Goal: Complete application form: Complete application form

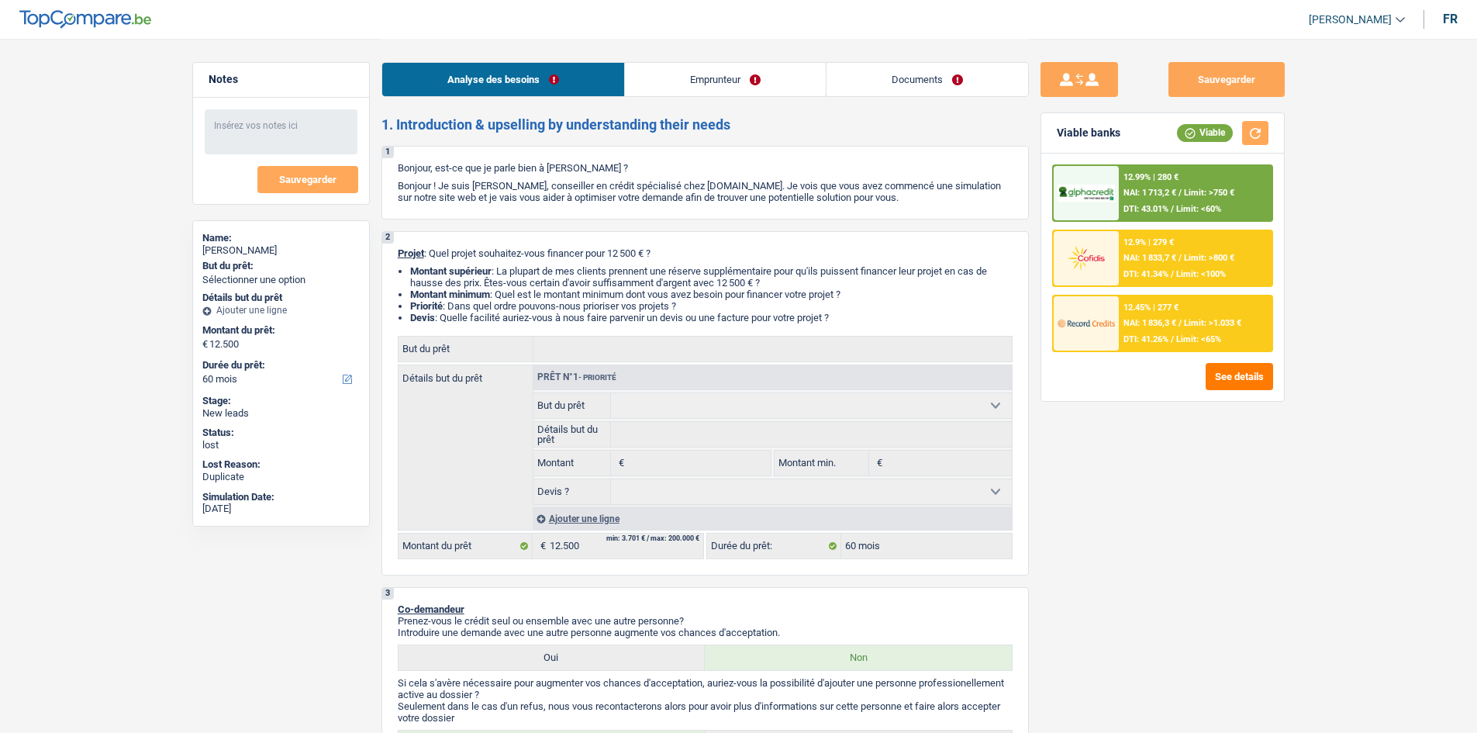
select select "60"
select select "worker"
select select "netSalary"
select select "mealVouchers"
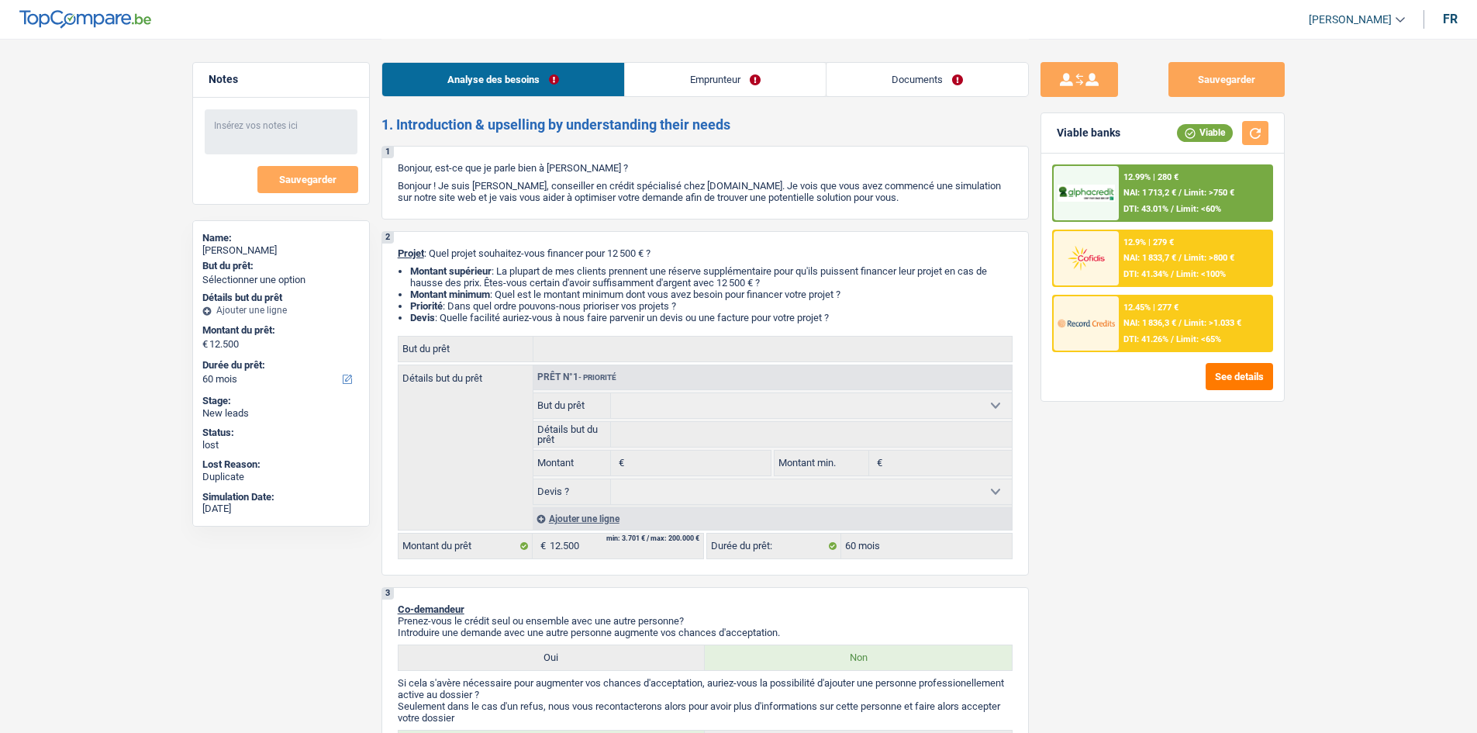
select select "unemployment"
select select "familyAllowances"
select select "ownerWithMortgage"
select select "mortgage"
select select "300"
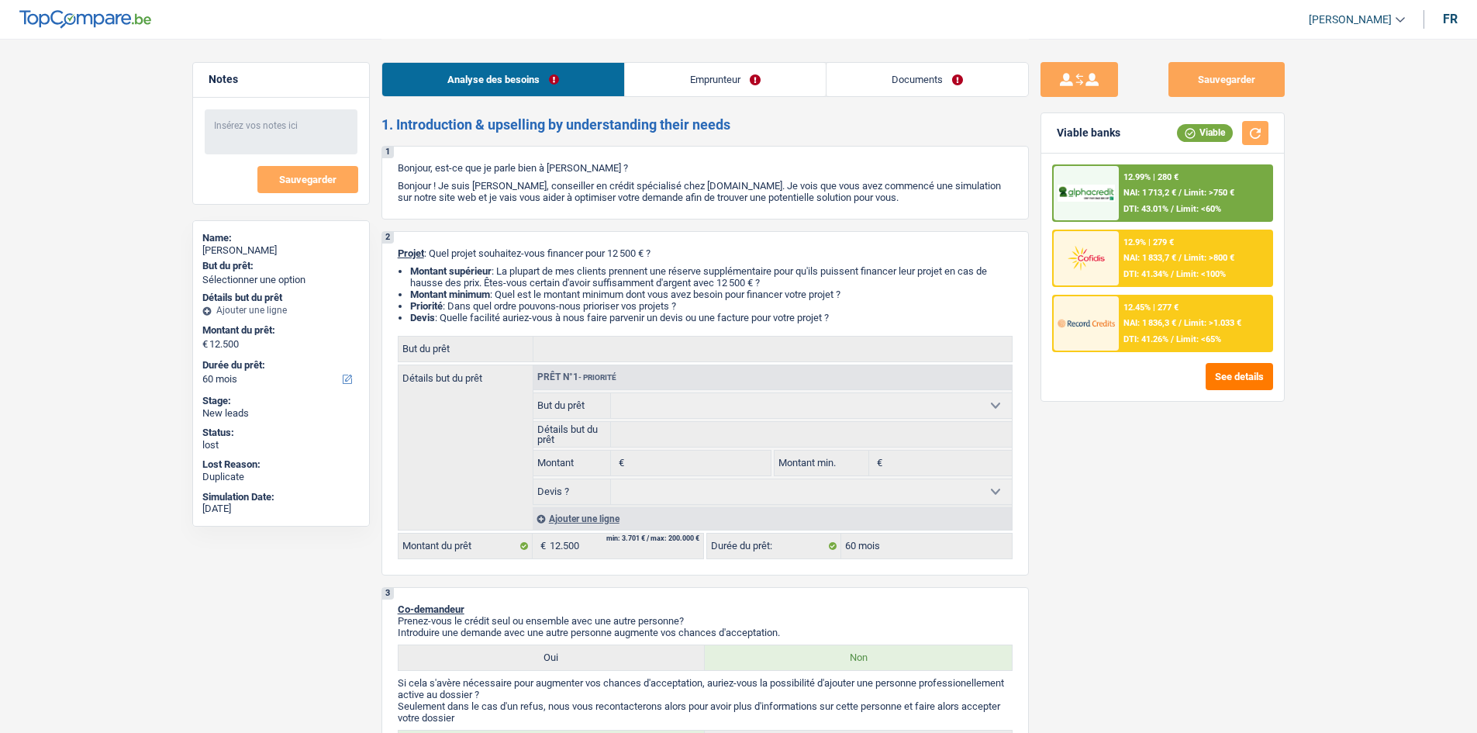
select select "60"
select select "32"
select select "single"
drag, startPoint x: 0, startPoint y: 0, endPoint x: 885, endPoint y: 69, distance: 887.2
click at [885, 69] on link "Documents" at bounding box center [927, 79] width 202 height 33
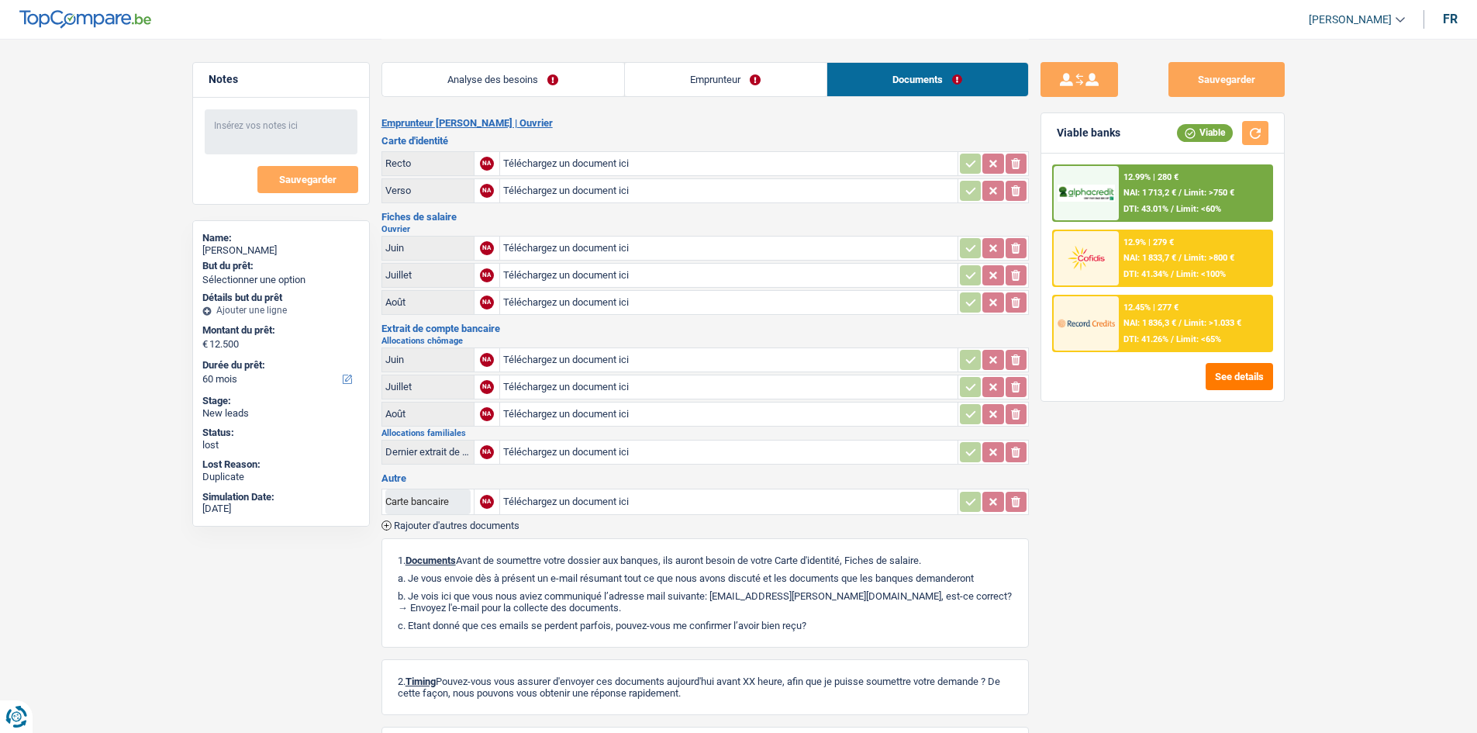
click at [764, 71] on link "Emprunteur" at bounding box center [726, 79] width 202 height 33
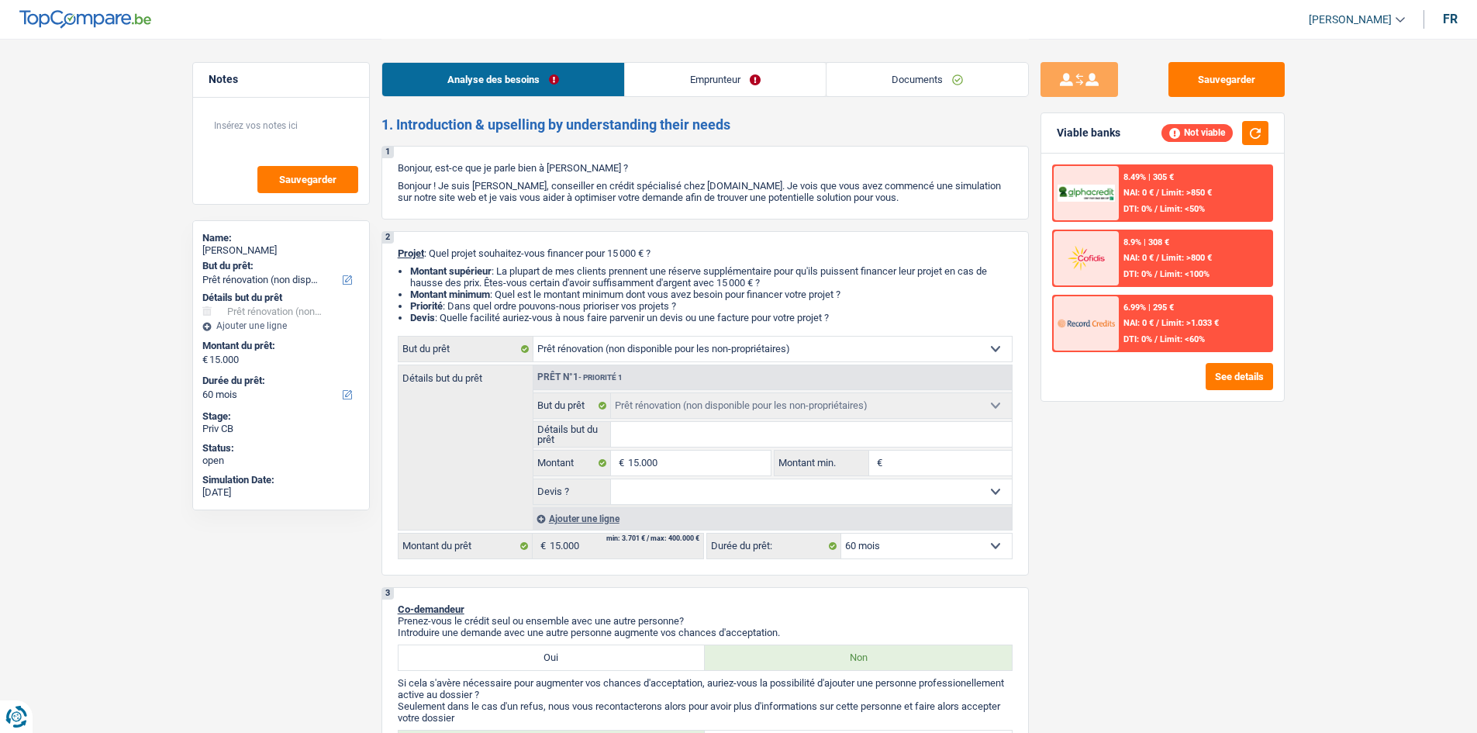
select select "renovation"
select select "60"
select select "renovation"
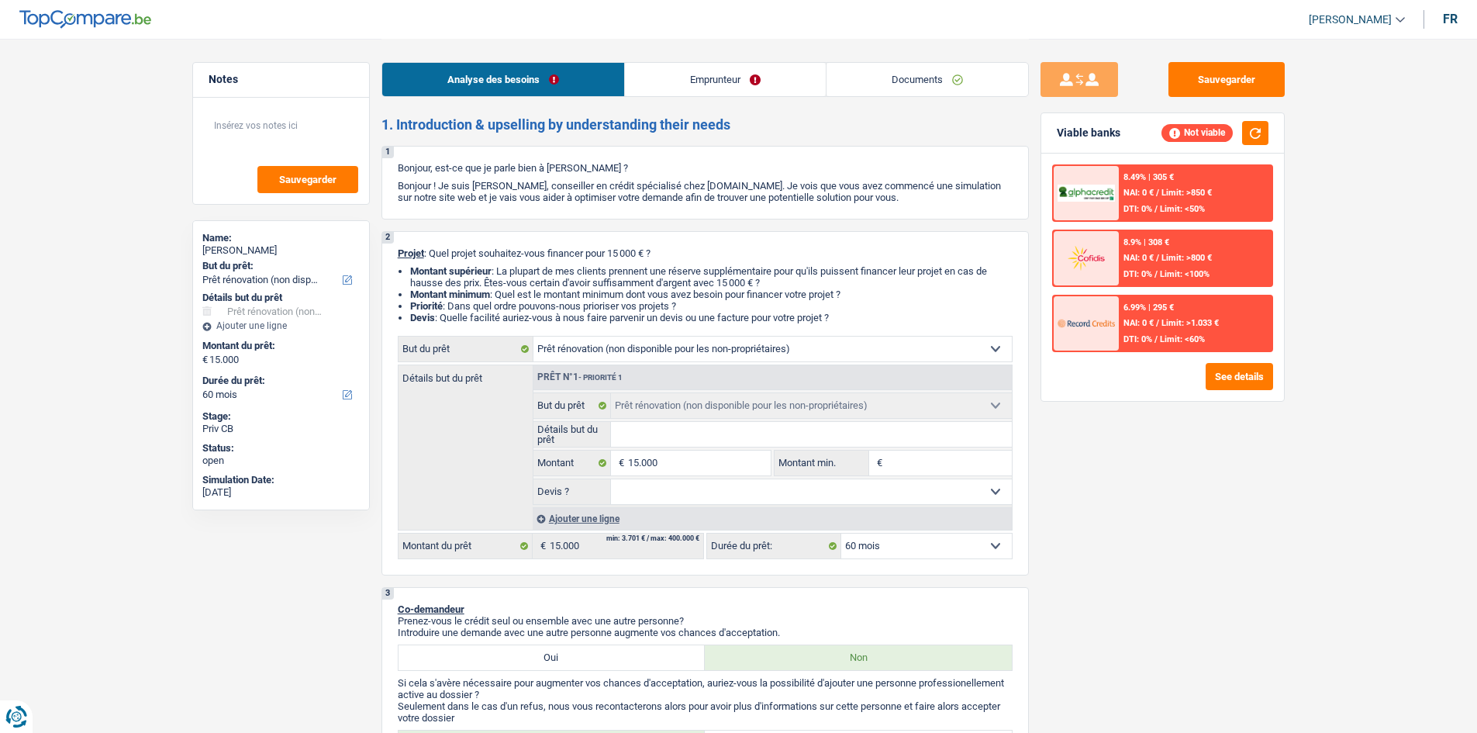
select select "60"
select select "renovation"
select select "60"
click at [916, 84] on link "Documents" at bounding box center [927, 79] width 202 height 33
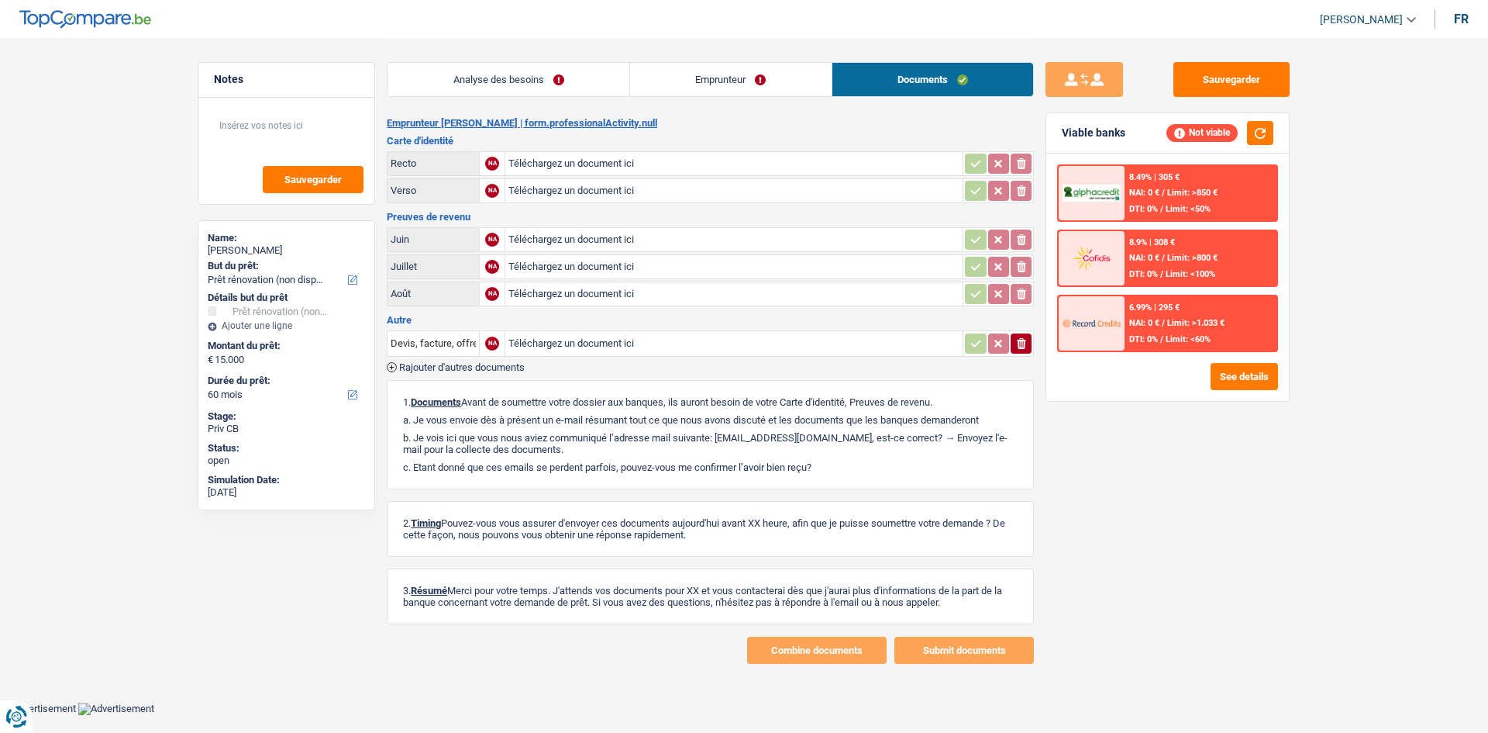
click at [720, 81] on link "Emprunteur" at bounding box center [731, 79] width 202 height 33
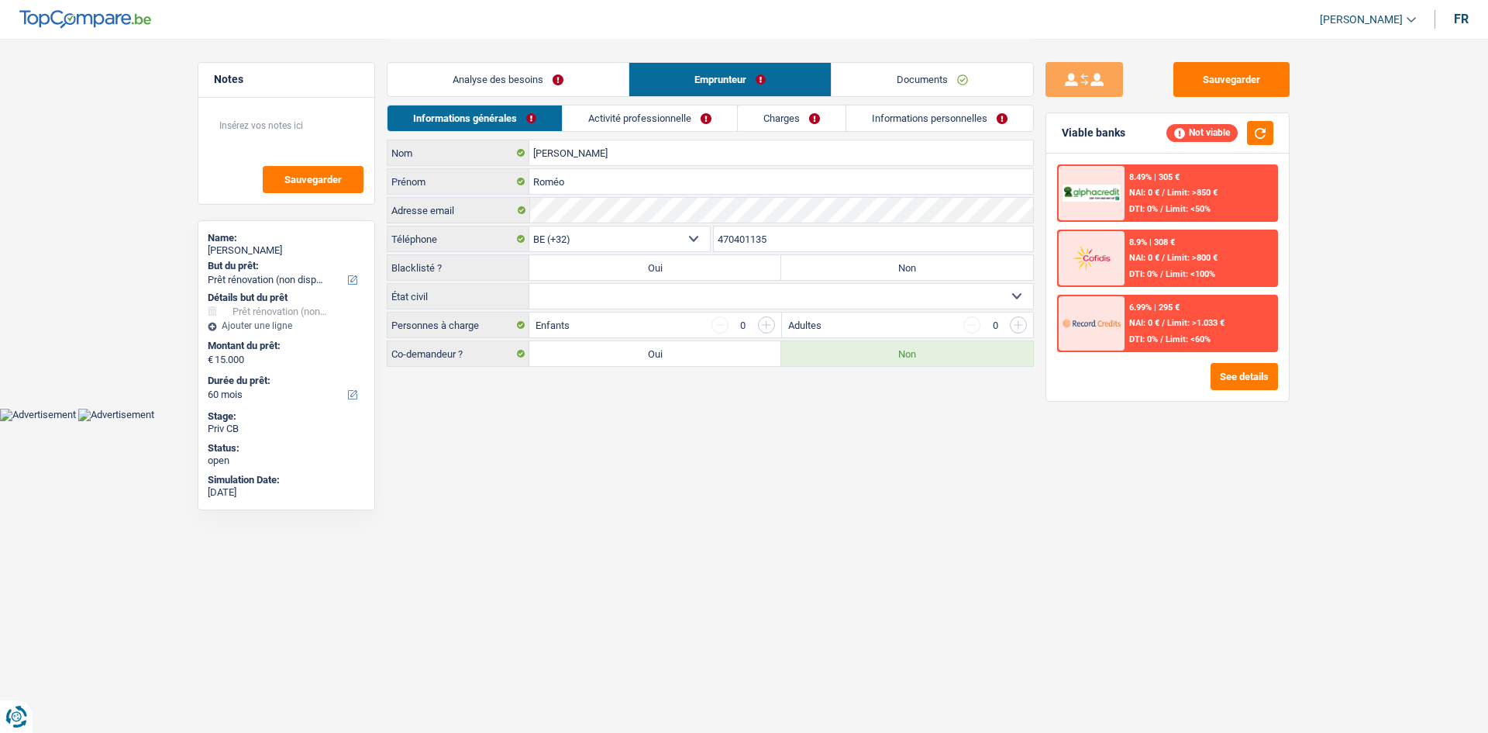
click at [674, 122] on link "Activité professionnelle" at bounding box center [650, 118] width 174 height 26
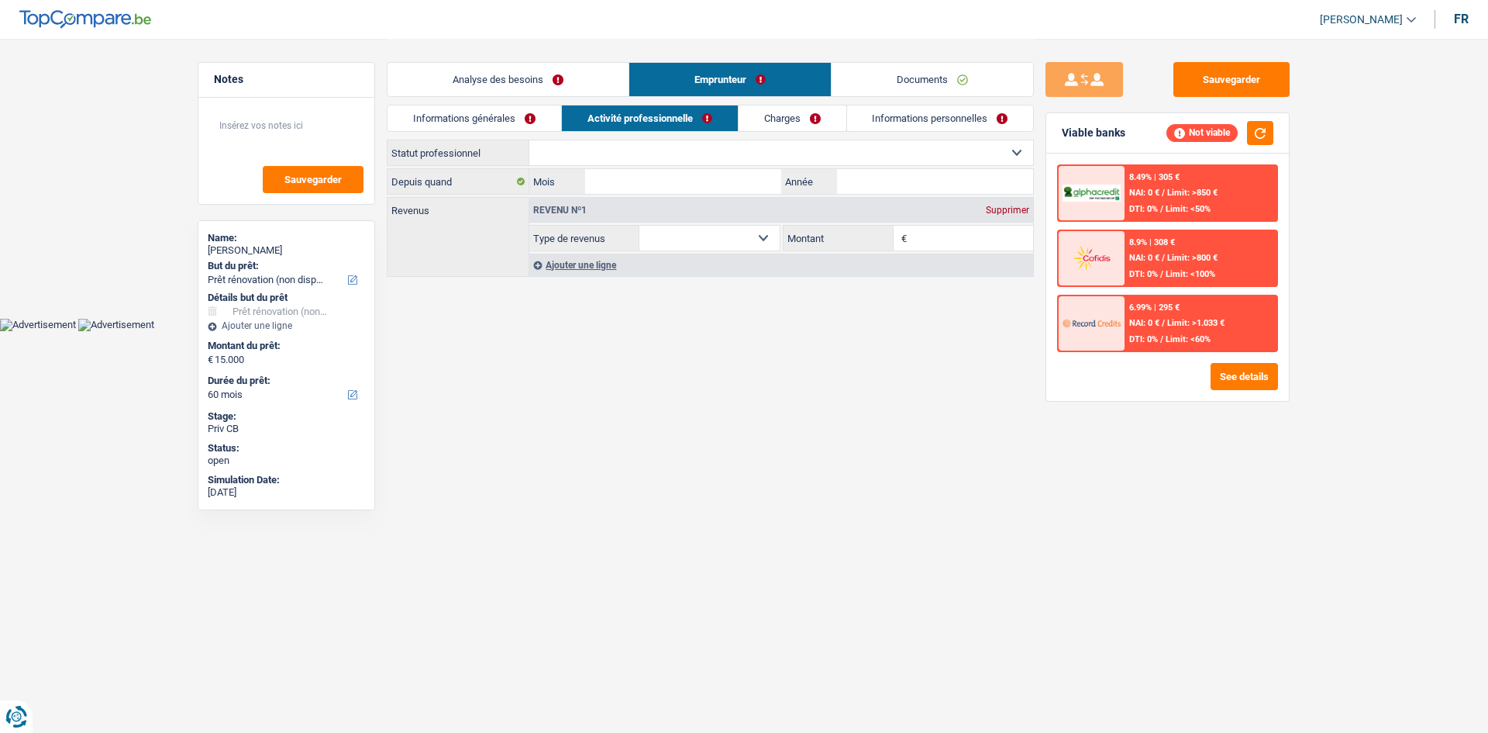
click at [808, 119] on link "Charges" at bounding box center [793, 118] width 108 height 26
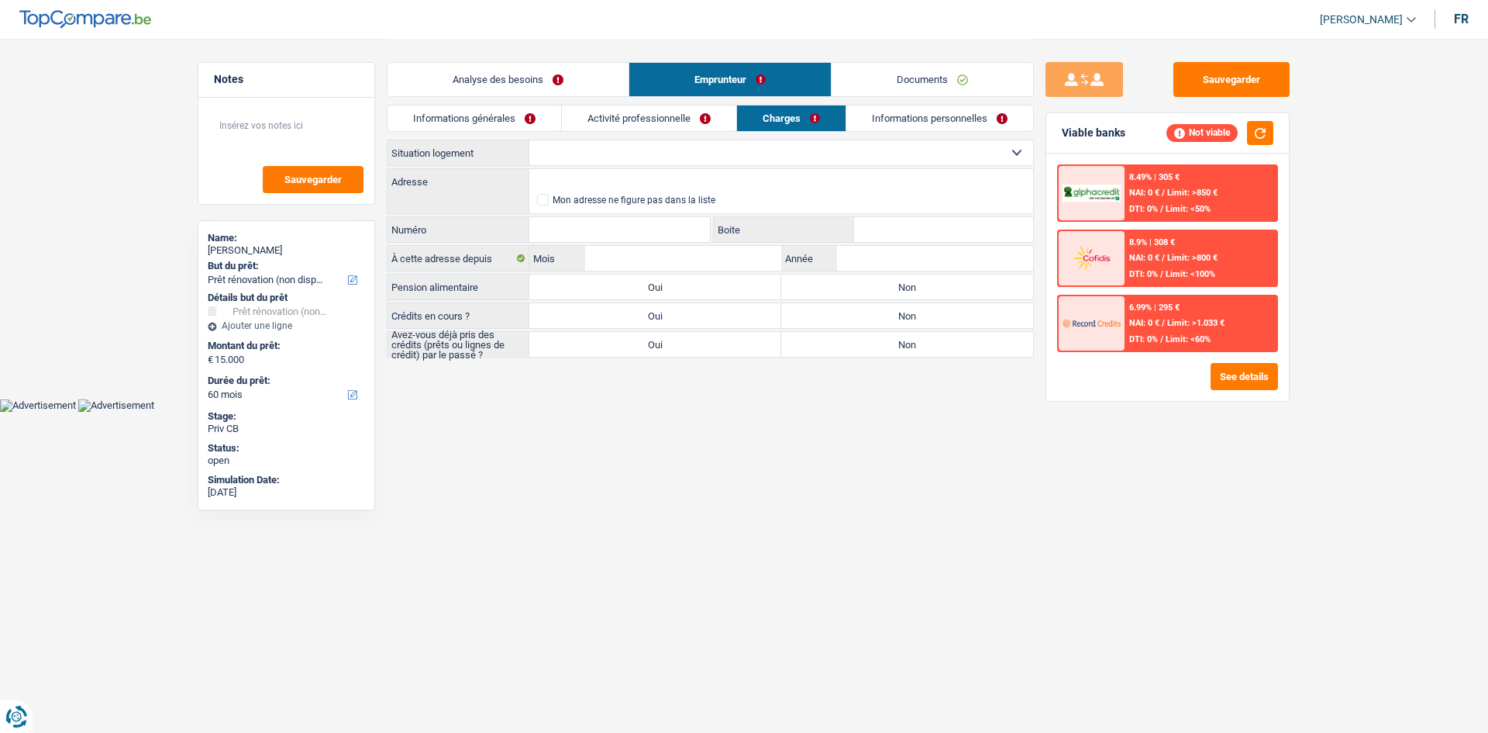
drag, startPoint x: 912, startPoint y: 127, endPoint x: 529, endPoint y: 23, distance: 396.0
click at [909, 126] on link "Informations personnelles" at bounding box center [940, 118] width 187 height 26
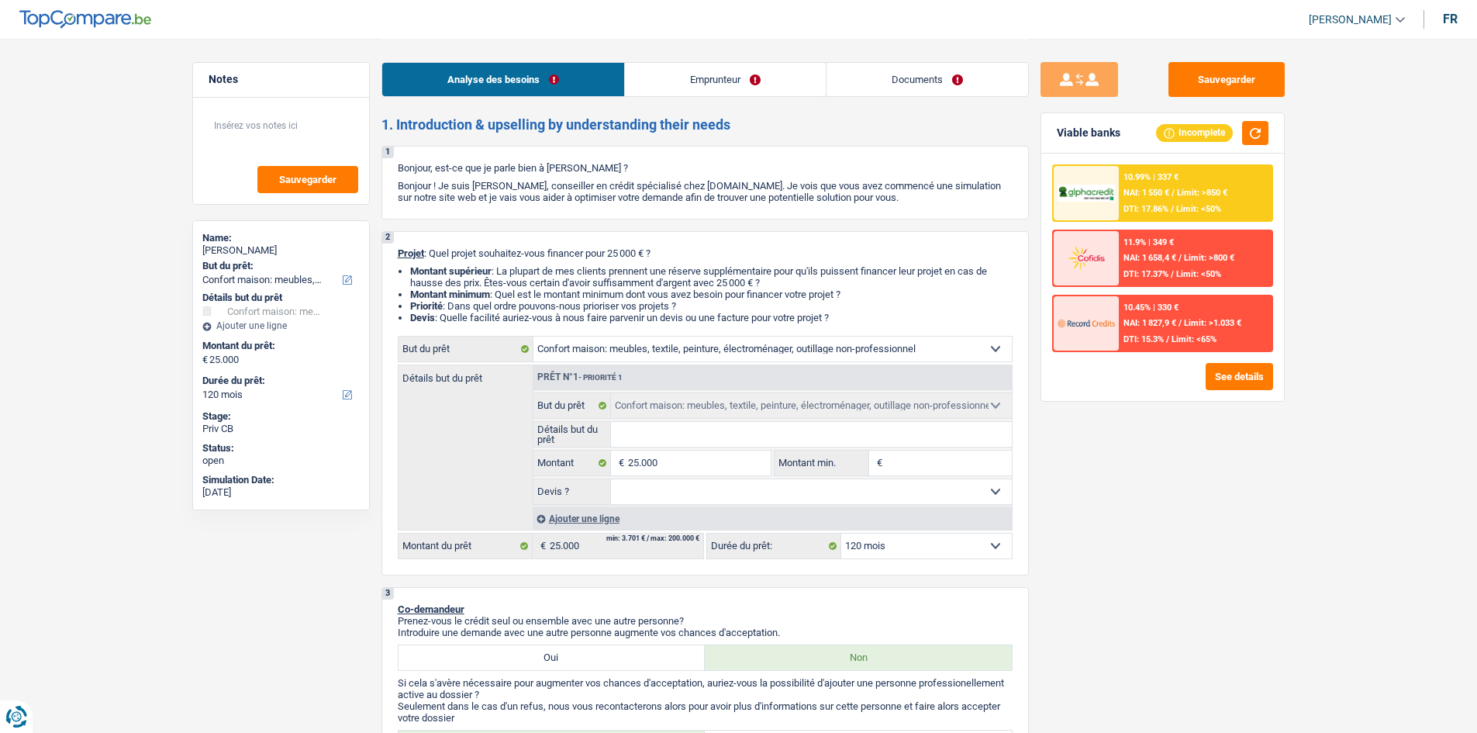
select select "household"
select select "120"
select select "household"
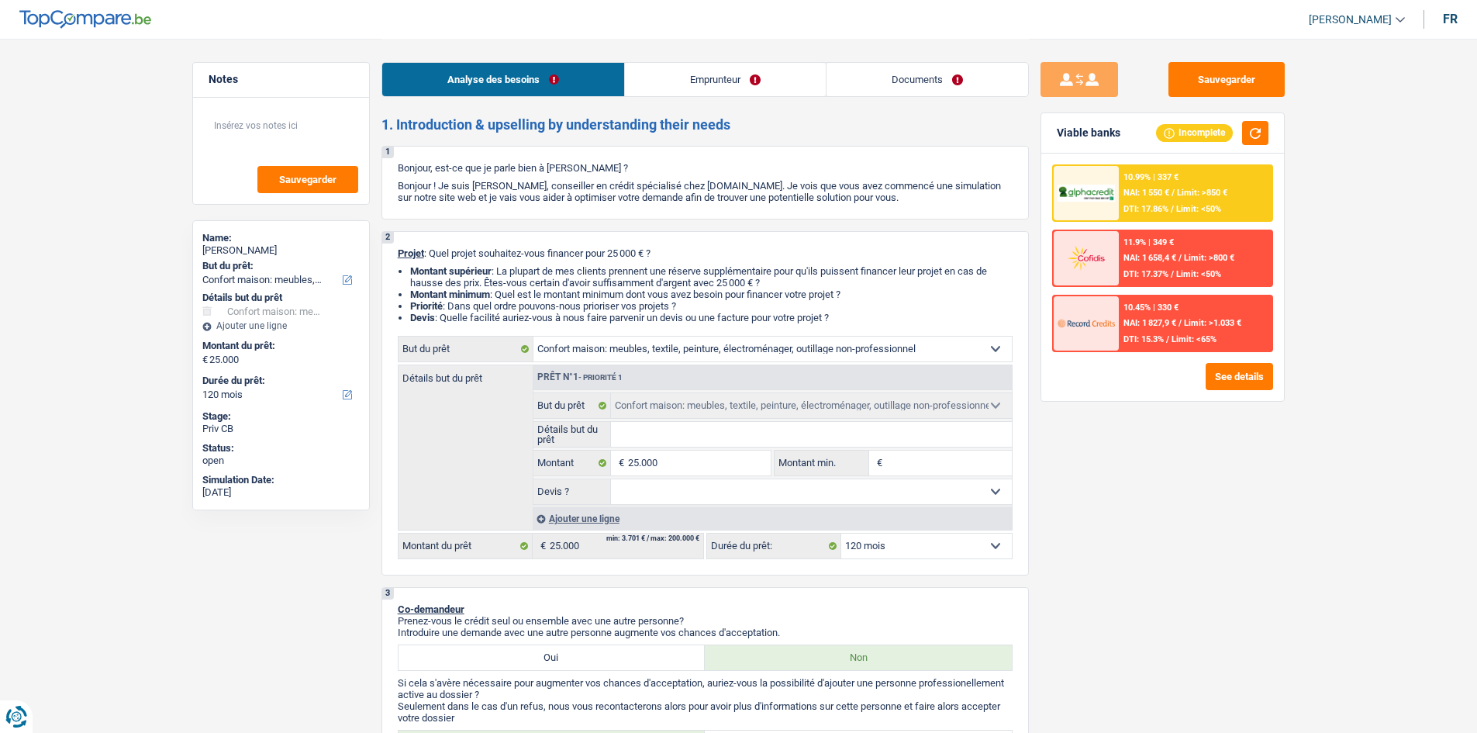
select select "120"
select select "publicEmployee"
select select "netSalary"
select select "mealVouchers"
select select "concierge"
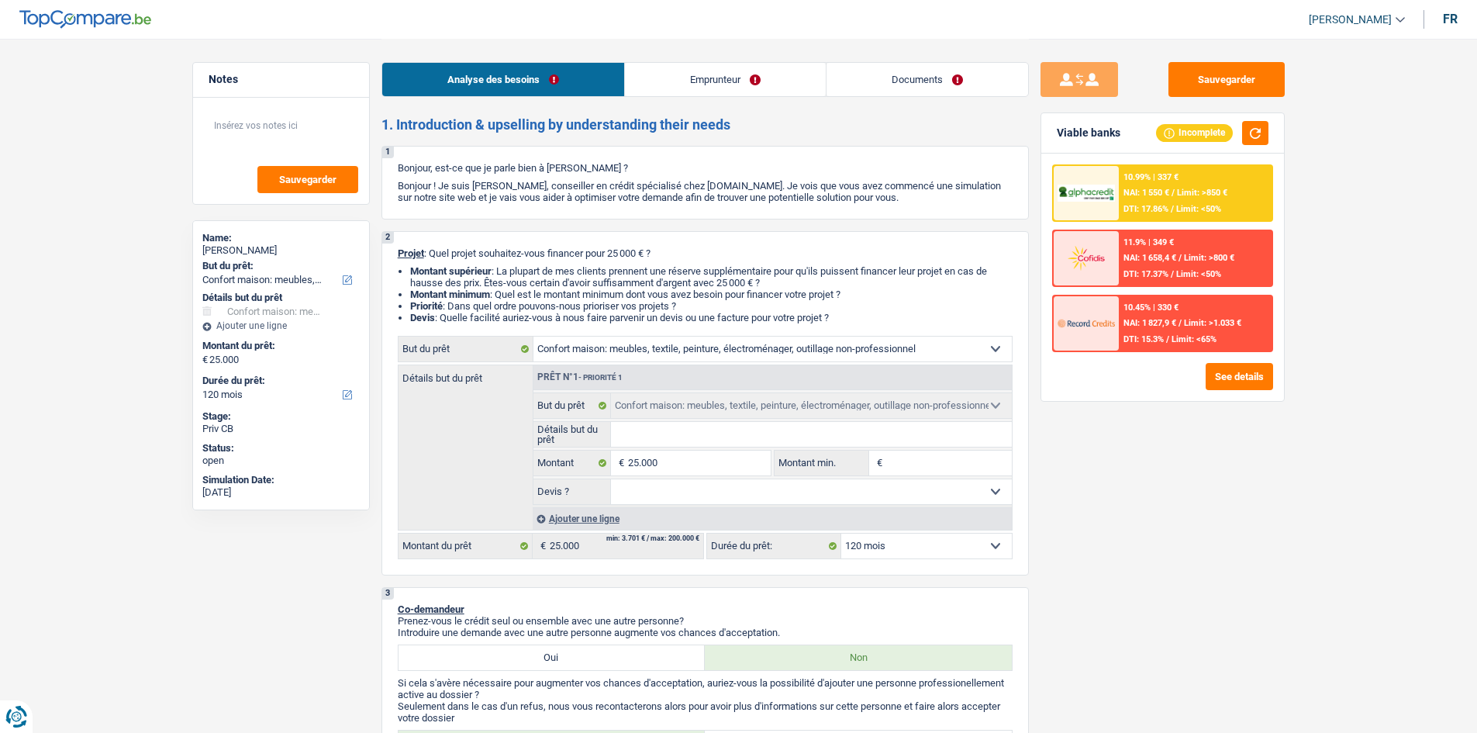
select select "household"
select select "120"
select select "publicEmployee"
select select "netSalary"
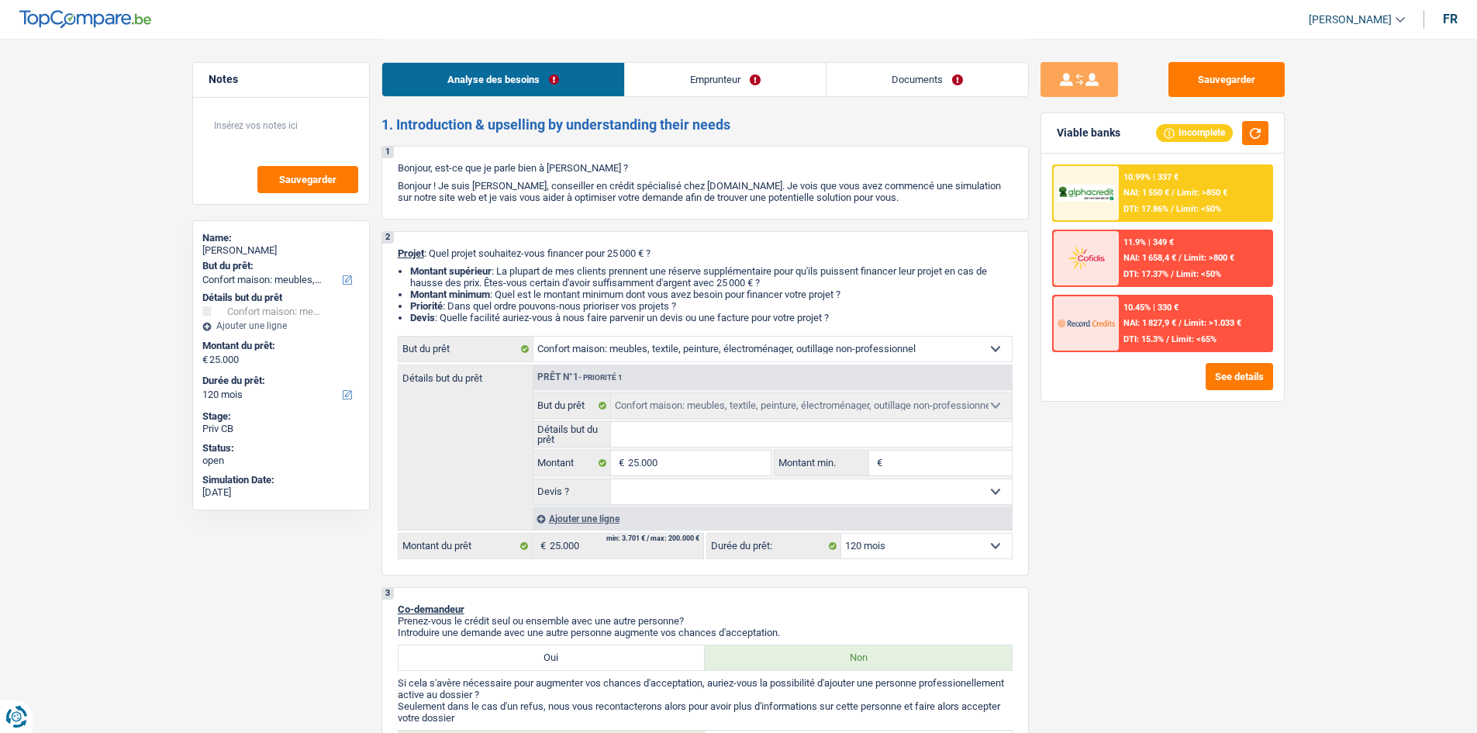
select select "mealVouchers"
select select "BE"
select select "stateUniversityEu"
drag, startPoint x: 932, startPoint y: 81, endPoint x: 841, endPoint y: 79, distance: 90.7
click at [932, 81] on link "Documents" at bounding box center [927, 79] width 202 height 33
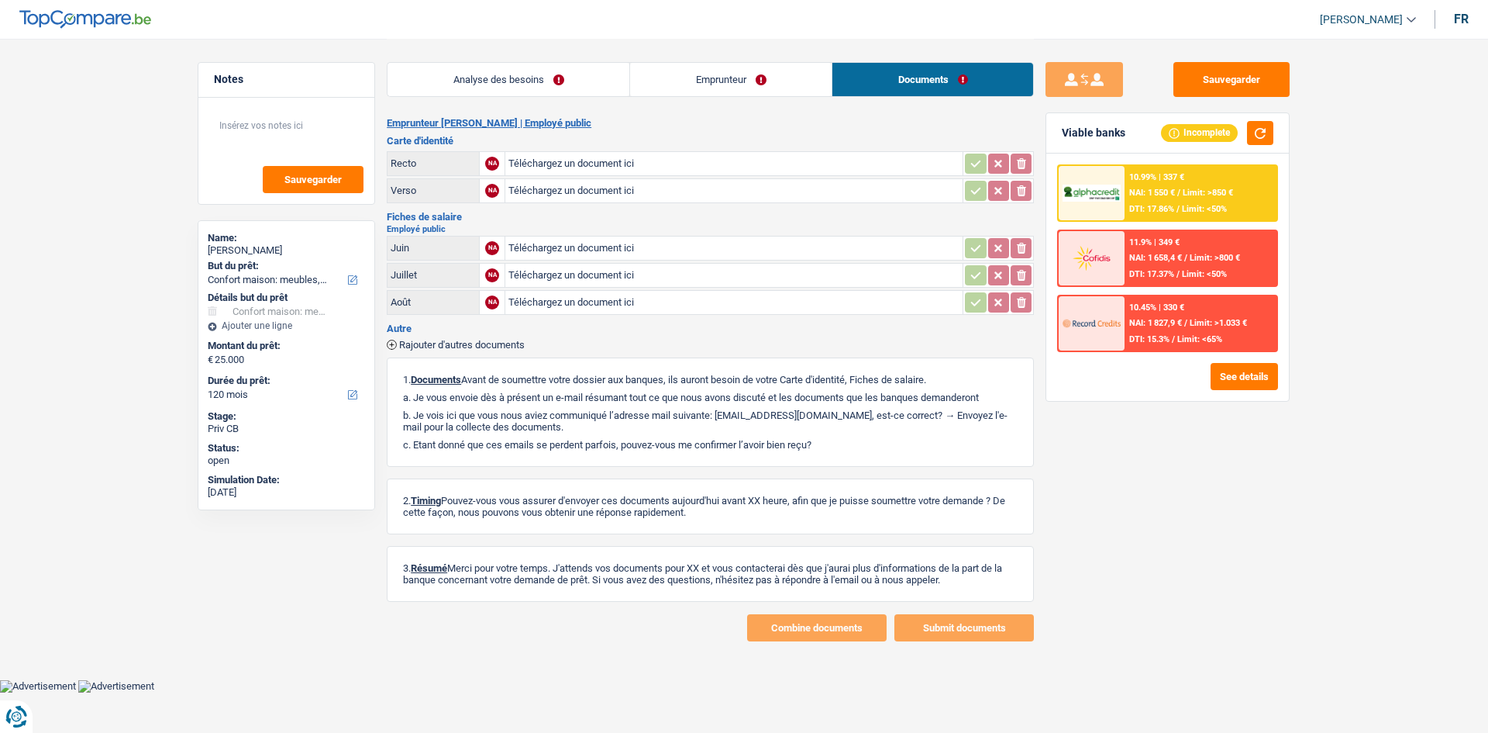
click at [756, 81] on link "Emprunteur" at bounding box center [731, 79] width 202 height 33
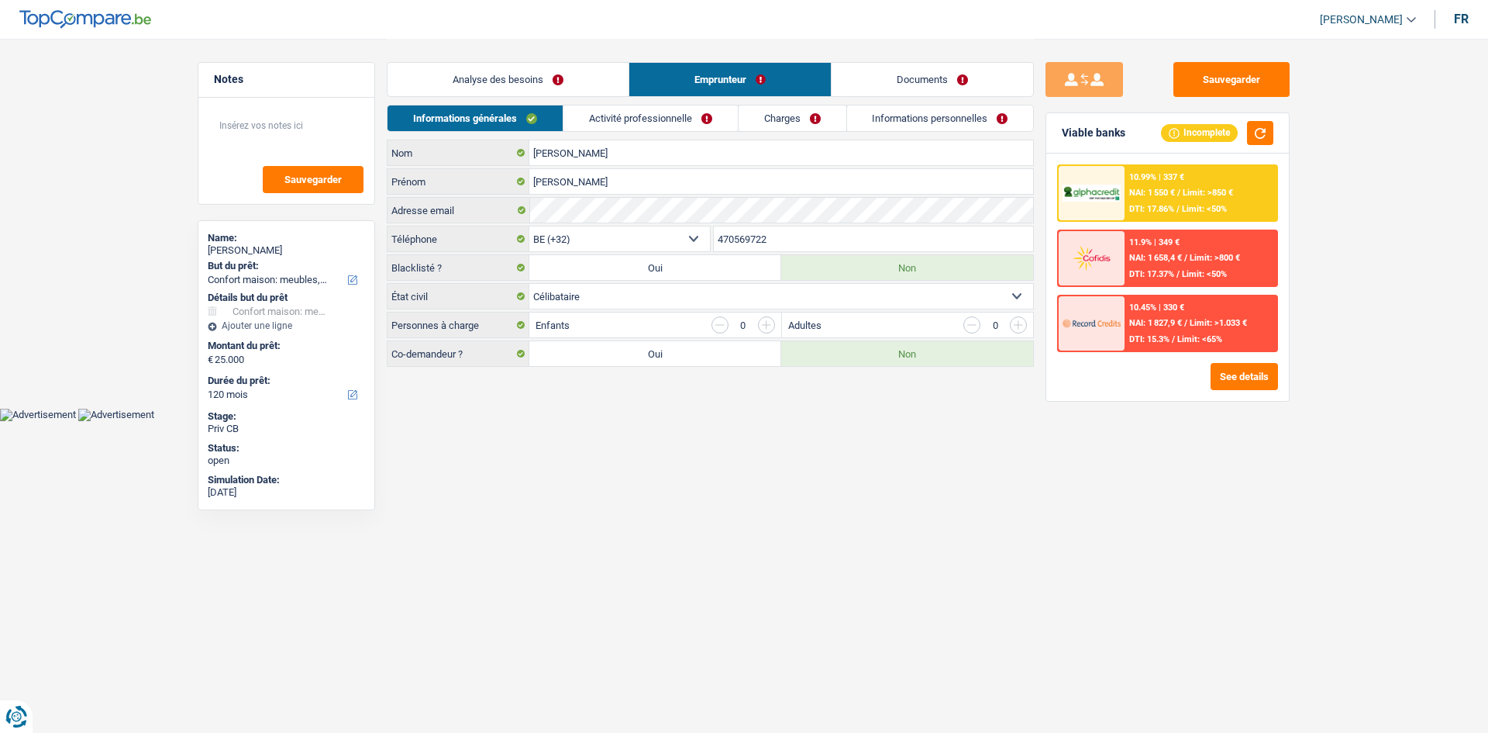
click at [726, 114] on link "Activité professionnelle" at bounding box center [651, 118] width 174 height 26
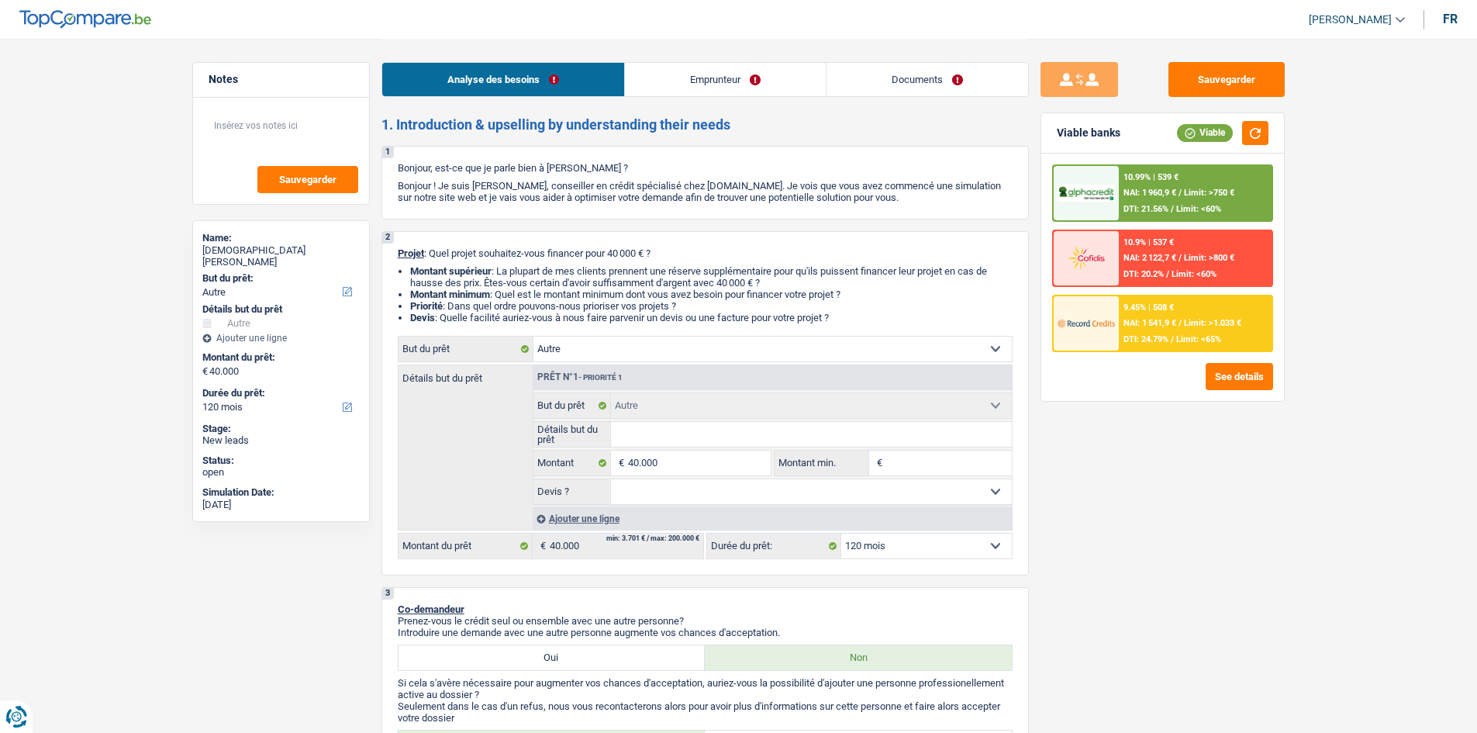
select select "other"
select select "120"
select select "other"
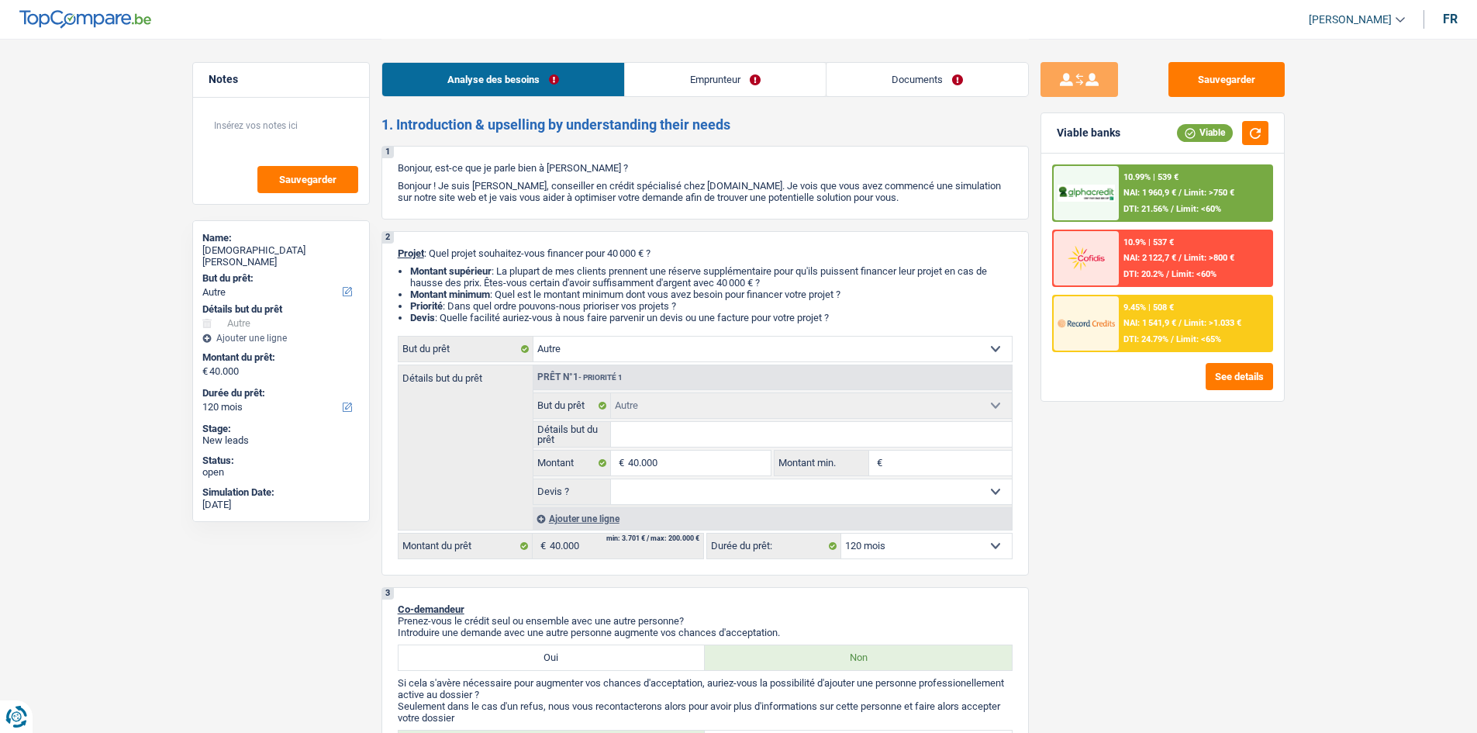
select select "120"
select select "publicEmployee"
select select "netSalary"
select select "mealVouchers"
select select "ownerWithoutMortgage"
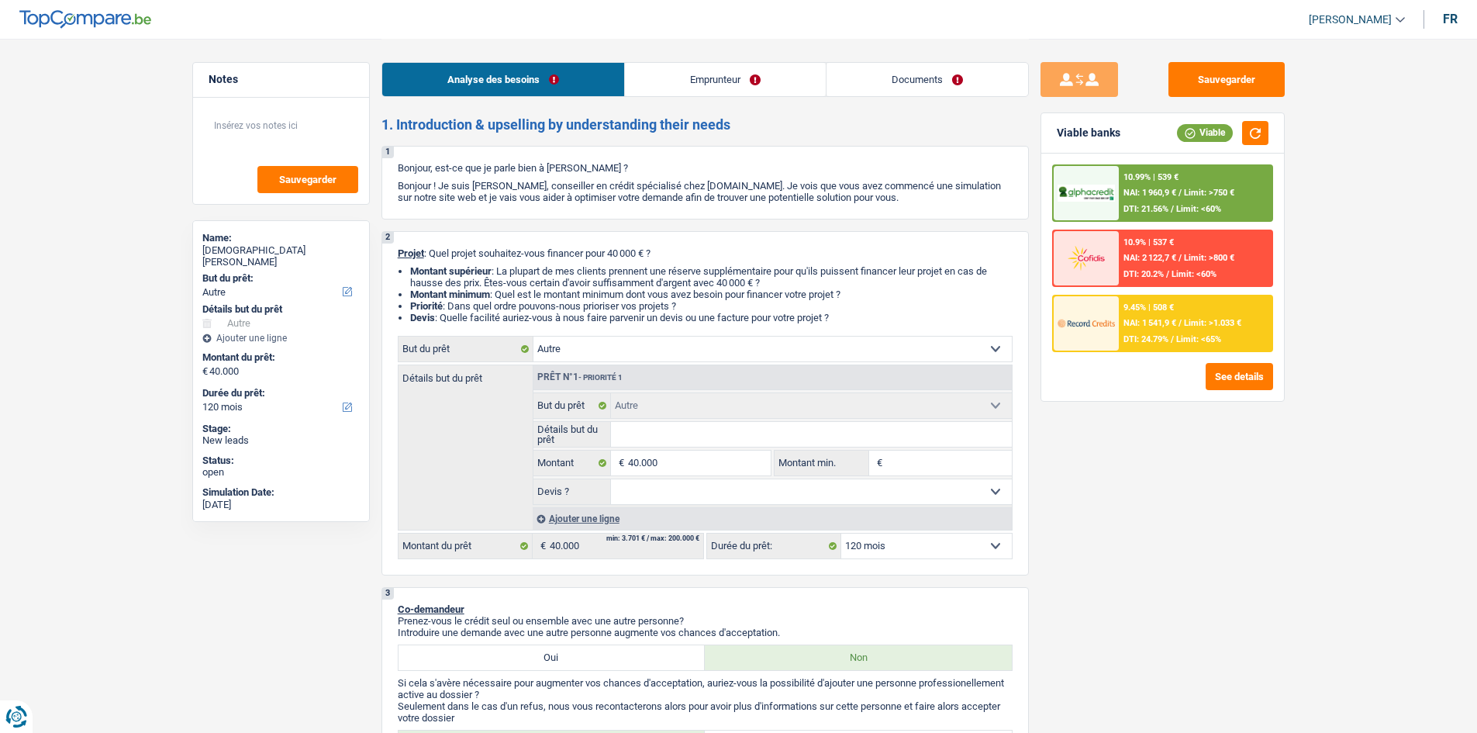
select select "other"
select select "120"
click at [920, 76] on link "Documents" at bounding box center [927, 79] width 202 height 33
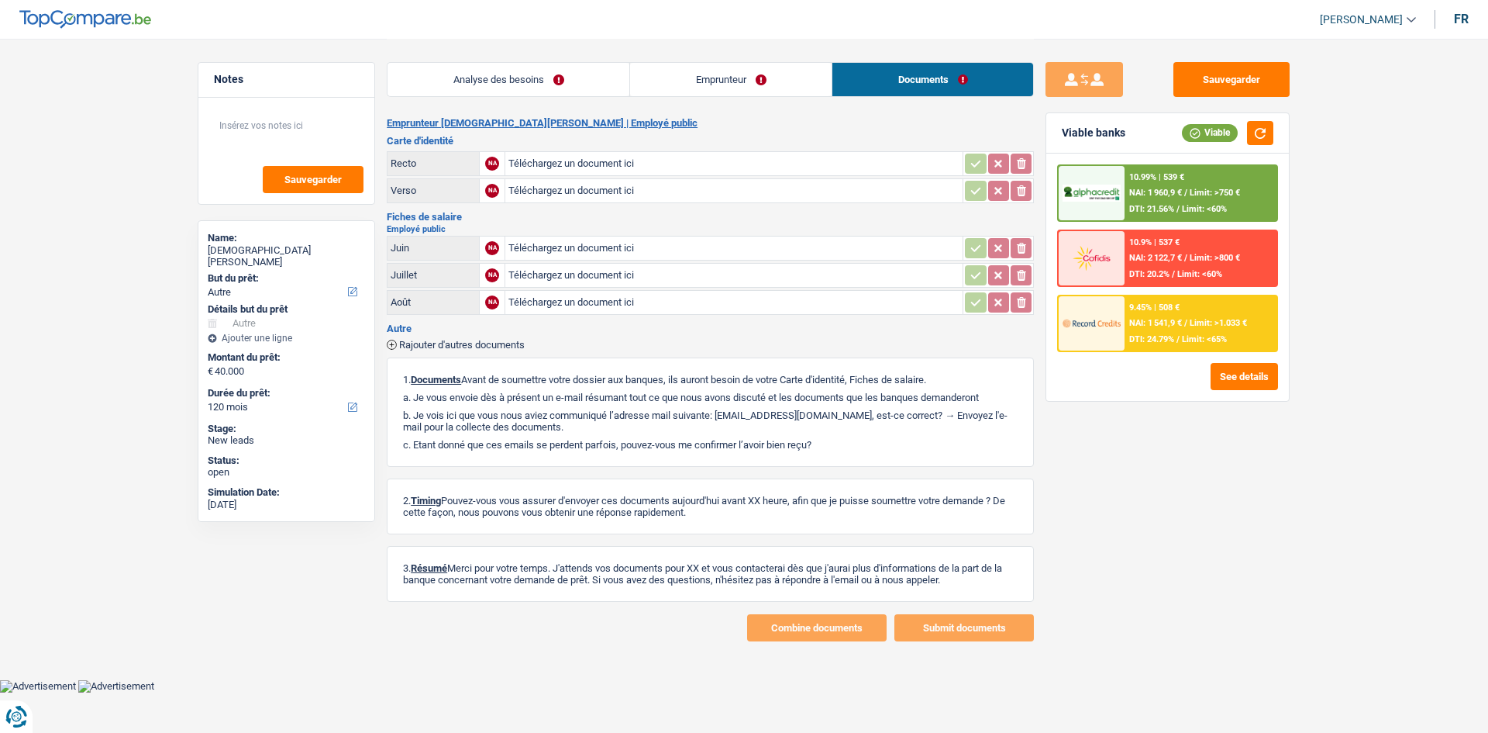
click at [820, 82] on link "Emprunteur" at bounding box center [731, 79] width 202 height 33
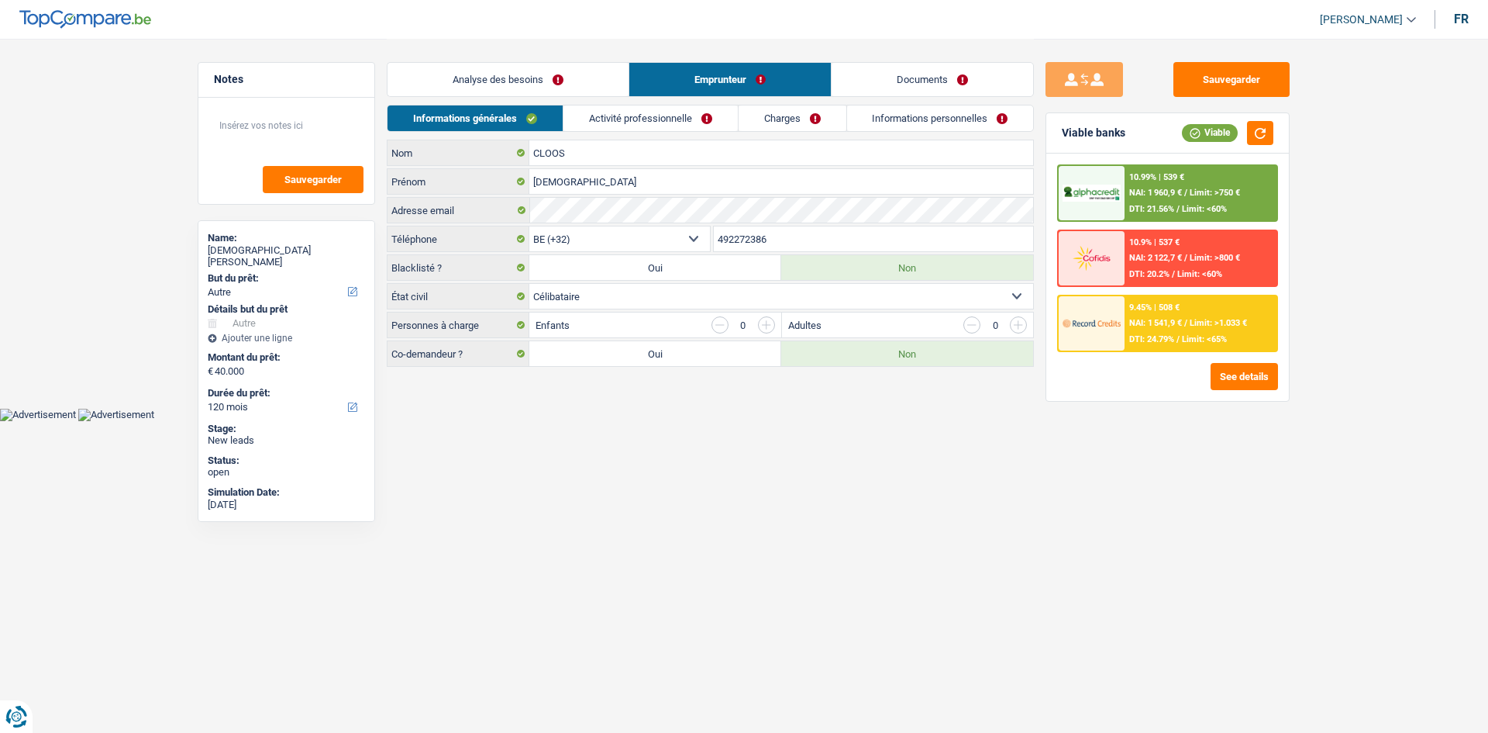
click at [684, 116] on link "Activité professionnelle" at bounding box center [651, 118] width 174 height 26
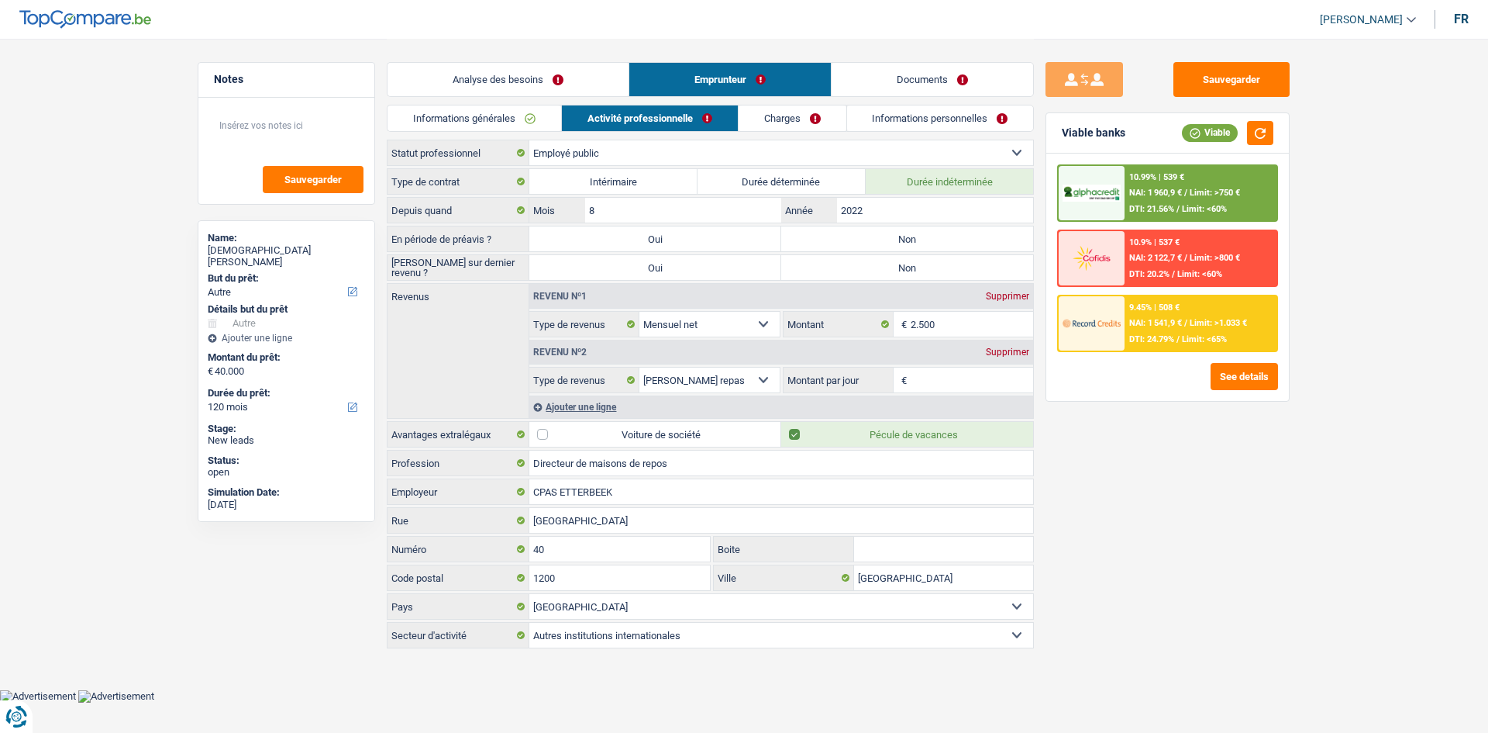
click at [830, 121] on link "Charges" at bounding box center [793, 118] width 108 height 26
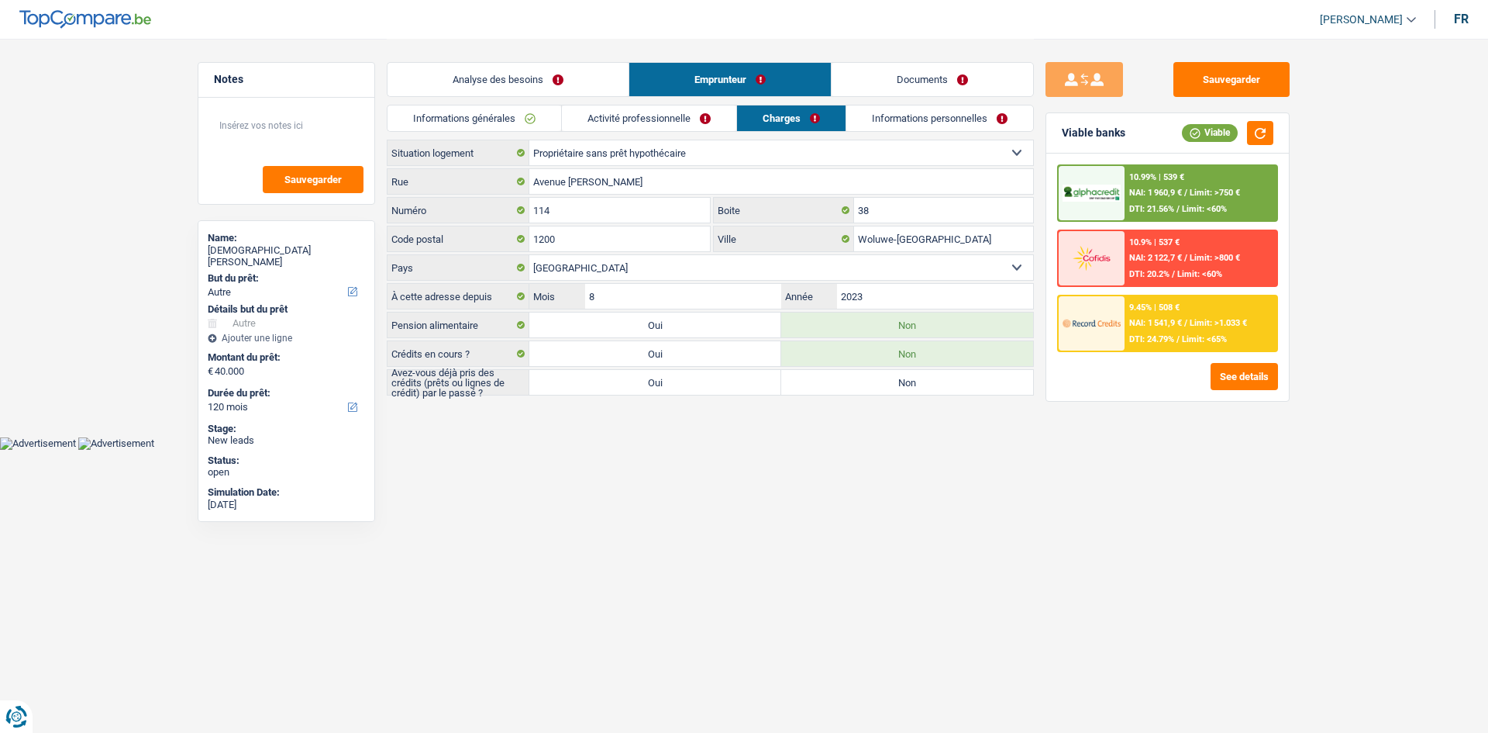
click at [915, 122] on link "Informations personnelles" at bounding box center [940, 118] width 187 height 26
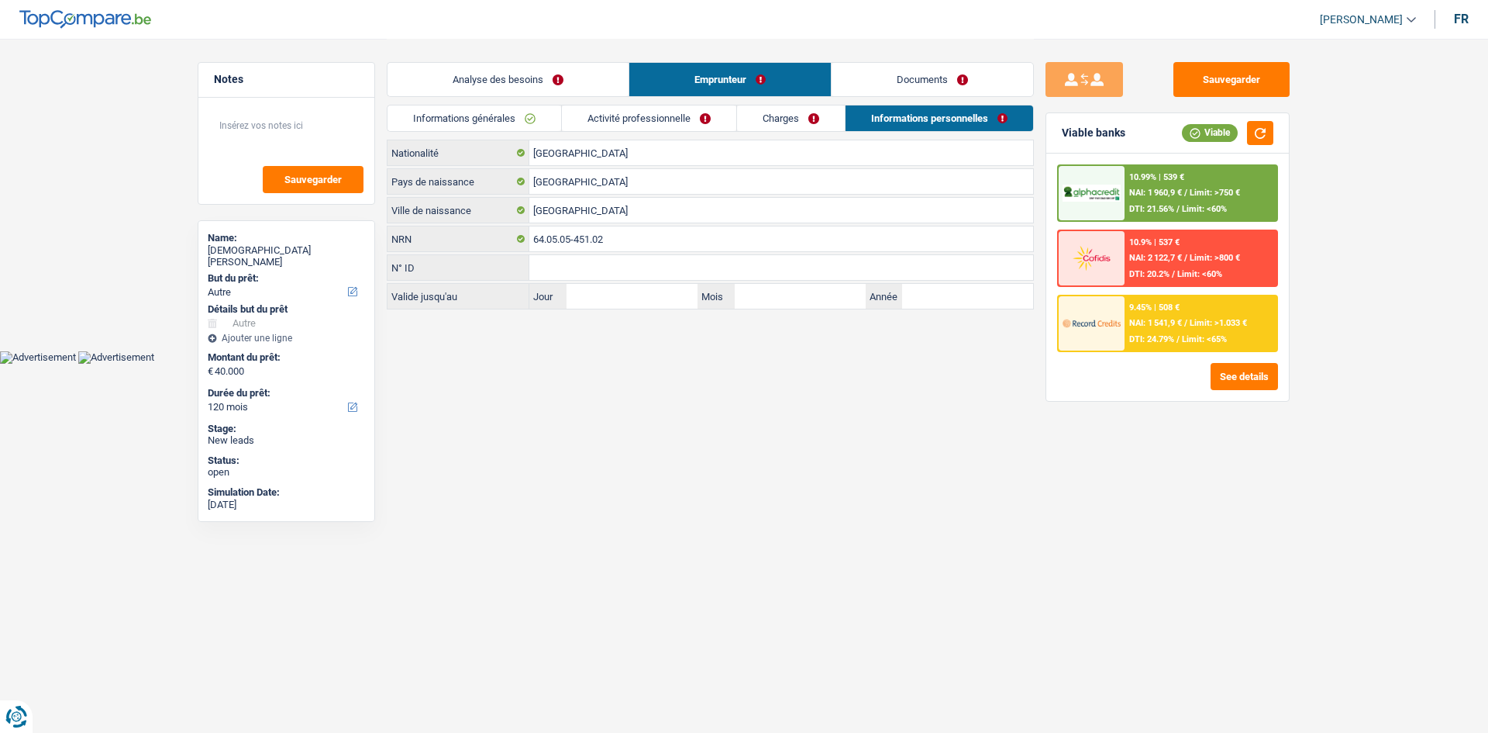
click at [769, 113] on link "Charges" at bounding box center [791, 118] width 108 height 26
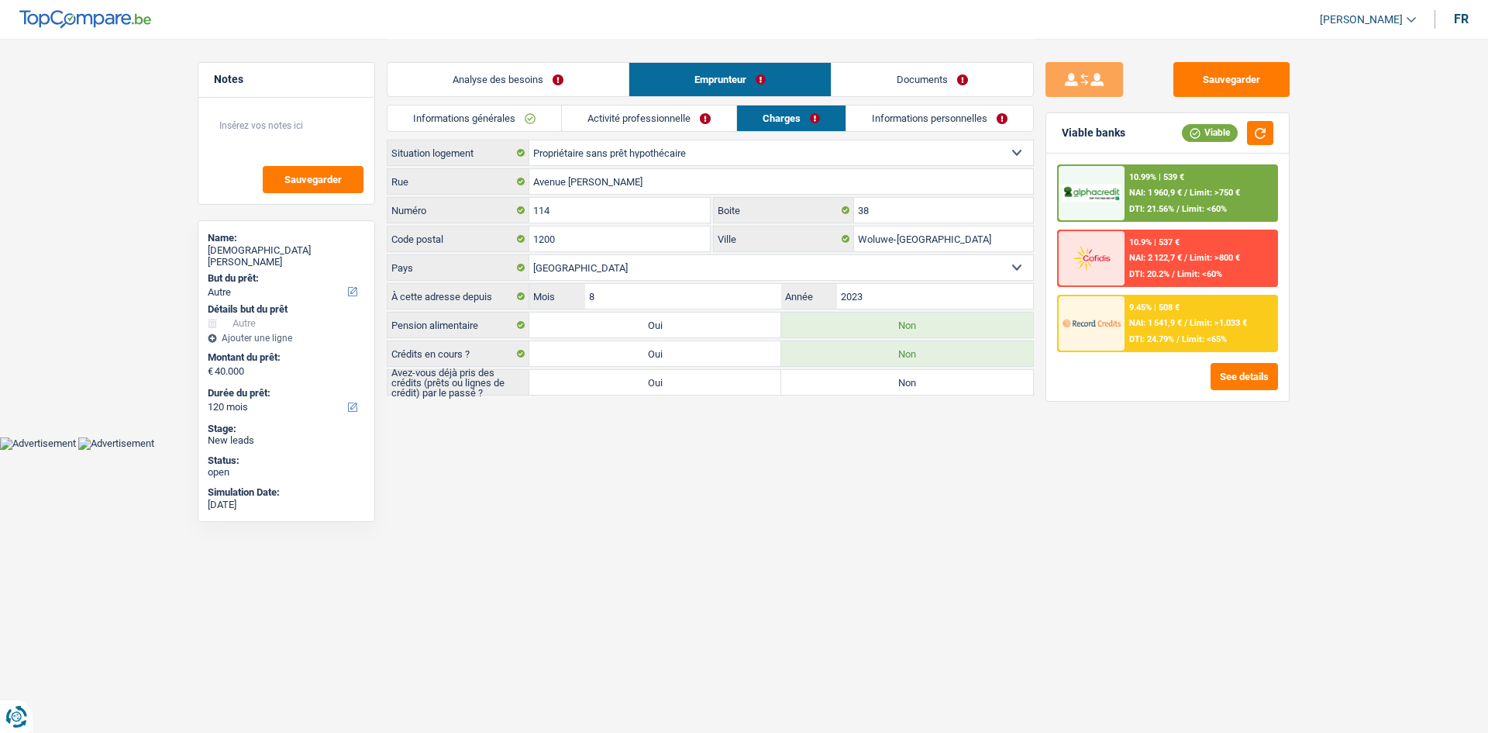
click at [553, 90] on link "Analyse des besoins" at bounding box center [508, 79] width 241 height 33
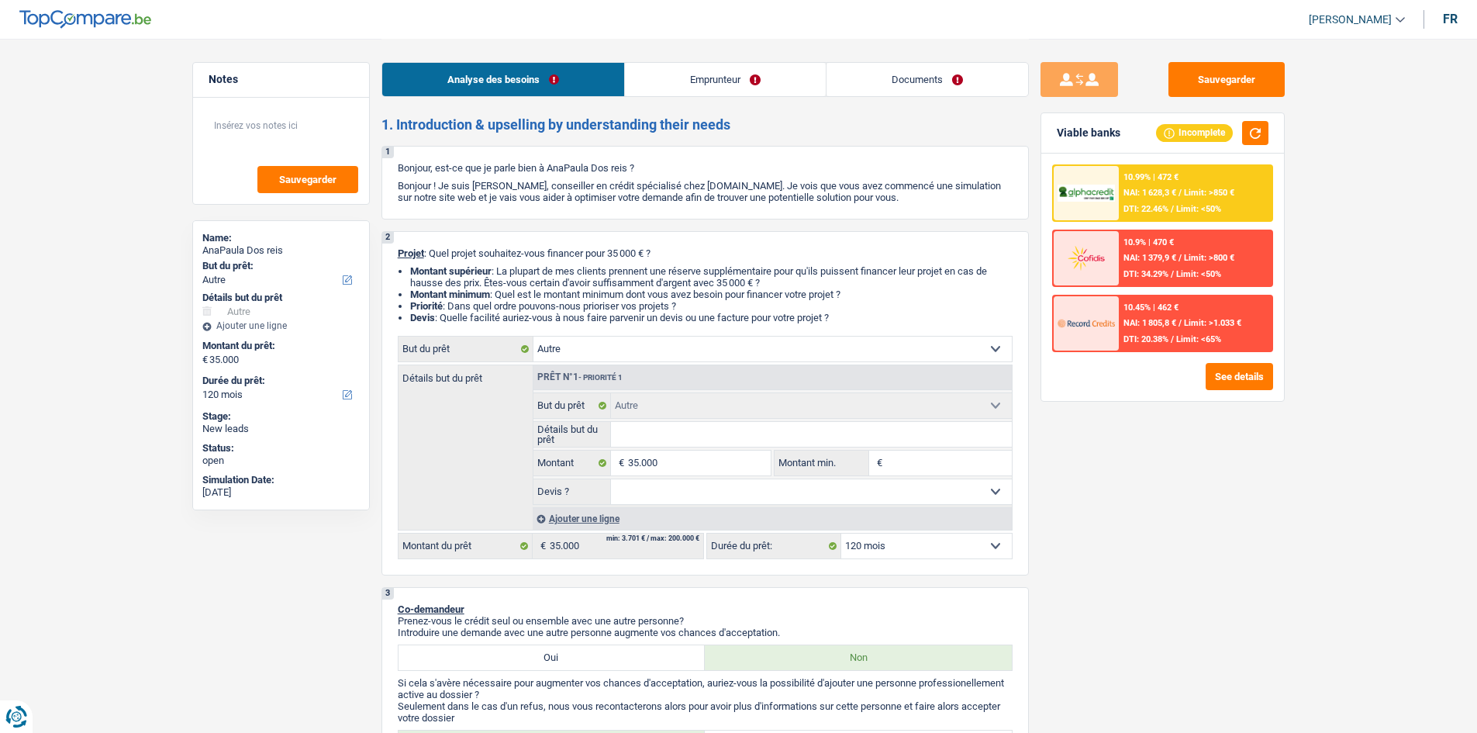
select select "other"
select select "120"
select select "other"
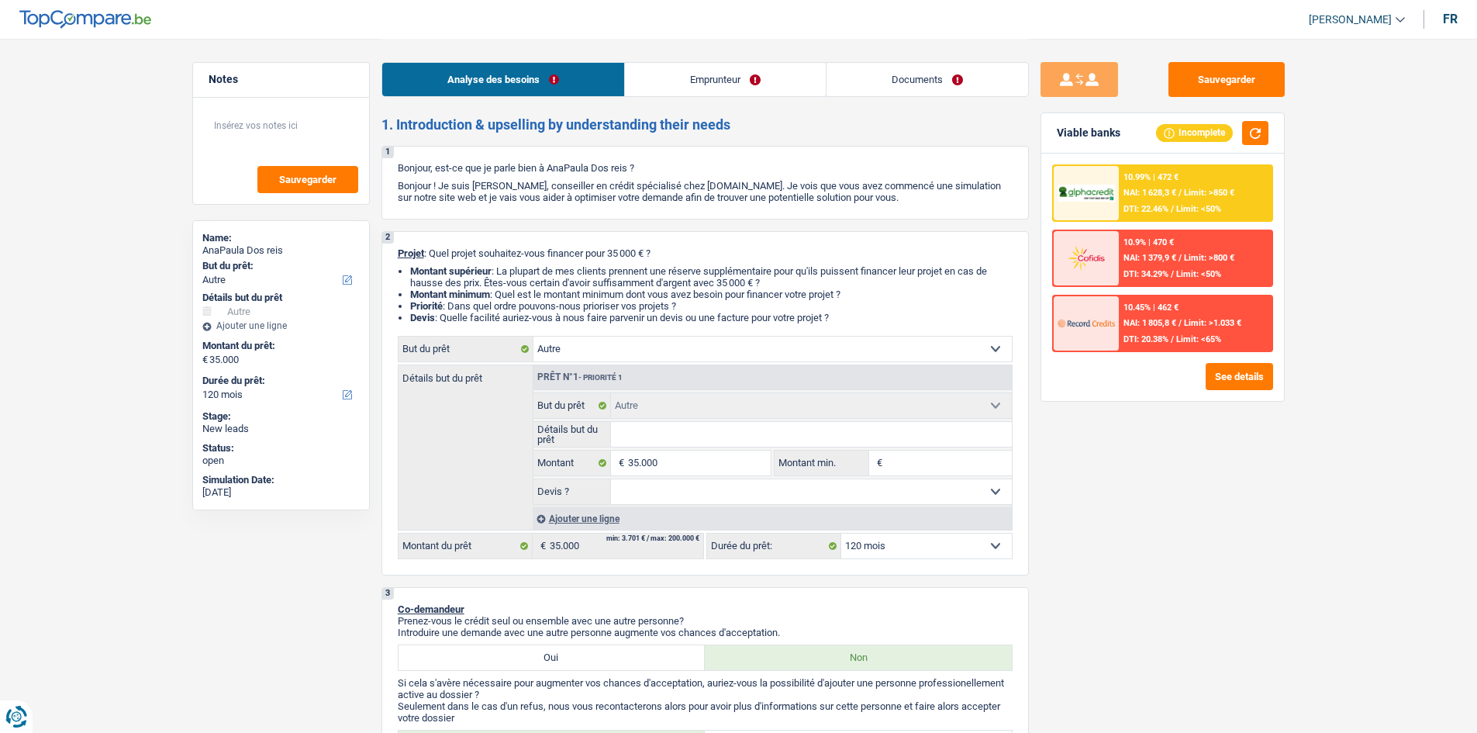
select select "120"
select select "worker"
select select "netSalary"
select select "liveWithParents"
select select "other"
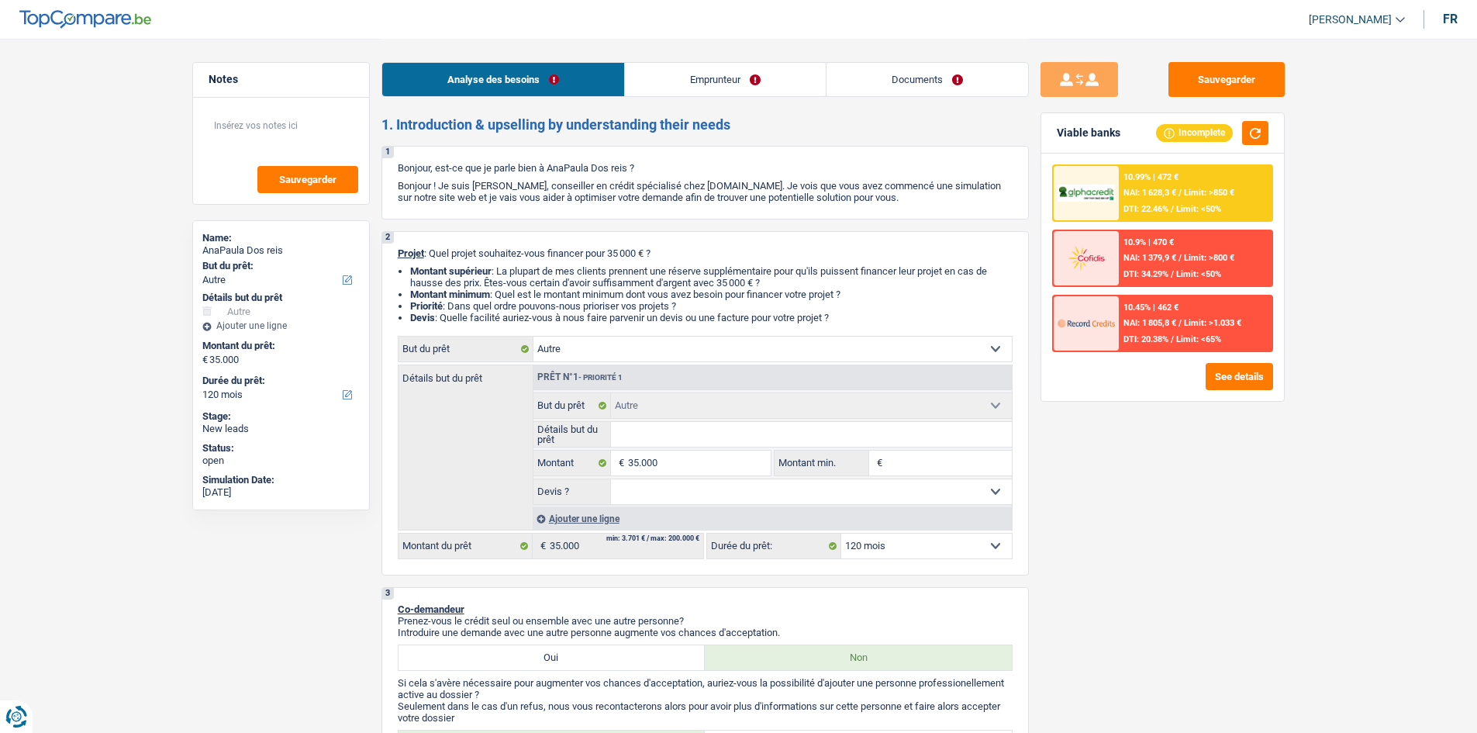
select select "other"
select select "120"
select select "worker"
select select "netSalary"
click at [912, 79] on link "Documents" at bounding box center [927, 79] width 202 height 33
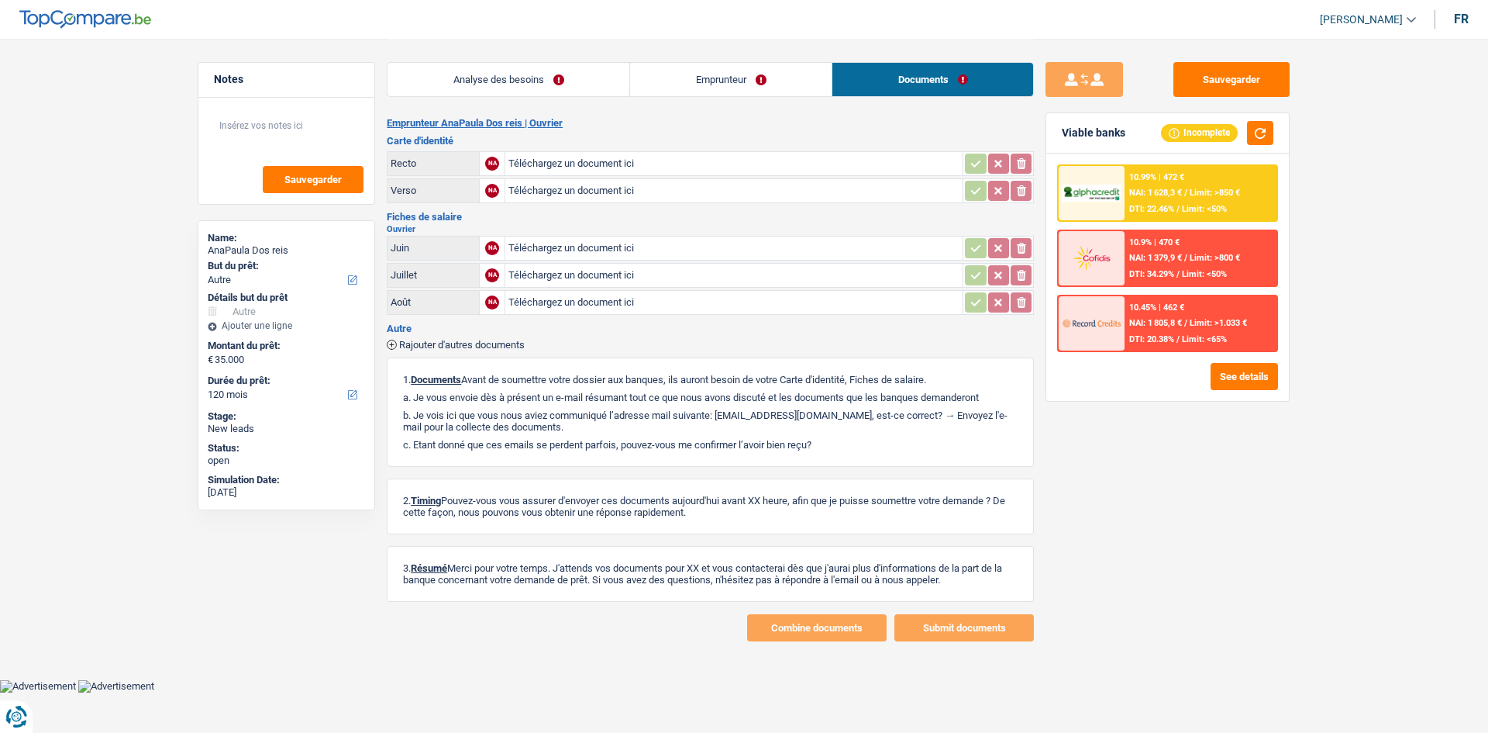
click at [721, 79] on link "Emprunteur" at bounding box center [731, 79] width 202 height 33
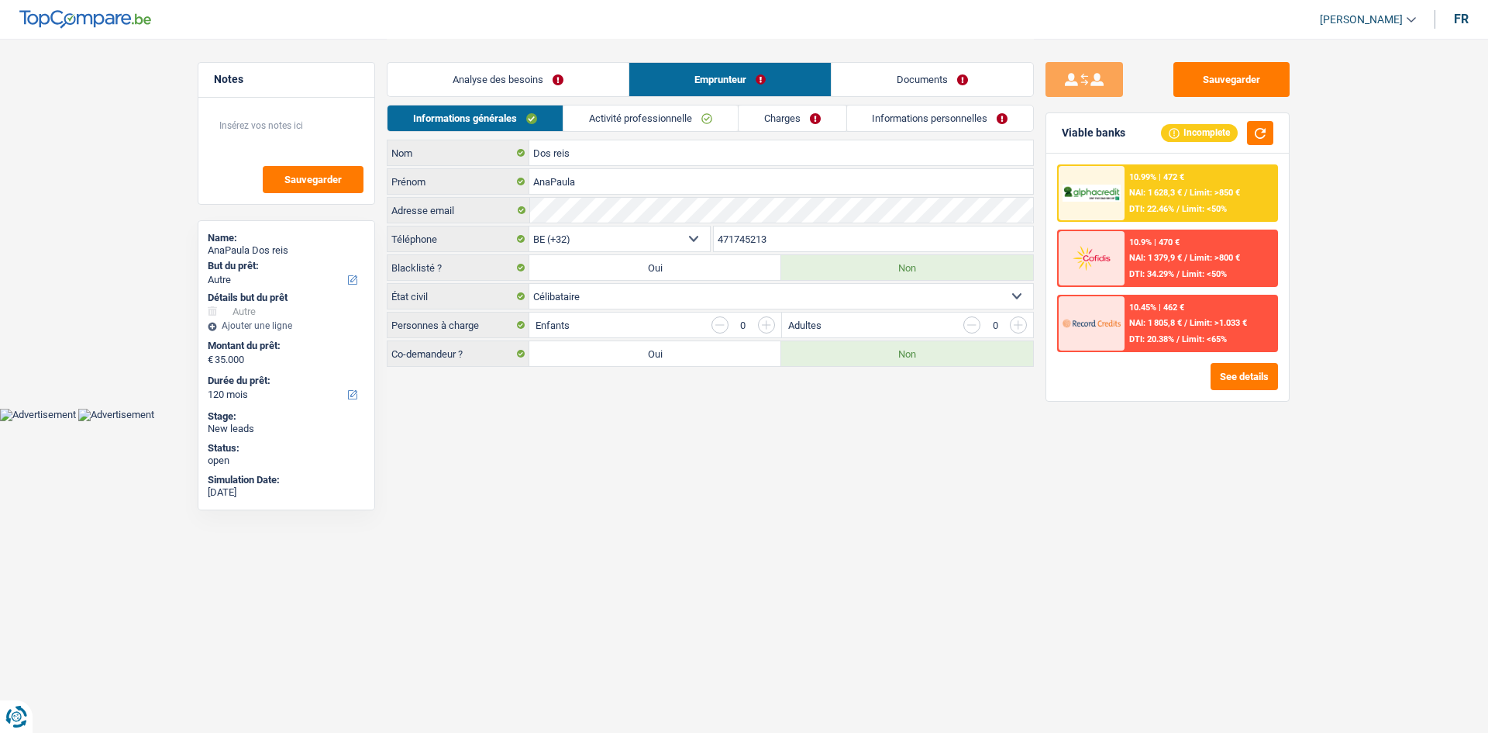
click at [685, 111] on link "Activité professionnelle" at bounding box center [651, 118] width 174 height 26
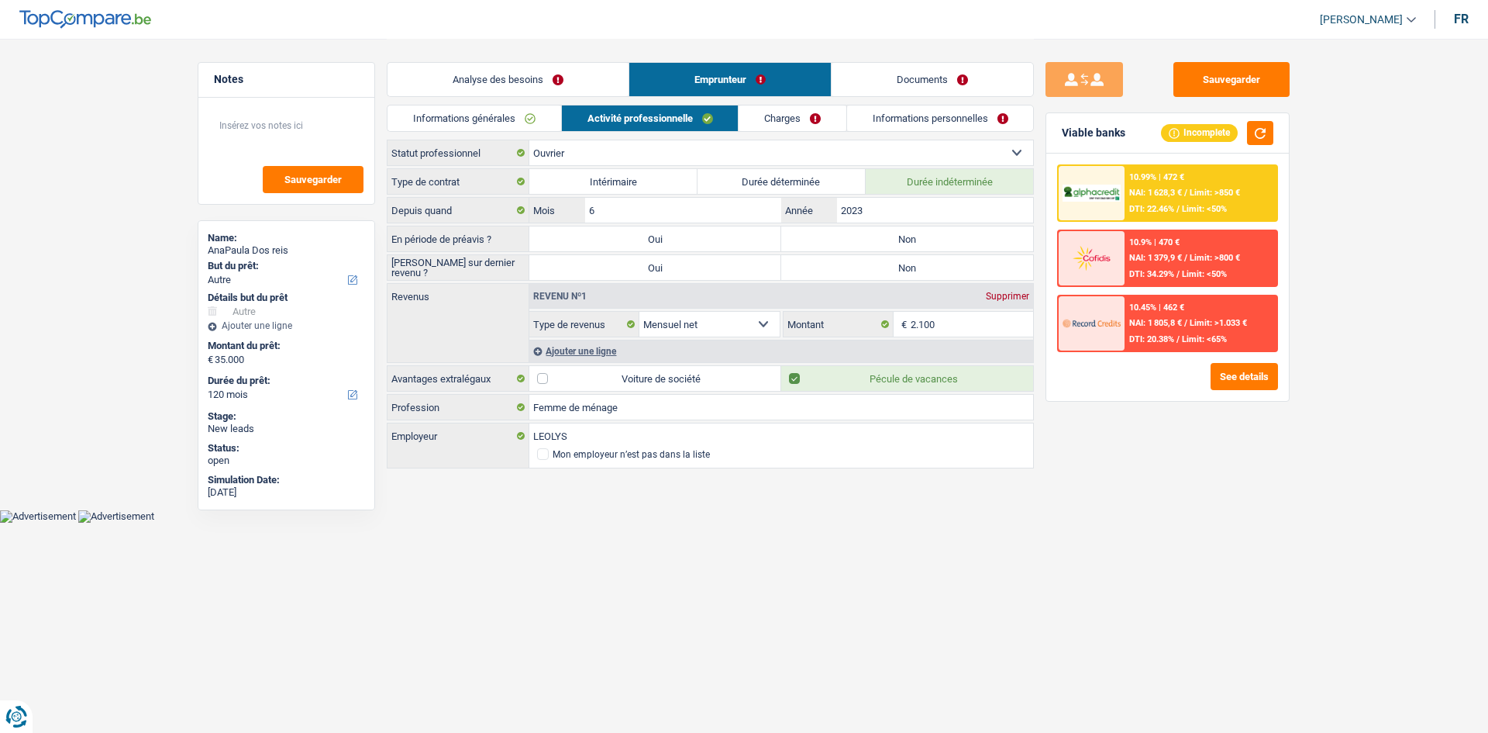
click at [109, 215] on main "Notes Sauvegarder Name: AnaPaula Dos reis But du prêt: Confort maison: meubles,…" at bounding box center [744, 254] width 1488 height 509
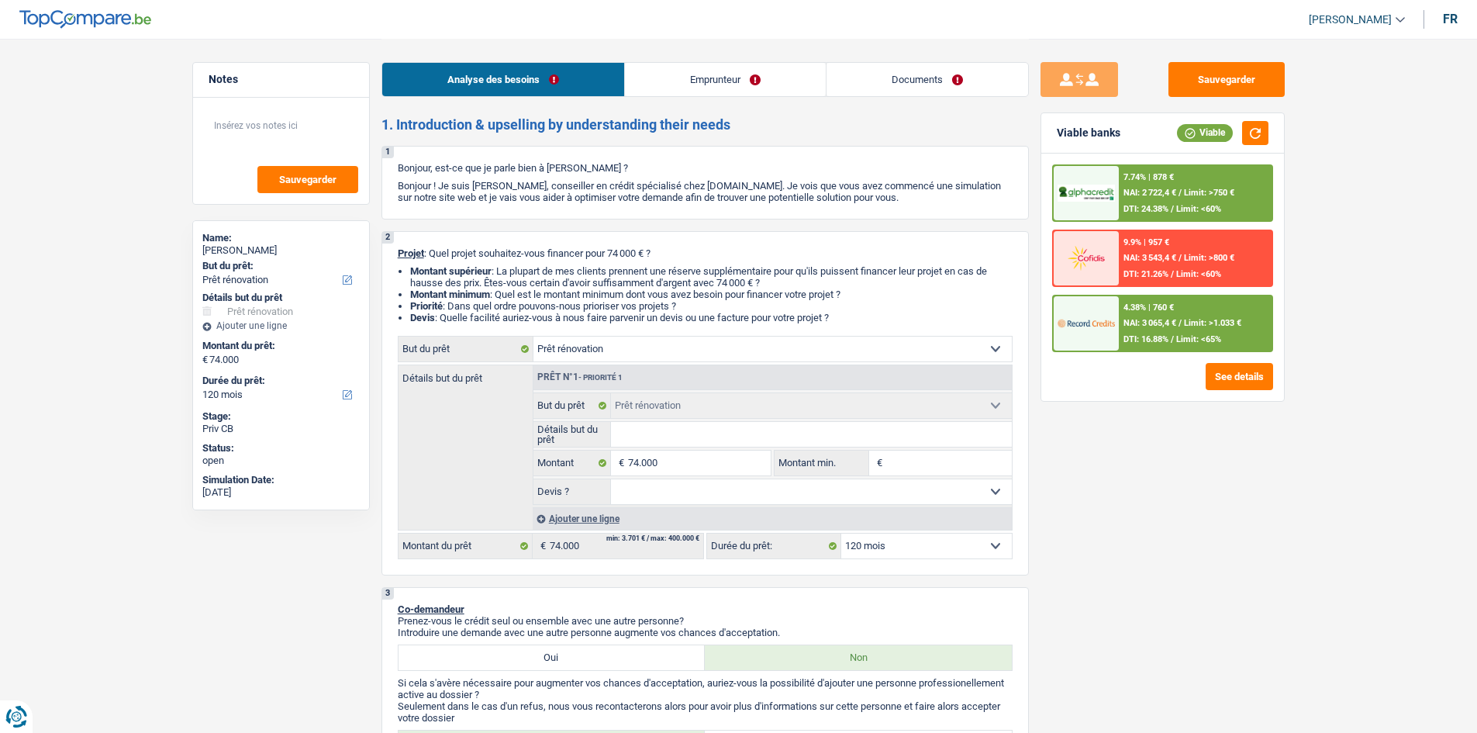
select select "renovation"
select select "120"
select select "renovation"
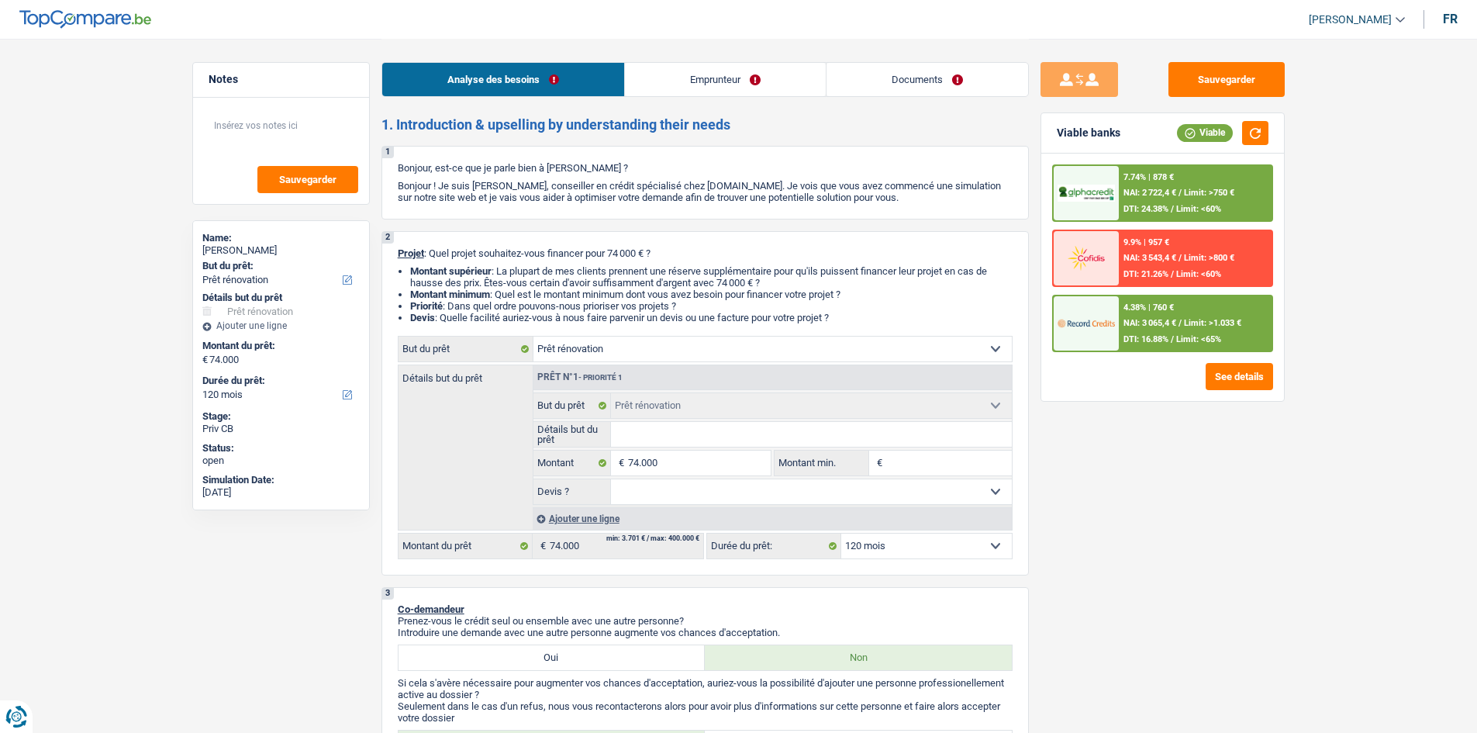
select select "120"
select select "rentBeneficiary"
select select "rentalIncome"
select select "ownerWithMortgage"
select select "renovation"
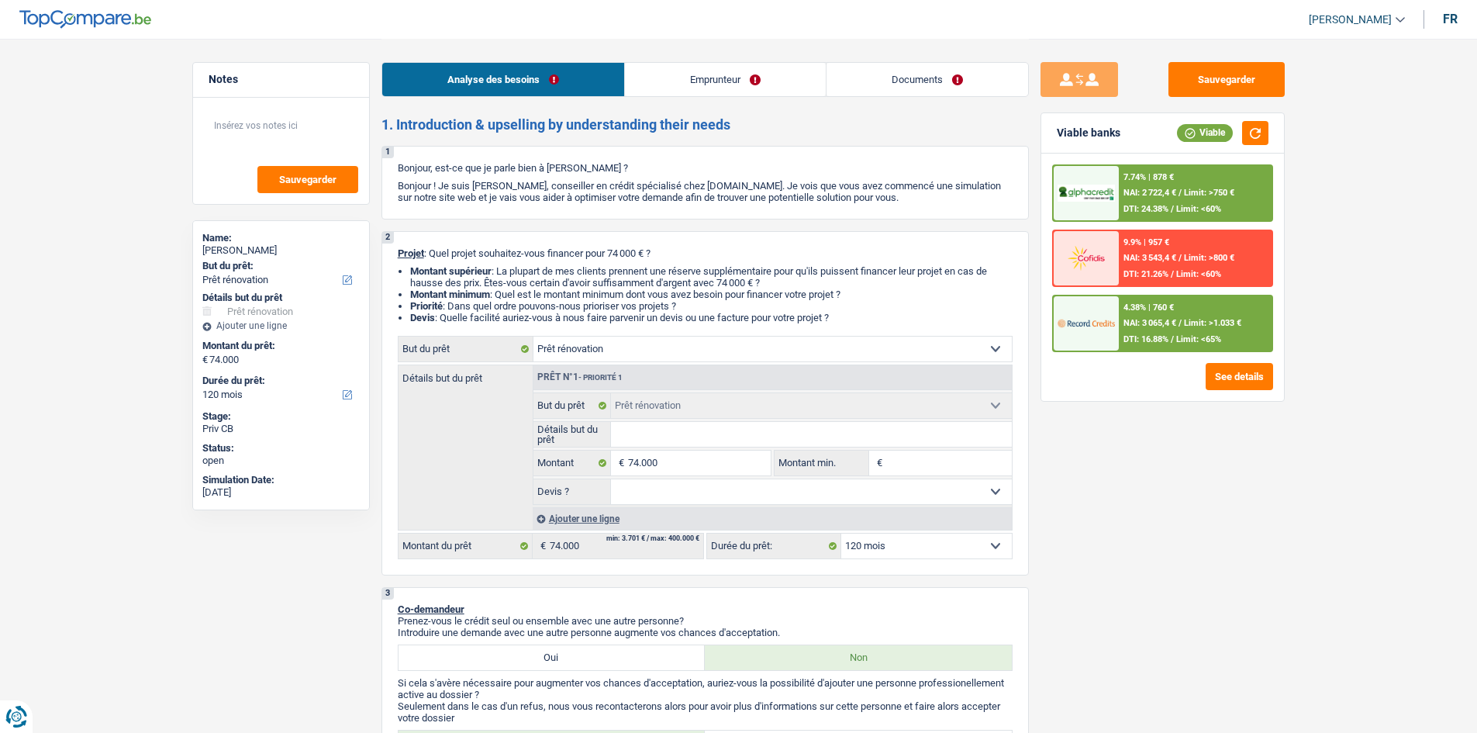
select select "renovation"
select select "120"
drag, startPoint x: 897, startPoint y: 78, endPoint x: 888, endPoint y: 78, distance: 9.3
click at [897, 78] on link "Documents" at bounding box center [927, 79] width 202 height 33
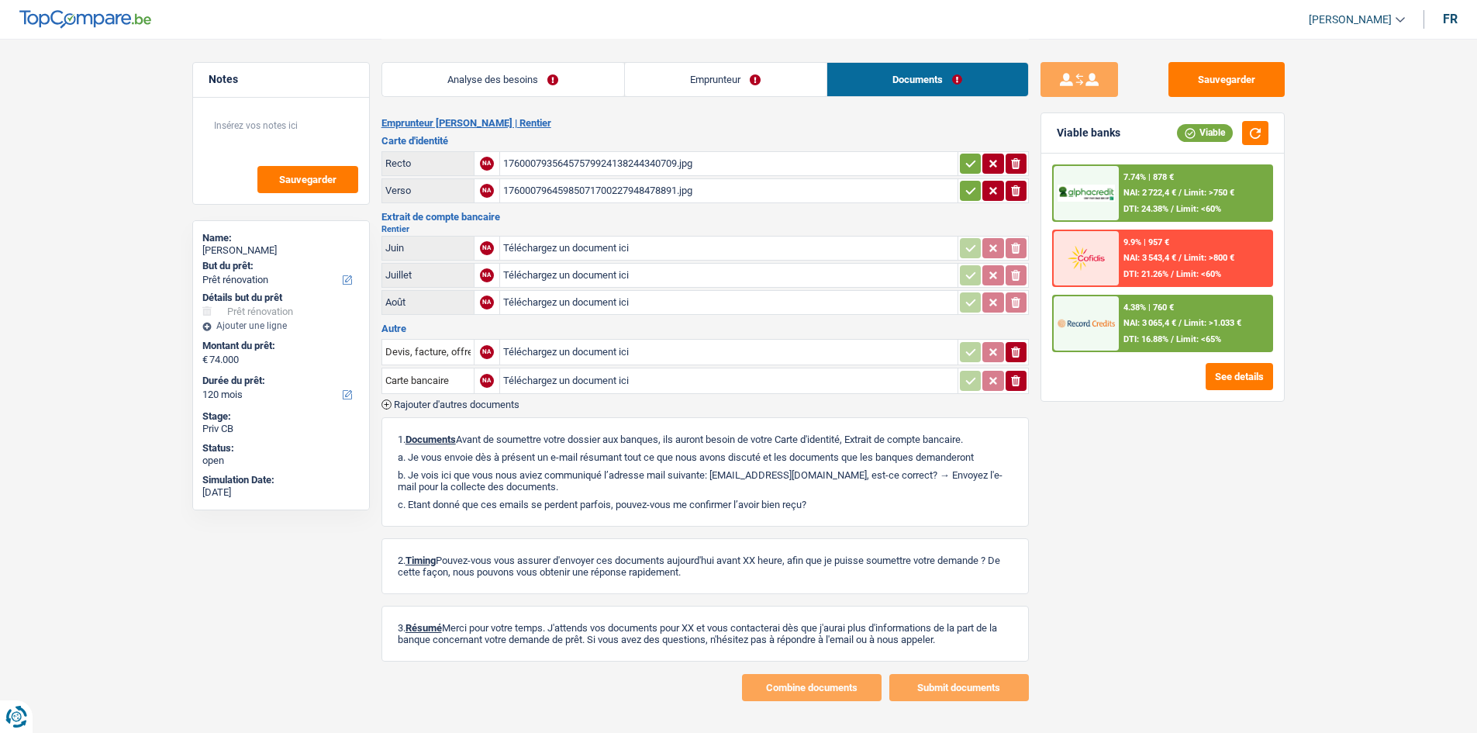
click at [672, 88] on link "Emprunteur" at bounding box center [726, 79] width 202 height 33
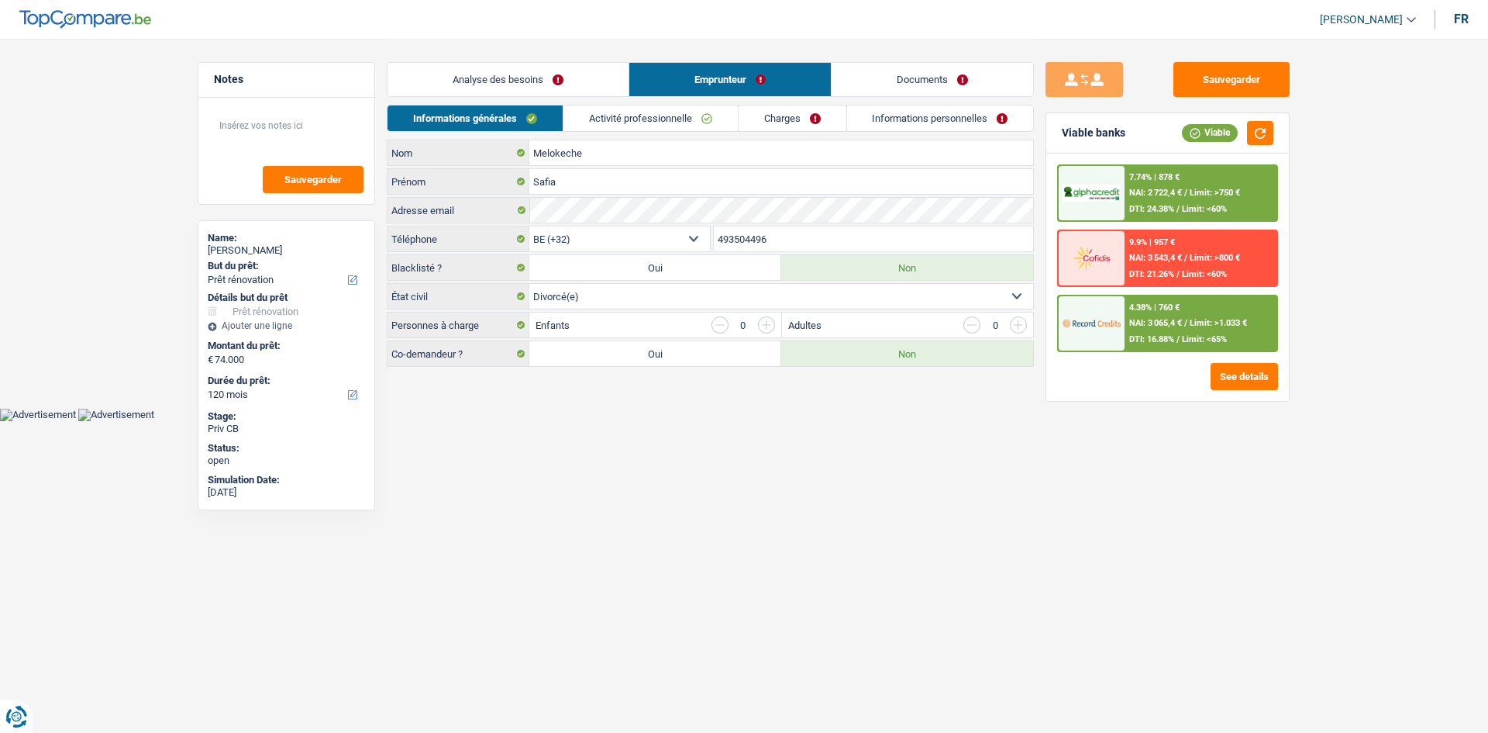
click at [667, 115] on link "Activité professionnelle" at bounding box center [651, 118] width 174 height 26
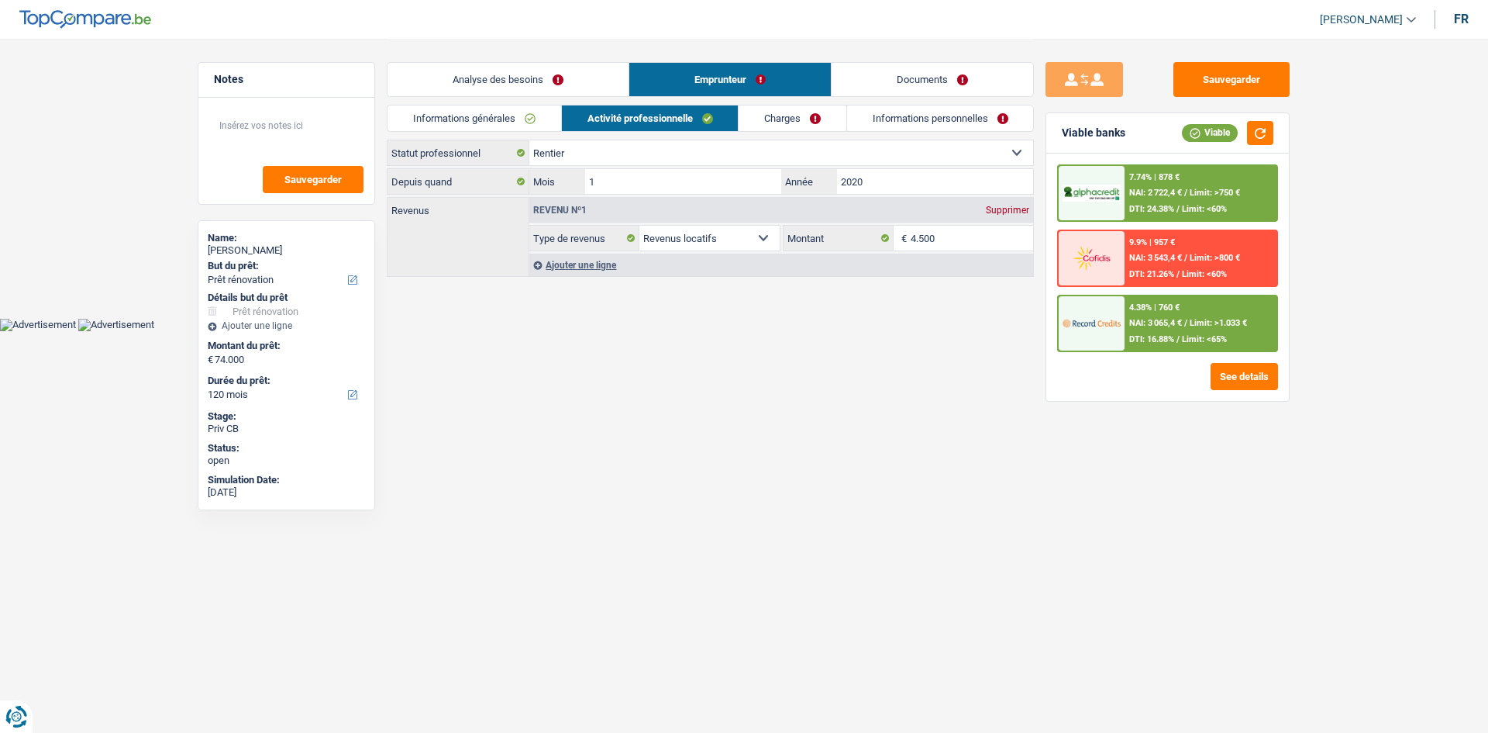
click at [814, 120] on link "Charges" at bounding box center [793, 118] width 108 height 26
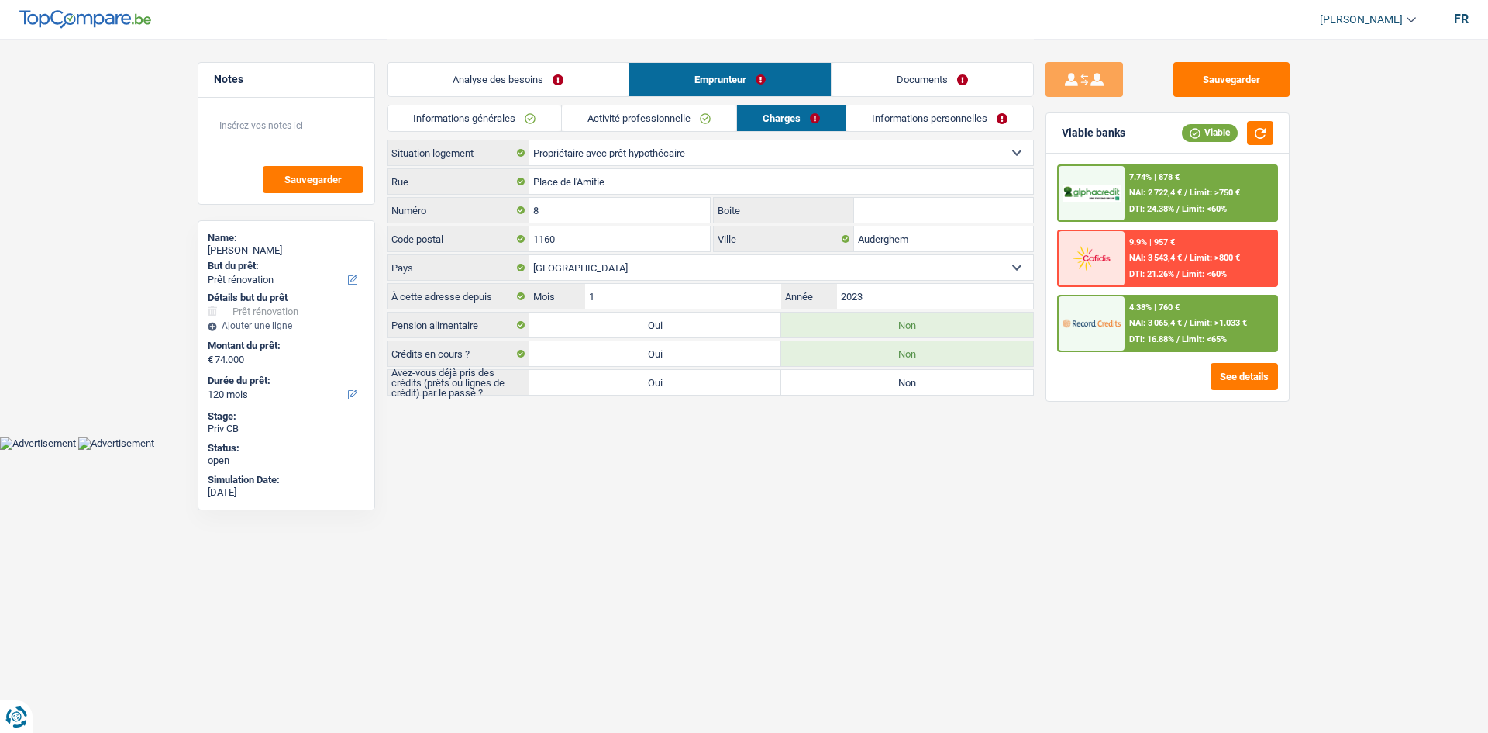
click at [926, 118] on link "Informations personnelles" at bounding box center [940, 118] width 187 height 26
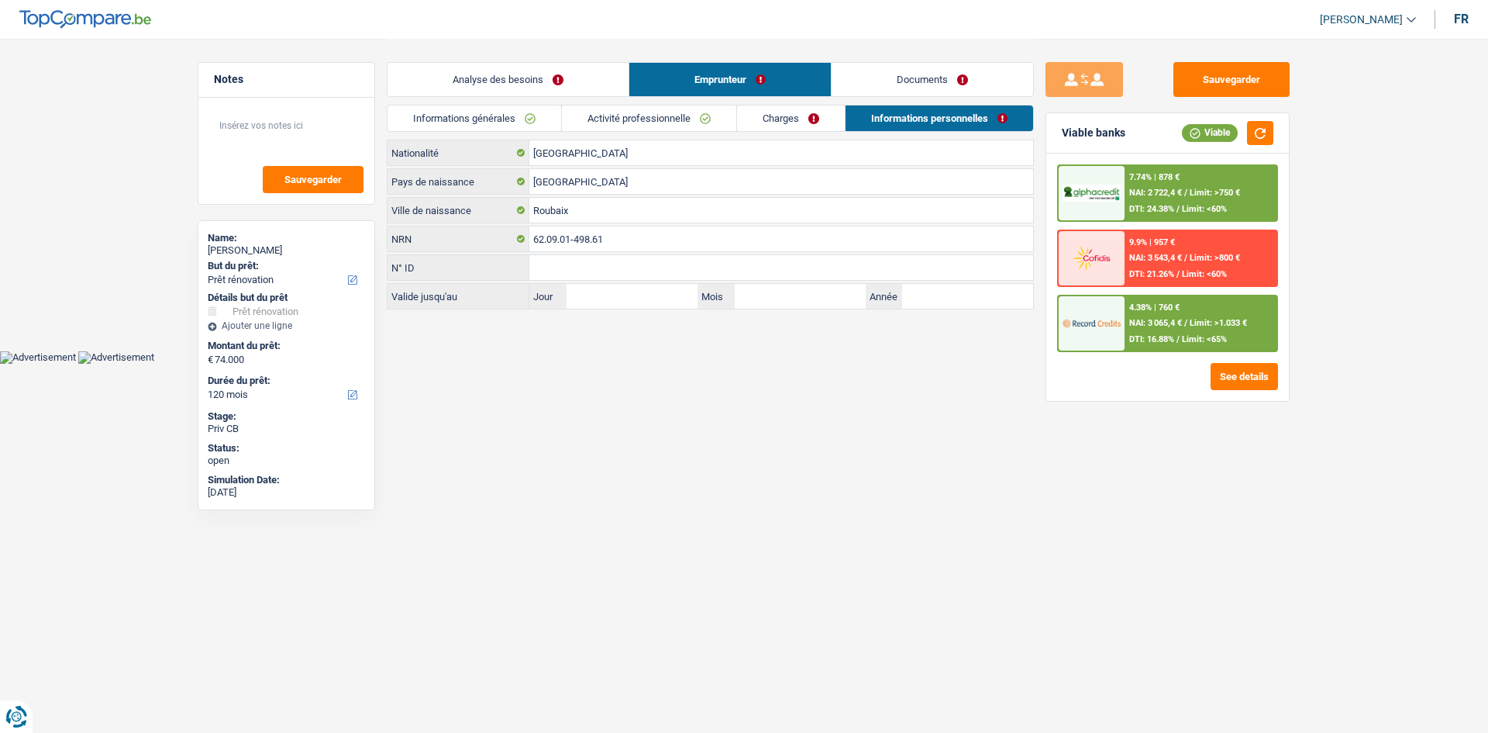
click at [672, 115] on link "Activité professionnelle" at bounding box center [649, 118] width 174 height 26
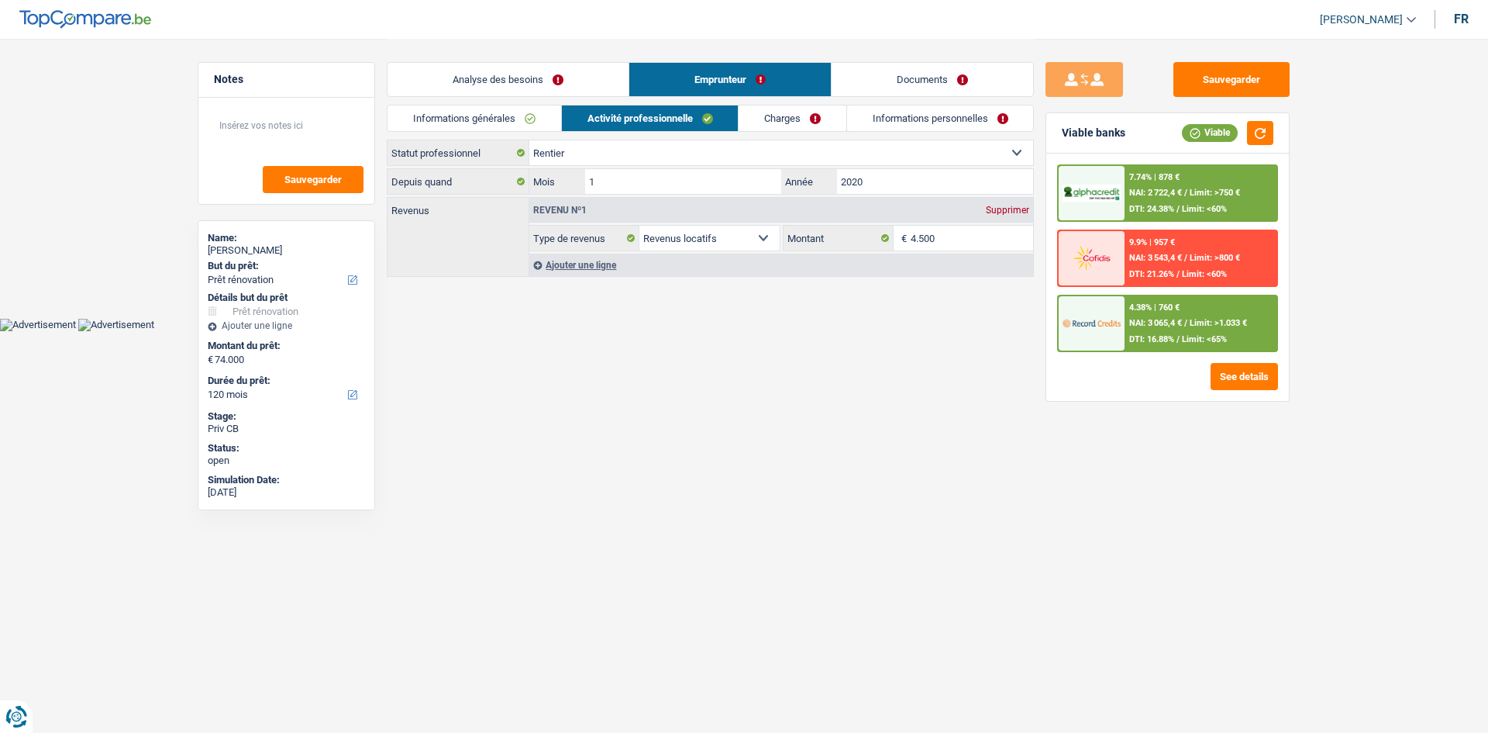
click at [540, 78] on link "Analyse des besoins" at bounding box center [508, 79] width 241 height 33
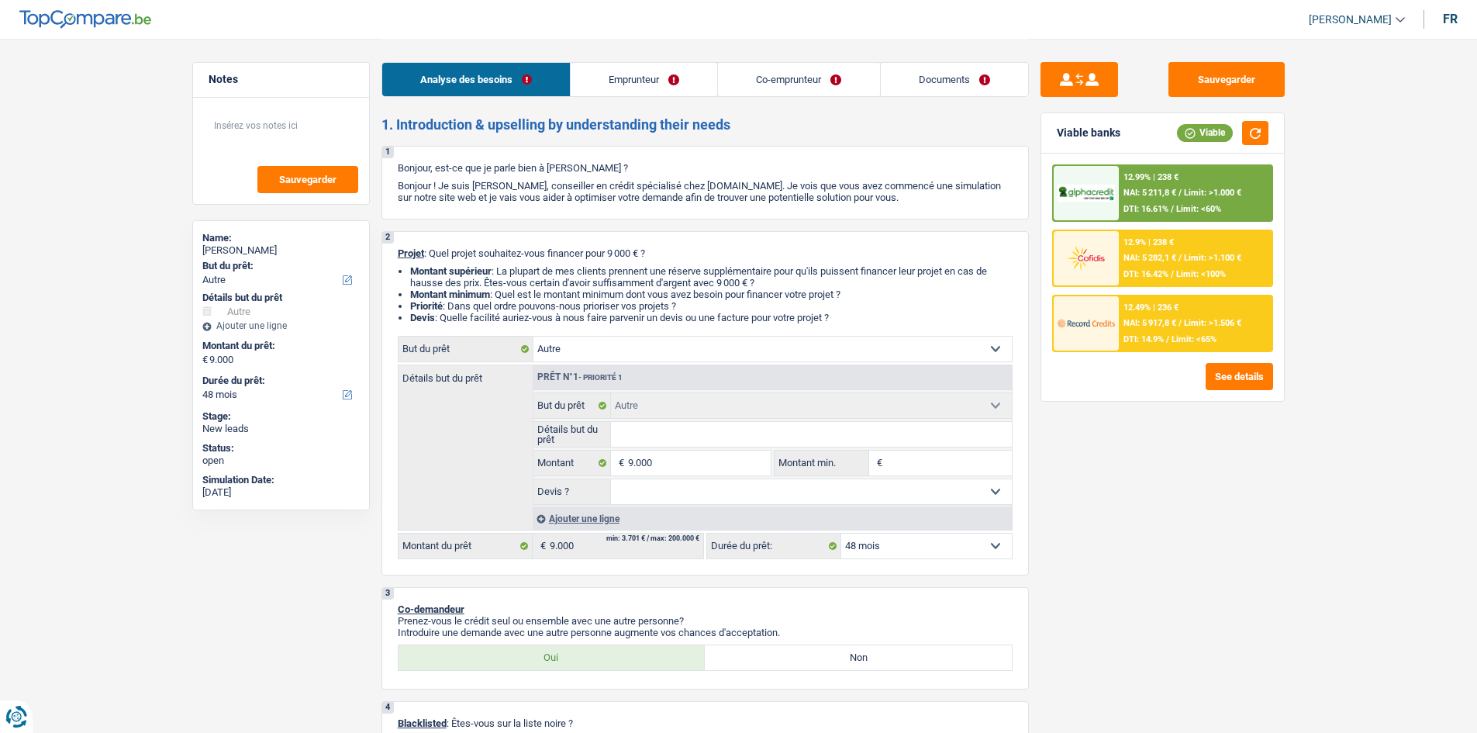
select select "other"
select select "48"
select select "other"
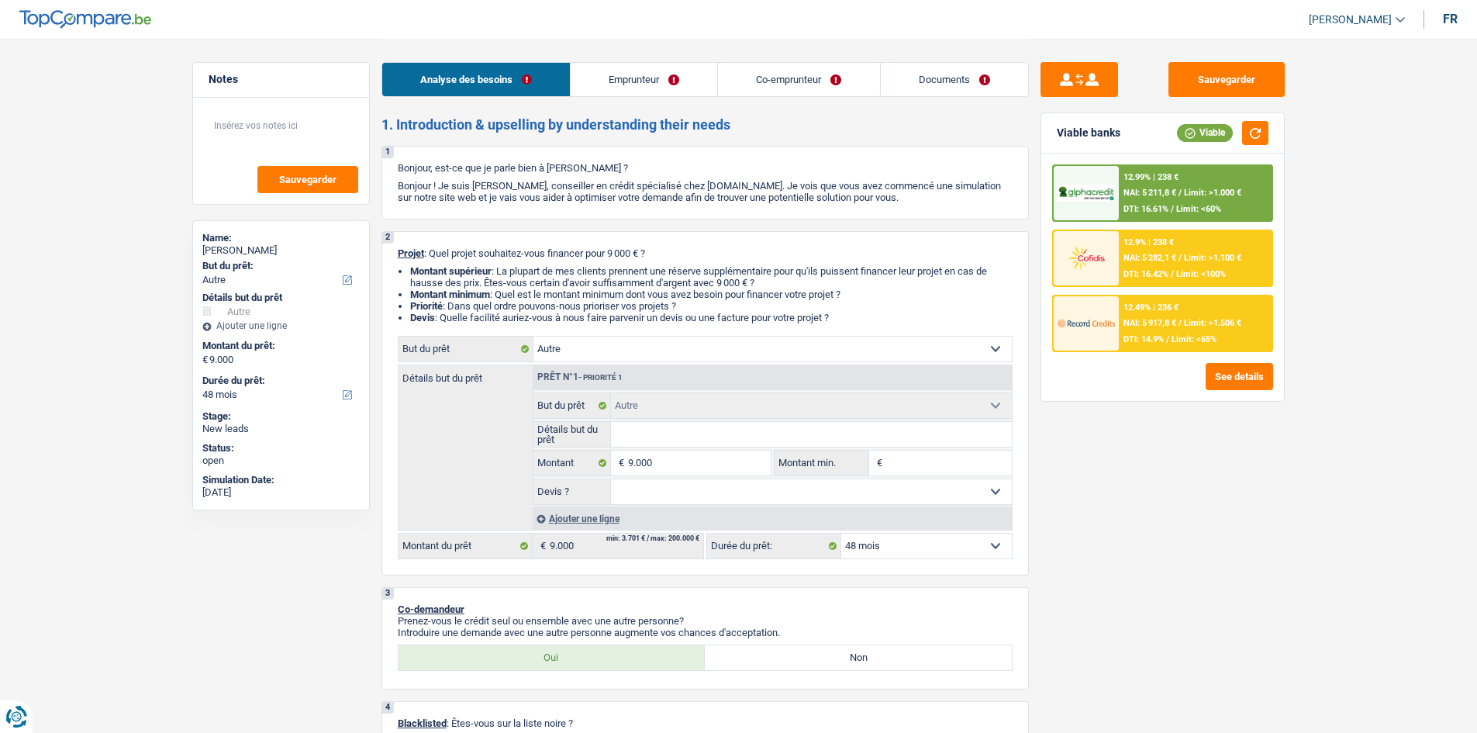
select select "48"
select select "privateEmployee"
select select "retired"
select select "netSalary"
select select "mealVouchers"
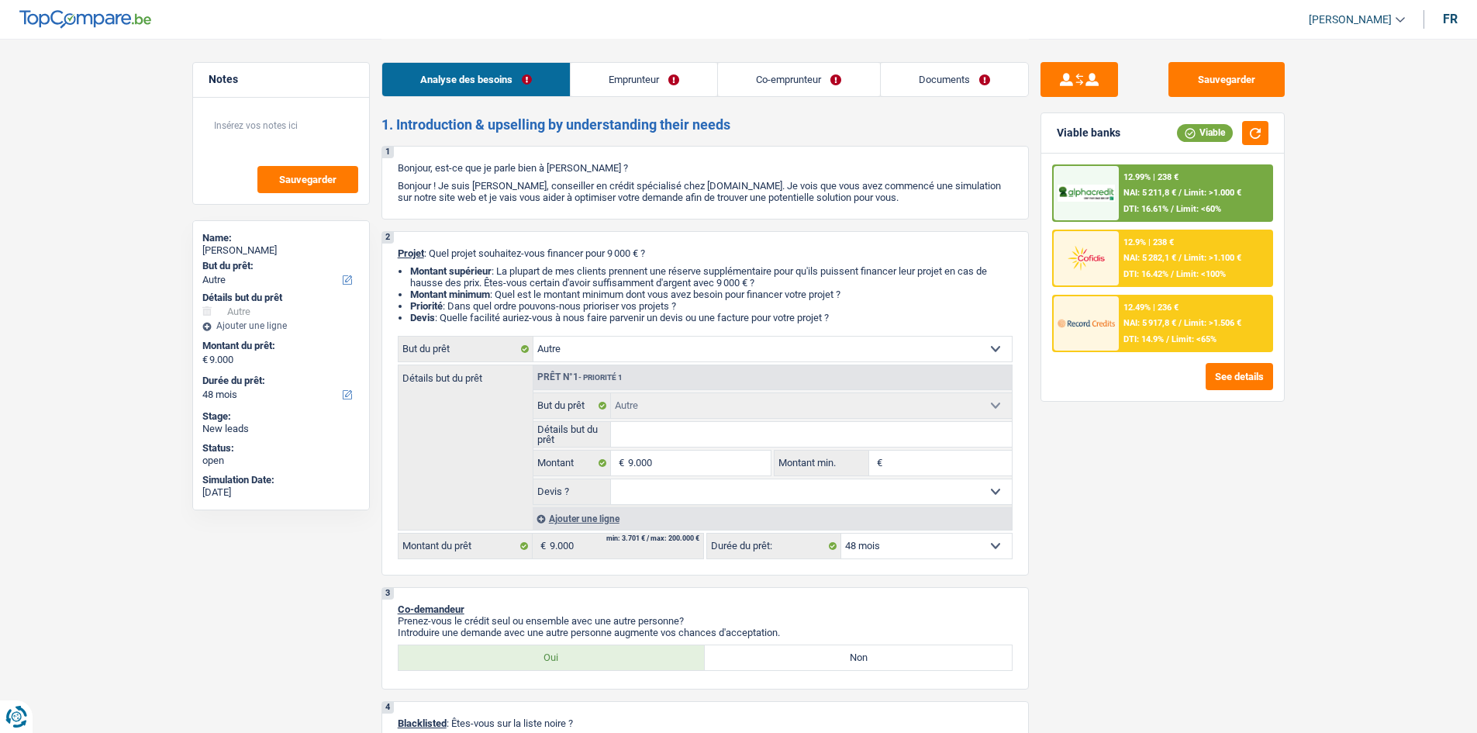
select select "pension"
select select "ownerWithMortgage"
select select "mortgage"
select select "420"
select select "other"
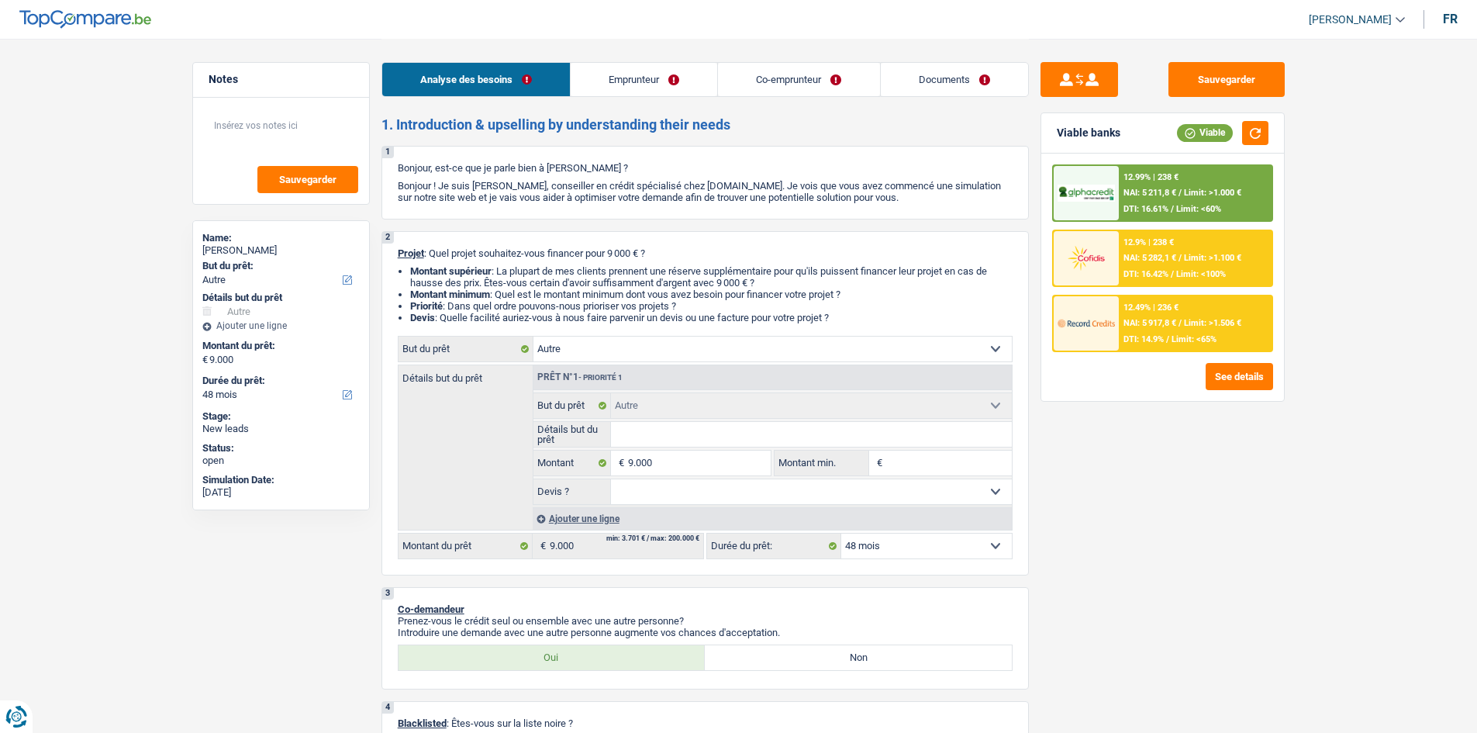
select select "other"
select select "48"
click at [943, 80] on link "Documents" at bounding box center [954, 79] width 147 height 33
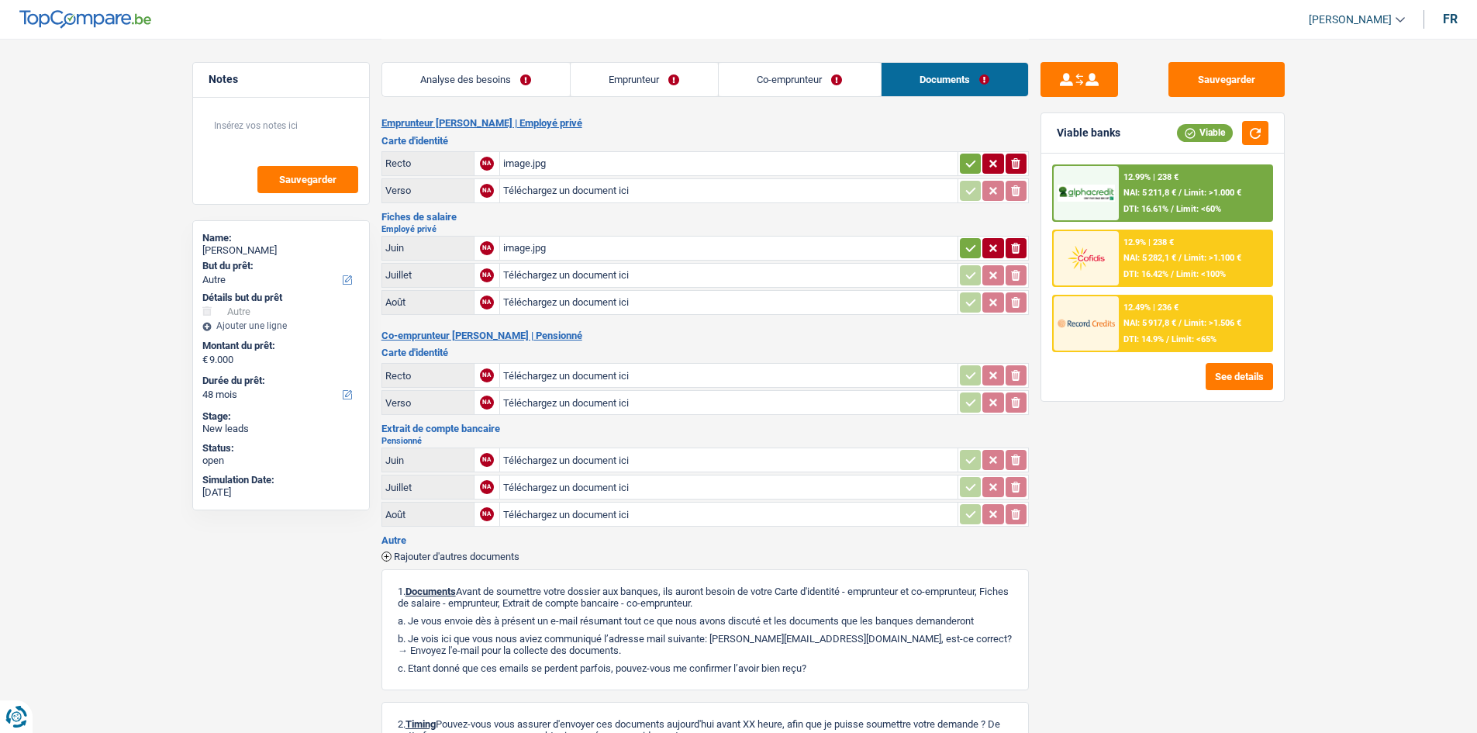
click at [486, 81] on link "Analyse des besoins" at bounding box center [476, 79] width 188 height 33
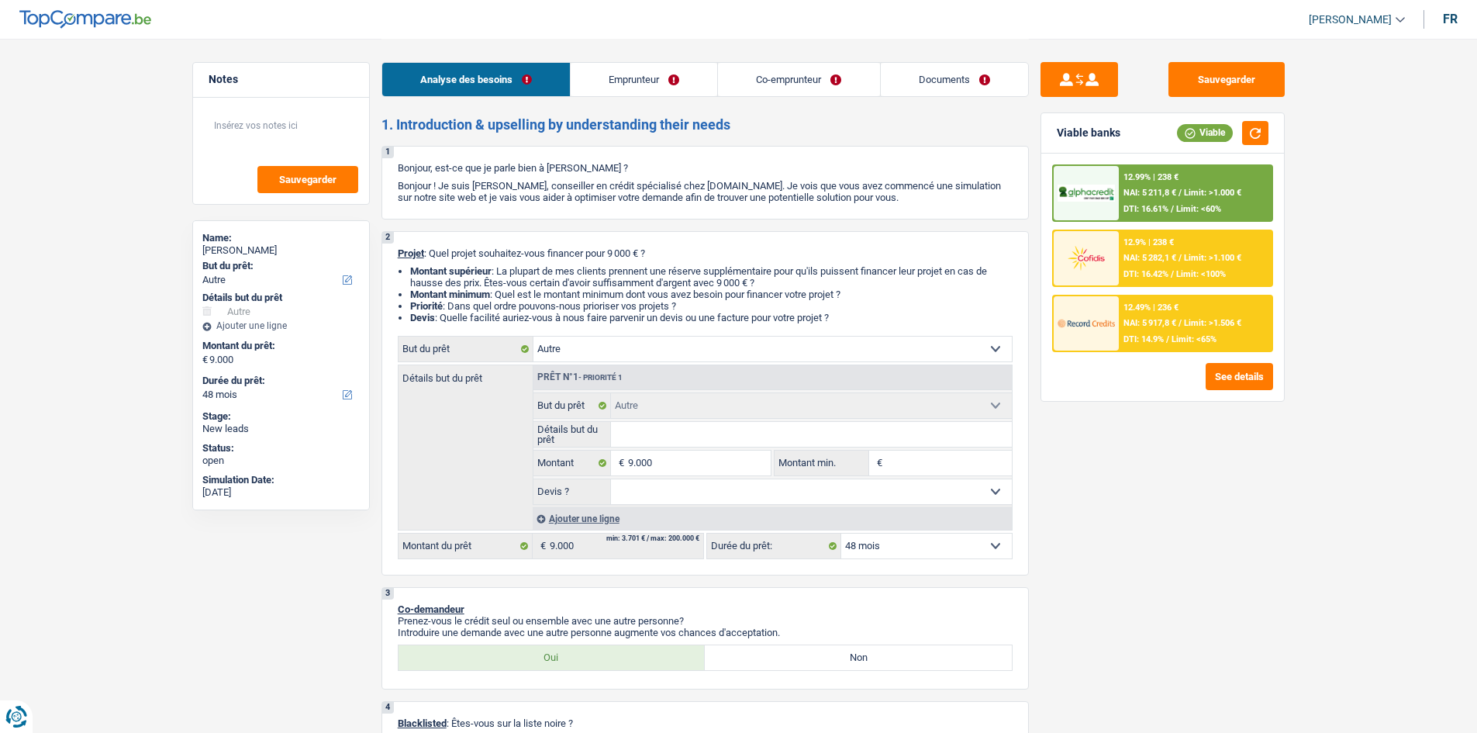
click at [901, 90] on link "Documents" at bounding box center [954, 79] width 147 height 33
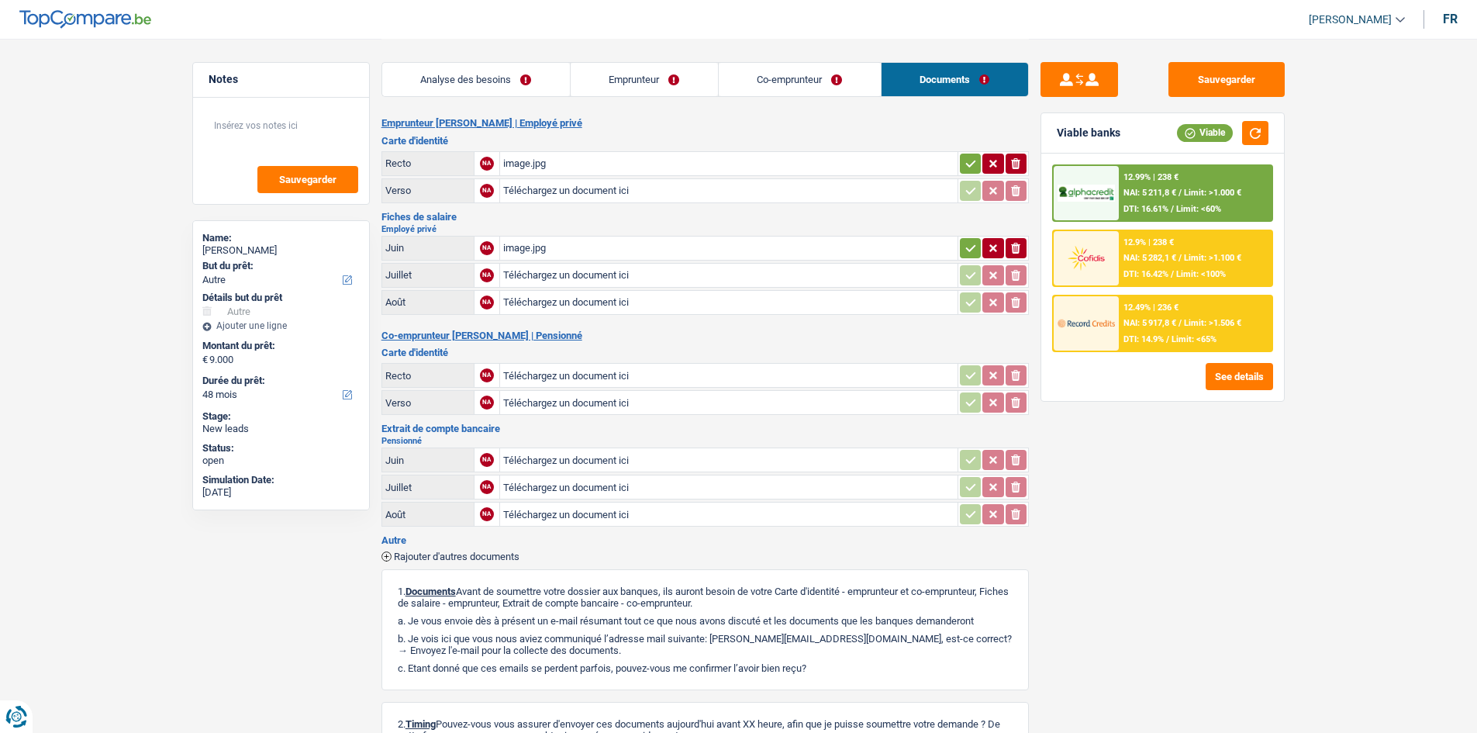
click at [526, 81] on link "Analyse des besoins" at bounding box center [476, 79] width 188 height 33
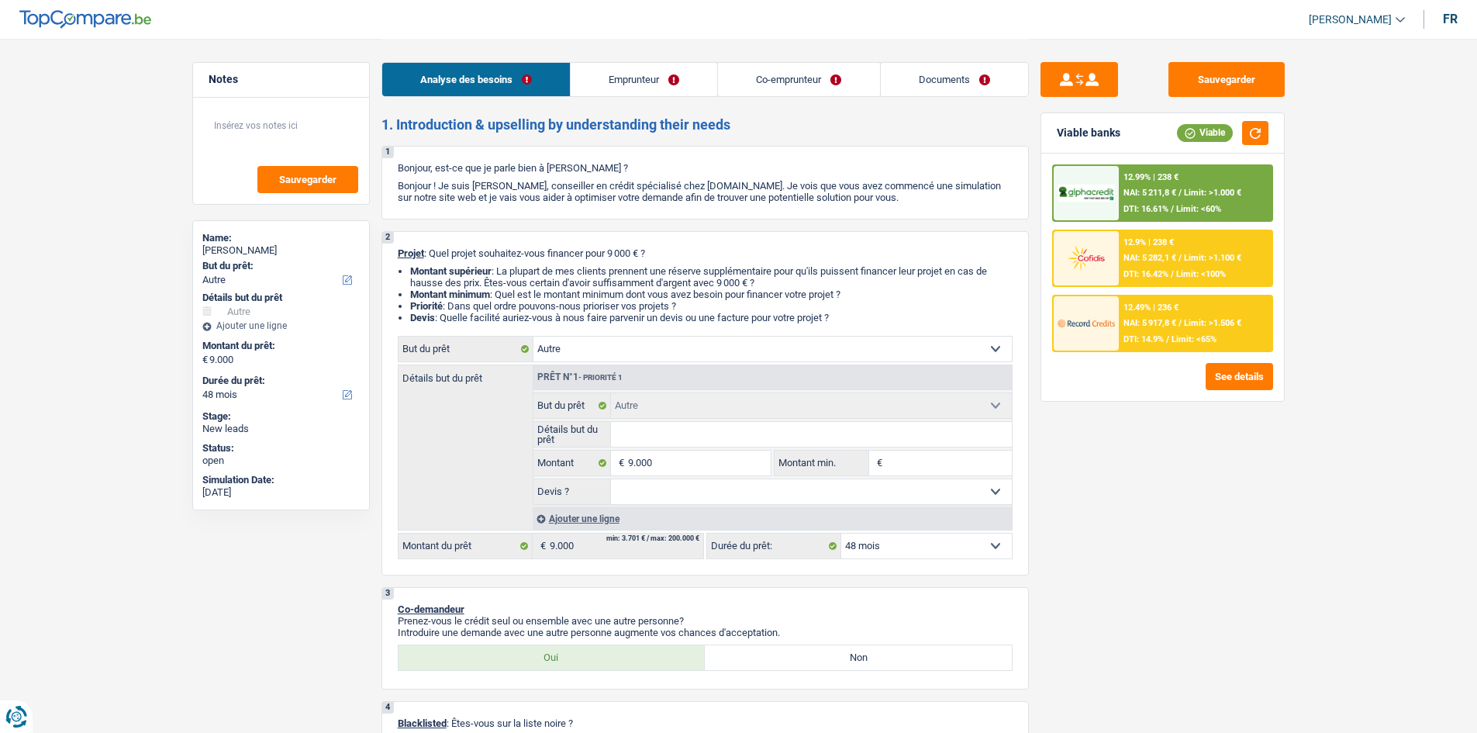
click at [1202, 434] on div "Sauvegarder Viable banks Viable 12.99% | 238 € NAI: 5 211,8 € / Limit: >1.000 €…" at bounding box center [1162, 385] width 267 height 646
click at [1199, 450] on div "Sauvegarder Viable banks Viable 12.99% | 238 € NAI: 5 211,8 € / Limit: >1.000 €…" at bounding box center [1162, 385] width 267 height 646
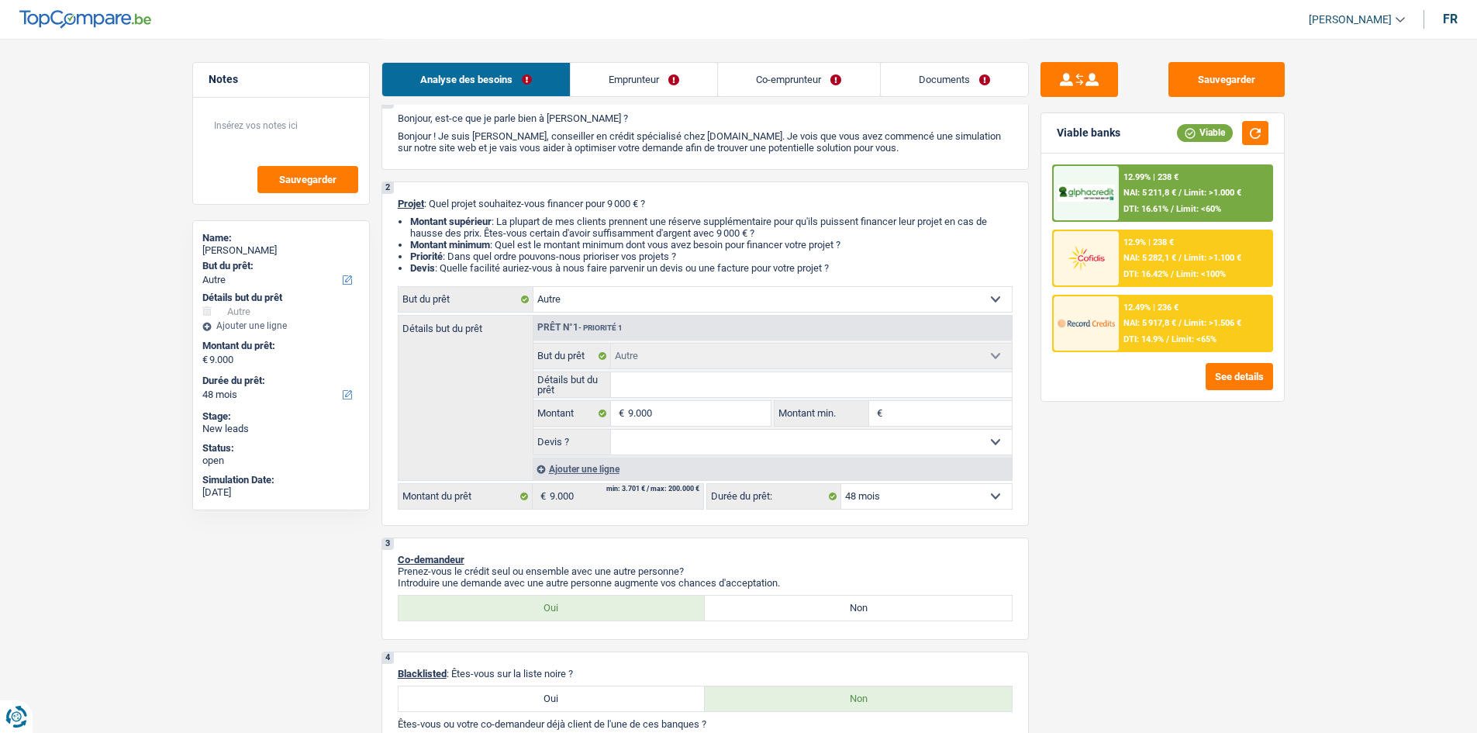
scroll to position [78, 0]
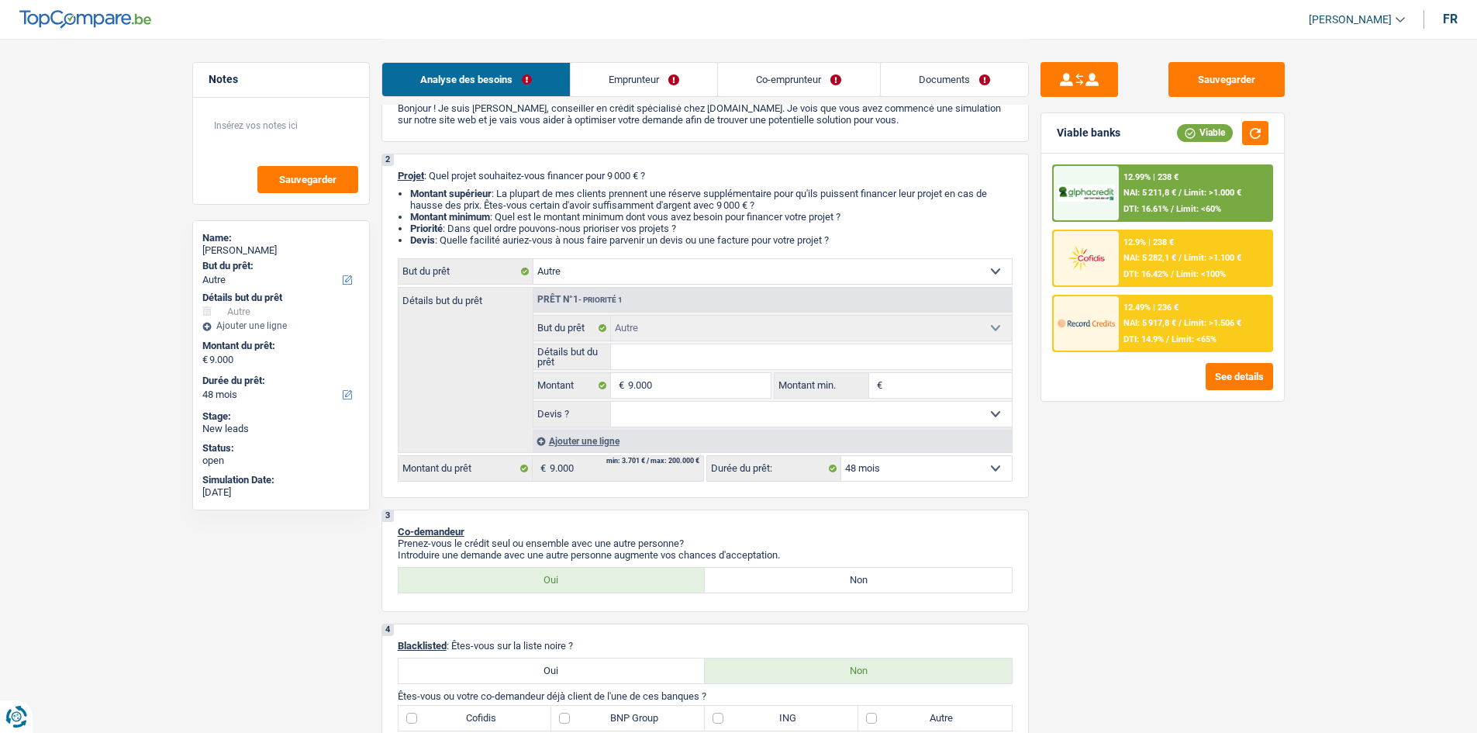
click at [751, 266] on select "Confort maison: meubles, textile, peinture, électroménager, outillage non-profe…" at bounding box center [772, 271] width 478 height 25
click at [1195, 545] on div "Sauvegarder Viable banks Viable 12.99% | 238 € NAI: 5 211,8 € / Limit: >1.000 €…" at bounding box center [1162, 385] width 267 height 646
click at [733, 267] on select "Confort maison: meubles, textile, peinture, électroménager, outillage non-profe…" at bounding box center [772, 271] width 478 height 25
select select "household"
click at [533, 259] on select "Confort maison: meubles, textile, peinture, électroménager, outillage non-profe…" at bounding box center [772, 271] width 478 height 25
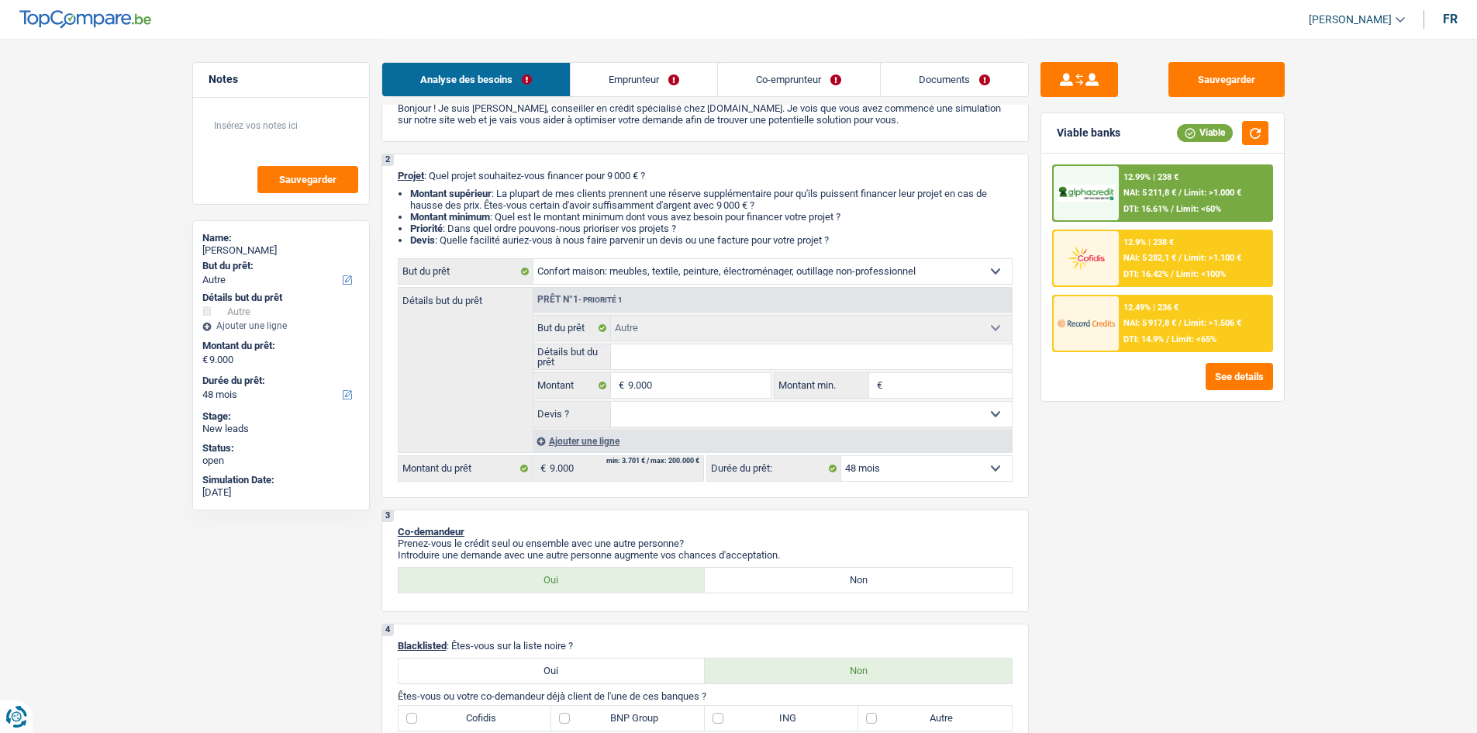
select select "household"
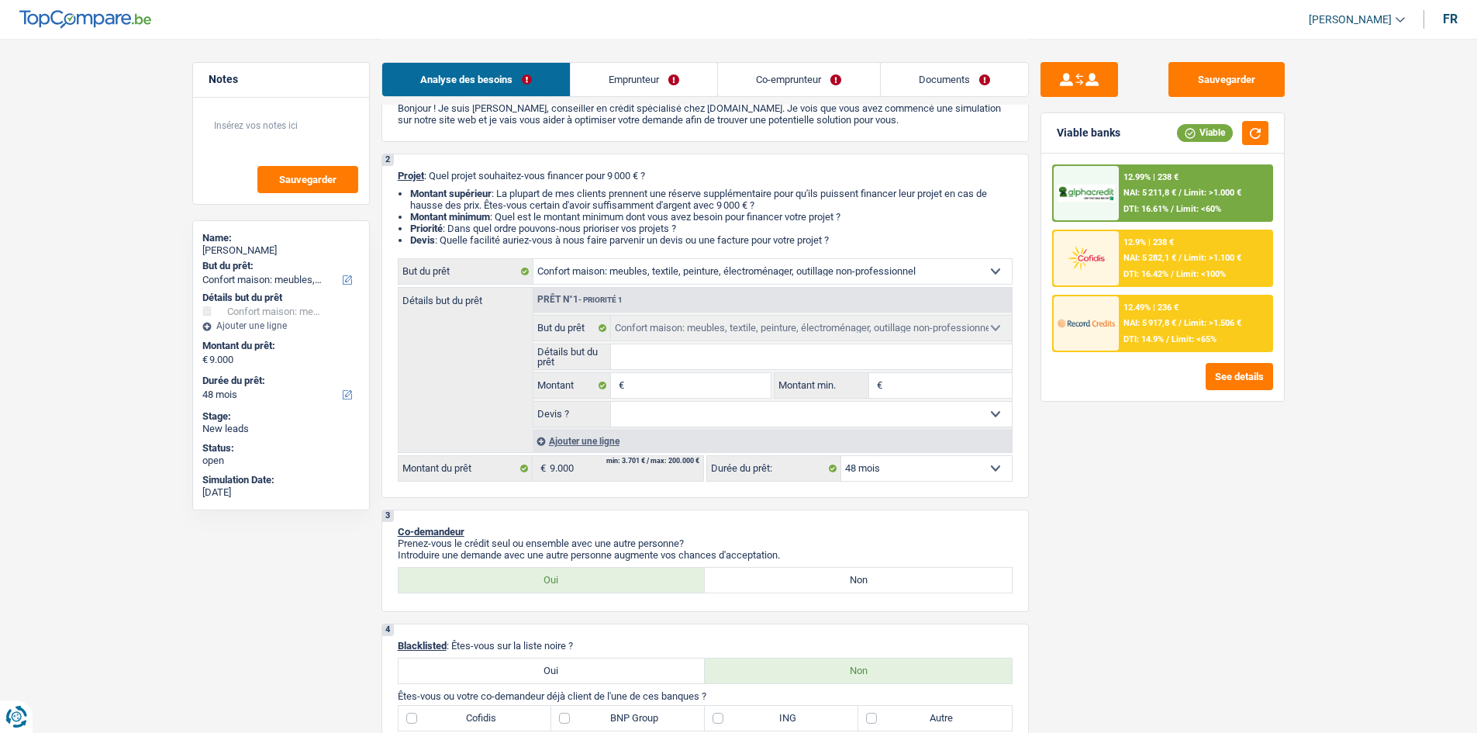
select select "other"
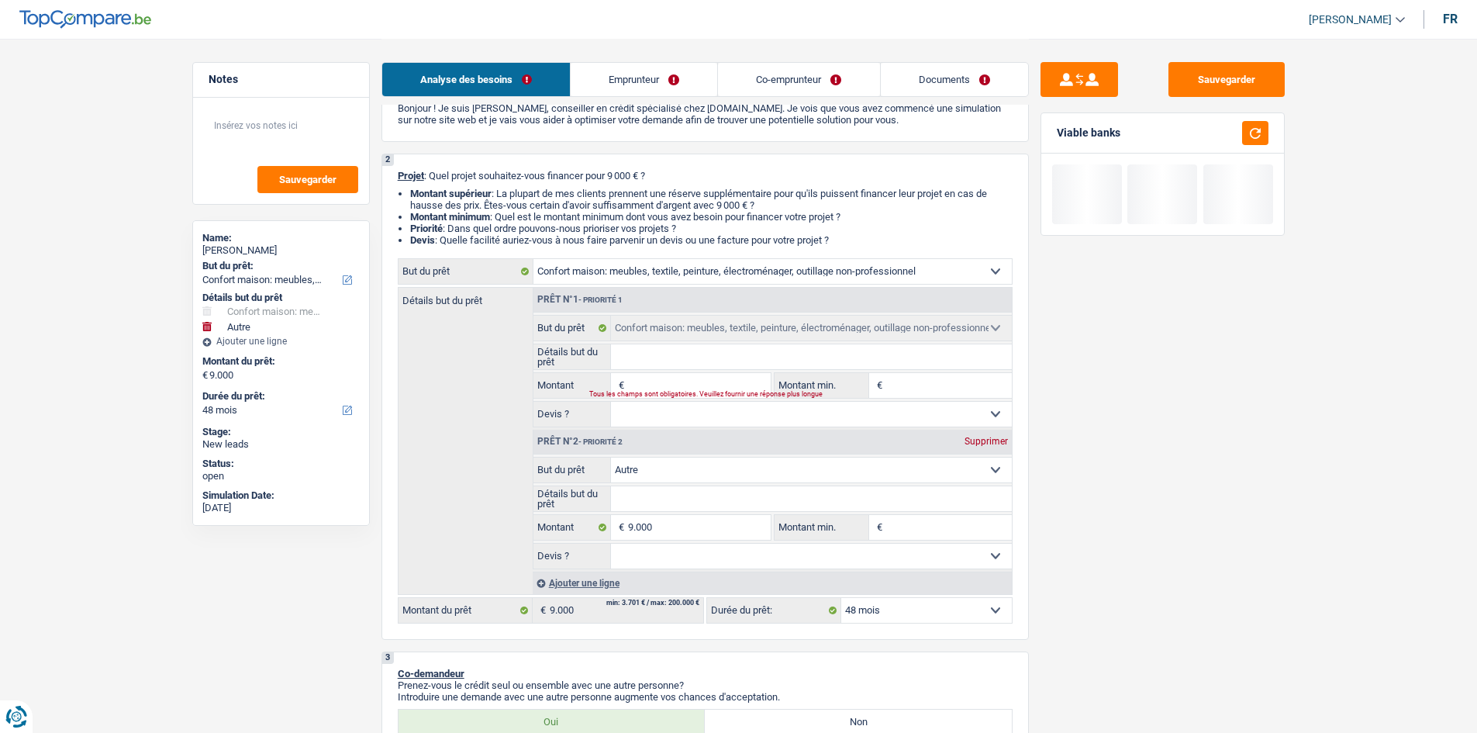
click at [772, 467] on select "Confort maison: meubles, textile, peinture, électroménager, outillage non-profe…" at bounding box center [811, 469] width 401 height 25
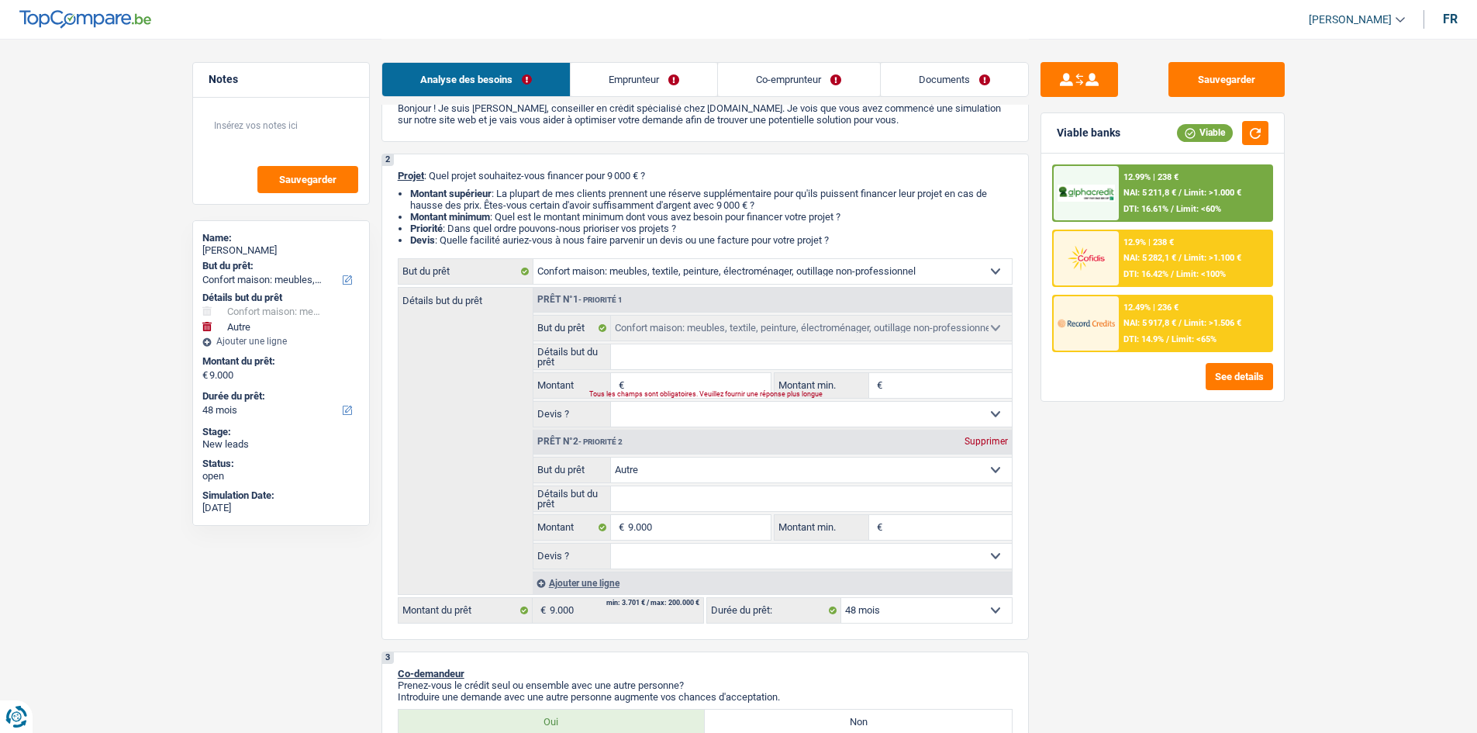
select select "household"
click at [611, 457] on select "Confort maison: meubles, textile, peinture, électroménager, outillage non-profe…" at bounding box center [811, 469] width 401 height 25
select select "household"
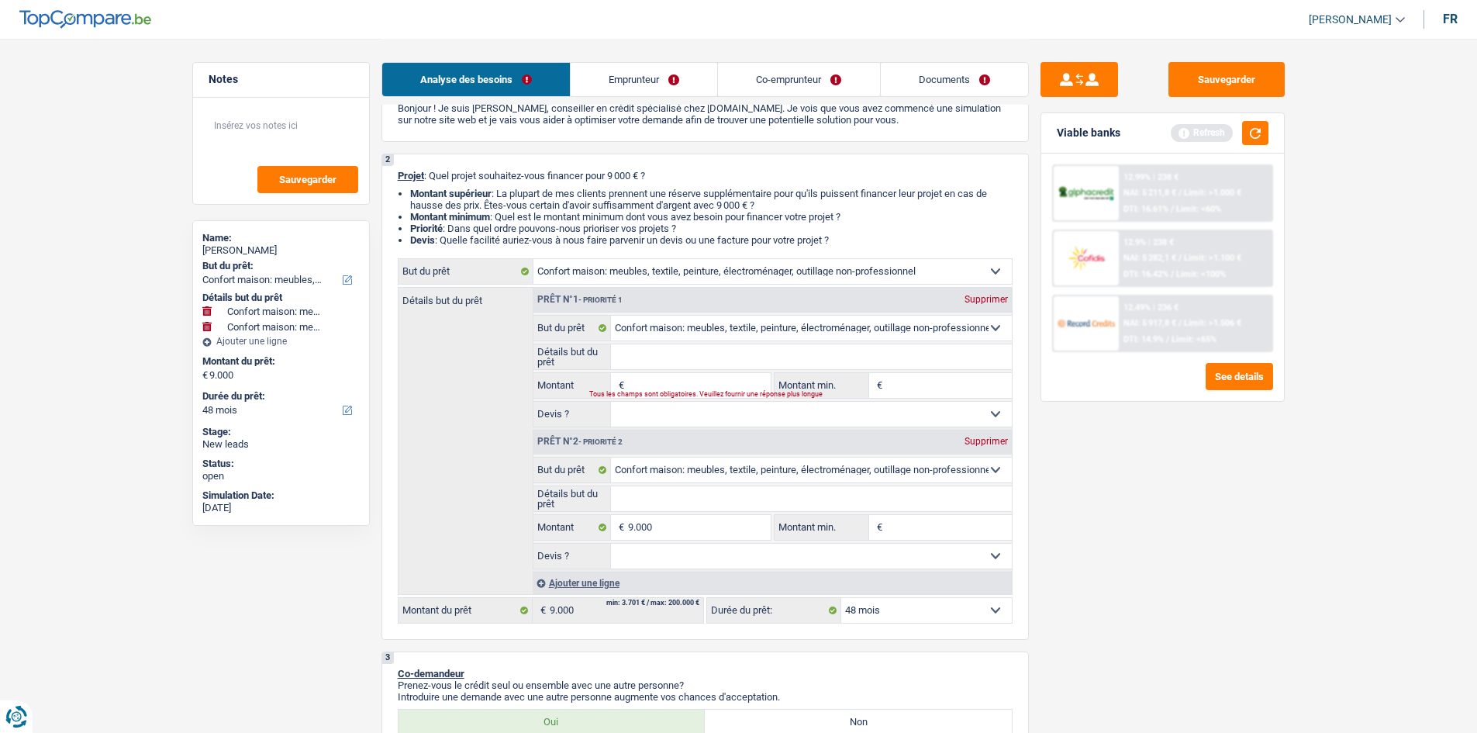
click at [991, 298] on div "Supprimer" at bounding box center [985, 299] width 51 height 9
type input "9.000"
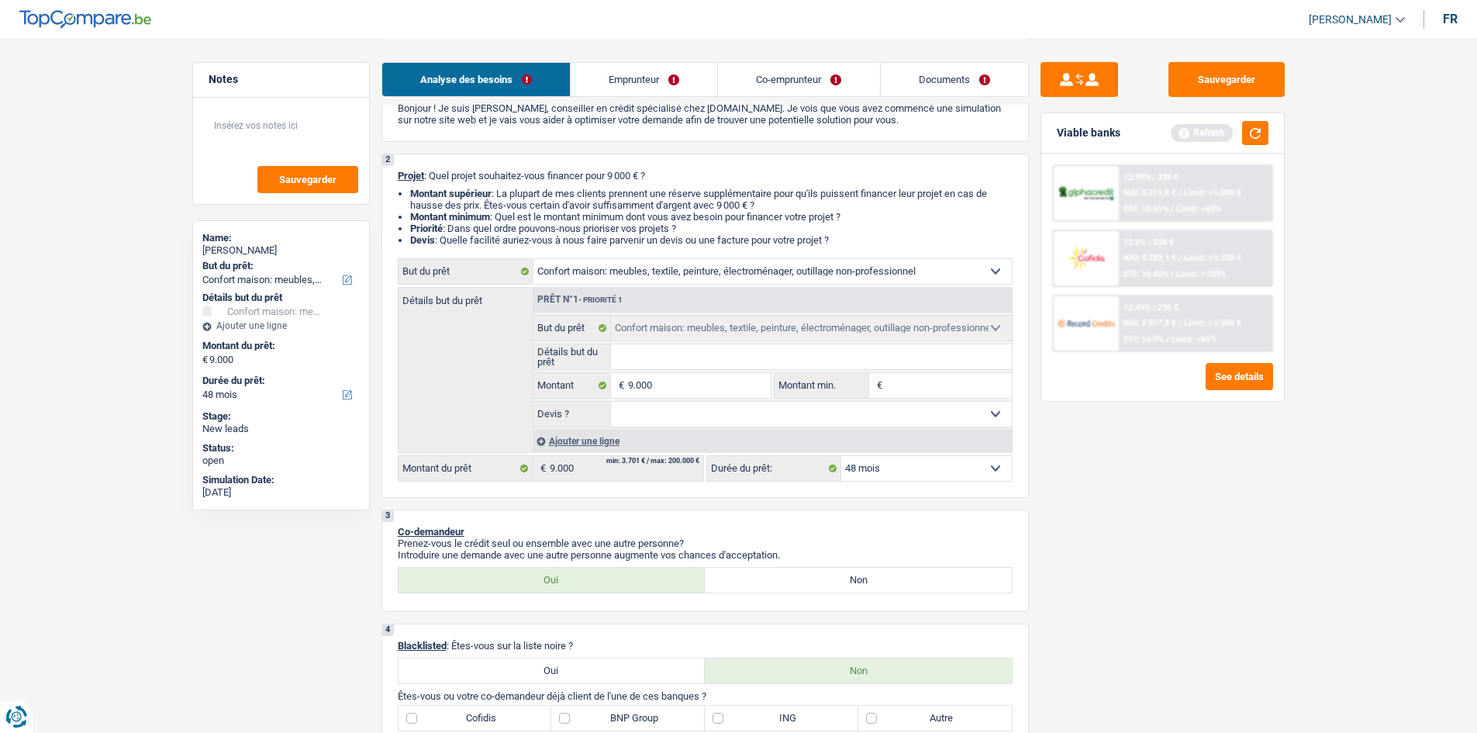
click at [649, 354] on input "Détails but du prêt" at bounding box center [811, 356] width 401 height 25
type input "A"
type input "Ac"
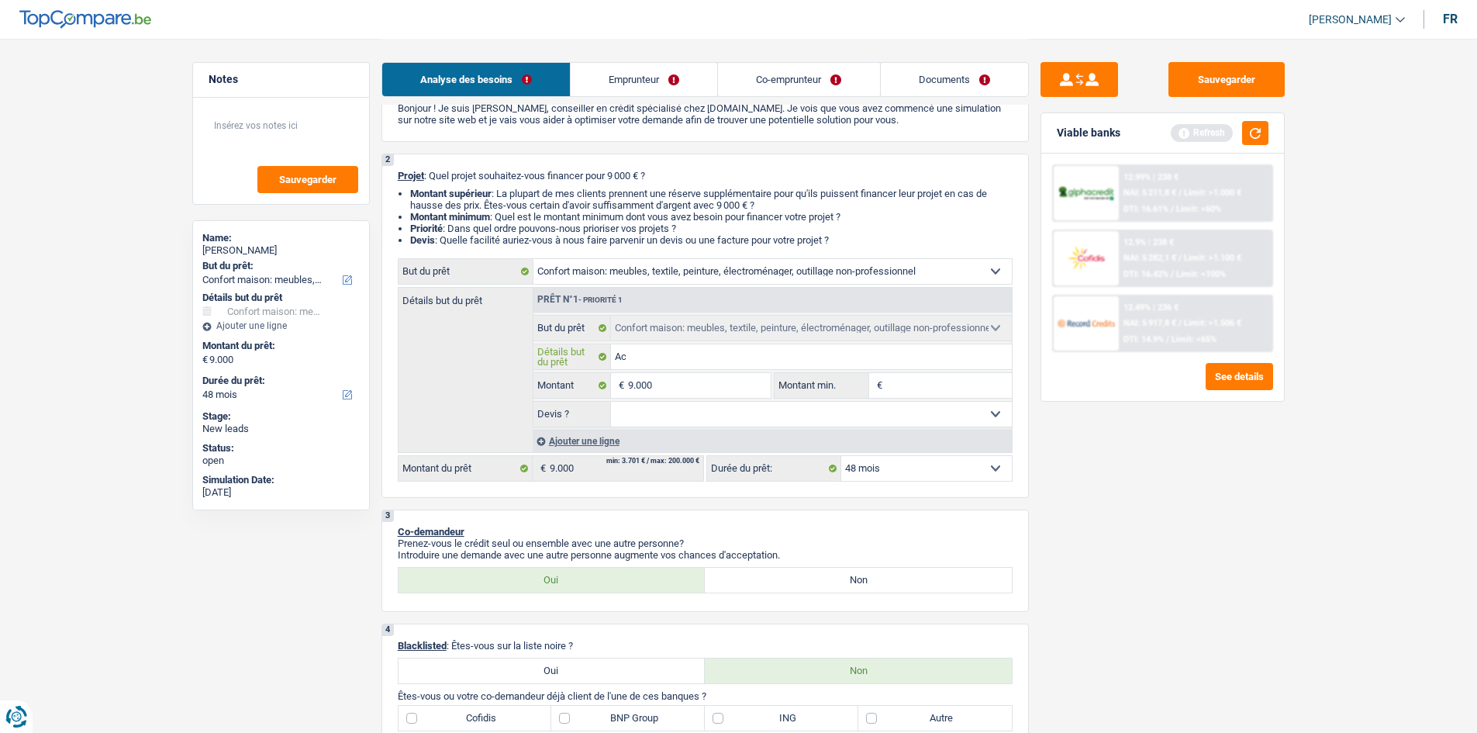
type input "Ach"
type input "Acha"
type input "Achat"
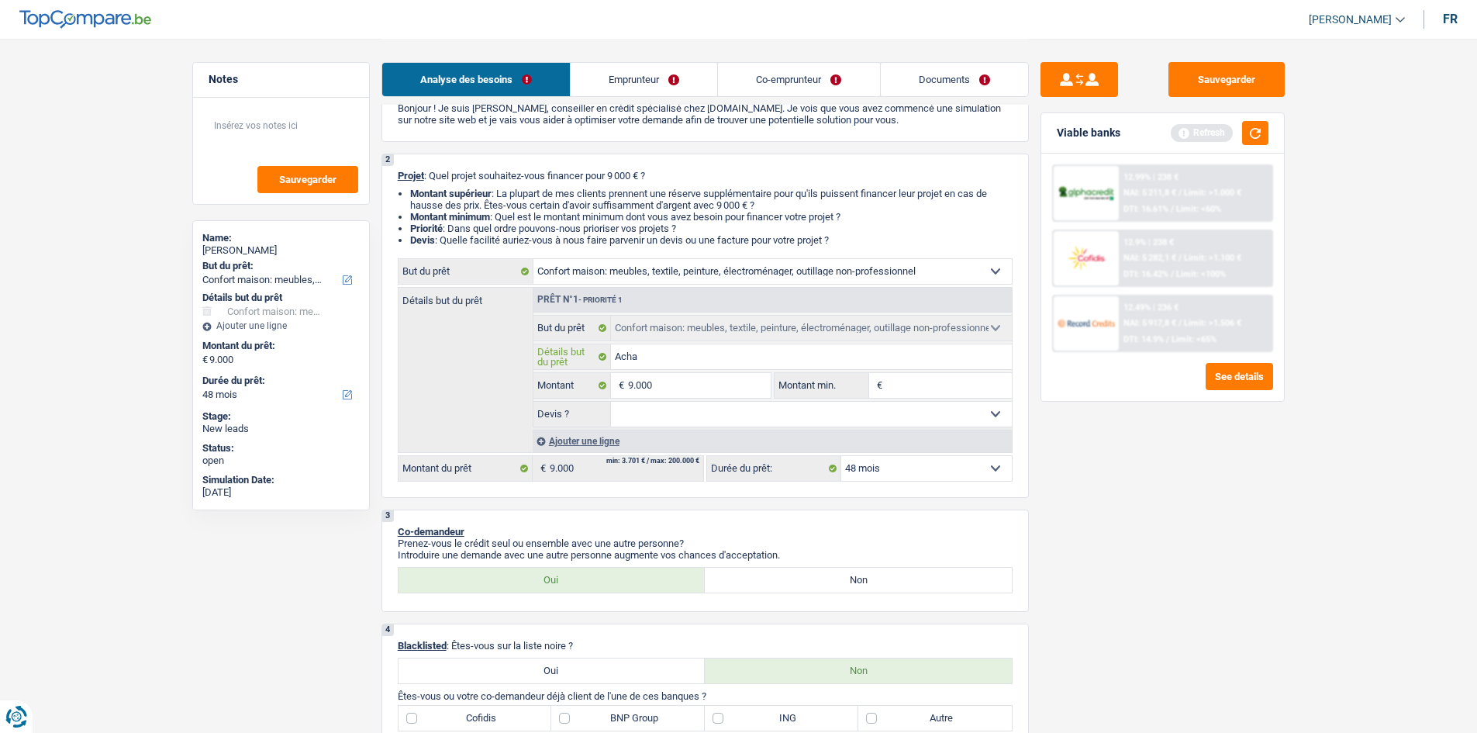
type input "Achat"
type input "Achat d"
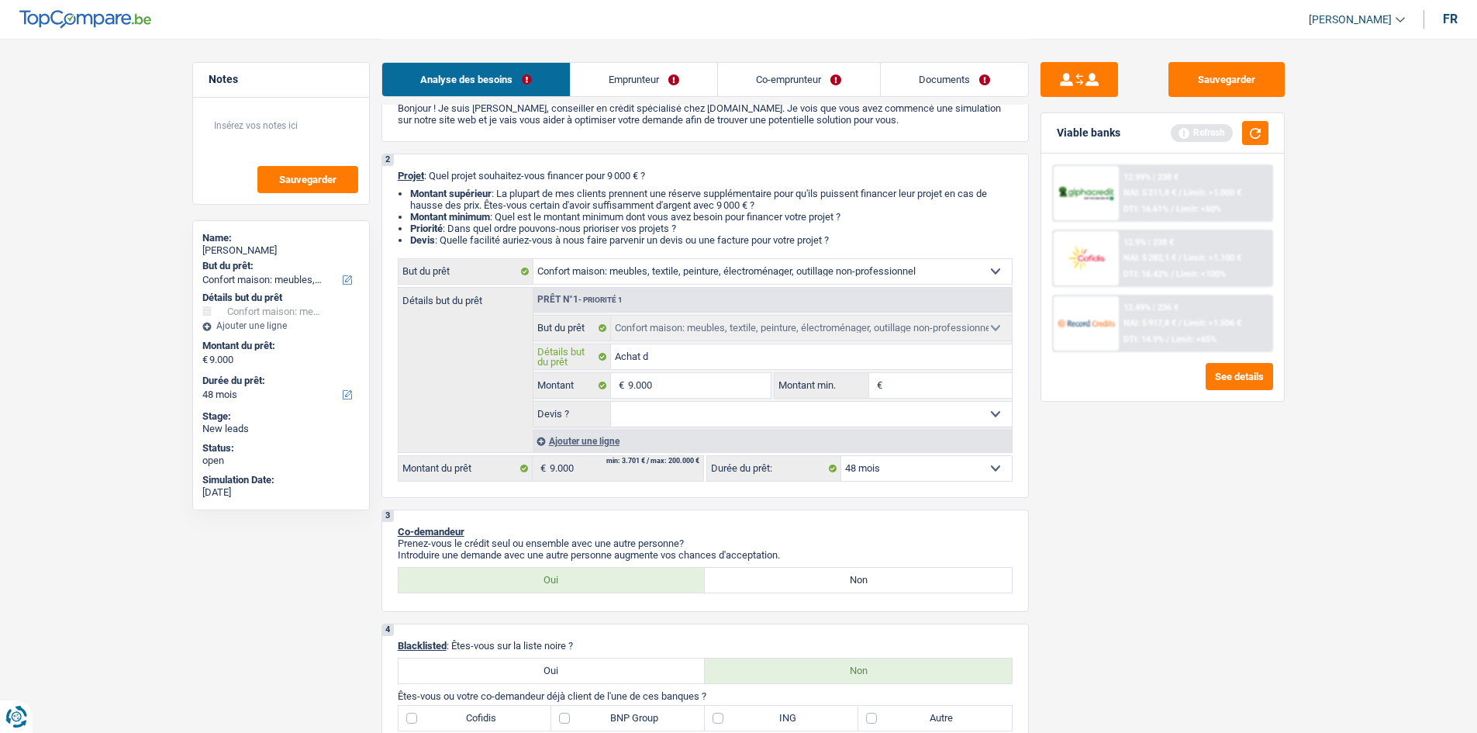
type input "Achat d'"
type input "Achat d'u"
type input "Achat d'un"
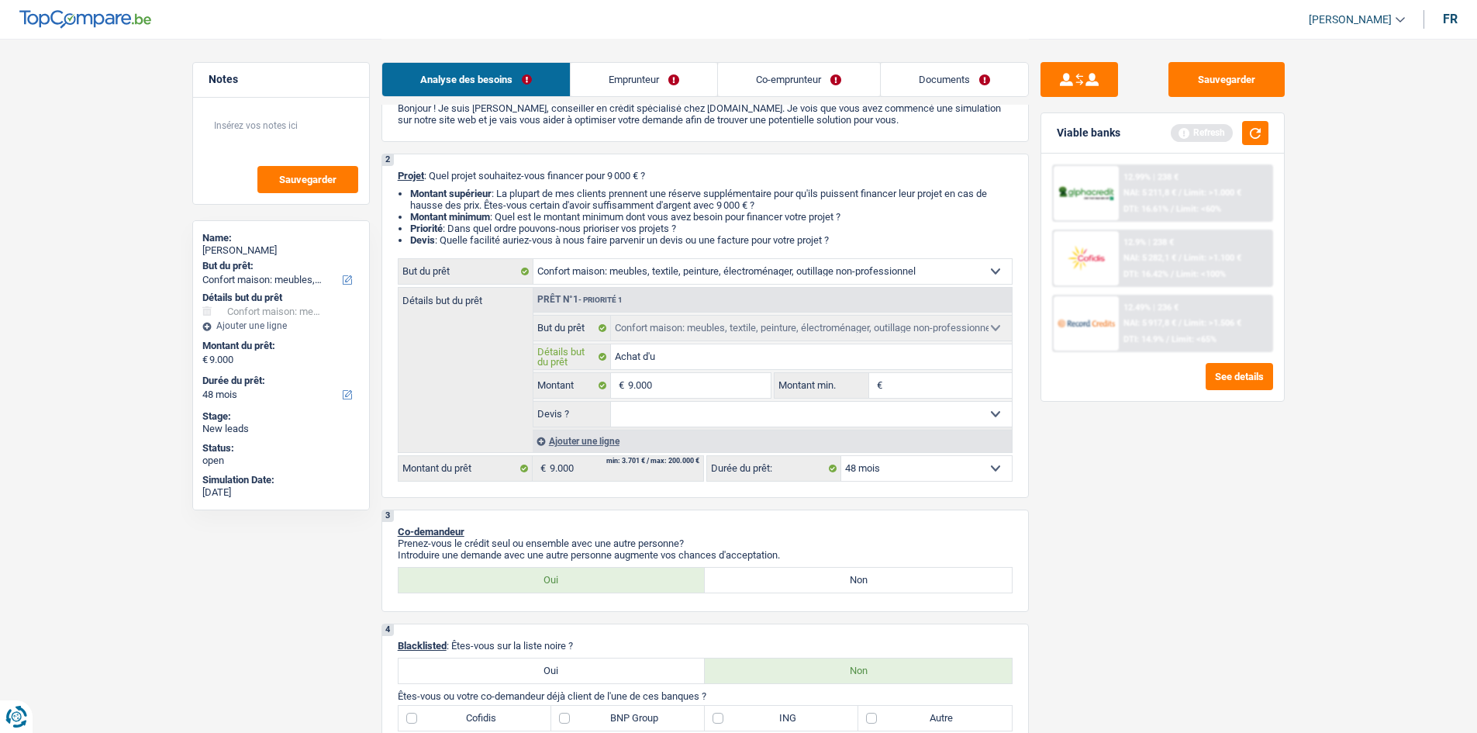
type input "Achat d'un"
type input "Achat d'une"
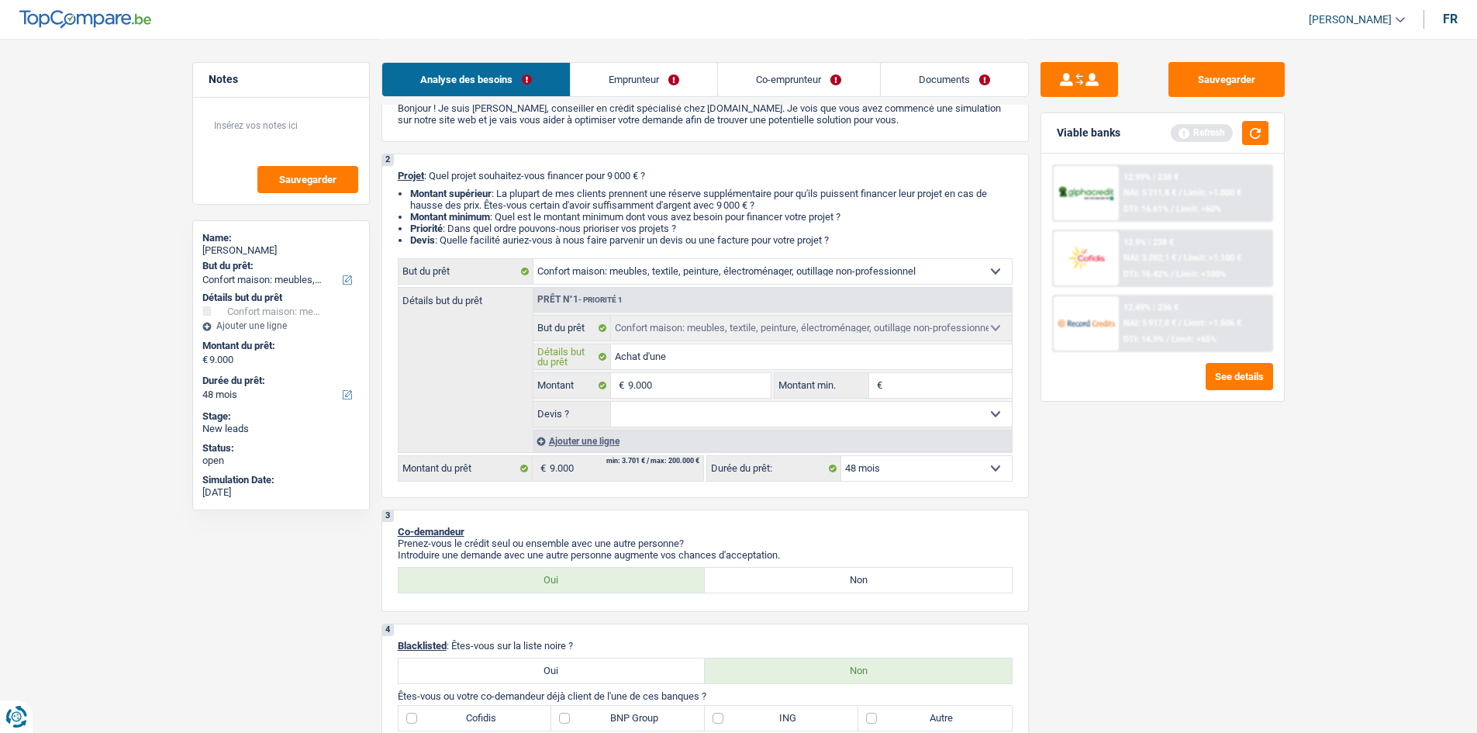
type input "Achat d'une b"
type input "Achat d'une br"
type input "Achat d'une bro"
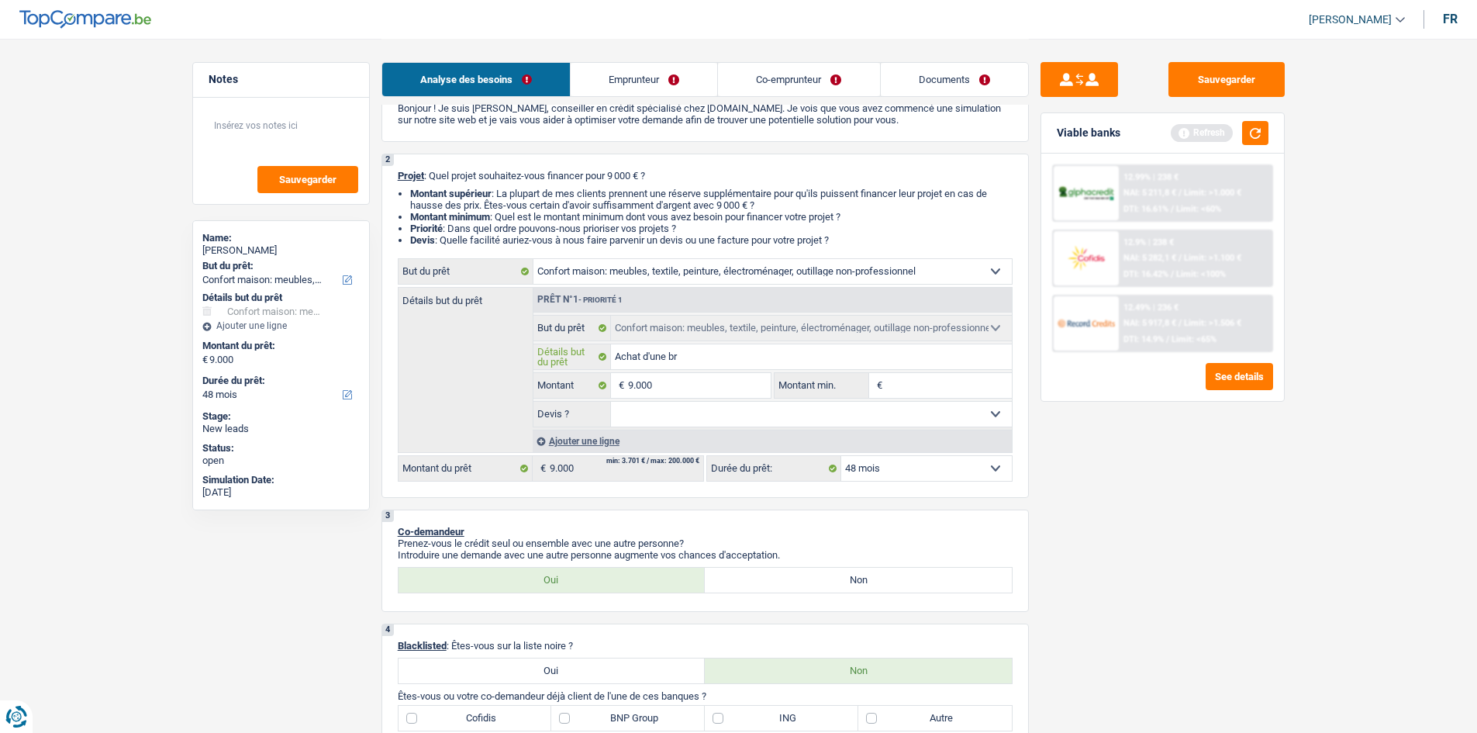
type input "Achat d'une bro"
type input "Achat d'une brod"
type input "Achat d'une brode"
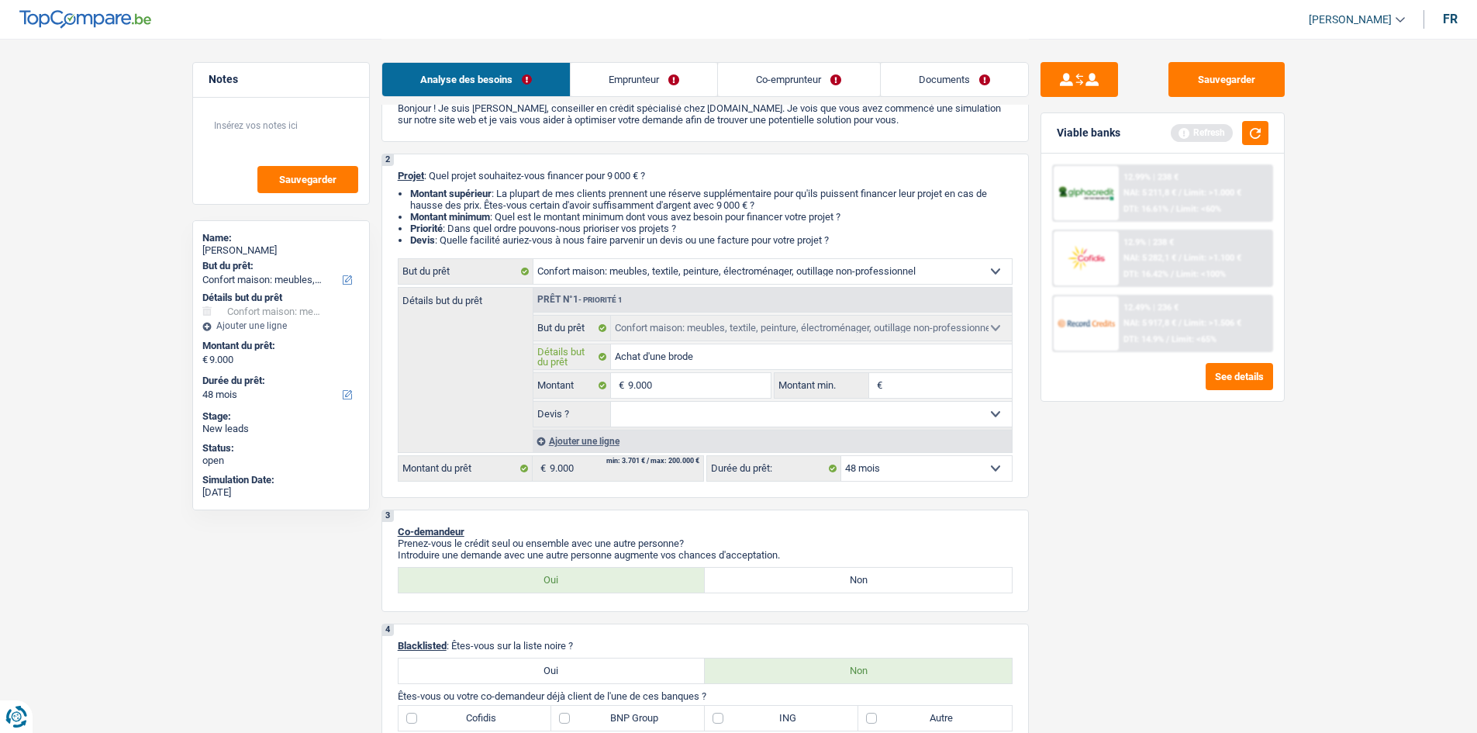
type input "Achat d'une brodeu"
type input "Achat d'une brodeus"
type input "Achat d'une brodeuse"
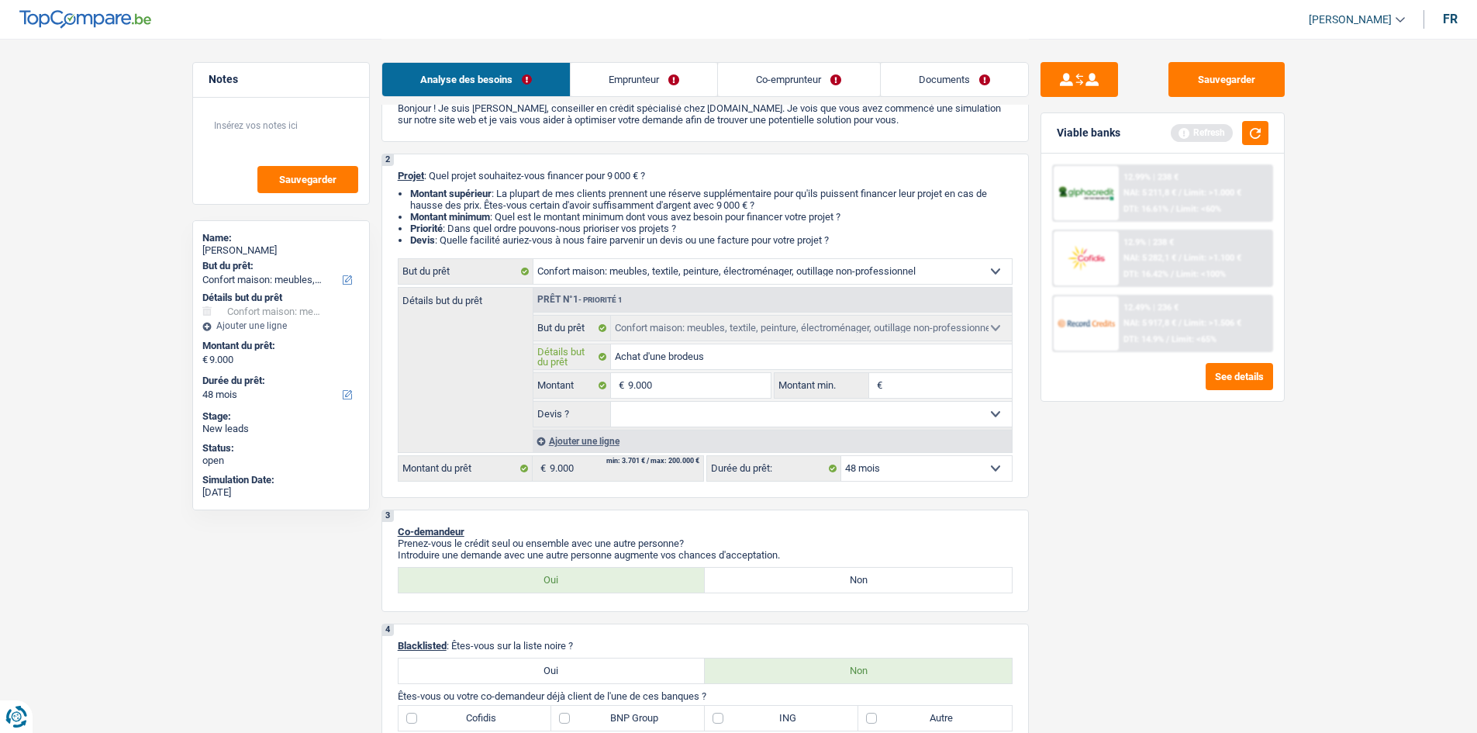
type input "Achat d'une brodeuse"
click at [727, 383] on input "9.000" at bounding box center [699, 385] width 142 height 25
click at [723, 388] on input "9.000" at bounding box center [699, 385] width 142 height 25
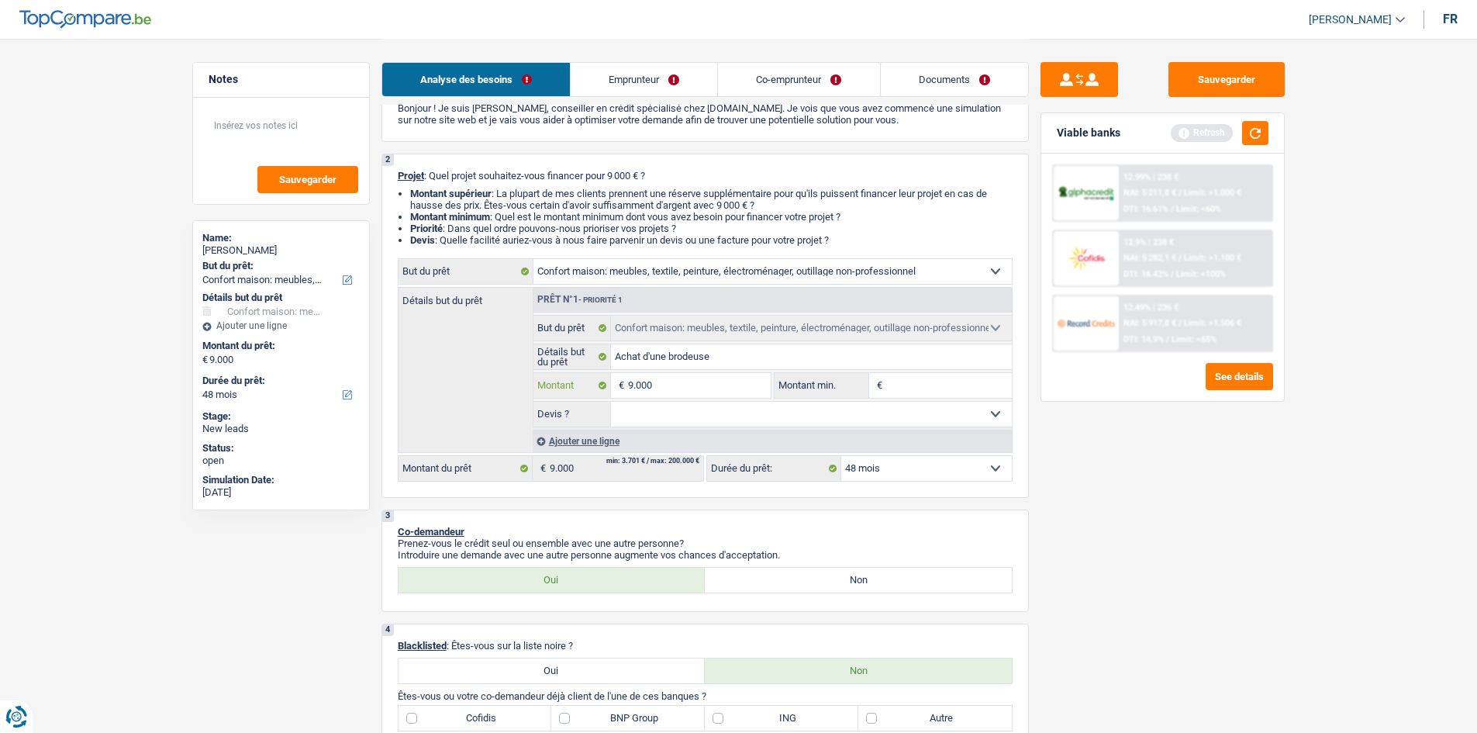
click at [723, 388] on input "9.000" at bounding box center [699, 385] width 142 height 25
click at [905, 388] on input "Montant min." at bounding box center [949, 385] width 126 height 25
paste input "9.000"
type input "9.000"
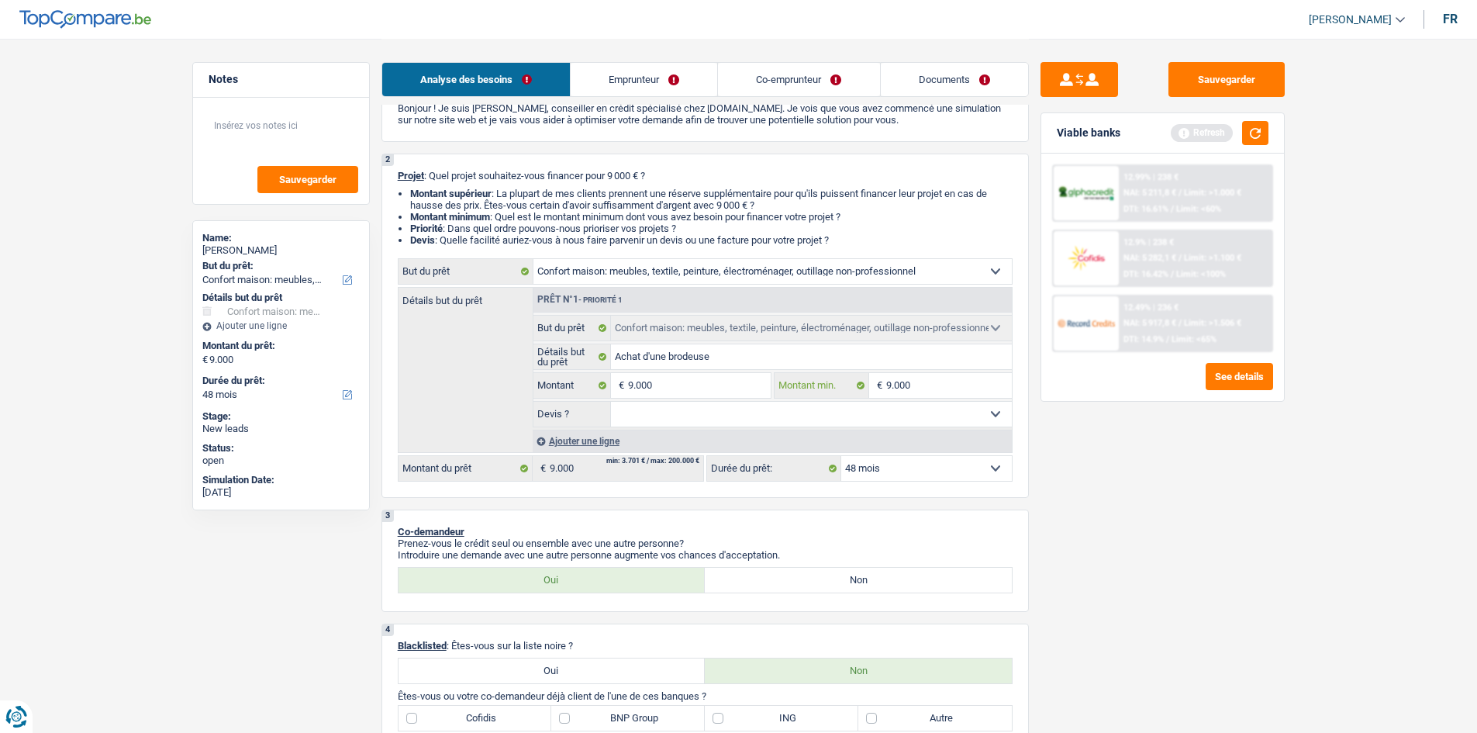
type input "9.000"
click at [1078, 478] on div "Sauvegarder Viable banks Refresh 12.99% | 238 € NAI: 5 211,8 € / Limit: >1.000 …" at bounding box center [1162, 385] width 267 height 646
click at [972, 378] on input "9.000" at bounding box center [949, 385] width 126 height 25
click at [938, 416] on select "Oui Non Non répondu Sélectionner une option" at bounding box center [811, 414] width 401 height 25
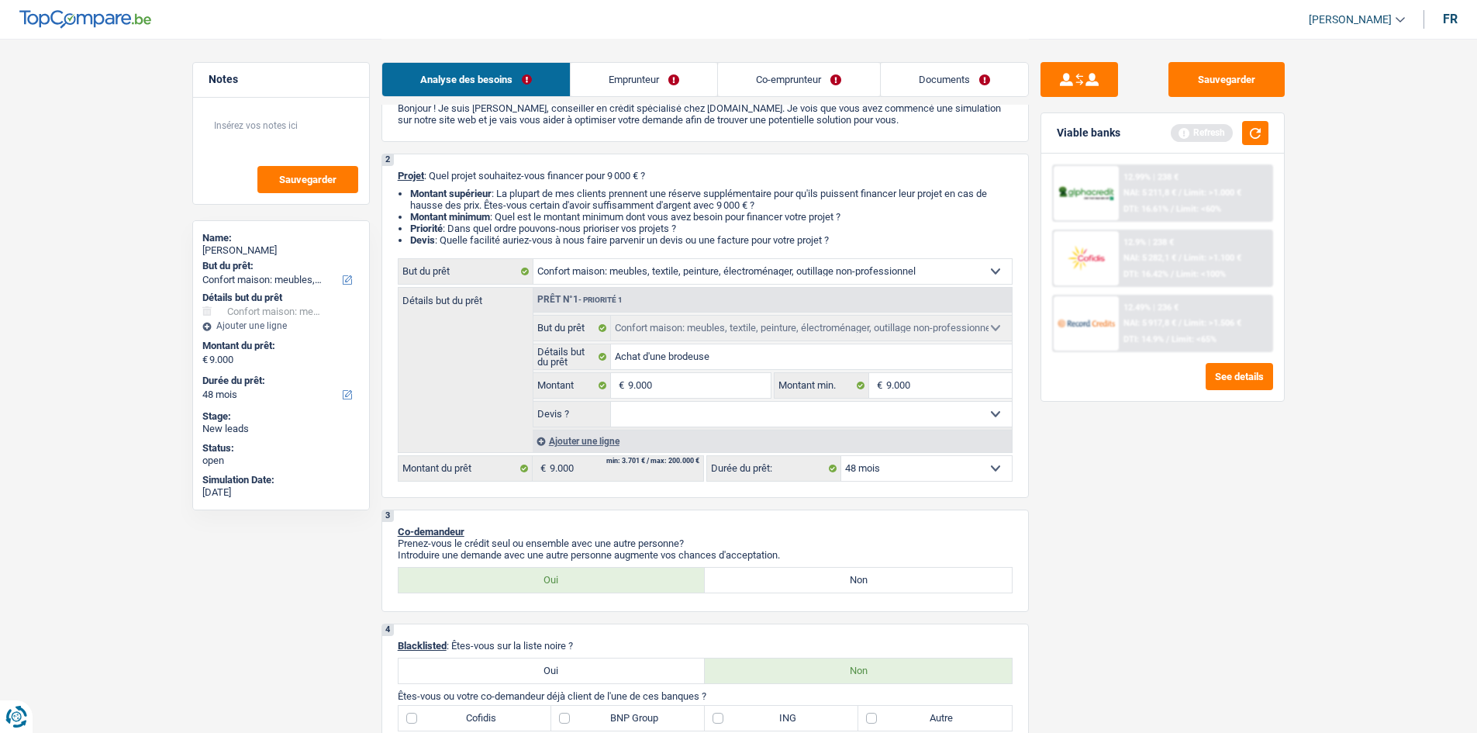
select select "false"
click at [611, 402] on select "Oui Non Non répondu Sélectionner une option" at bounding box center [811, 414] width 401 height 25
select select "false"
click at [1093, 465] on div "Sauvegarder Viable banks Refresh 12.99% | 238 € NAI: 5 211,8 € / Limit: >1.000 …" at bounding box center [1162, 385] width 267 height 646
click at [972, 386] on input "9.000" at bounding box center [949, 385] width 126 height 25
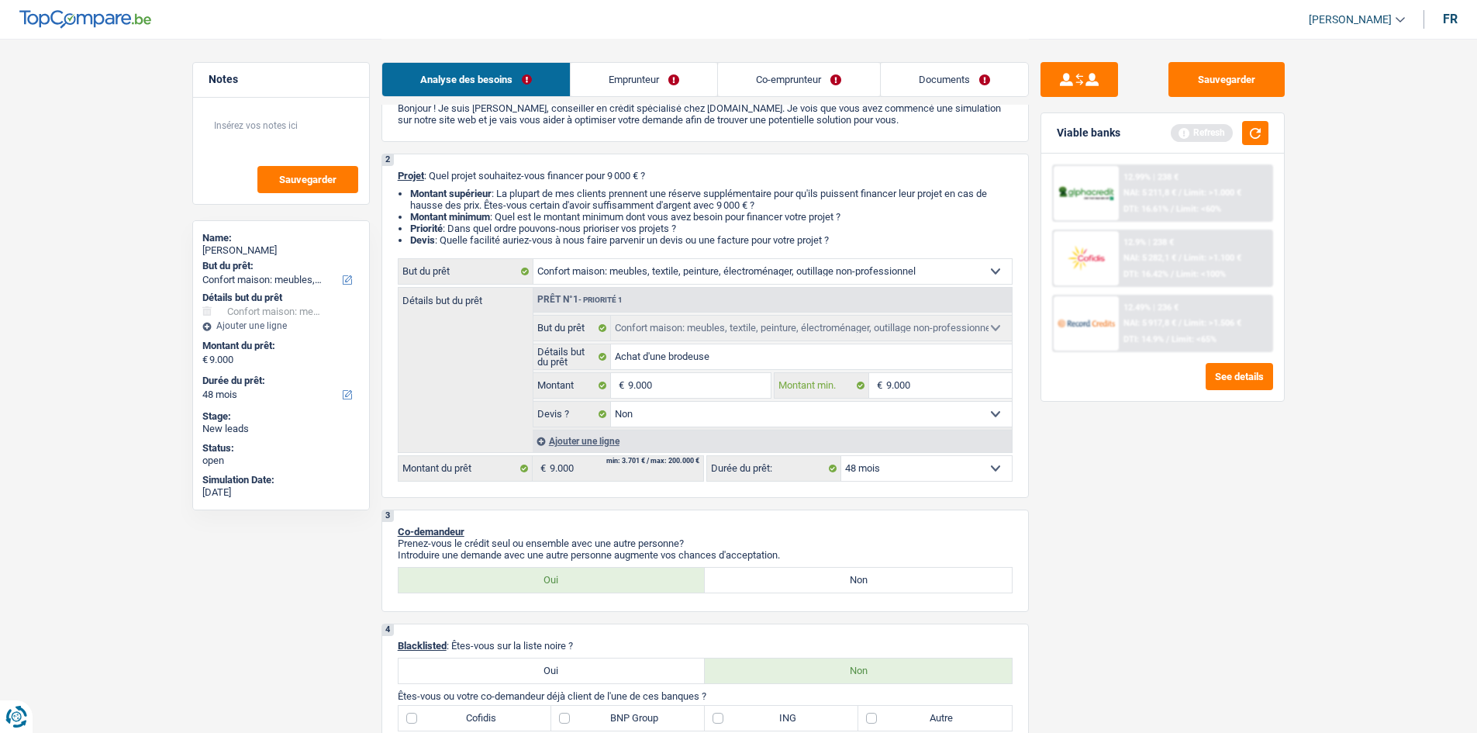
click at [972, 386] on input "9.000" at bounding box center [949, 385] width 126 height 25
type input "6"
type input "60"
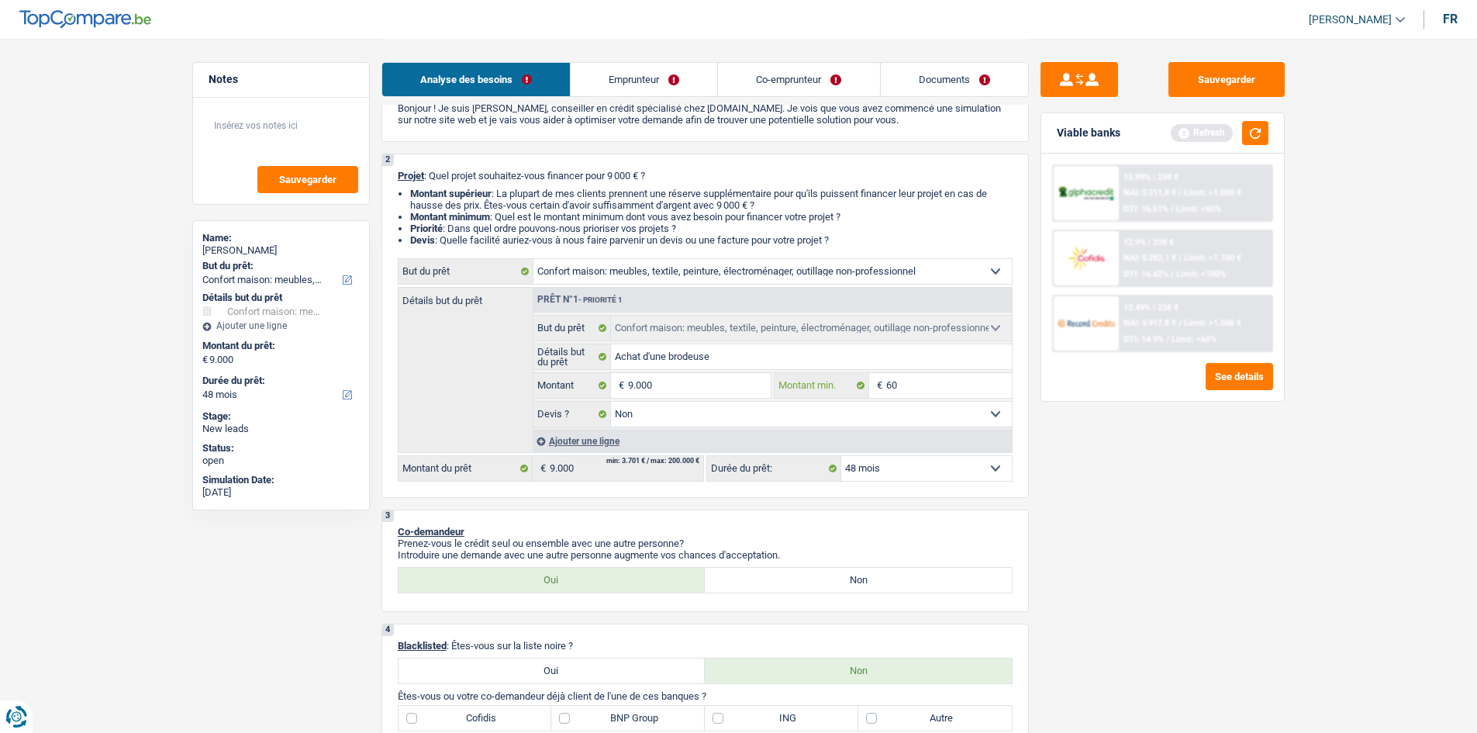
type input "600"
type input "6.001"
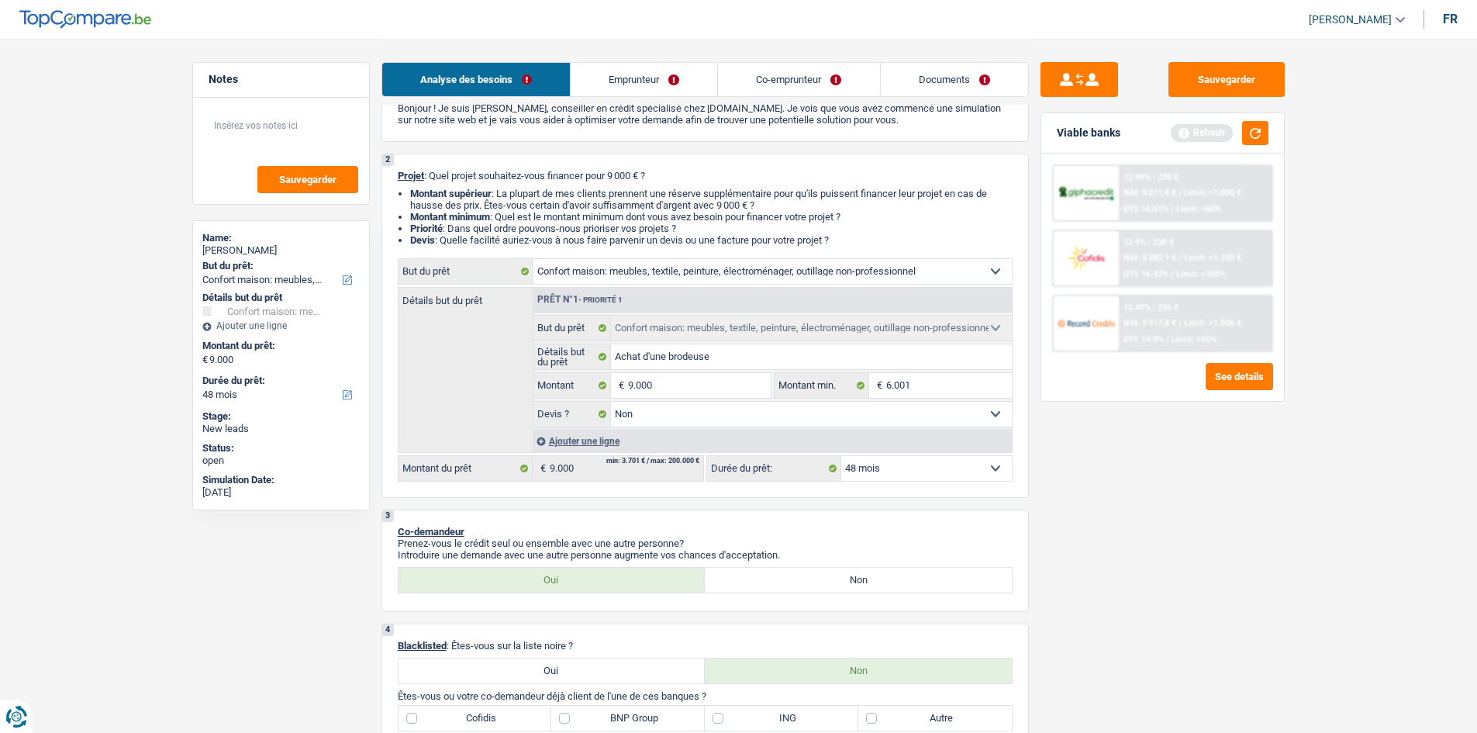
click at [1246, 476] on div "Sauvegarder Viable banks Refresh 12.99% | 238 € NAI: 5 211,8 € / Limit: >1.000 …" at bounding box center [1162, 385] width 267 height 646
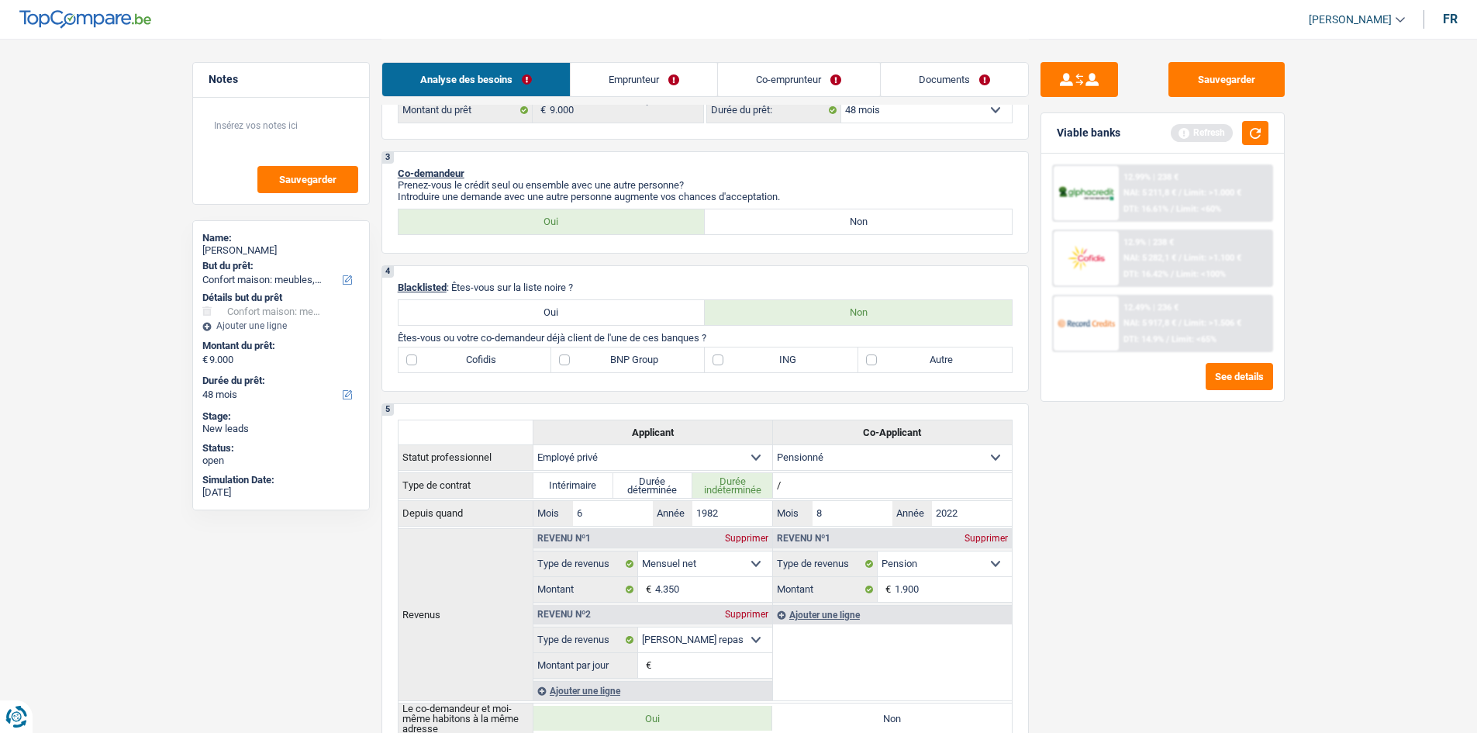
scroll to position [465, 0]
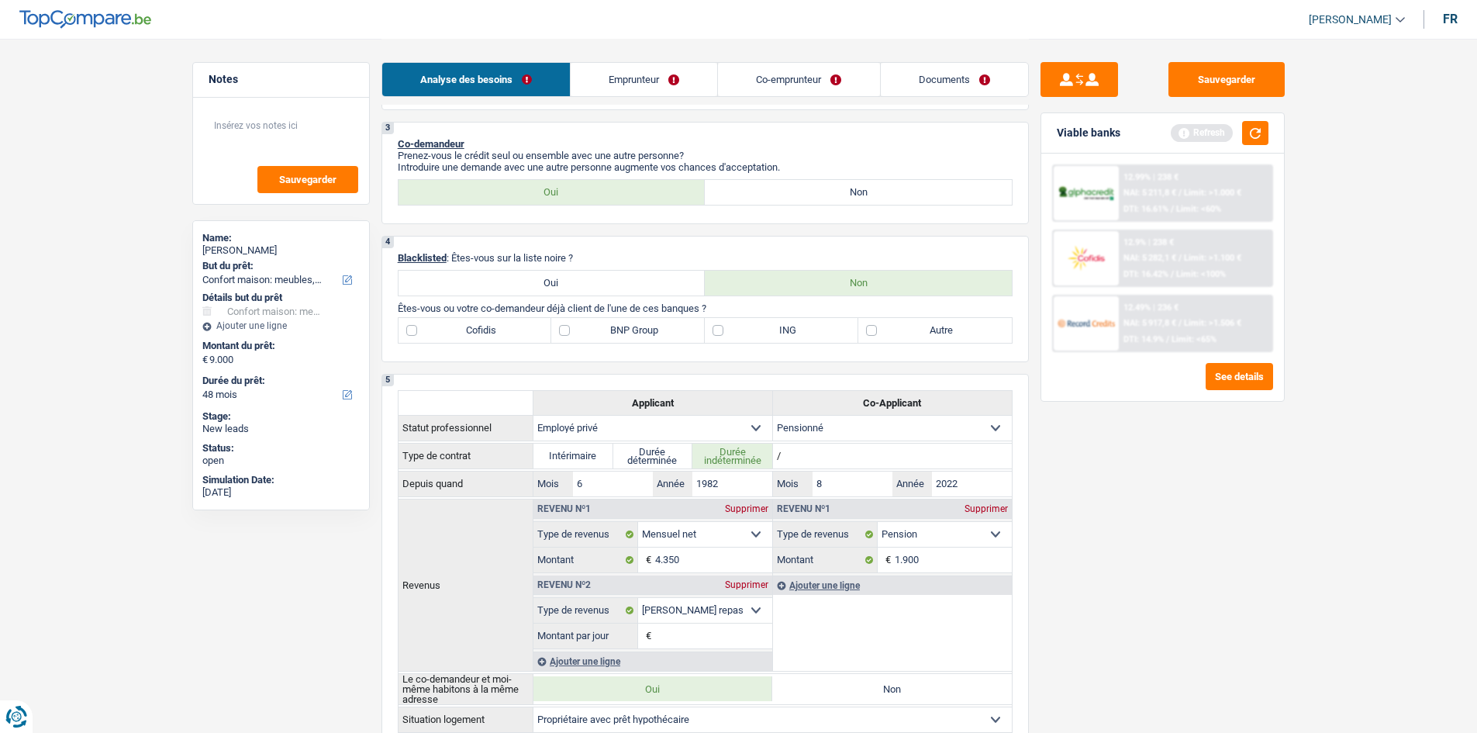
click at [767, 69] on link "Co-emprunteur" at bounding box center [798, 79] width 161 height 33
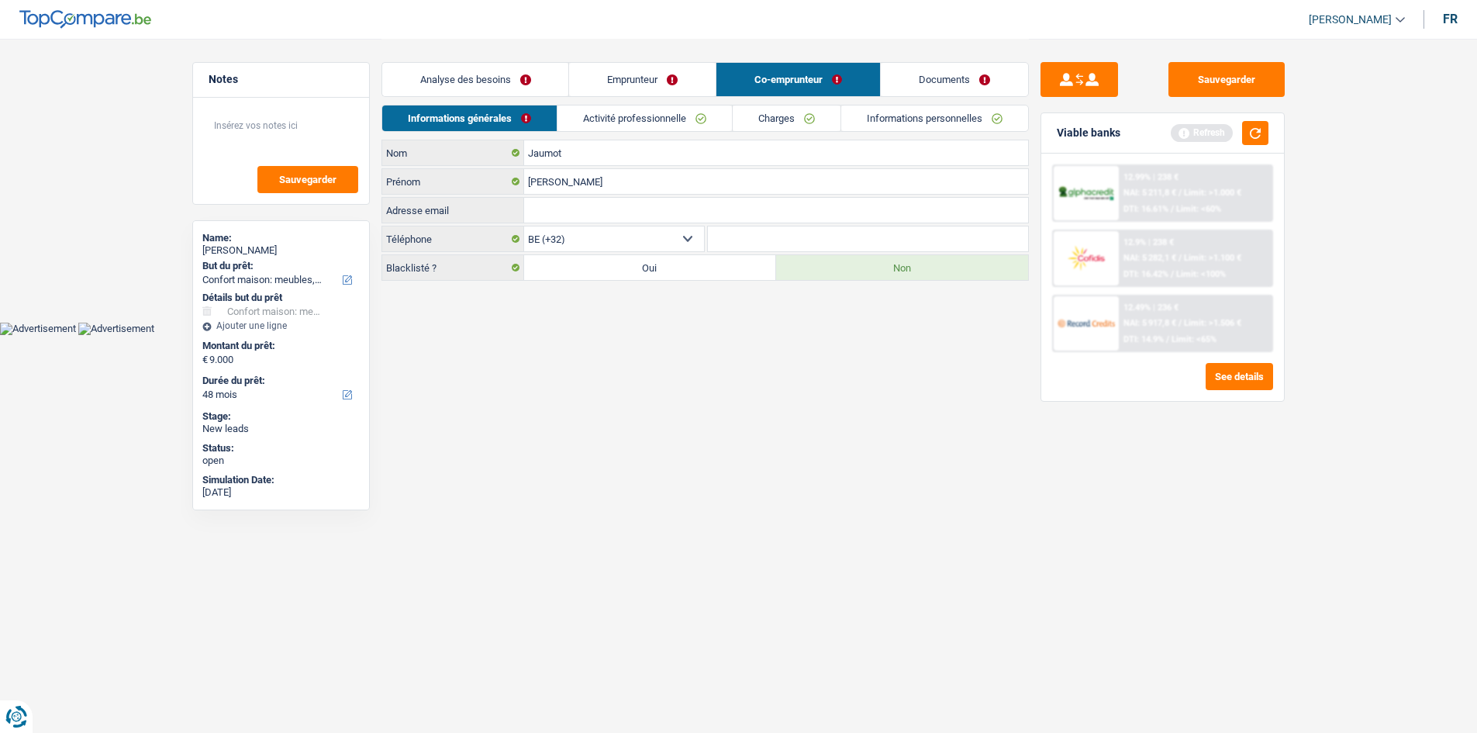
scroll to position [0, 0]
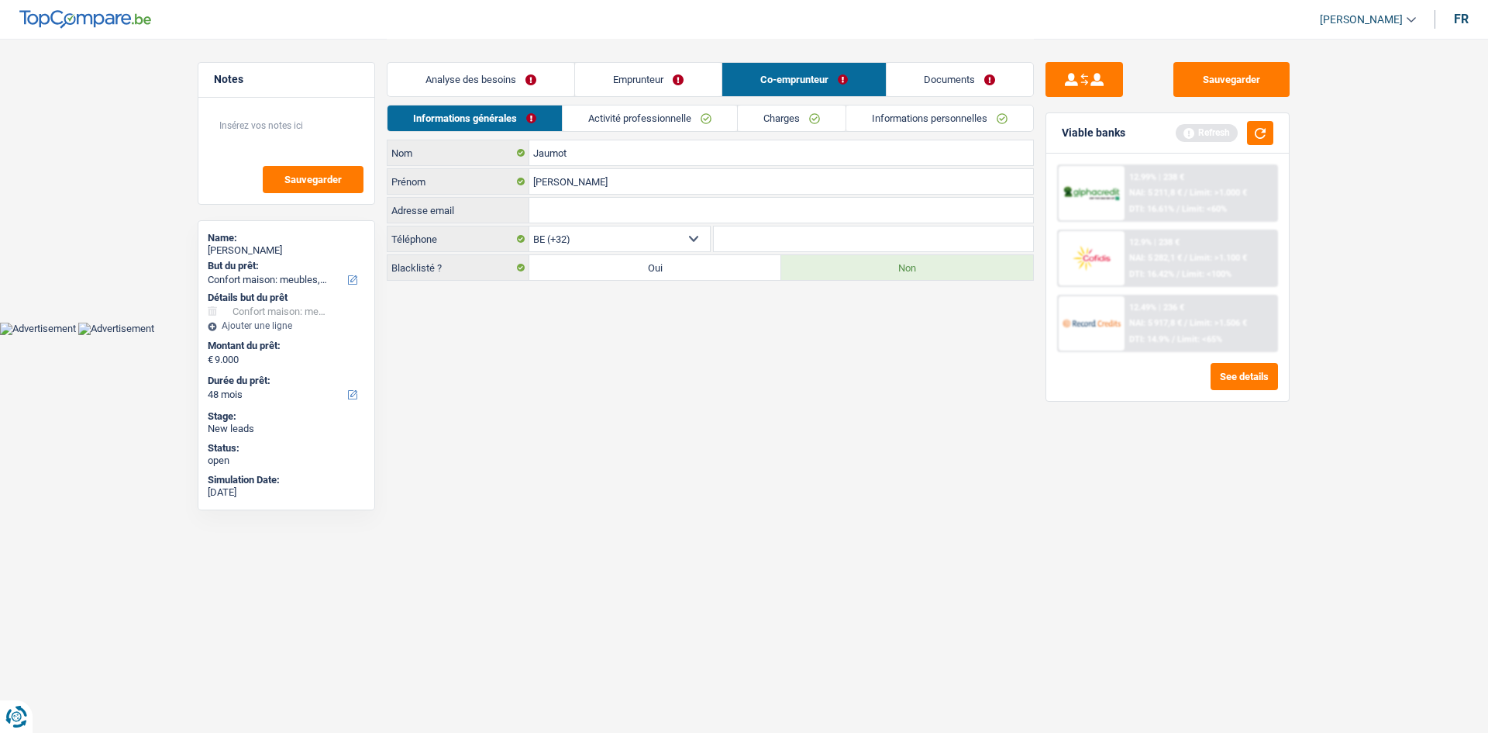
click at [553, 75] on link "Analyse des besoins" at bounding box center [481, 79] width 187 height 33
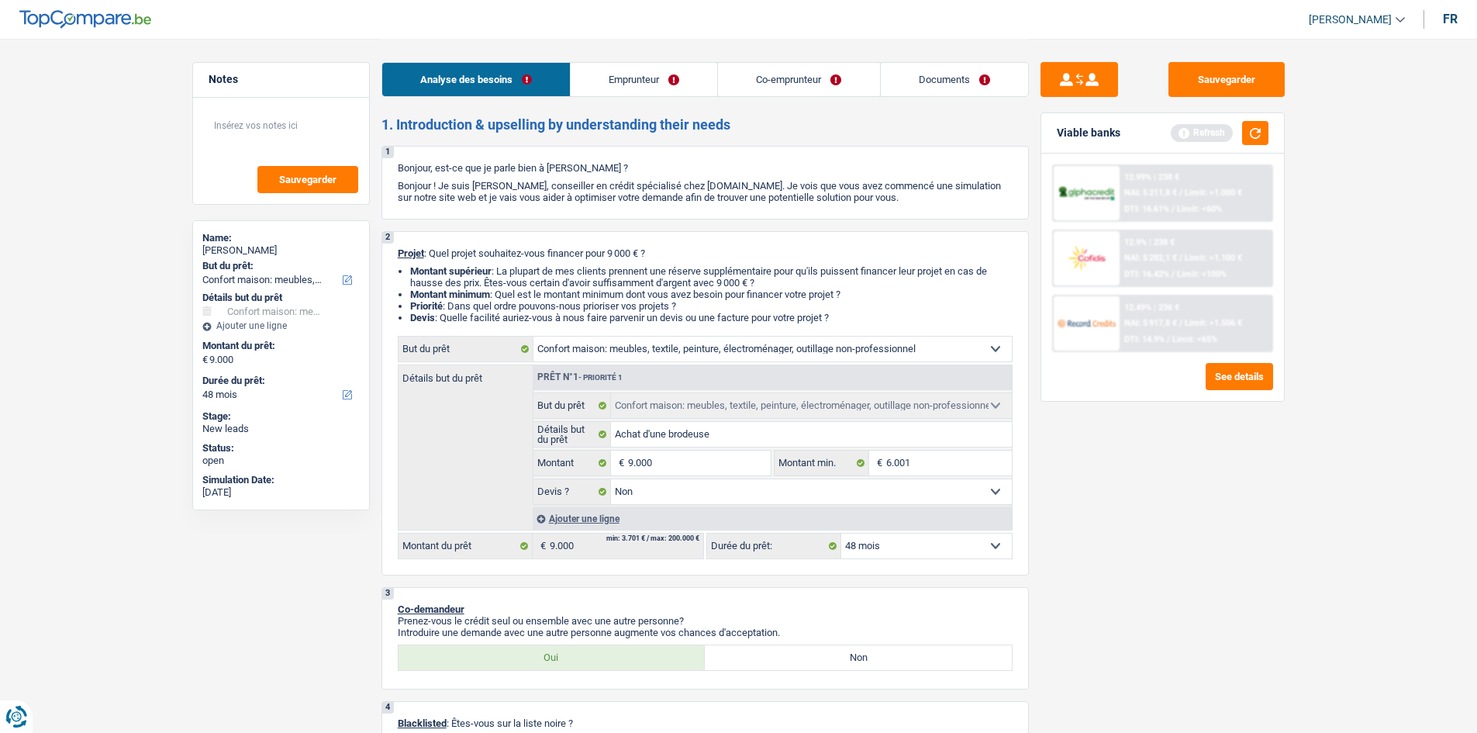
click at [1240, 542] on div "Sauvegarder Viable banks Refresh 12.99% | 238 € NAI: 5 211,8 € / Limit: >1.000 …" at bounding box center [1162, 385] width 267 height 646
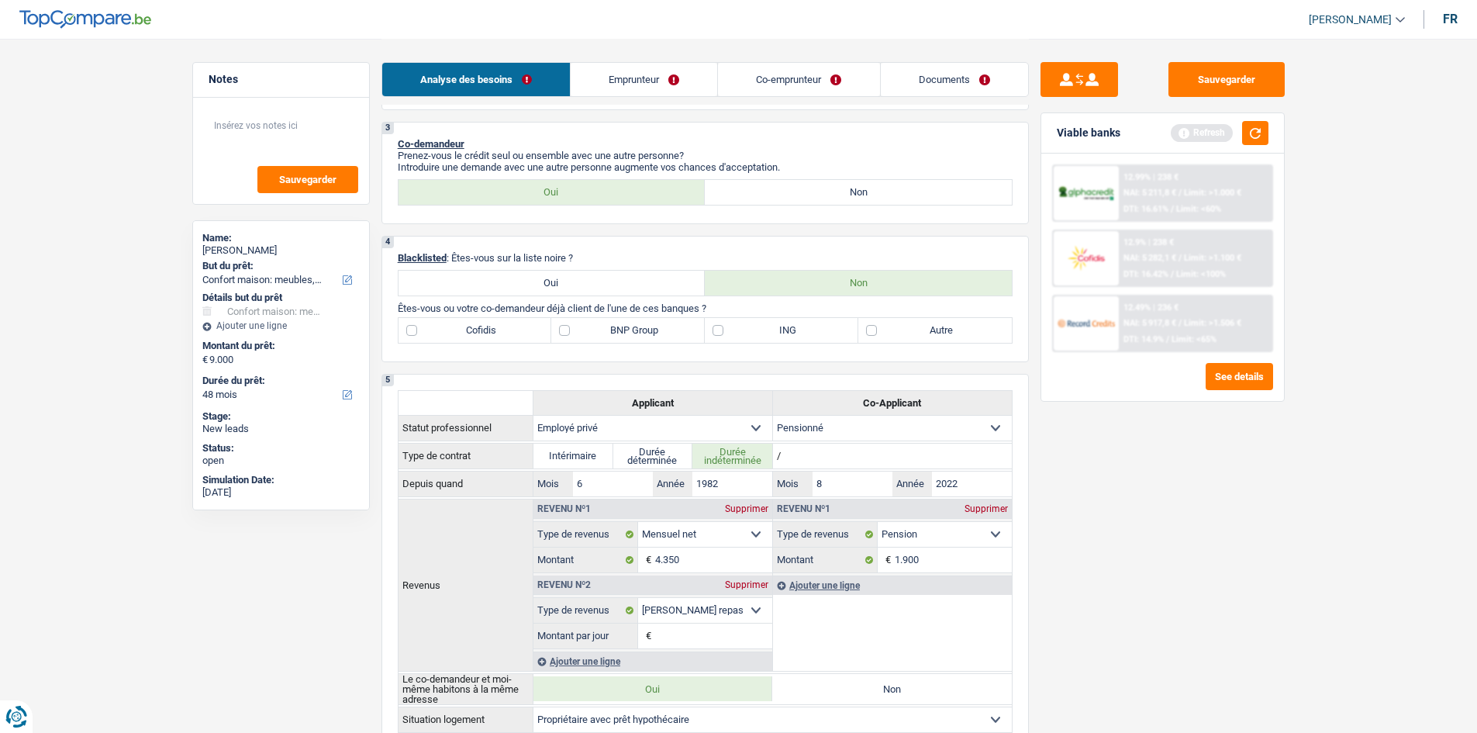
scroll to position [1008, 0]
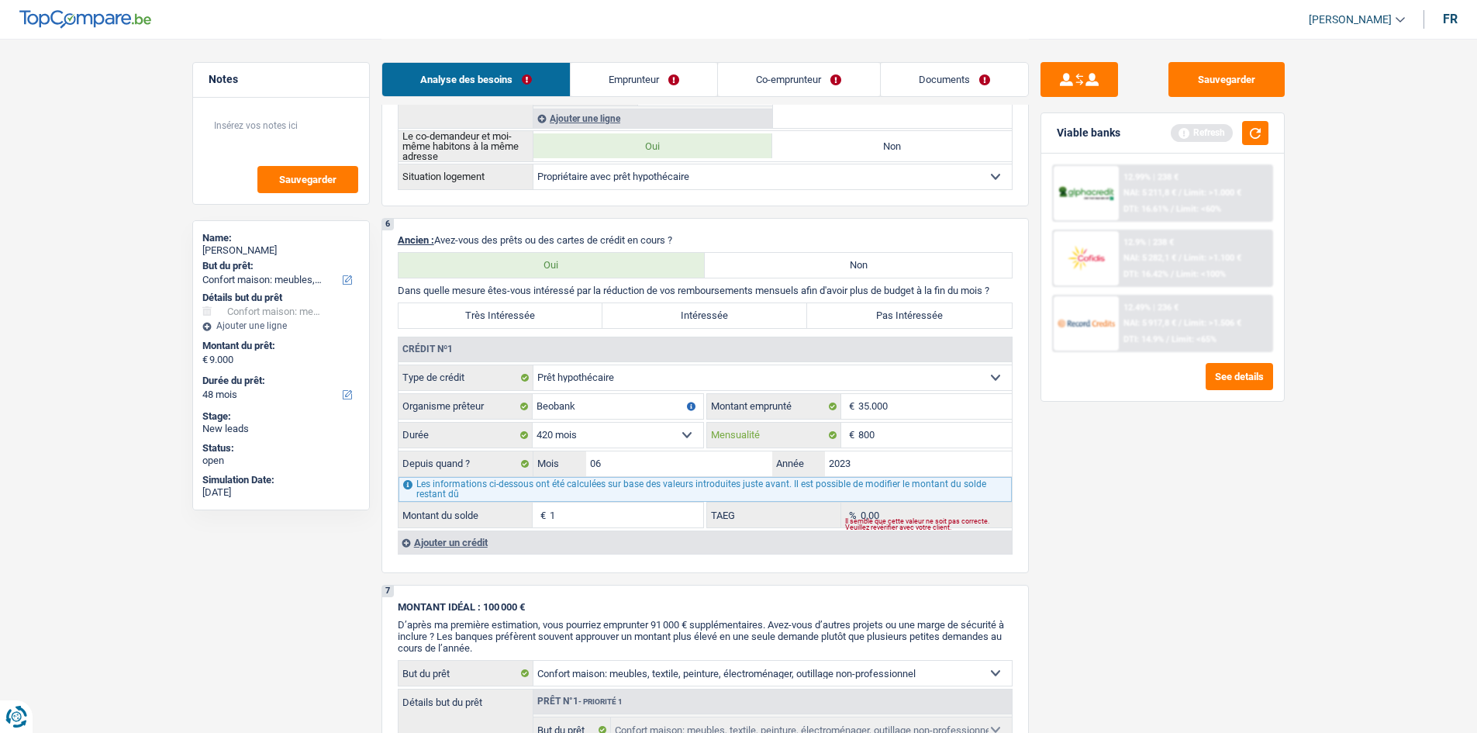
click at [925, 434] on input "800" at bounding box center [934, 434] width 153 height 25
click at [925, 436] on input "800" at bounding box center [934, 434] width 153 height 25
type input "1.800"
type input "0"
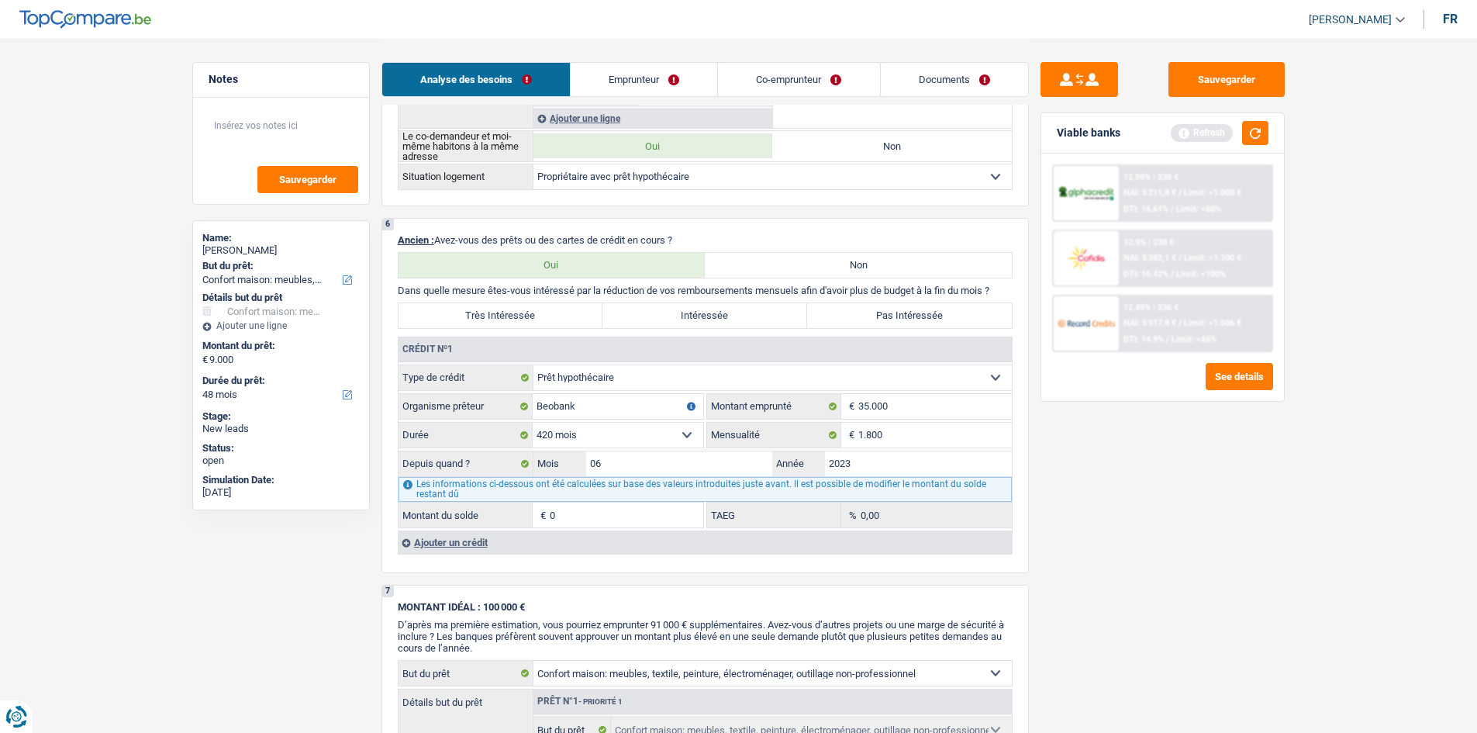
click at [453, 536] on div "Ajouter un crédit" at bounding box center [705, 541] width 614 height 23
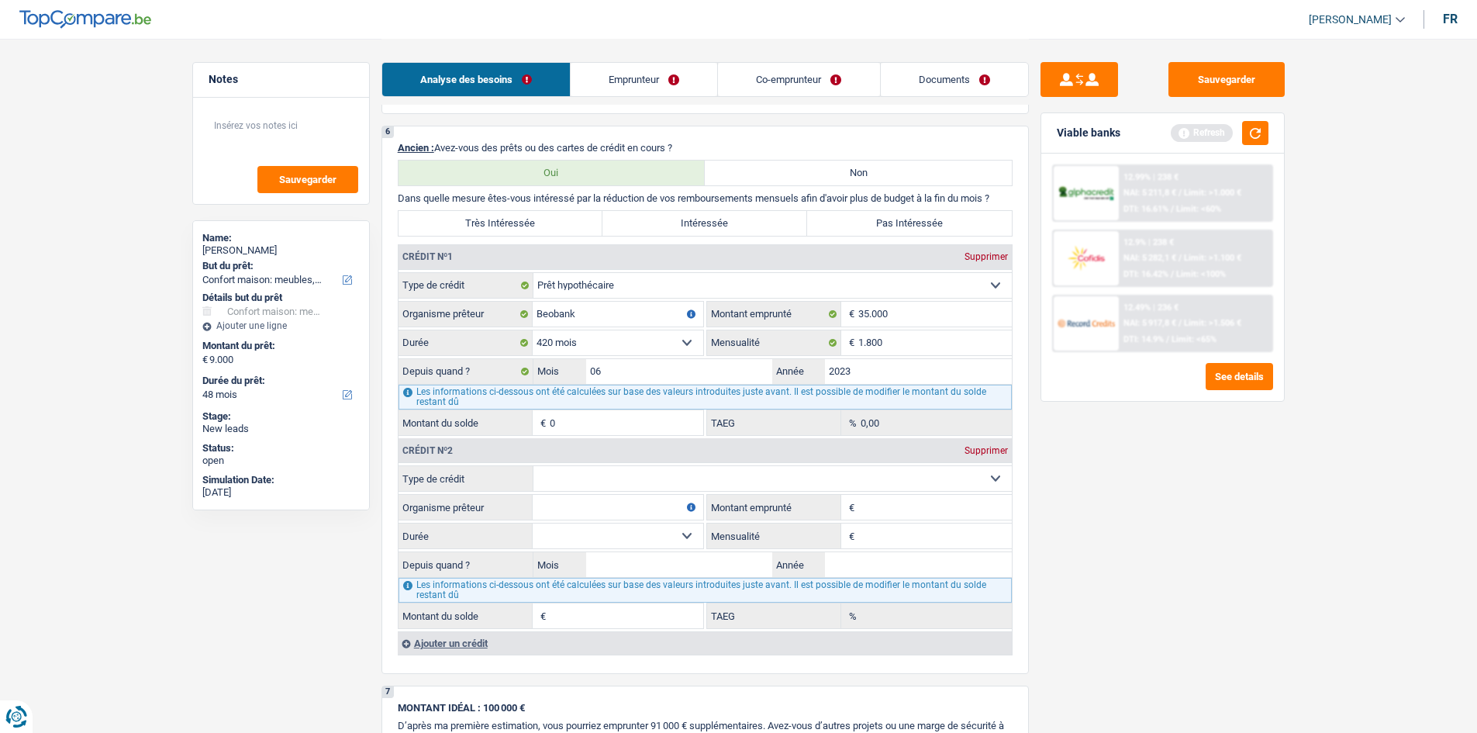
scroll to position [1240, 0]
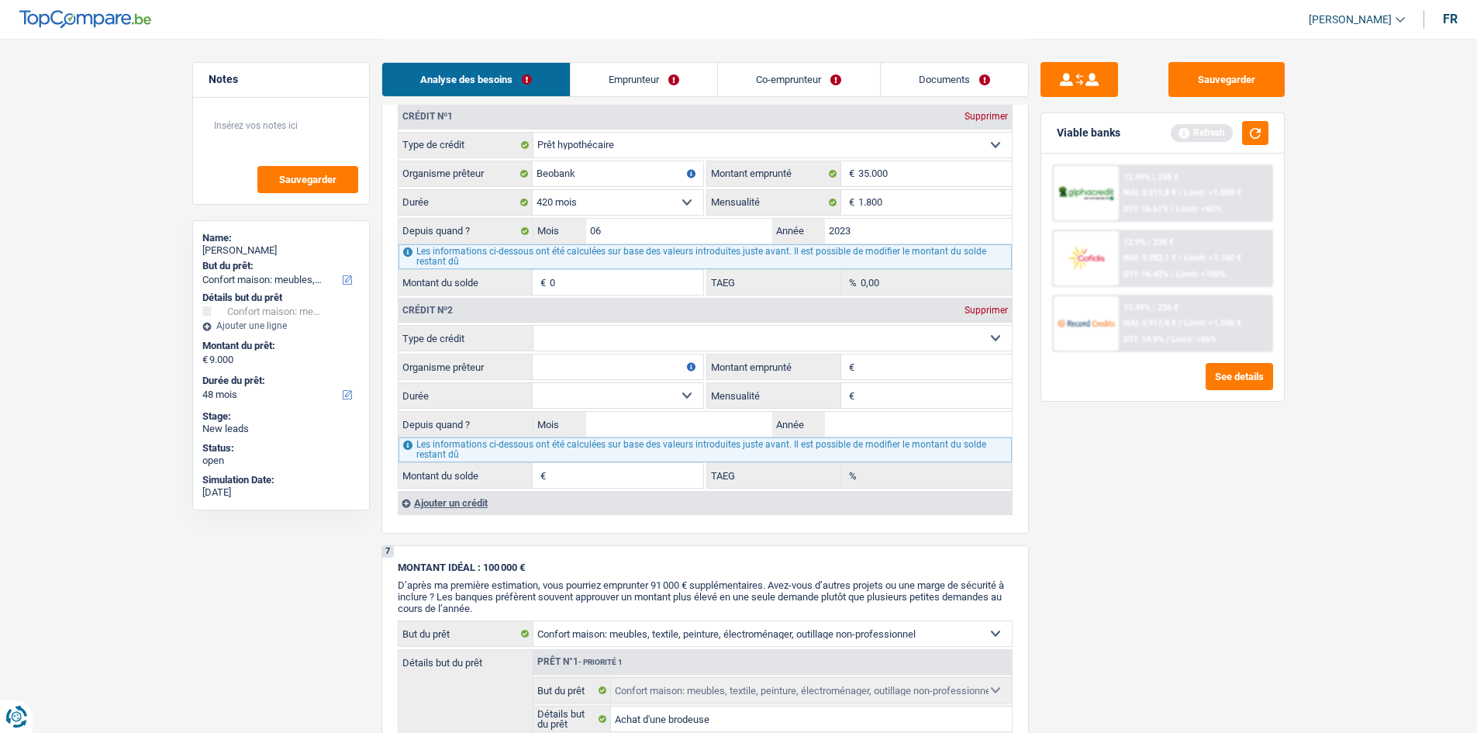
click at [647, 328] on select "Carte ou ouverture de crédit Prêt hypothécaire Vente à tempérament Prêt à tempé…" at bounding box center [772, 338] width 478 height 25
select select "personalSale"
type input "0"
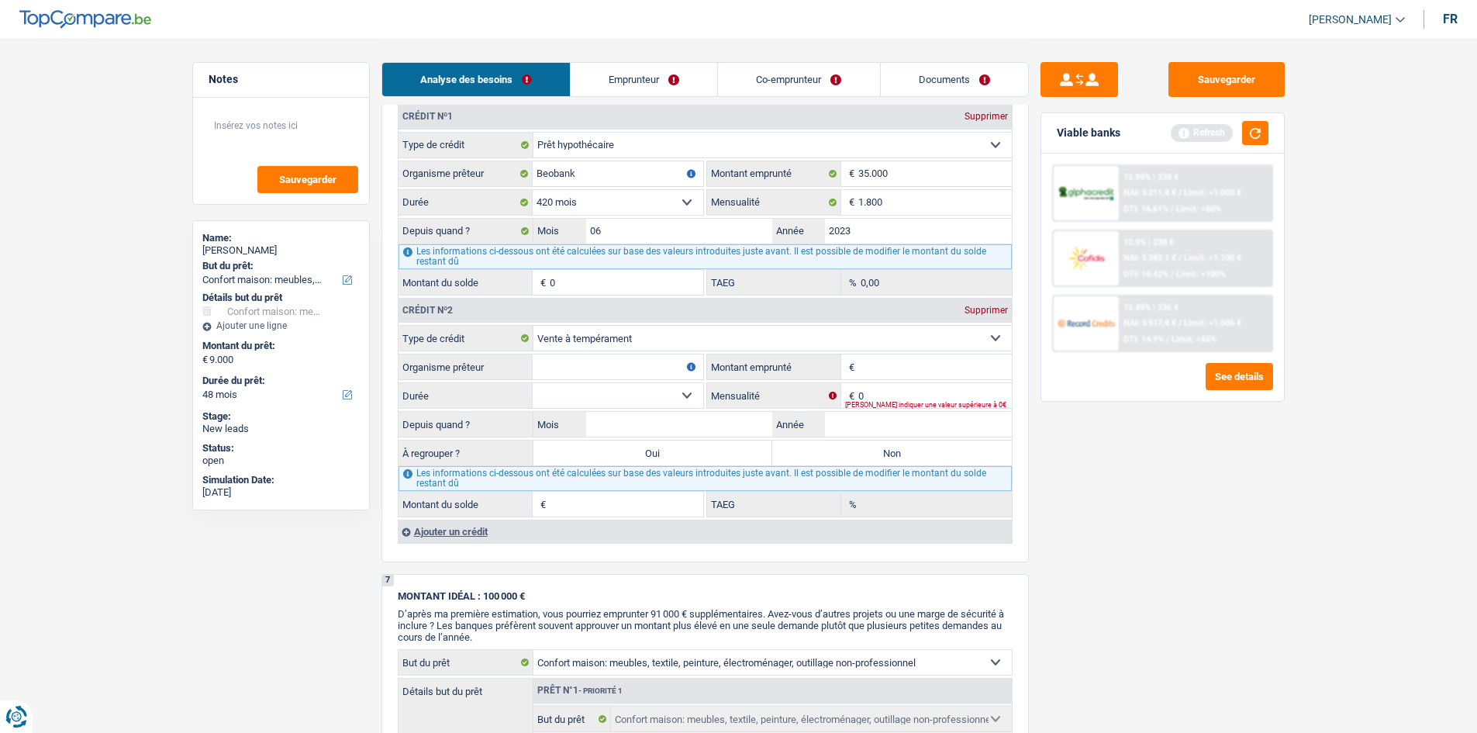
click at [669, 352] on fieldset "Carte ou ouverture de crédit Prêt hypothécaire Vente à tempérament Prêt à tempé…" at bounding box center [704, 421] width 613 height 192
drag, startPoint x: 667, startPoint y: 336, endPoint x: 667, endPoint y: 345, distance: 9.3
click at [667, 336] on select "Carte ou ouverture de crédit Prêt hypothécaire Vente à tempérament Prêt à tempé…" at bounding box center [772, 338] width 478 height 25
select select "personalLoan"
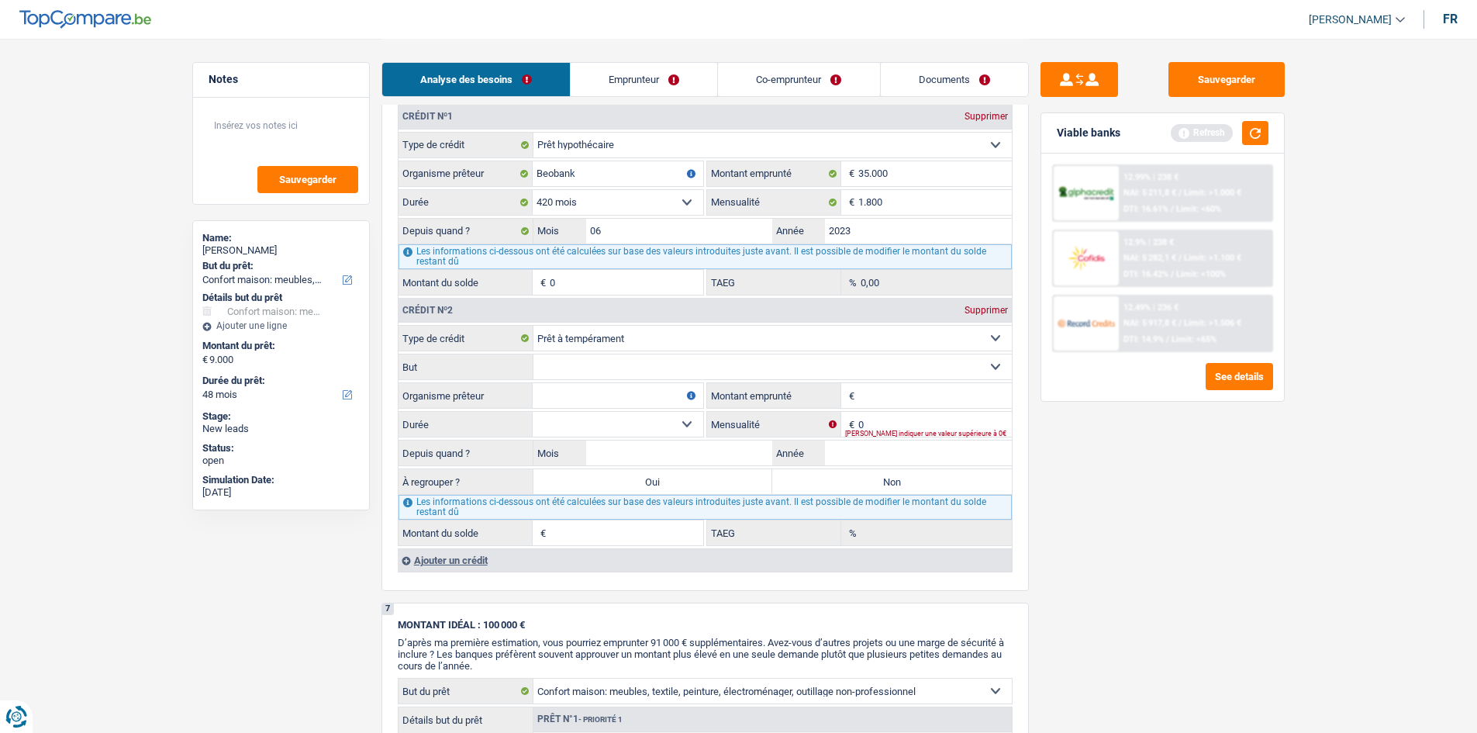
click at [673, 371] on select "Confort maison: meubles, textile, peinture, électroménager, outillage non-profe…" at bounding box center [772, 366] width 478 height 25
select select "homeFurnishingOrRelocation"
click at [533, 354] on select "Confort maison: meubles, textile, peinture, électroménager, outillage non-profe…" at bounding box center [772, 366] width 478 height 25
click at [889, 423] on input "0" at bounding box center [934, 424] width 153 height 25
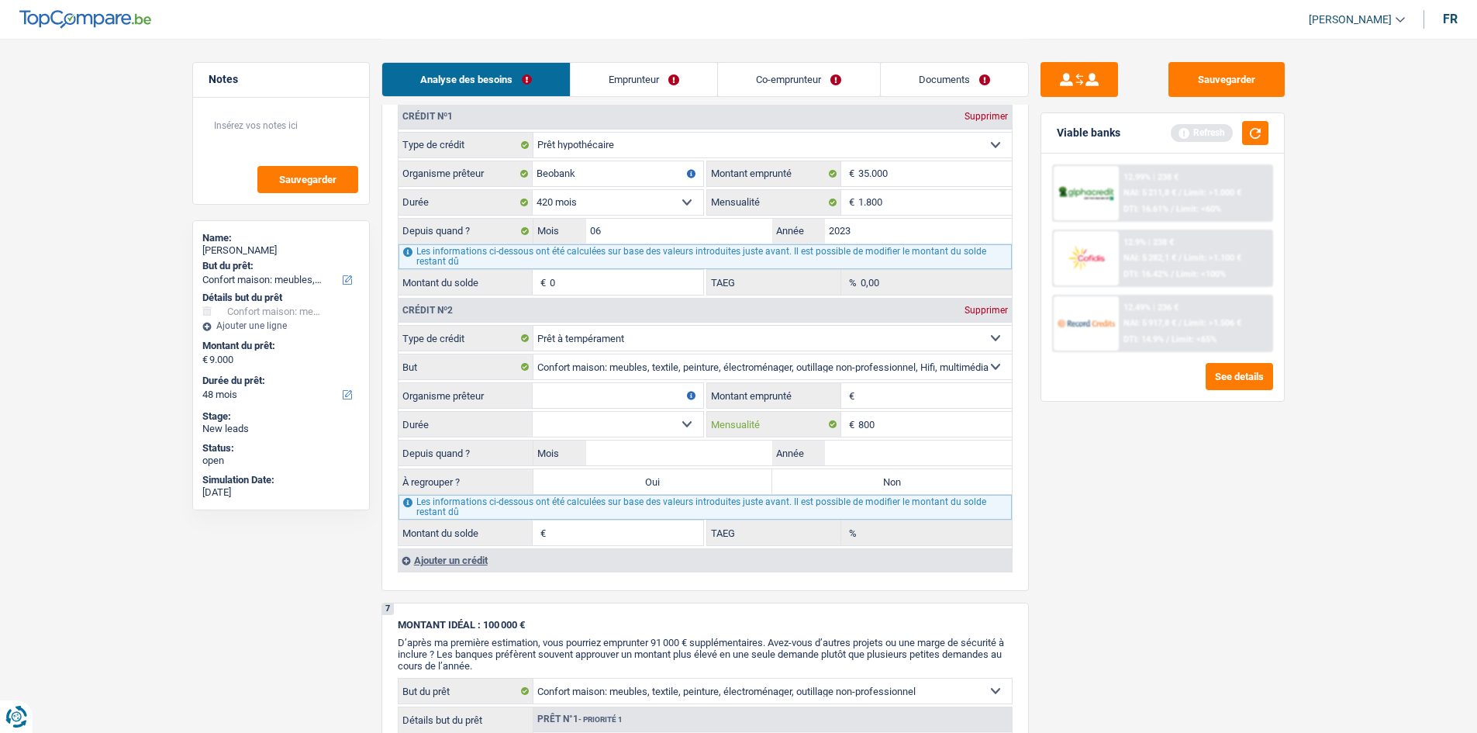
type input "800"
click at [594, 165] on input "Beobank" at bounding box center [618, 173] width 171 height 25
type input "Pas de nom"
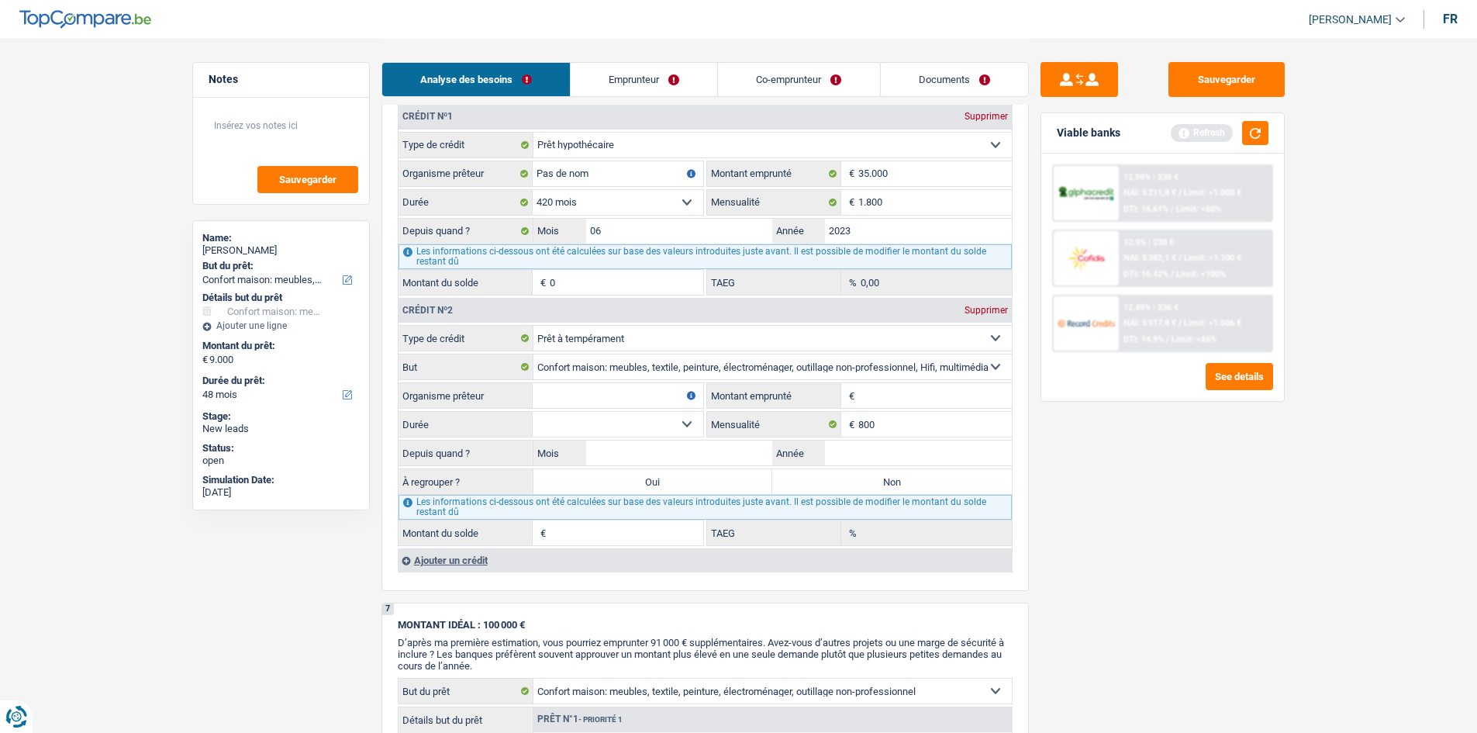
click at [1185, 474] on div "Sauvegarder Viable banks Refresh 12.99% | 238 € NAI: 5 211,8 € / Limit: >1.000 …" at bounding box center [1162, 385] width 267 height 646
click at [948, 392] on input "Montant emprunté" at bounding box center [934, 395] width 153 height 25
type input "35.000"
click at [633, 423] on select "12 mois 18 mois 24 mois 30 mois 36 mois 42 mois 48 mois 60 mois 72 mois 84 mois…" at bounding box center [618, 424] width 171 height 25
select select "84"
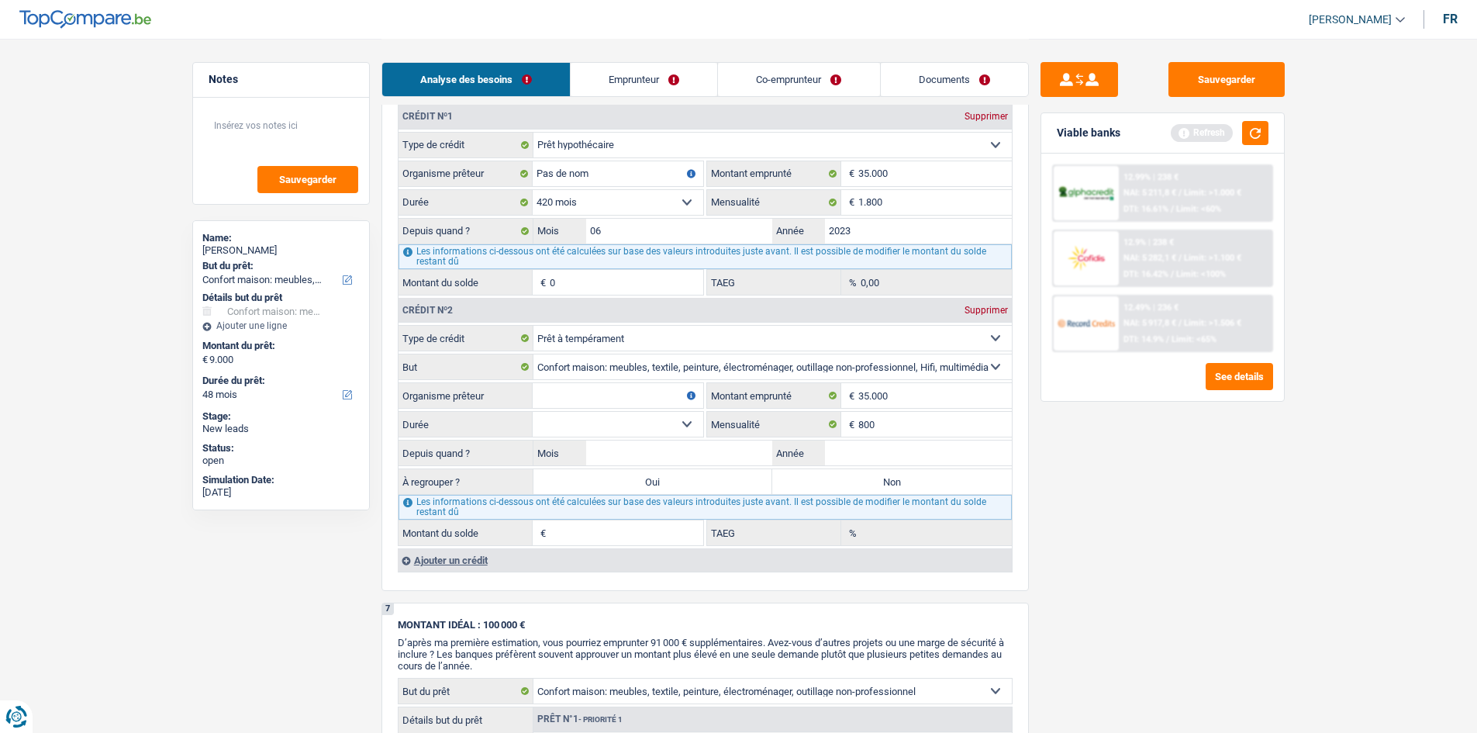
click at [533, 412] on select "12 mois 18 mois 24 mois 30 mois 36 mois 42 mois 48 mois 60 mois 72 mois 84 mois…" at bounding box center [618, 424] width 171 height 25
click at [717, 449] on input "Mois" at bounding box center [679, 452] width 187 height 25
click at [614, 395] on input "Organisme prêteur" at bounding box center [618, 395] width 171 height 25
type input "Beobank"
click at [677, 461] on input "Mois" at bounding box center [679, 452] width 187 height 25
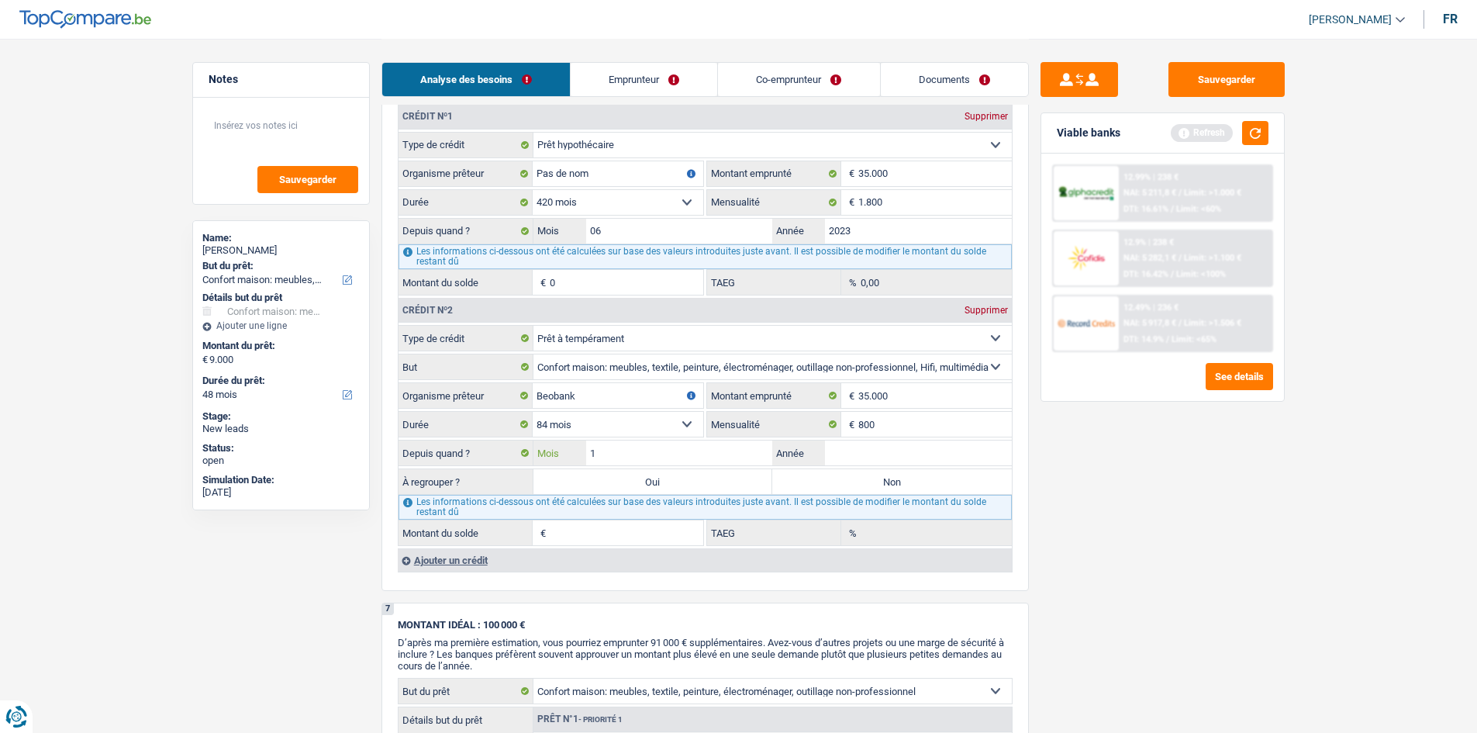
type input "11"
type input "2023"
type input "29.803"
type input "23,23"
drag, startPoint x: 1186, startPoint y: 485, endPoint x: 1151, endPoint y: 480, distance: 35.3
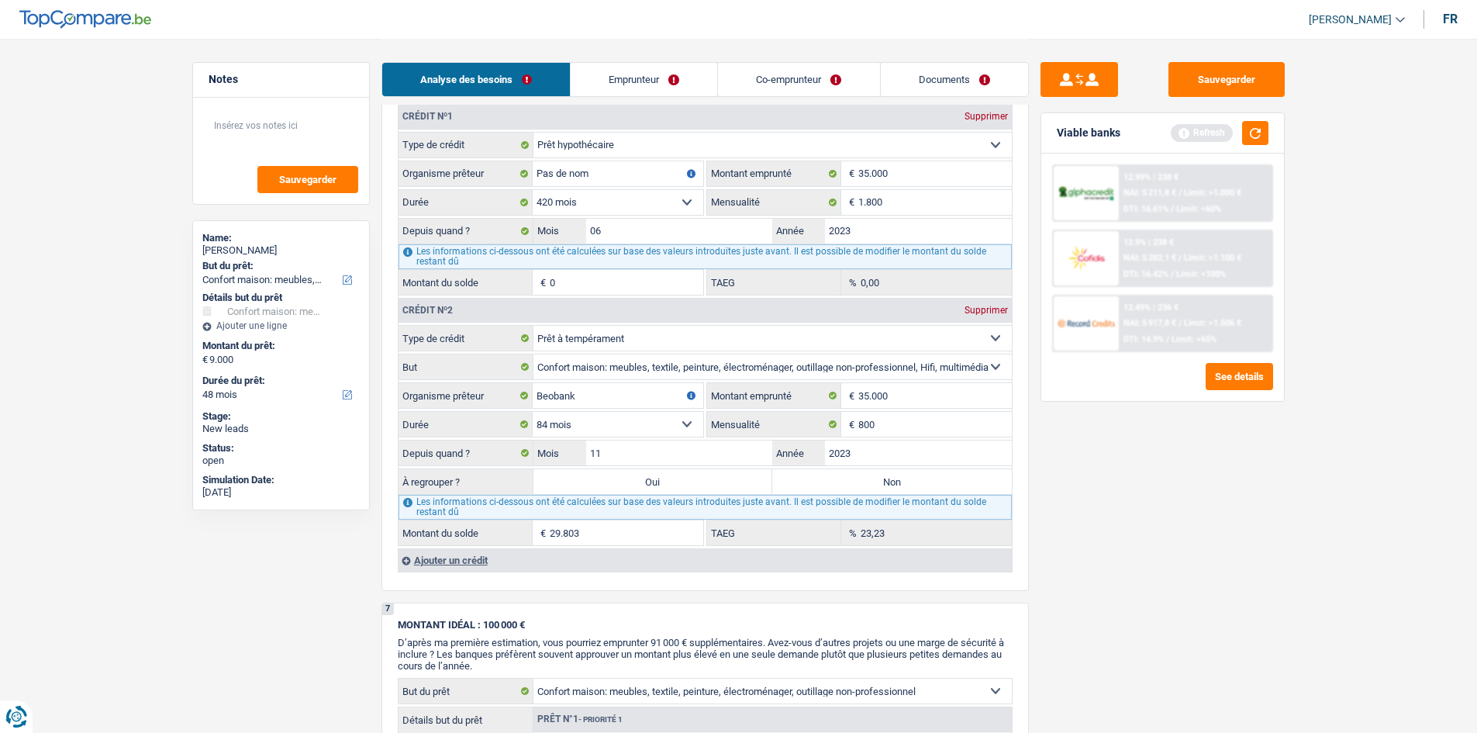
click at [1185, 485] on div "Sauvegarder Viable banks Refresh 12.99% | 238 € NAI: 5 211,8 € / Limit: >1.000 …" at bounding box center [1162, 385] width 267 height 646
click at [965, 478] on label "Non" at bounding box center [892, 481] width 240 height 25
click at [965, 478] on input "Non" at bounding box center [892, 481] width 240 height 25
radio input "true"
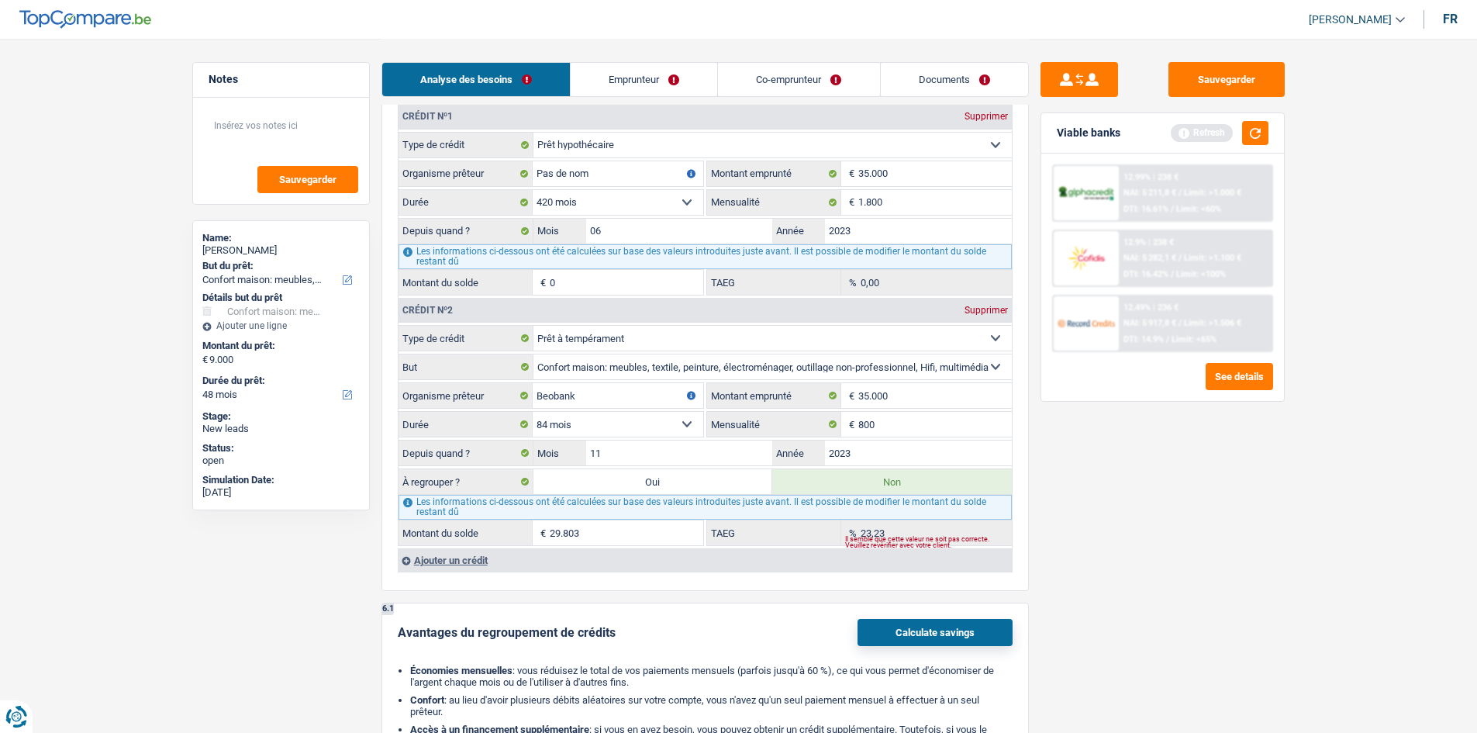
drag, startPoint x: 1147, startPoint y: 476, endPoint x: 1114, endPoint y: 472, distance: 33.6
click at [1145, 476] on div "Sauvegarder Viable banks Refresh 12.99% | 238 € NAI: 5 211,8 € / Limit: >1.000 …" at bounding box center [1162, 385] width 267 height 646
click at [739, 453] on input "11" at bounding box center [679, 452] width 187 height 25
type input "9"
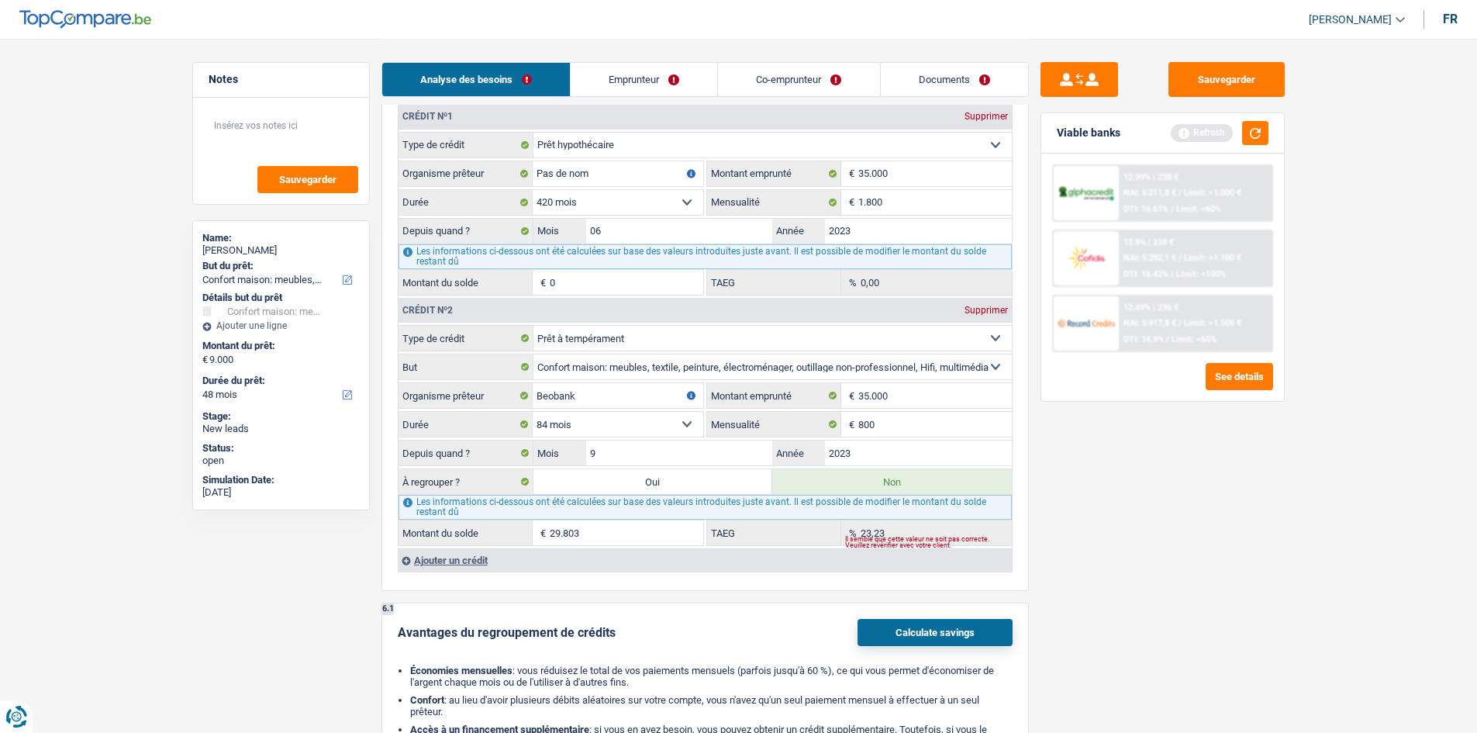
type input "29.245"
click at [1161, 464] on div "Sauvegarder Viable banks Refresh 12.99% | 238 € NAI: 5 211,8 € / Limit: >1.000 …" at bounding box center [1162, 385] width 267 height 646
click at [729, 451] on input "9" at bounding box center [679, 452] width 187 height 25
type input "11"
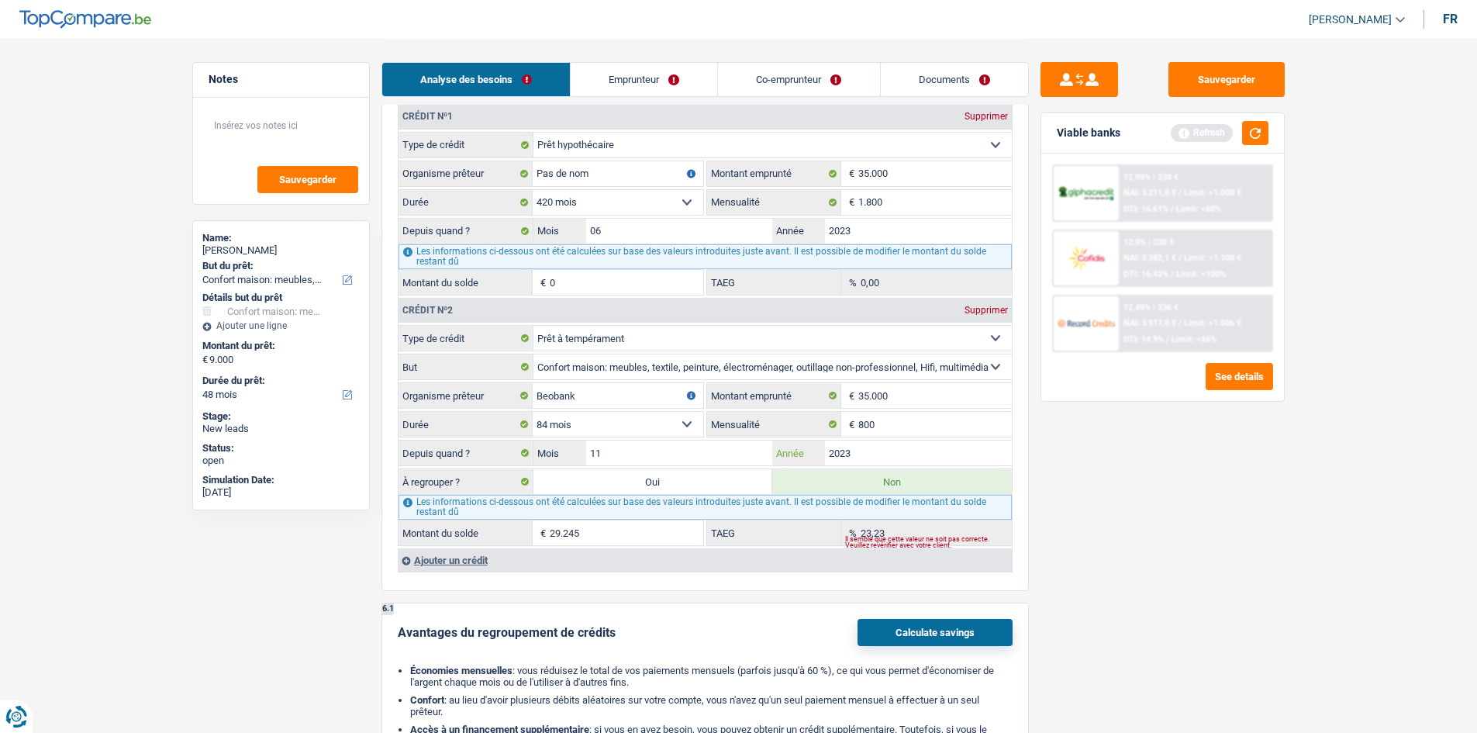
type input "29.803"
click at [1174, 495] on div "Sauvegarder Viable banks Refresh 12.99% | 238 € NAI: 5 211,8 € / Limit: >1.000 …" at bounding box center [1162, 385] width 267 height 646
click at [1160, 479] on div "Sauvegarder Viable banks Refresh 12.99% | 238 € NAI: 5 211,8 € / Limit: >1.000 …" at bounding box center [1162, 385] width 267 height 646
click at [1260, 133] on button "button" at bounding box center [1255, 133] width 26 height 24
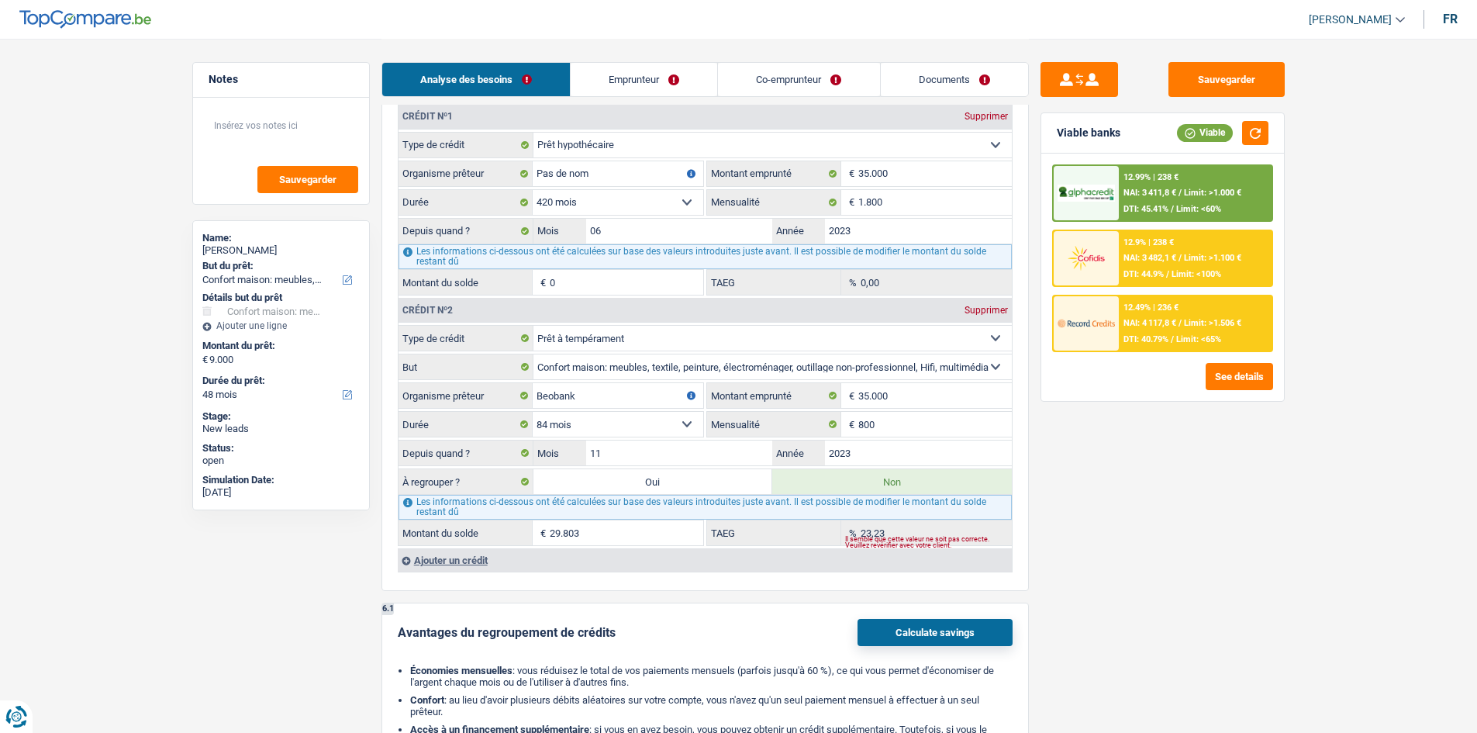
click at [1291, 306] on div "Sauvegarder Viable banks Viable 12.99% | 238 € NAI: 3 411,8 € / Limit: >1.000 €…" at bounding box center [1162, 385] width 267 height 646
click at [1304, 403] on main "Notes Sauvegarder Name: [PERSON_NAME] But du prêt: Confort maison: meubles, tex…" at bounding box center [738, 176] width 1477 height 2833
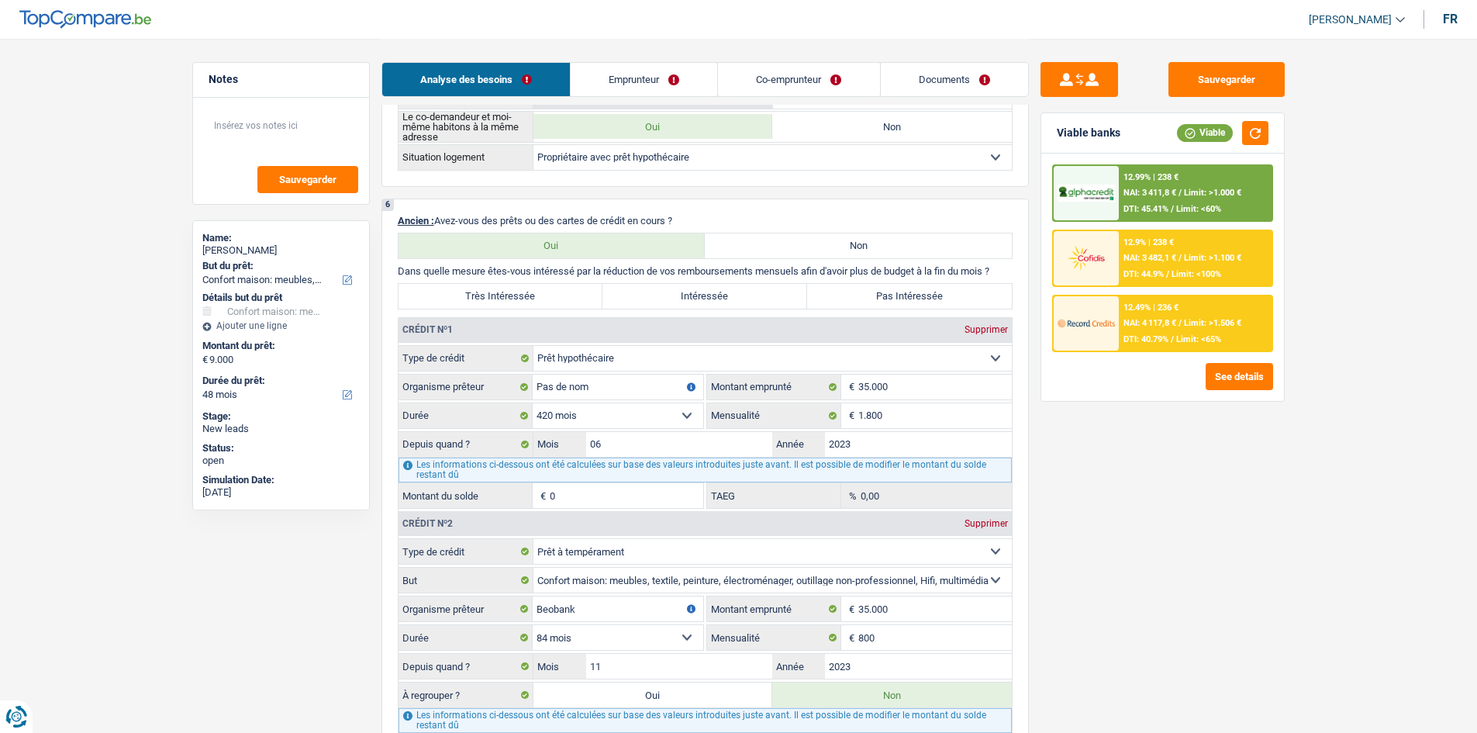
scroll to position [1008, 0]
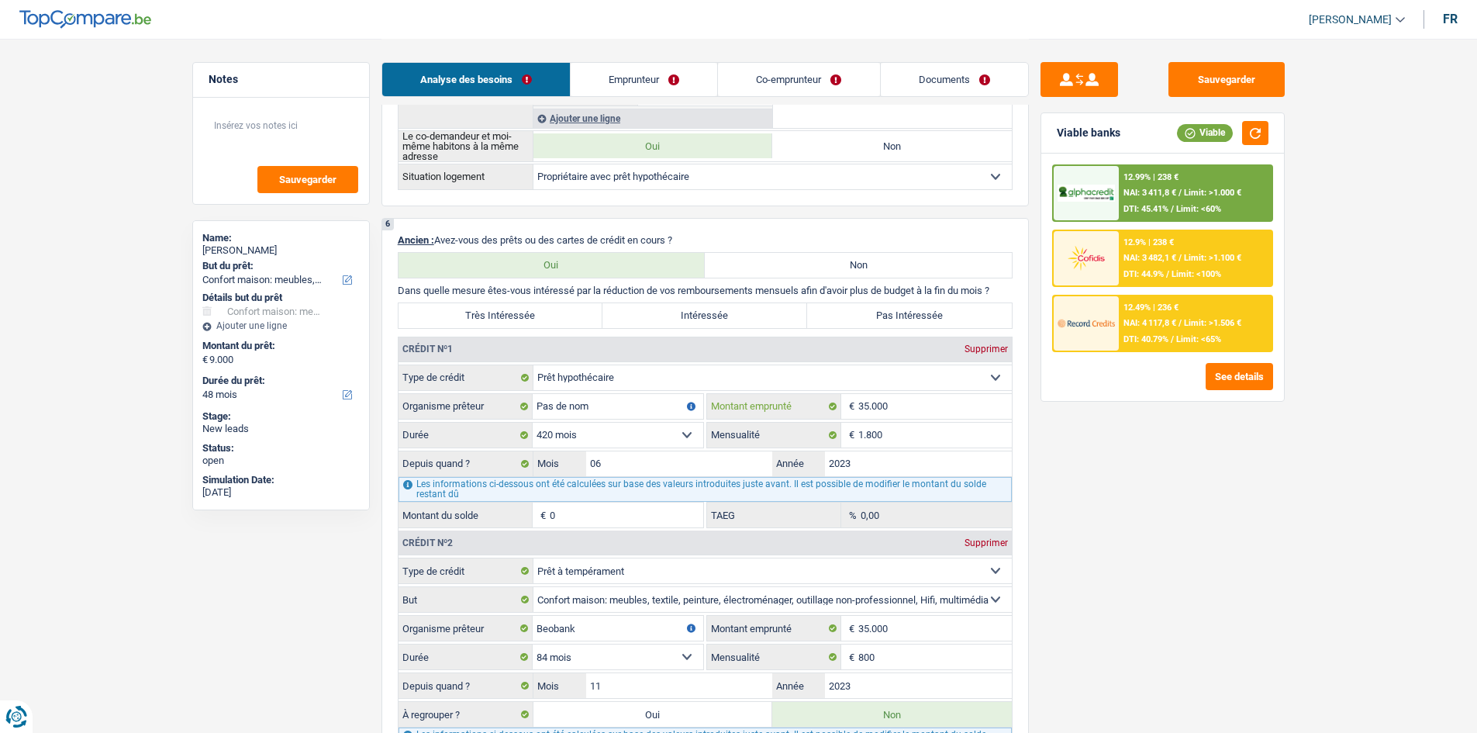
click at [919, 408] on input "35.000" at bounding box center [934, 406] width 153 height 25
click at [904, 311] on label "Pas Intéressée" at bounding box center [909, 315] width 205 height 25
click at [904, 311] on input "Pas Intéressée" at bounding box center [909, 315] width 205 height 25
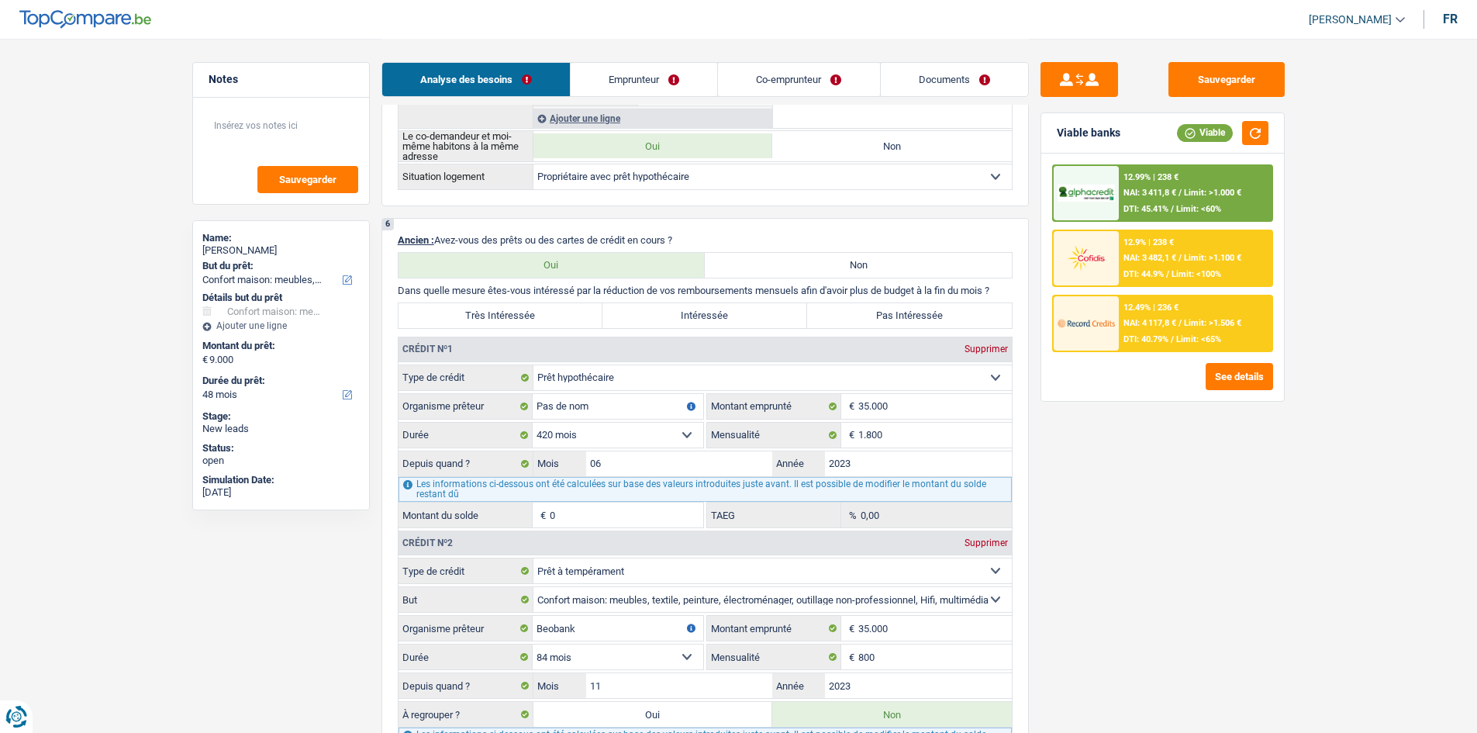
radio input "true"
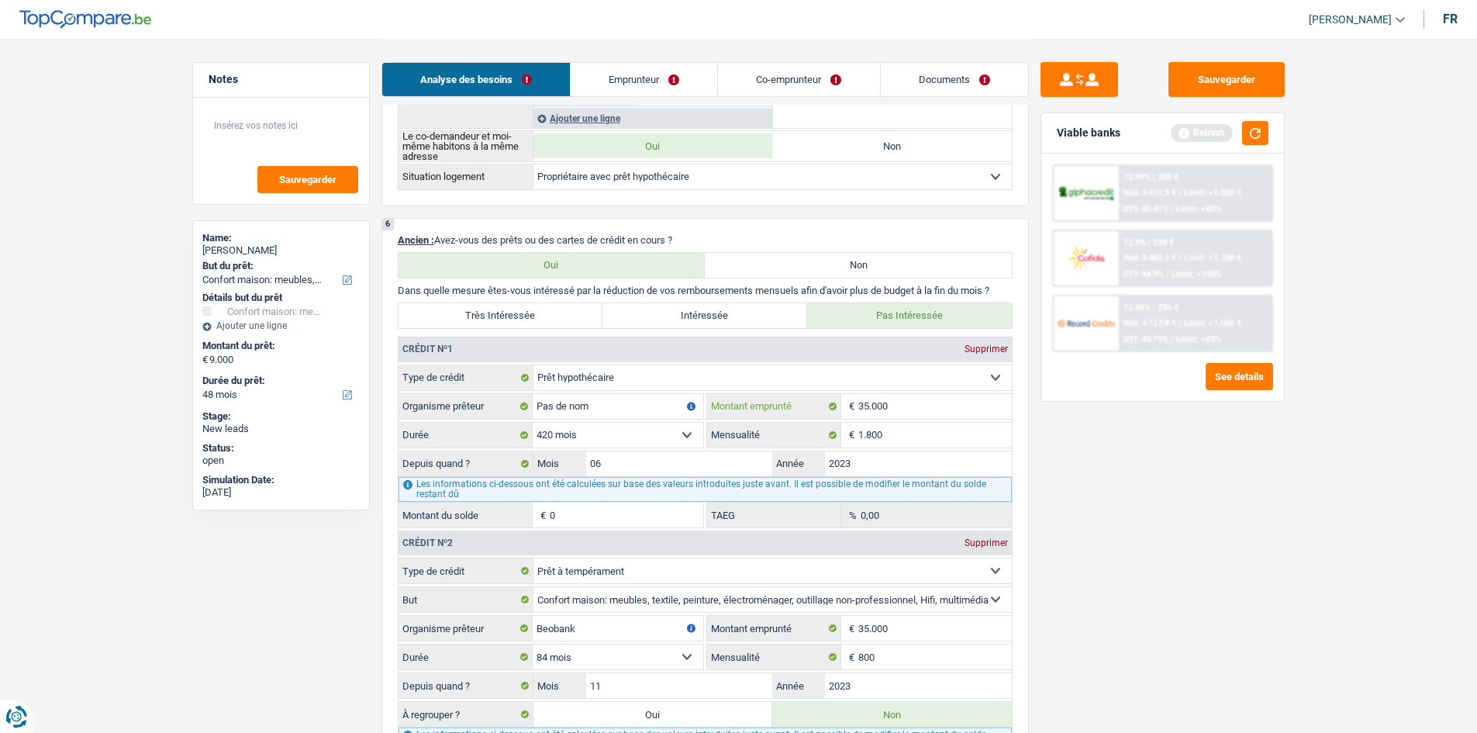
click at [912, 405] on input "35.000" at bounding box center [934, 406] width 153 height 25
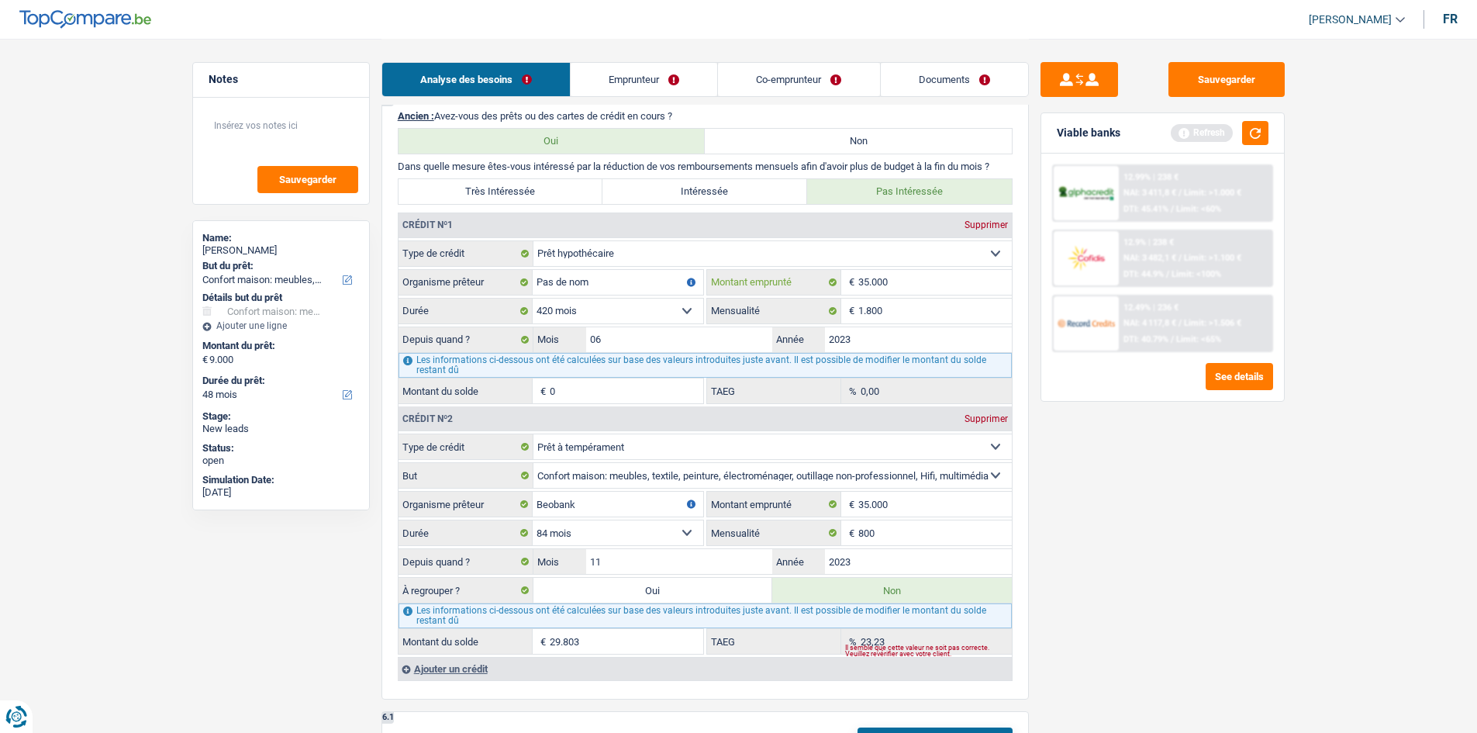
scroll to position [1318, 0]
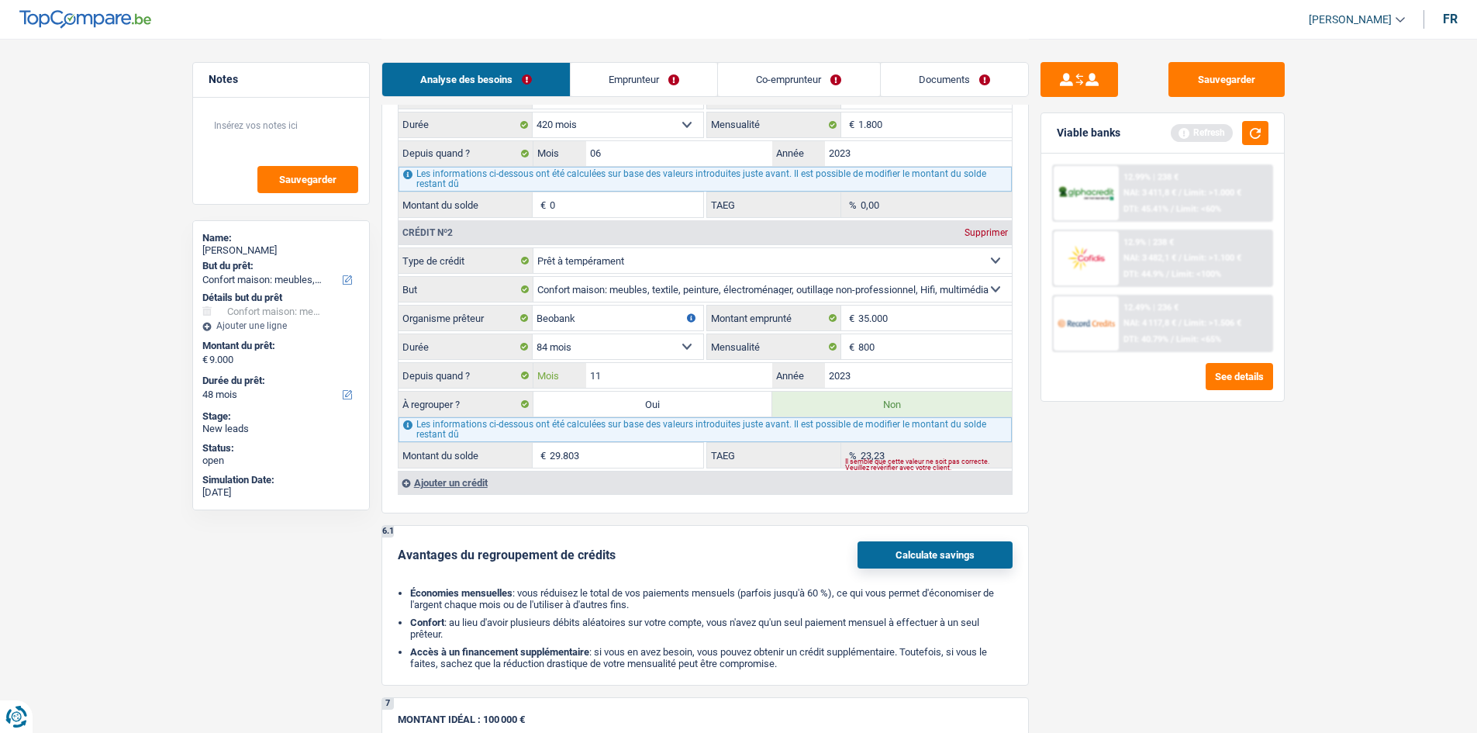
click at [711, 374] on input "11" at bounding box center [679, 375] width 187 height 25
type input "6"
type input "28.371"
click at [1152, 444] on div "Sauvegarder Viable banks Refresh 12.99% | 238 € NAI: 3 411,8 € / Limit: >1.000 …" at bounding box center [1162, 385] width 267 height 646
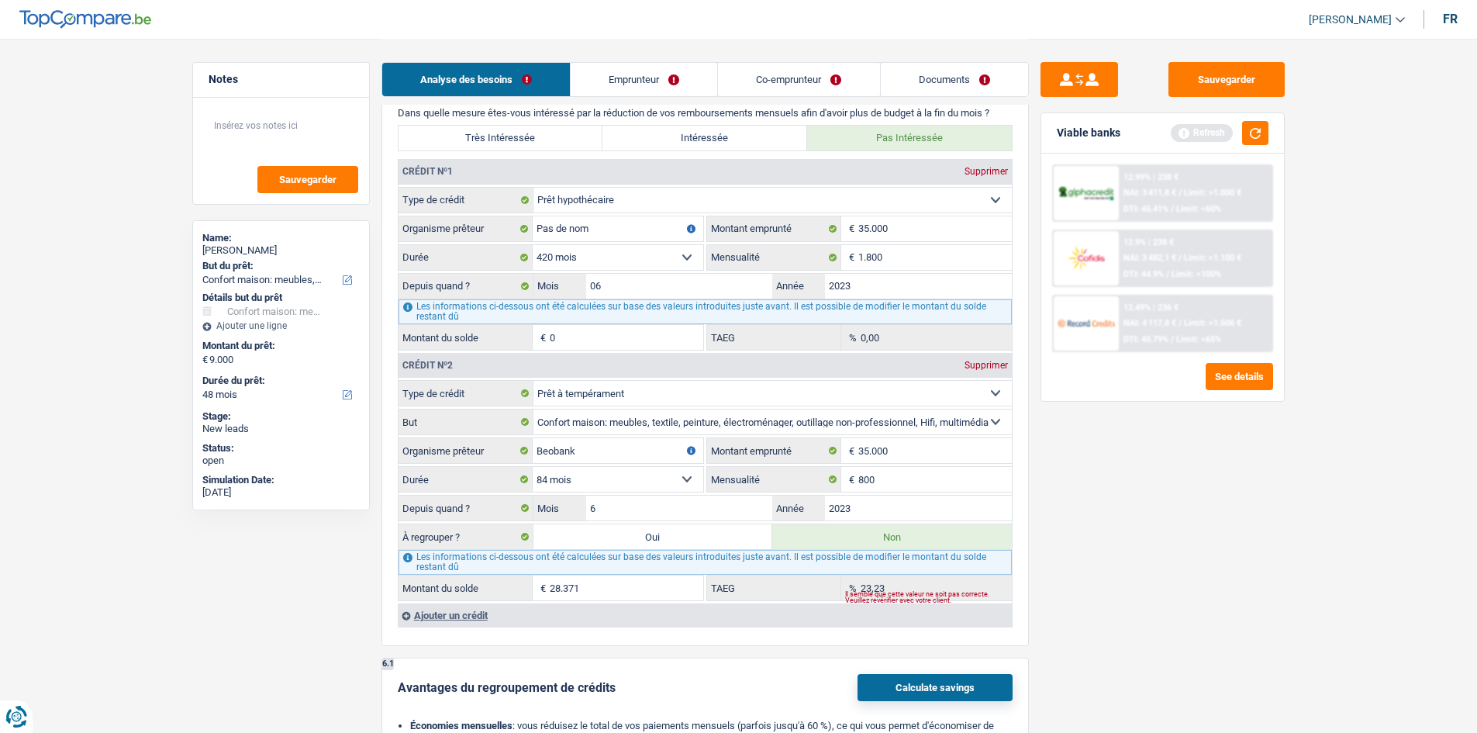
scroll to position [930, 0]
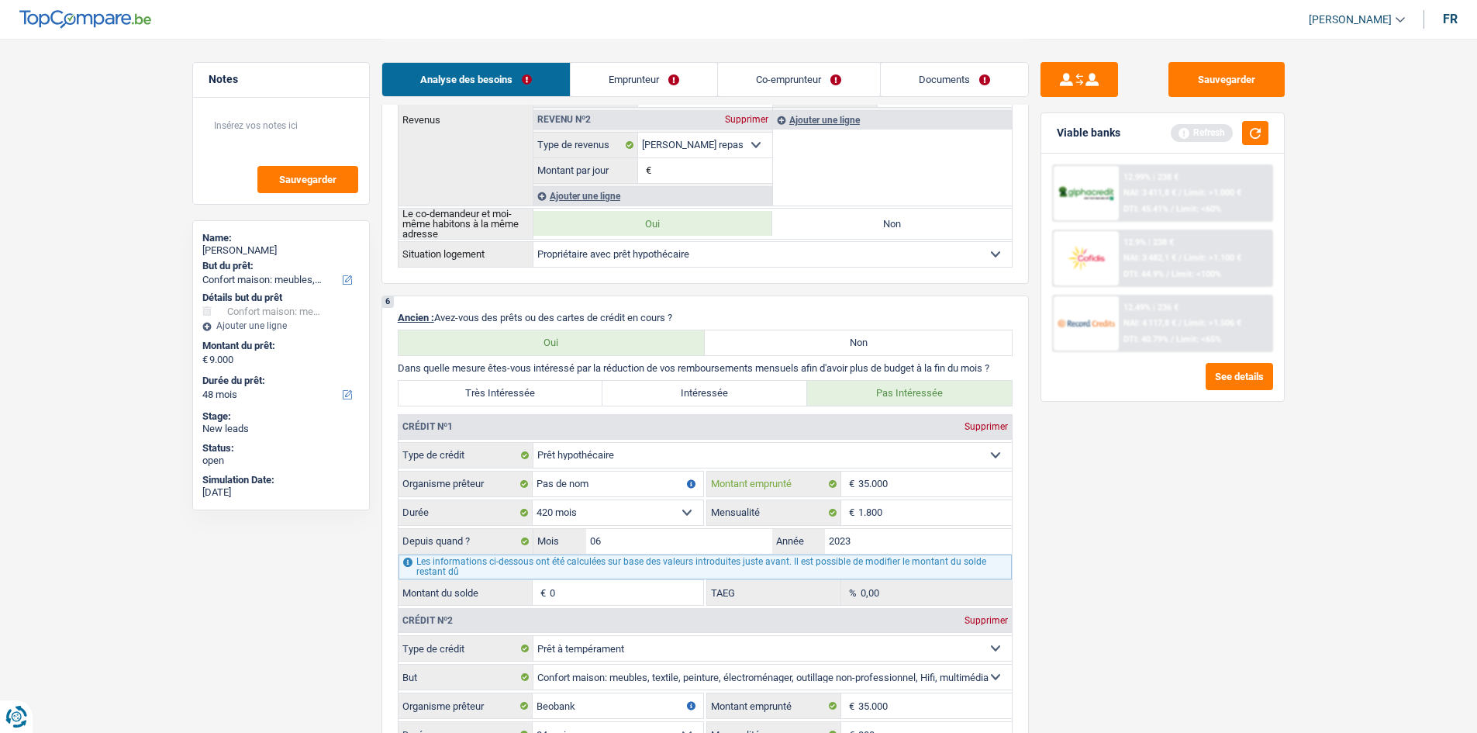
click at [924, 488] on input "35.000" at bounding box center [934, 483] width 153 height 25
type input "2"
select select
type input "230.000"
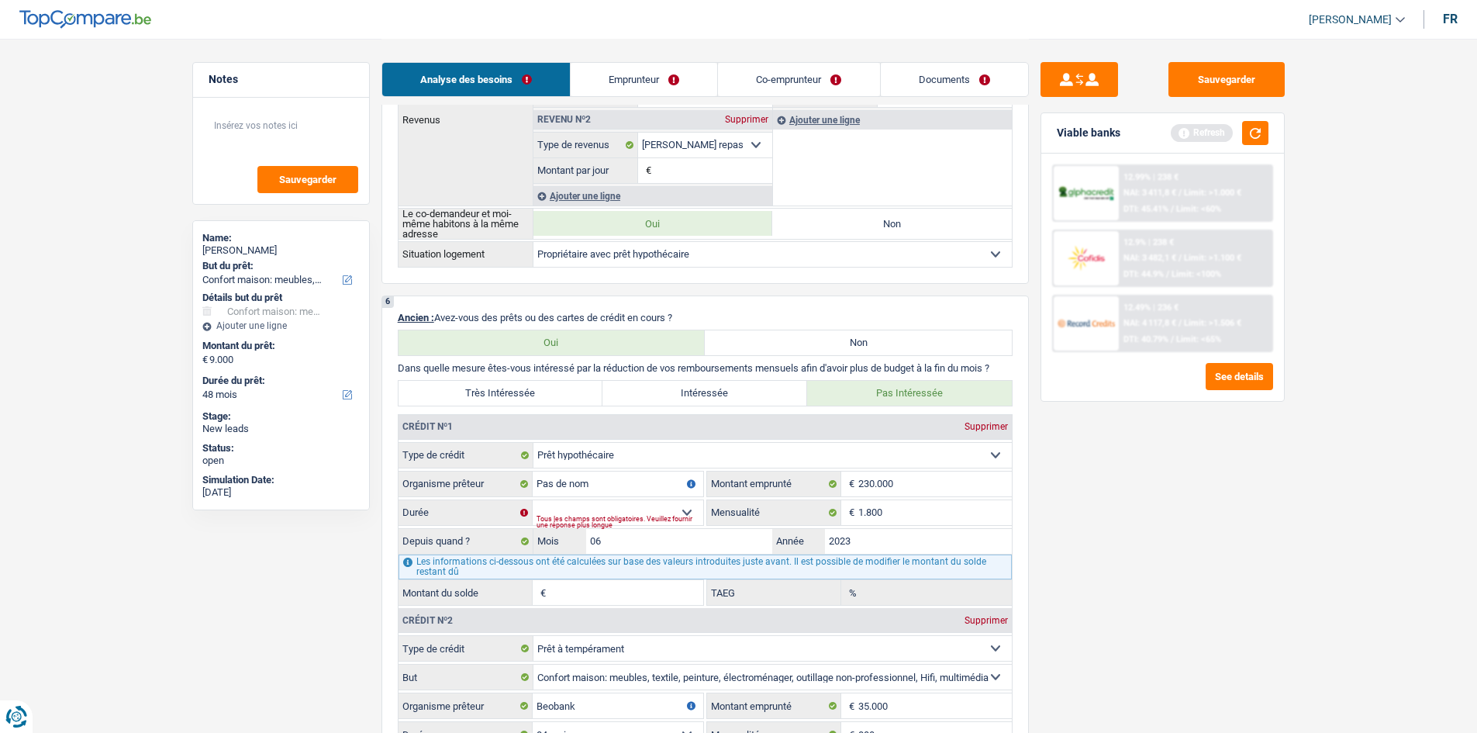
click at [649, 498] on fieldset "Carte ou ouverture de crédit Prêt hypothécaire Vente à tempérament Prêt à tempé…" at bounding box center [704, 524] width 613 height 164
click at [671, 503] on select "120 mois 132 mois 144 mois 180 mois 240 mois 300 mois 360 mois 420 mois Sélecti…" at bounding box center [618, 512] width 171 height 25
select select "240"
click at [533, 500] on select "120 mois 132 mois 144 mois 180 mois 240 mois 300 mois 360 mois 420 mois Sélecti…" at bounding box center [618, 512] width 171 height 25
type input "216.791"
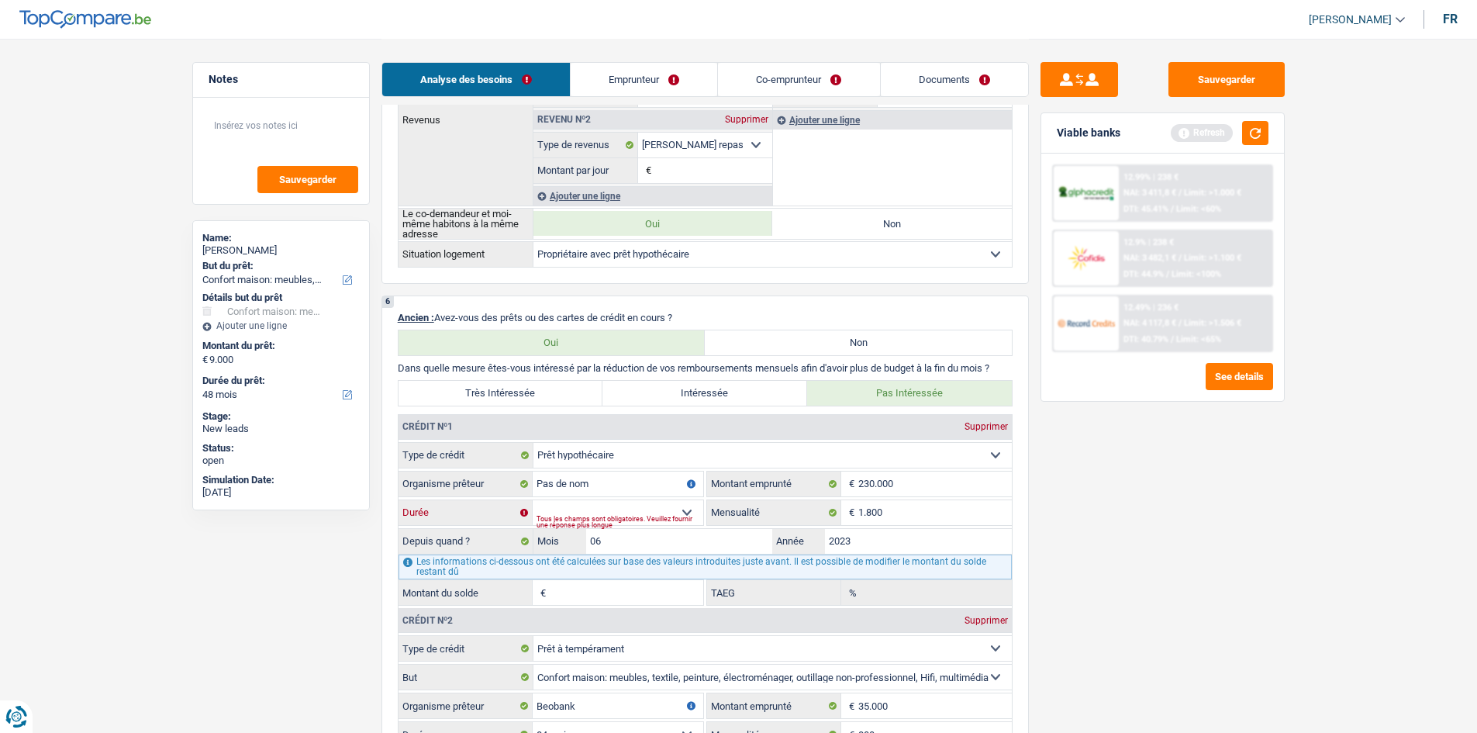
type input "7,36"
click at [1169, 481] on div "Sauvegarder Viable banks Refresh 12.99% | 238 € NAI: 3 411,8 € / Limit: >1.000 …" at bounding box center [1162, 385] width 267 height 646
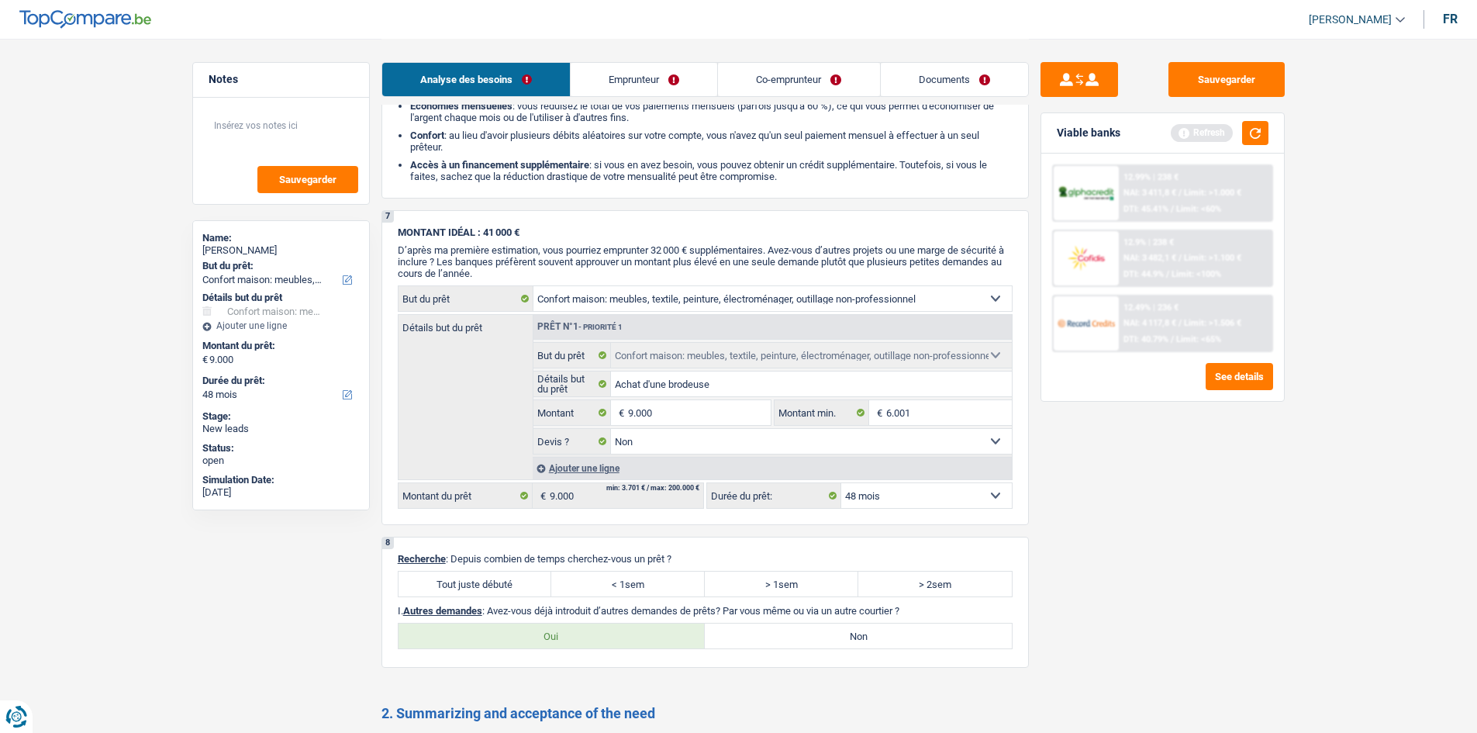
scroll to position [2016, 0]
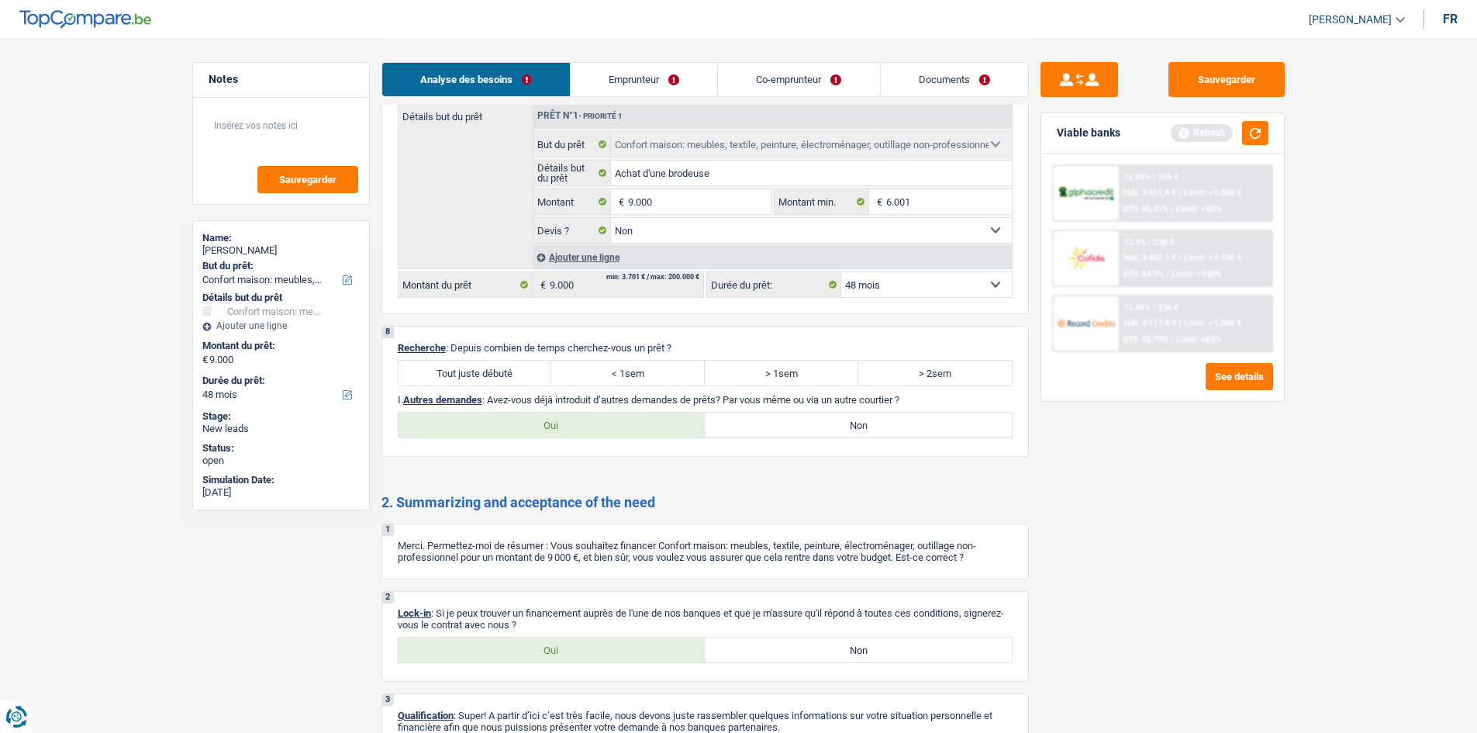
click at [491, 371] on label "Tout juste débuté" at bounding box center [474, 372] width 153 height 25
click at [491, 371] on input "Tout juste débuté" at bounding box center [474, 372] width 153 height 25
radio input "true"
click at [806, 444] on div "8 Recherche : Depuis combien de temps cherchez-vous un prêt ? Tout juste débuté…" at bounding box center [704, 391] width 647 height 131
click at [800, 425] on label "Non" at bounding box center [858, 424] width 307 height 25
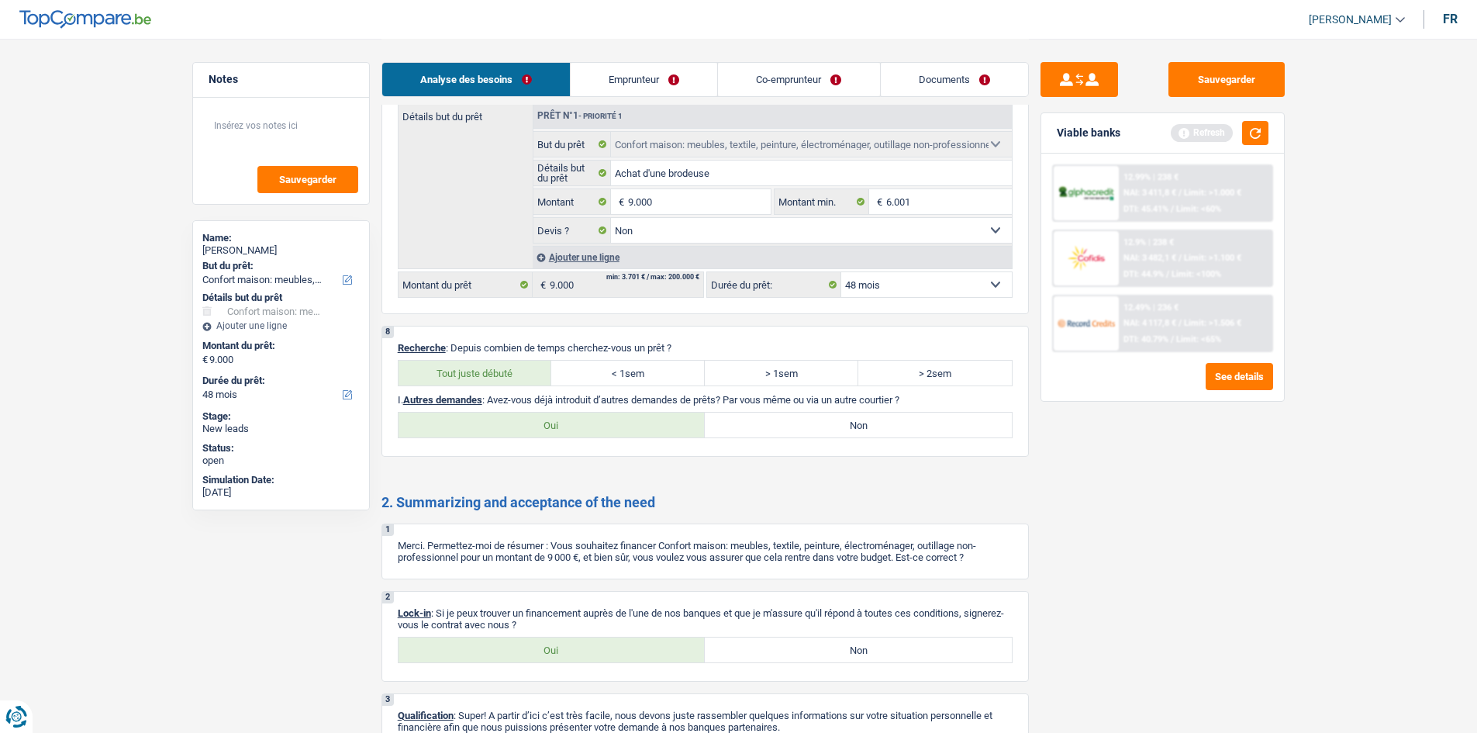
click at [800, 425] on input "Non" at bounding box center [858, 424] width 307 height 25
radio input "true"
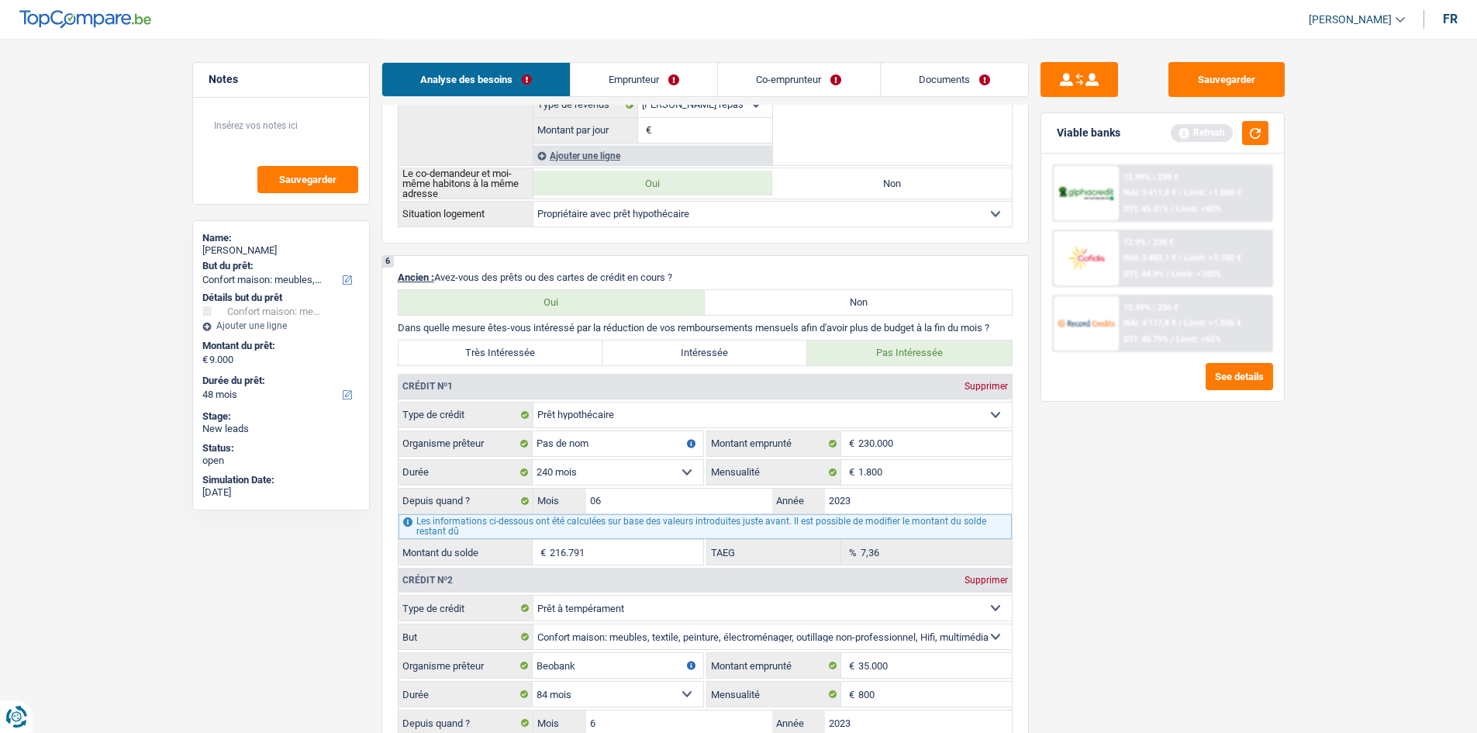
scroll to position [0, 0]
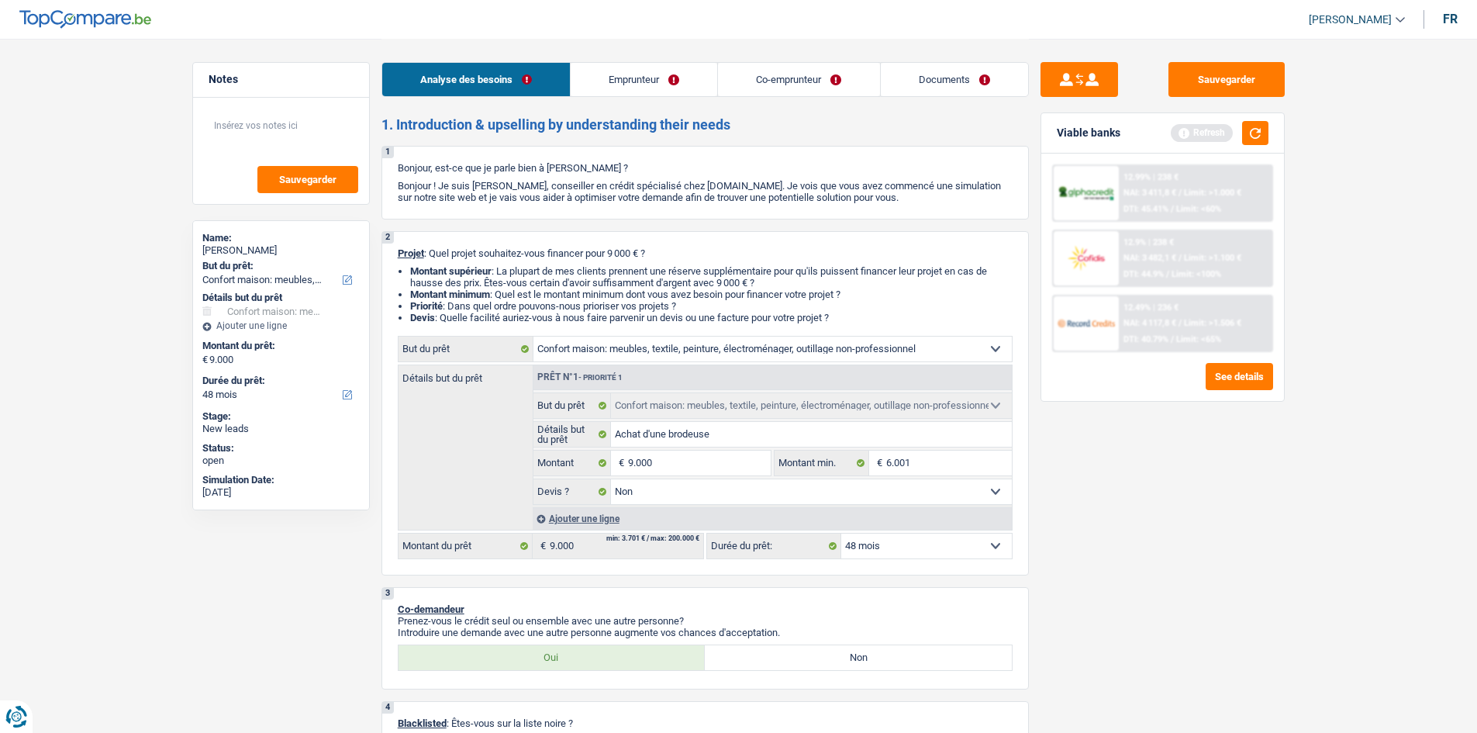
drag, startPoint x: 641, startPoint y: 74, endPoint x: 631, endPoint y: 79, distance: 11.1
click at [640, 74] on link "Emprunteur" at bounding box center [644, 79] width 147 height 33
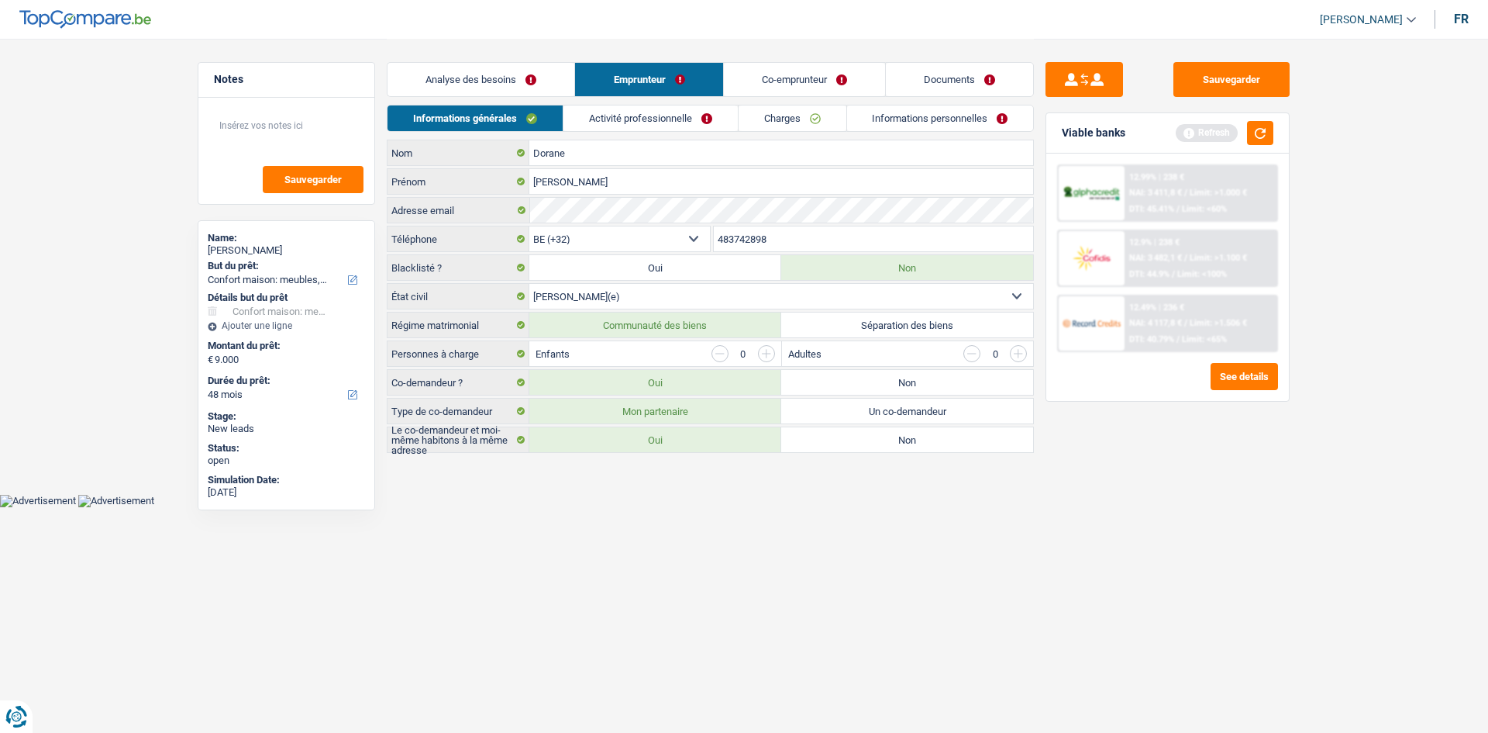
click at [638, 117] on link "Activité professionnelle" at bounding box center [651, 118] width 174 height 26
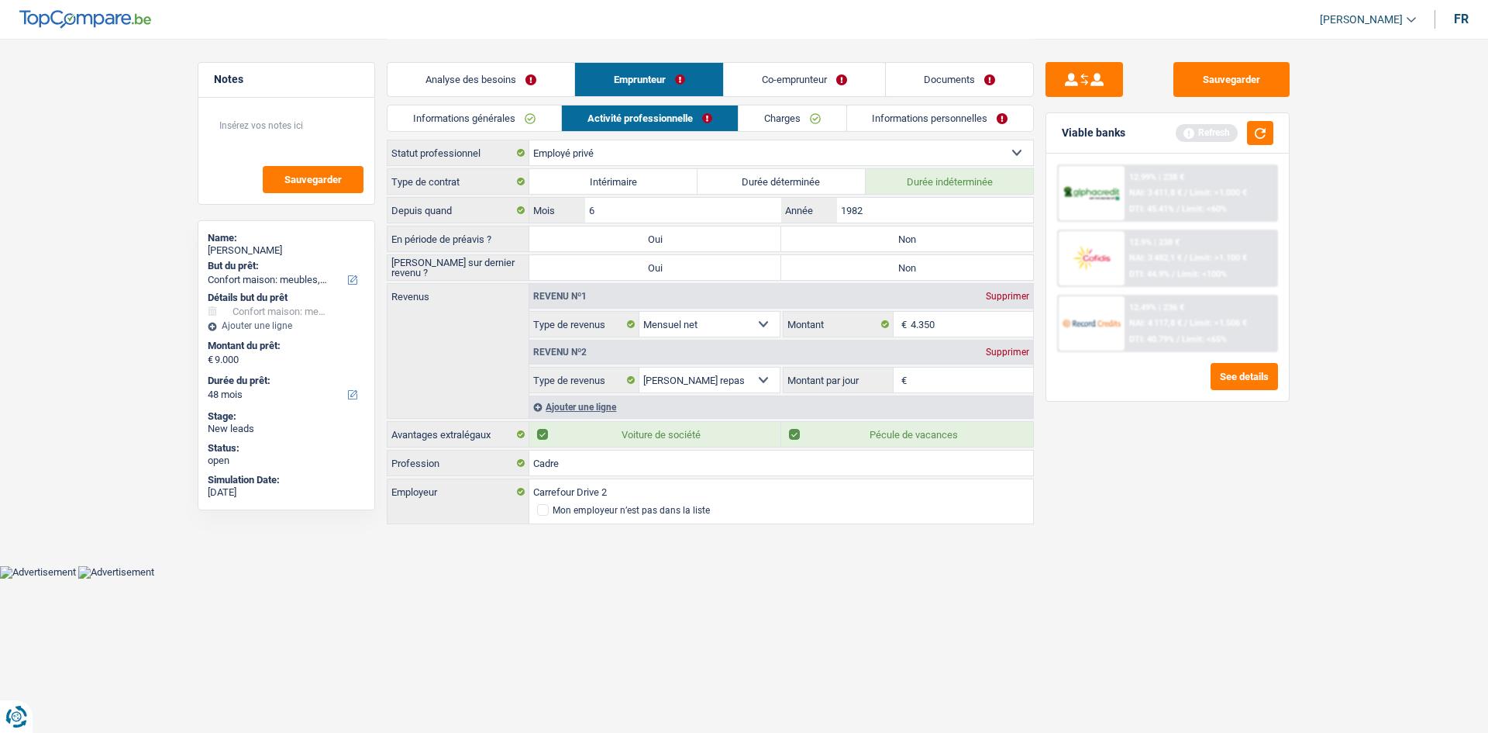
drag, startPoint x: 1340, startPoint y: 515, endPoint x: 1228, endPoint y: 335, distance: 212.1
click at [1340, 514] on main "Notes Sauvegarder Name: [PERSON_NAME] But du prêt: Confort maison: meubles, tex…" at bounding box center [744, 282] width 1488 height 565
click at [985, 236] on label "Non" at bounding box center [907, 238] width 252 height 25
click at [985, 236] on input "Non" at bounding box center [907, 238] width 252 height 25
radio input "true"
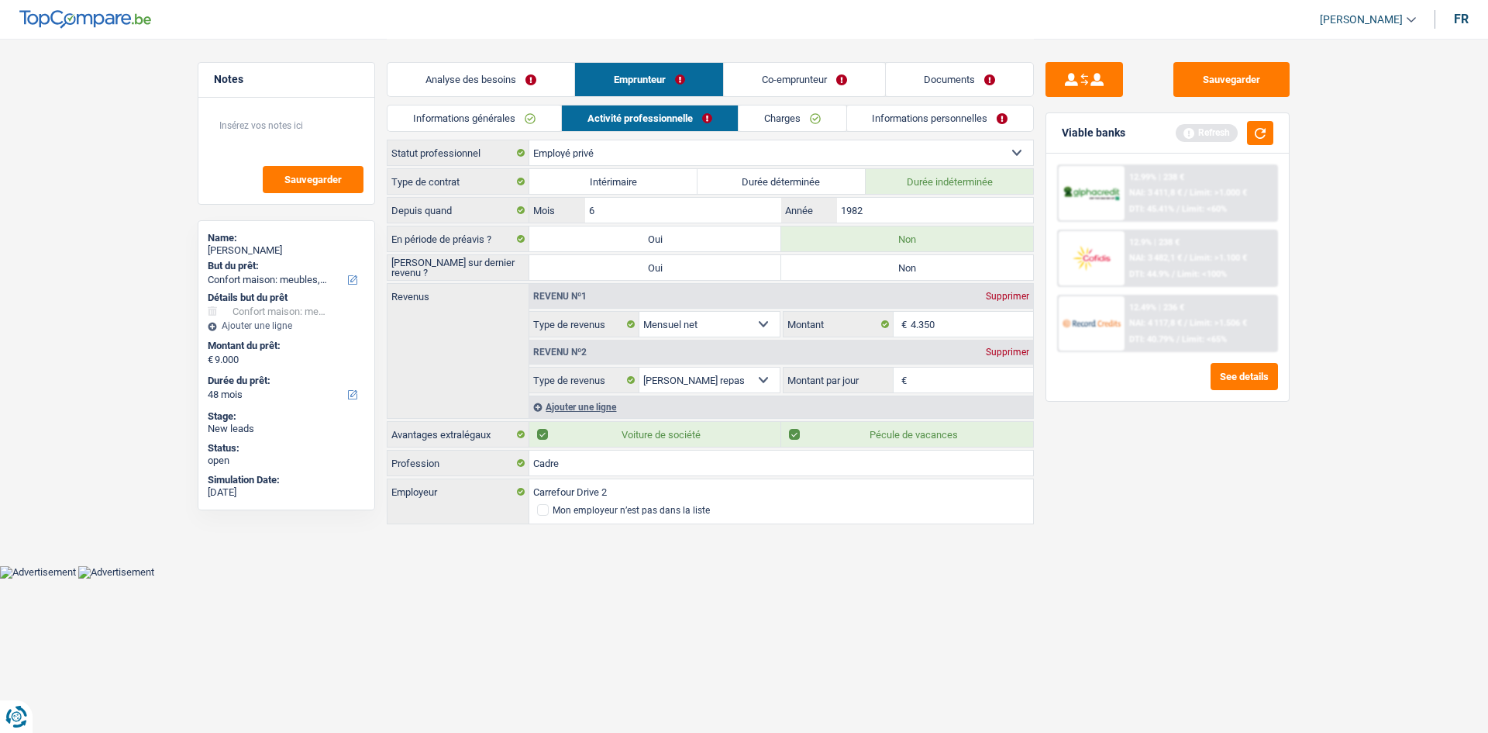
click at [987, 254] on div "[PERSON_NAME] sur dernier revenu ? Oui Non Tous les champs sont obligatoires. V…" at bounding box center [710, 267] width 647 height 26
click at [919, 263] on label "Non" at bounding box center [907, 267] width 252 height 25
click at [919, 263] on input "Non" at bounding box center [907, 267] width 252 height 25
radio input "true"
click at [1158, 515] on div "Sauvegarder Viable banks Refresh 12.99% | 238 € NAI: 3 411,8 € / Limit: >1.000 …" at bounding box center [1167, 385] width 267 height 646
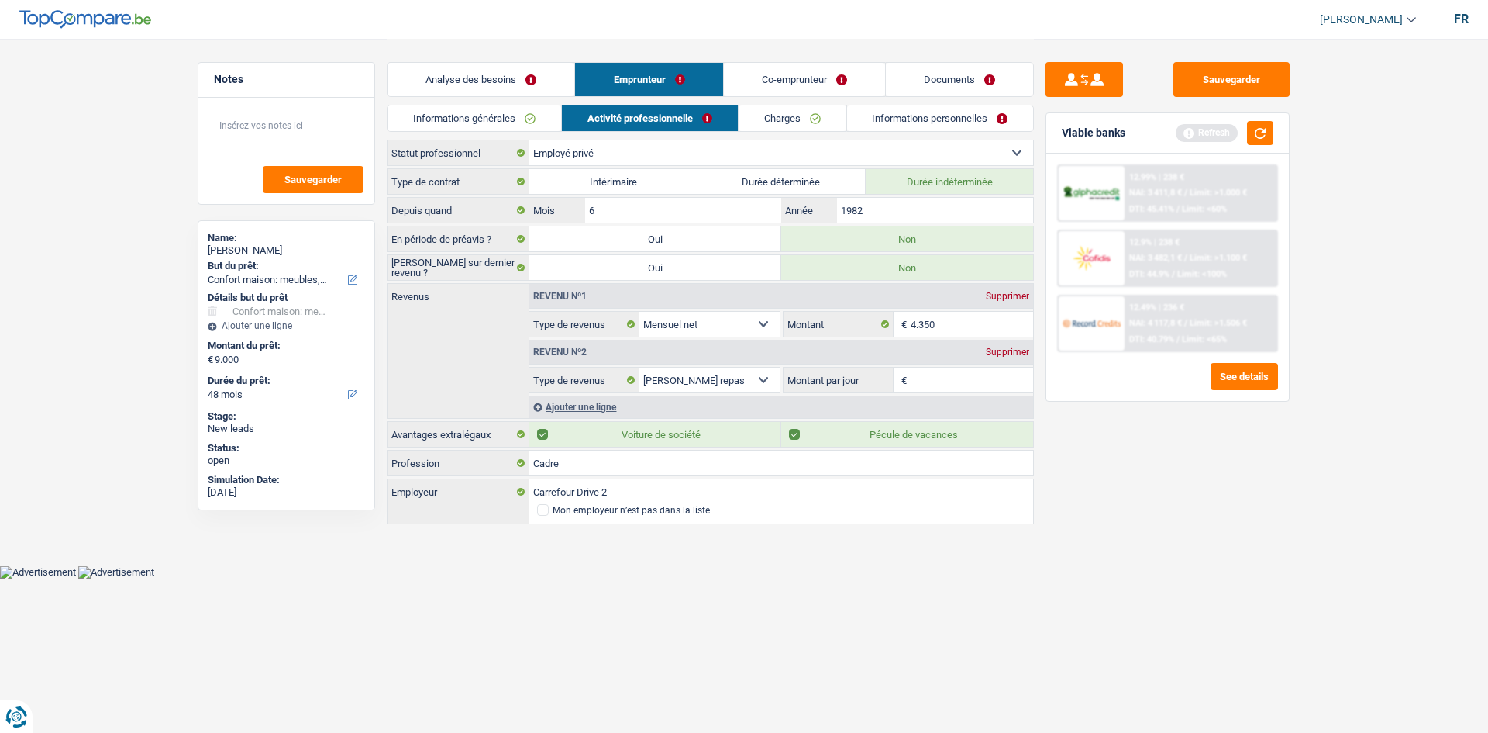
click at [961, 381] on input "Montant par jour" at bounding box center [972, 379] width 123 height 25
type input "3,0"
drag, startPoint x: 1228, startPoint y: 491, endPoint x: 1236, endPoint y: 349, distance: 142.9
click at [1228, 492] on div "Sauvegarder Viable banks Refresh 12.99% | 238 € NAI: 3 411,8 € / Limit: >1.000 …" at bounding box center [1167, 385] width 267 height 646
click at [1253, 128] on button "button" at bounding box center [1260, 133] width 26 height 24
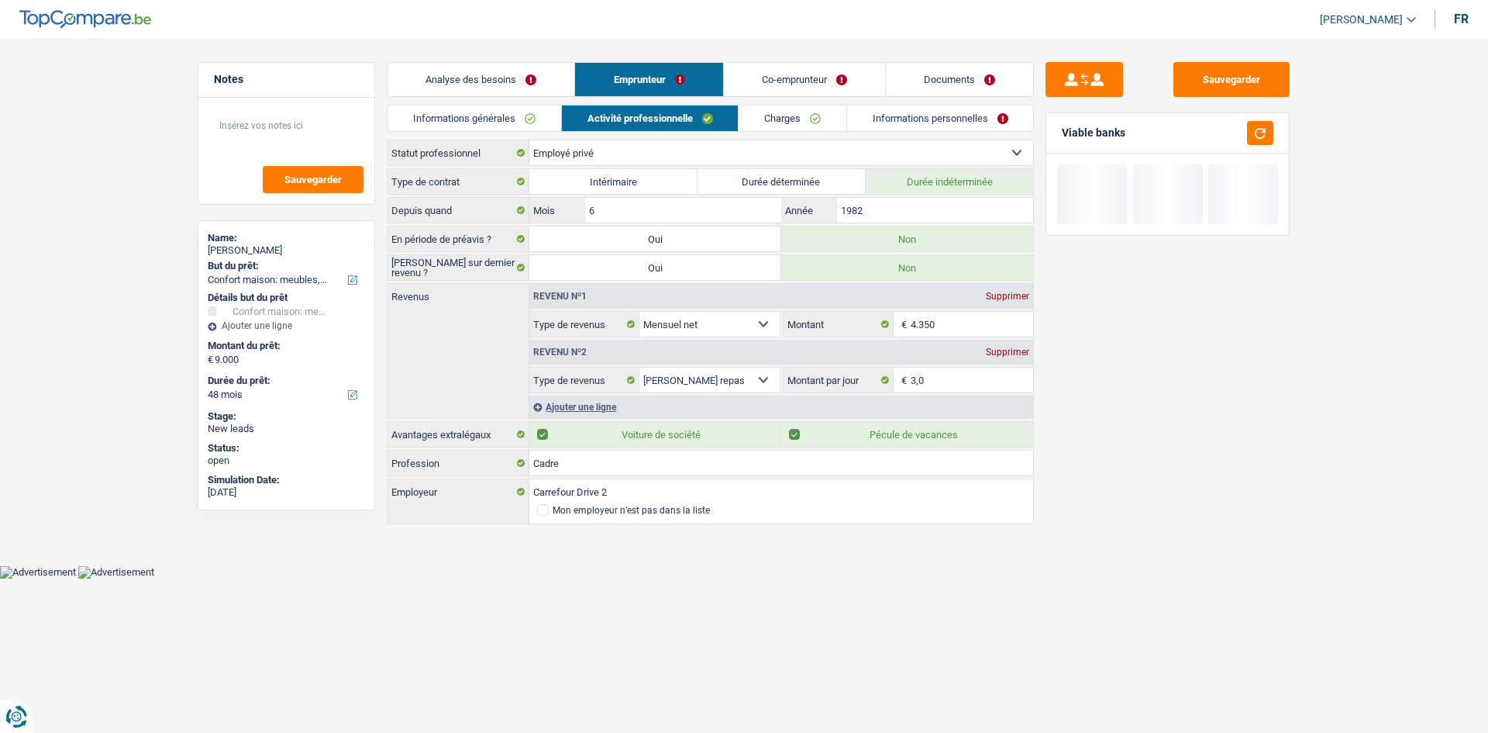
click at [1258, 424] on div "Sauvegarder Viable banks" at bounding box center [1167, 385] width 267 height 646
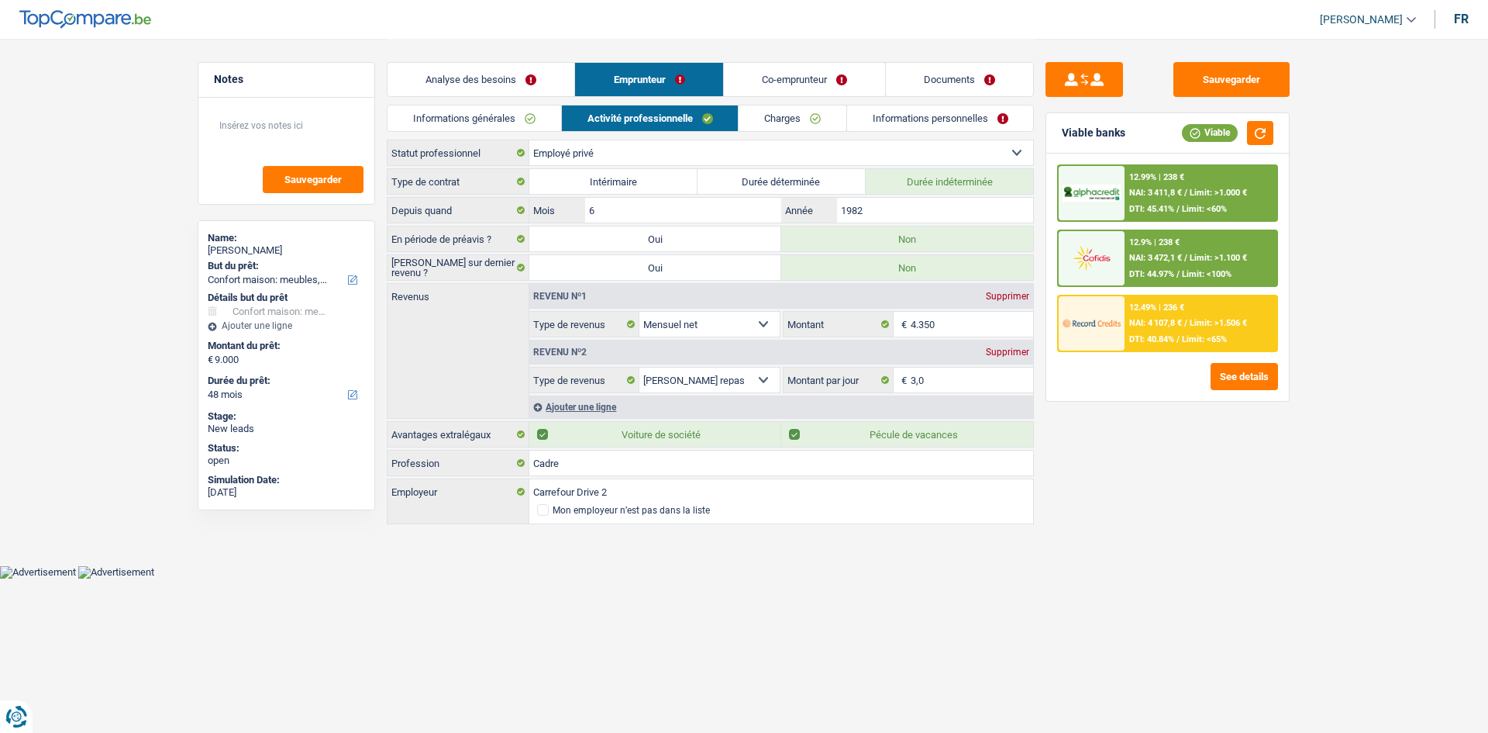
click at [1185, 508] on div "Sauvegarder Viable banks Viable 12.99% | 238 € NAI: 3 411,8 € / Limit: >1.000 €…" at bounding box center [1167, 385] width 267 height 646
click at [782, 112] on link "Charges" at bounding box center [793, 118] width 108 height 26
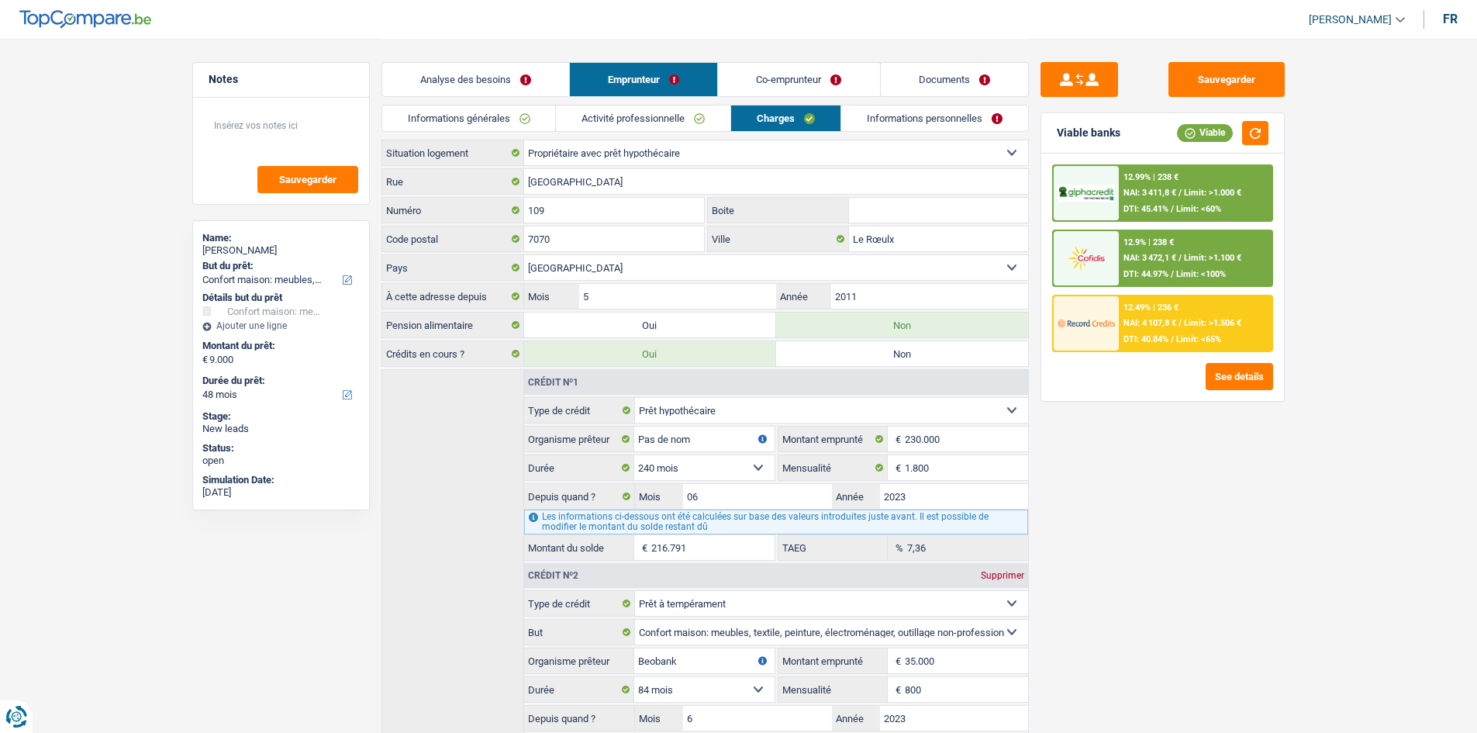
click at [901, 214] on input "Boite" at bounding box center [938, 210] width 179 height 25
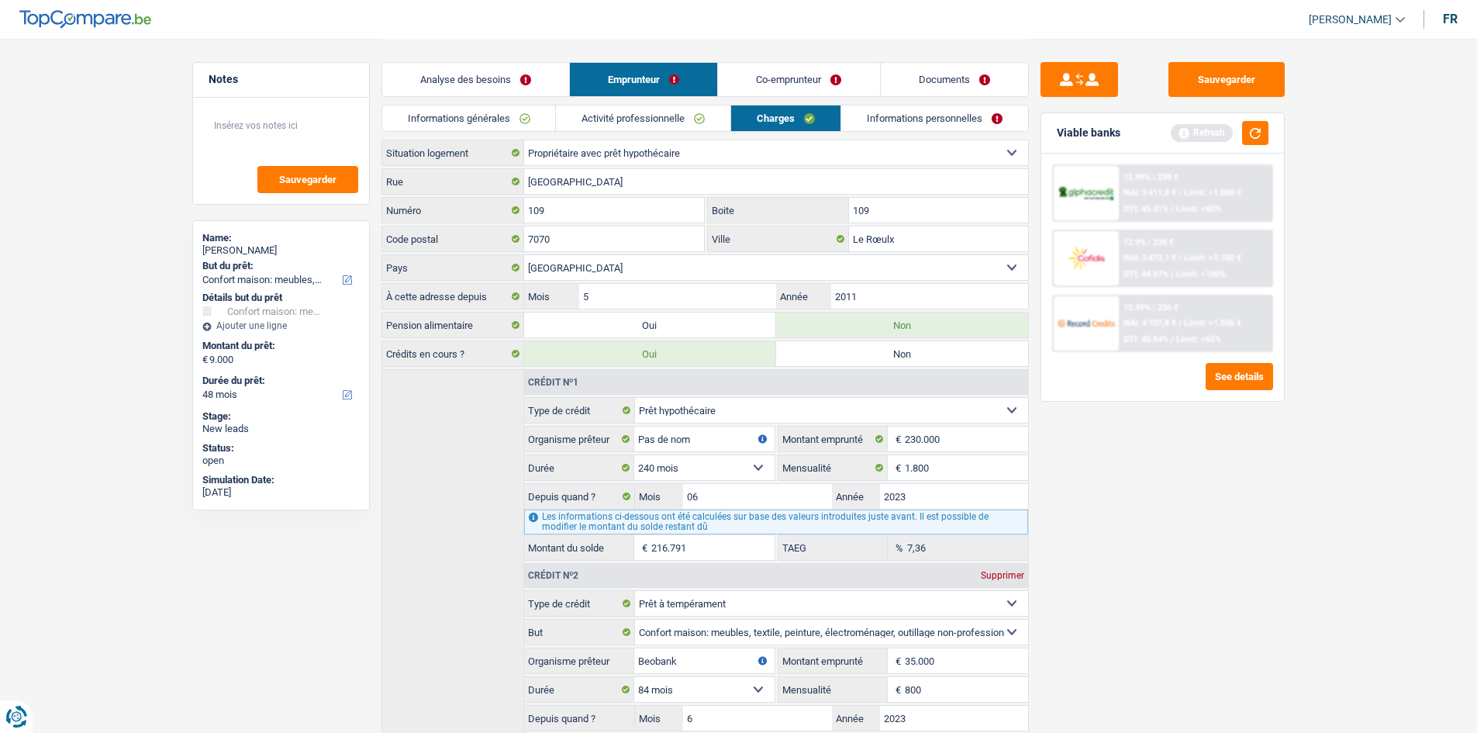
type input "109"
click at [909, 122] on link "Informations personnelles" at bounding box center [934, 118] width 187 height 26
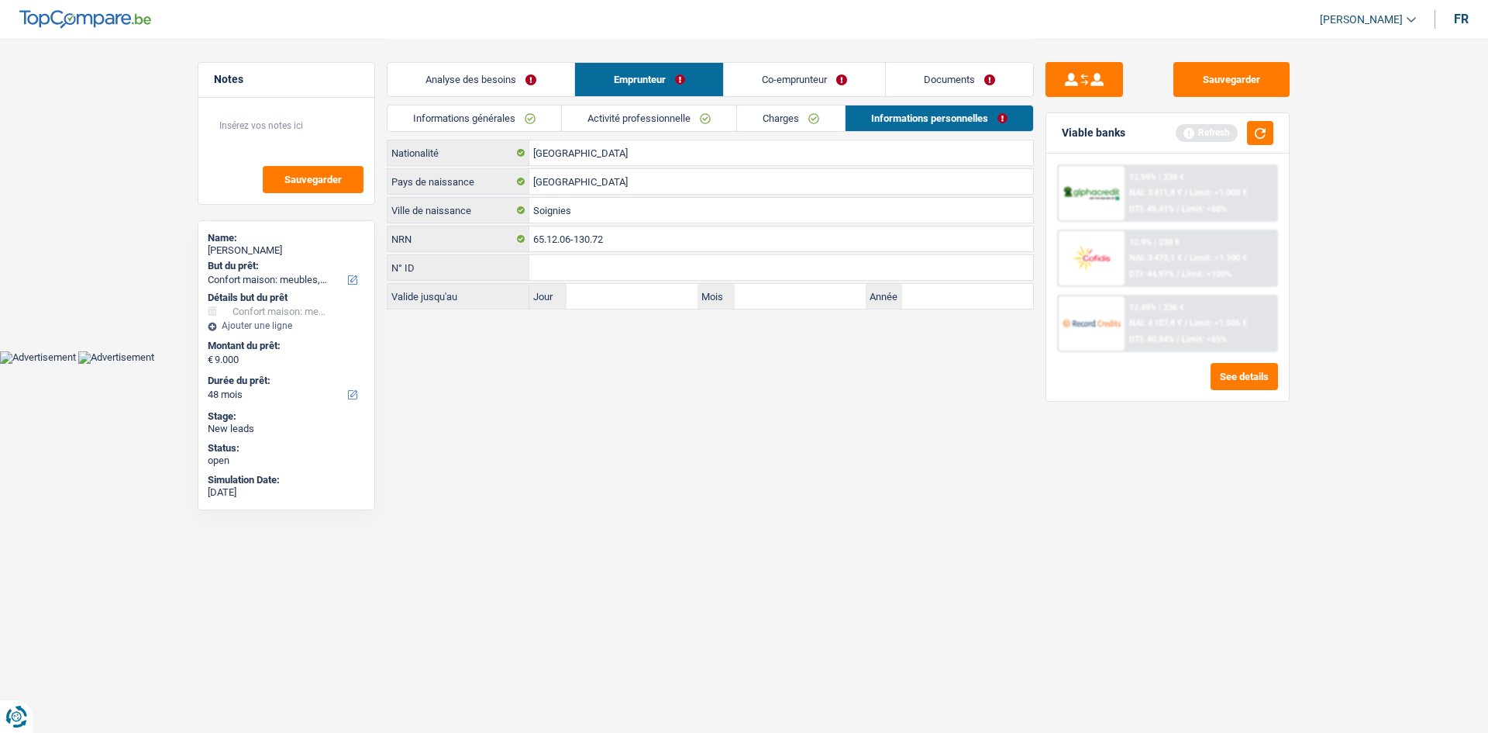
click at [748, 364] on html "Vous avez le contrôle de vos données Nous utilisons des cookies, tout comme nos…" at bounding box center [744, 182] width 1488 height 364
click at [761, 69] on link "Co-emprunteur" at bounding box center [804, 79] width 161 height 33
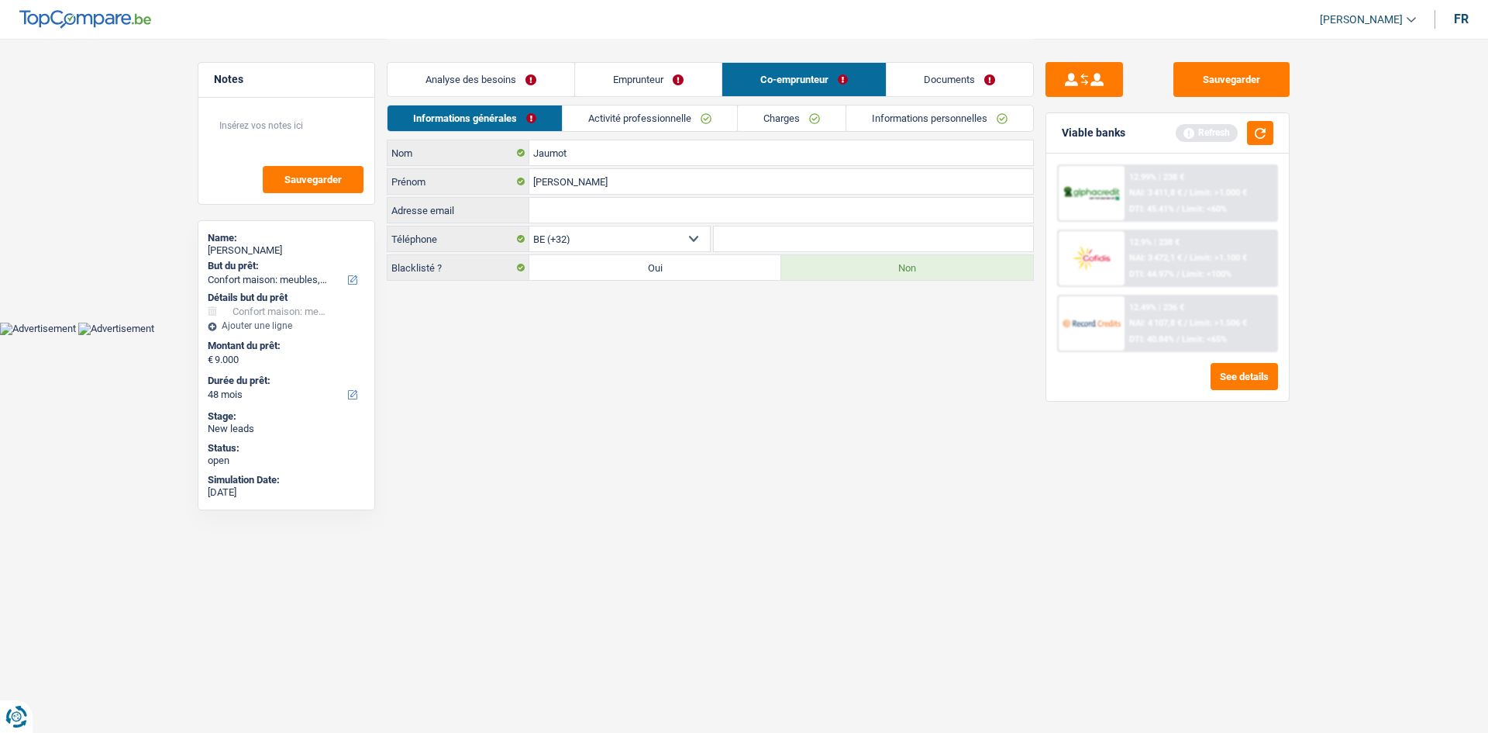
drag, startPoint x: 691, startPoint y: 453, endPoint x: 700, endPoint y: 106, distance: 346.6
click at [697, 335] on html "Vous avez le contrôle de vos données Nous utilisons des cookies, tout comme nos…" at bounding box center [744, 167] width 1488 height 335
click at [638, 81] on link "Emprunteur" at bounding box center [648, 79] width 147 height 33
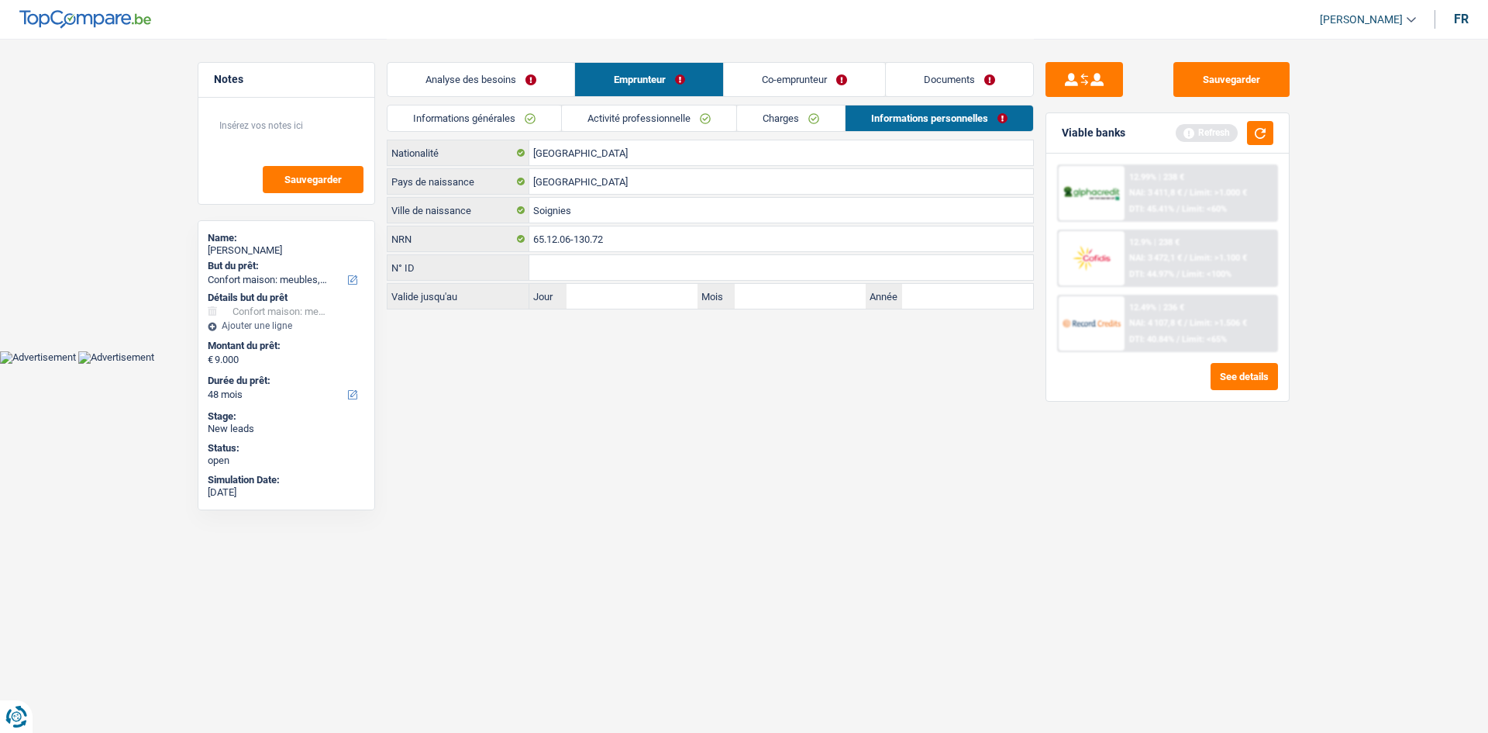
click at [553, 122] on link "Informations générales" at bounding box center [475, 118] width 174 height 26
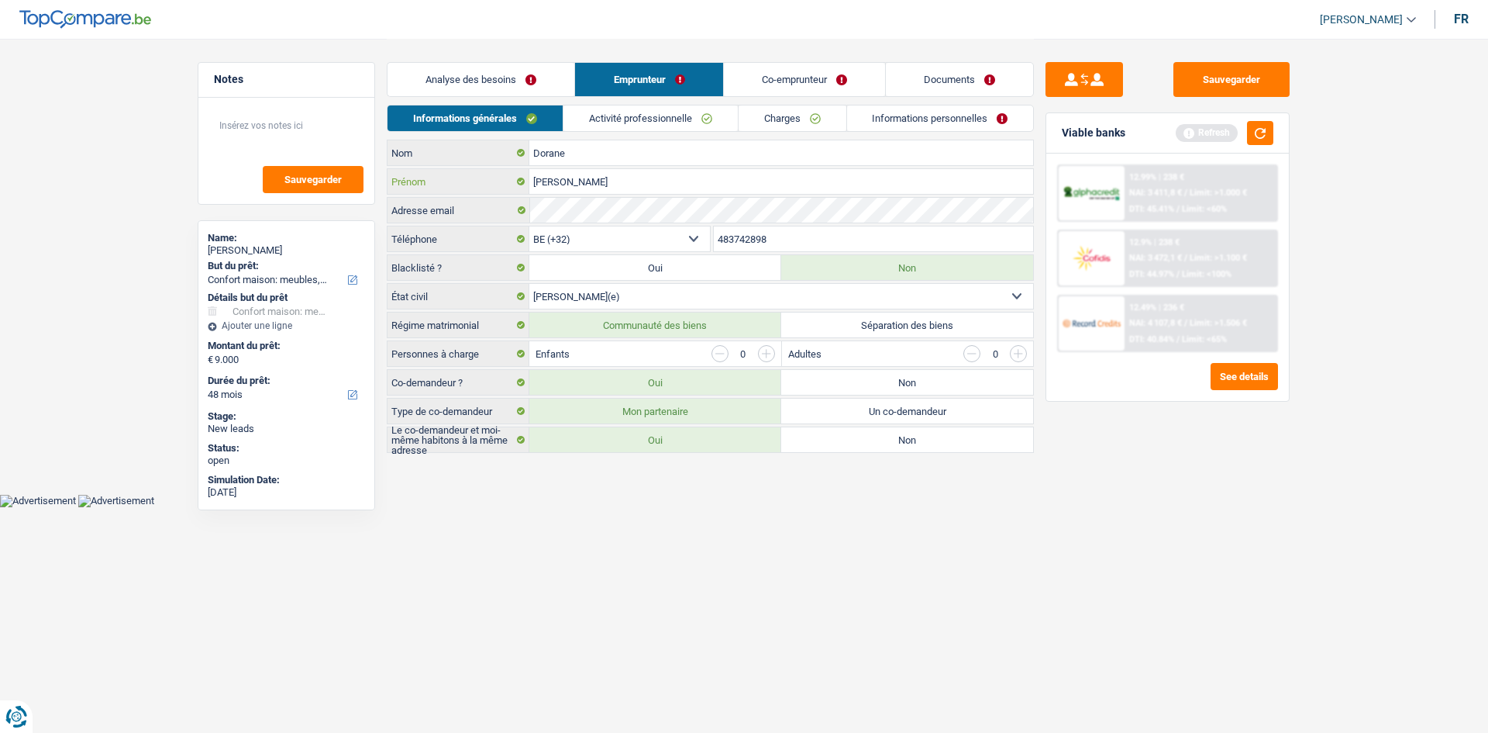
click at [681, 178] on input "[PERSON_NAME]" at bounding box center [781, 181] width 504 height 25
click at [783, 78] on link "Co-emprunteur" at bounding box center [804, 79] width 161 height 33
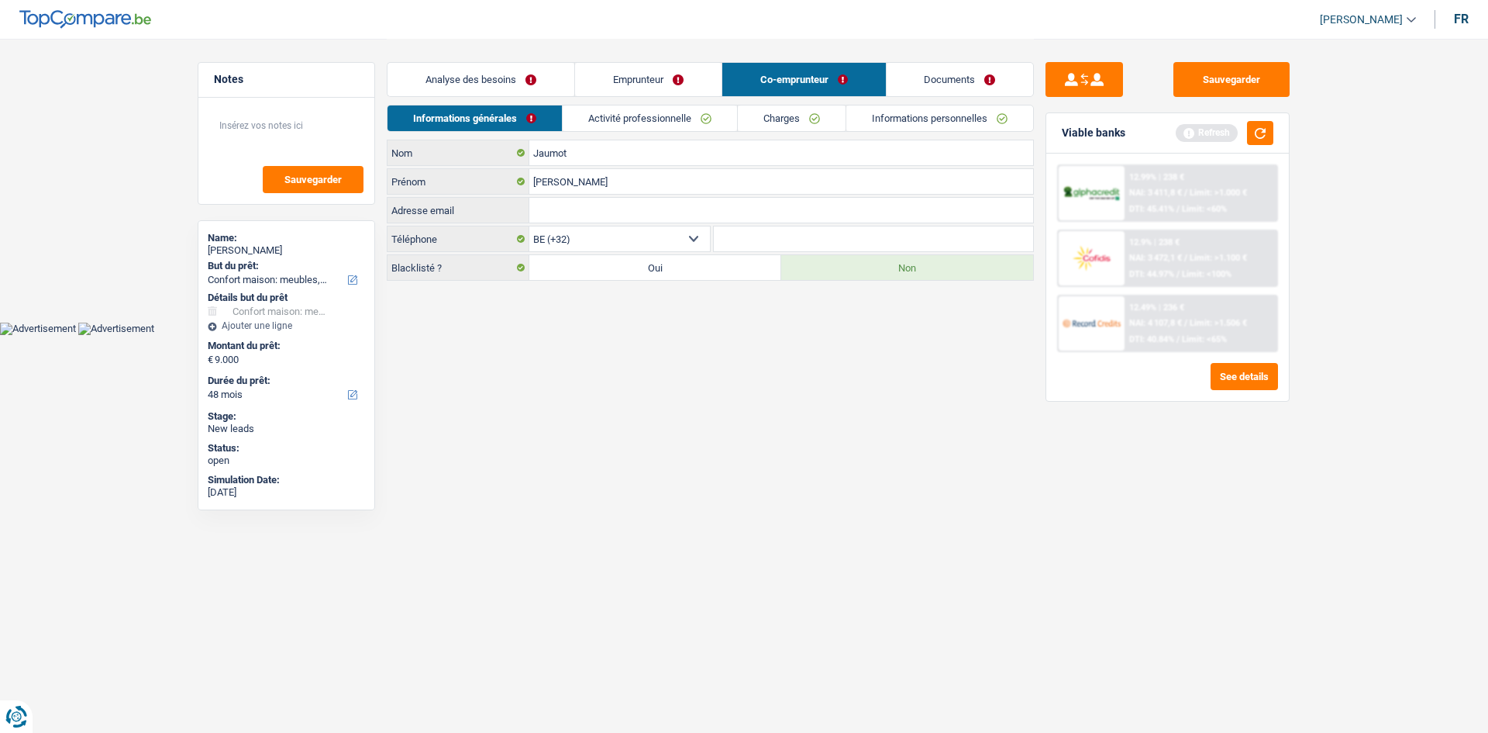
click at [644, 216] on input "Adresse email" at bounding box center [781, 210] width 504 height 25
paste input "[PERSON_NAME][EMAIL_ADDRESS][DOMAIN_NAME]"
type input "[PERSON_NAME][EMAIL_ADDRESS][DOMAIN_NAME]"
click at [669, 71] on link "Emprunteur" at bounding box center [648, 79] width 147 height 33
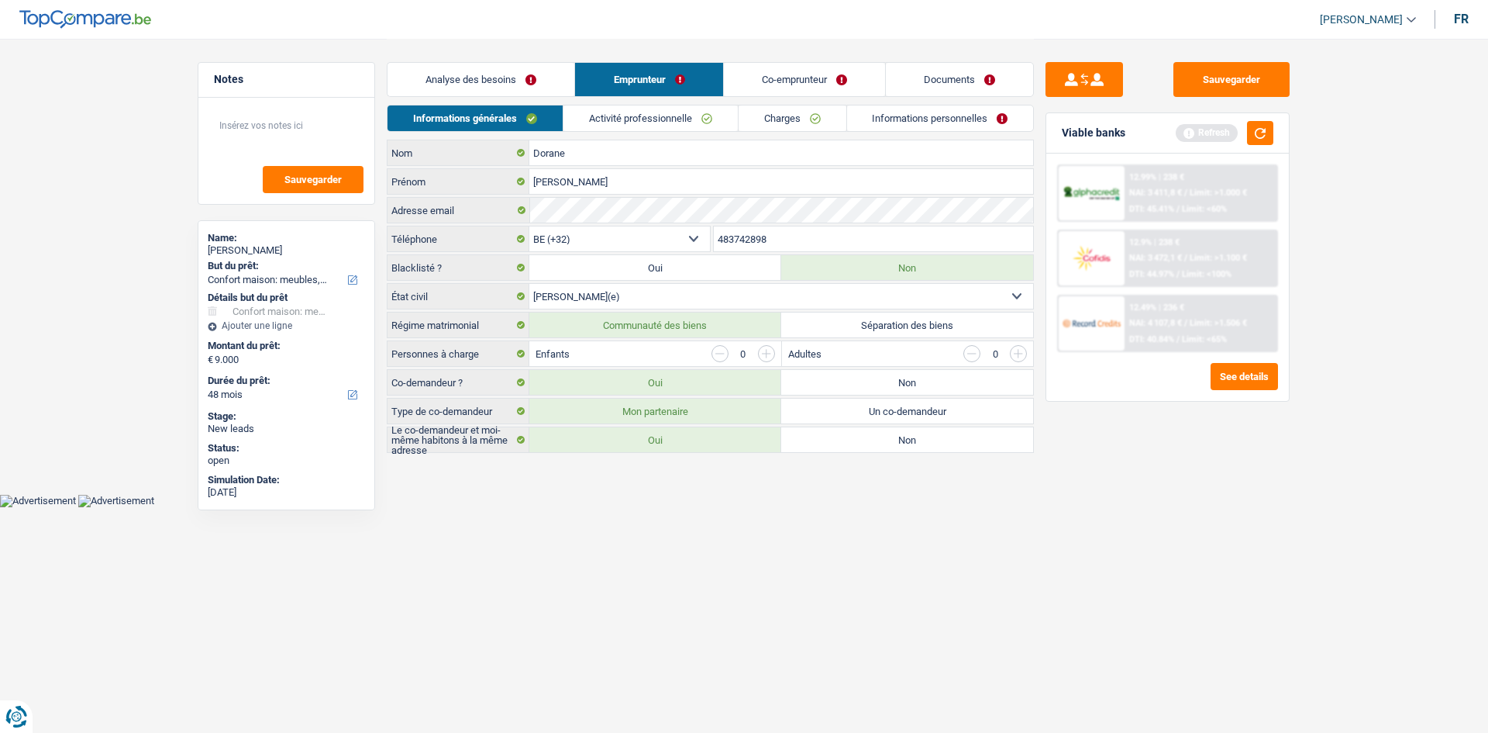
click at [783, 244] on input "483742898" at bounding box center [874, 238] width 320 height 25
click at [803, 69] on link "Co-emprunteur" at bounding box center [804, 79] width 161 height 33
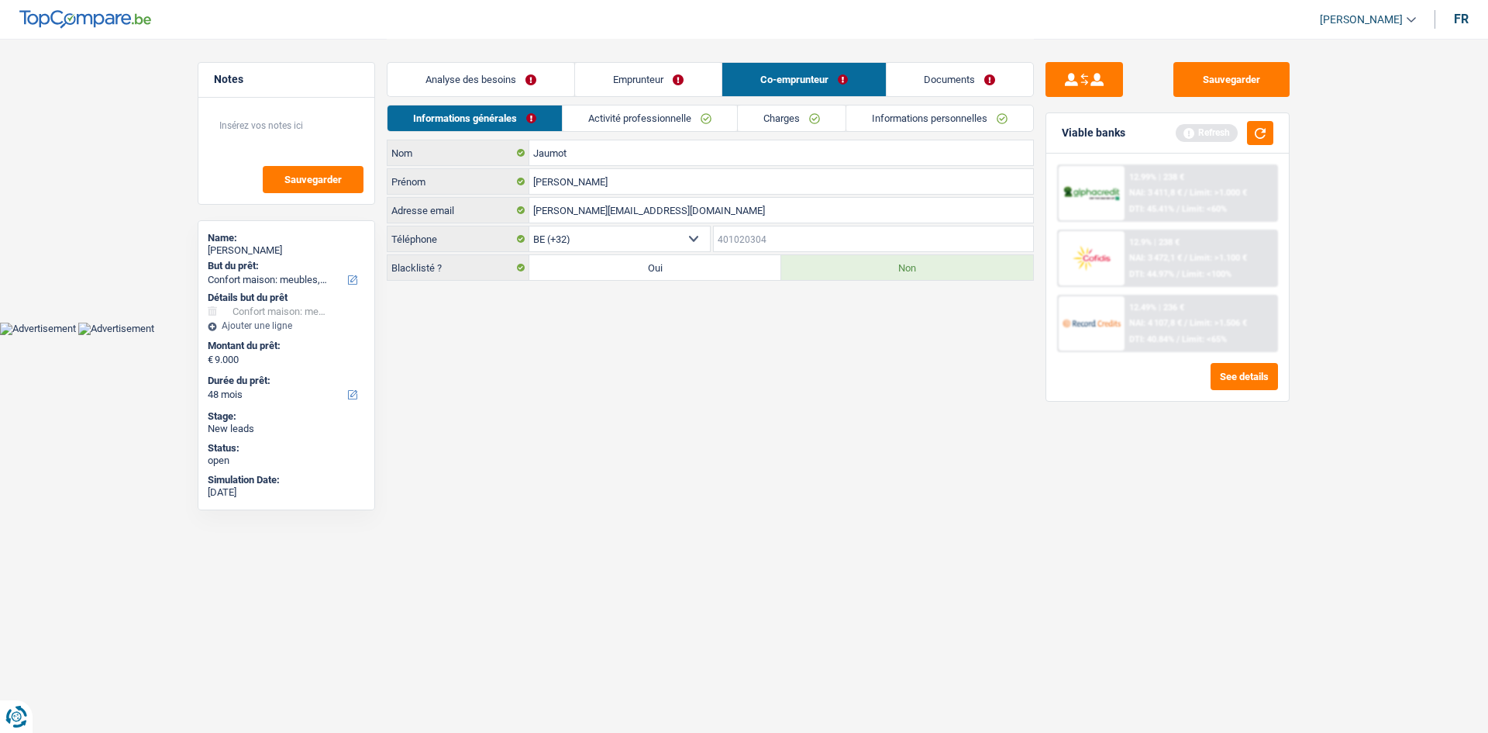
click at [790, 248] on input "Téléphone" at bounding box center [874, 238] width 320 height 25
paste input "483742898"
type input "483742898"
click at [704, 123] on link "Activité professionnelle" at bounding box center [651, 118] width 174 height 26
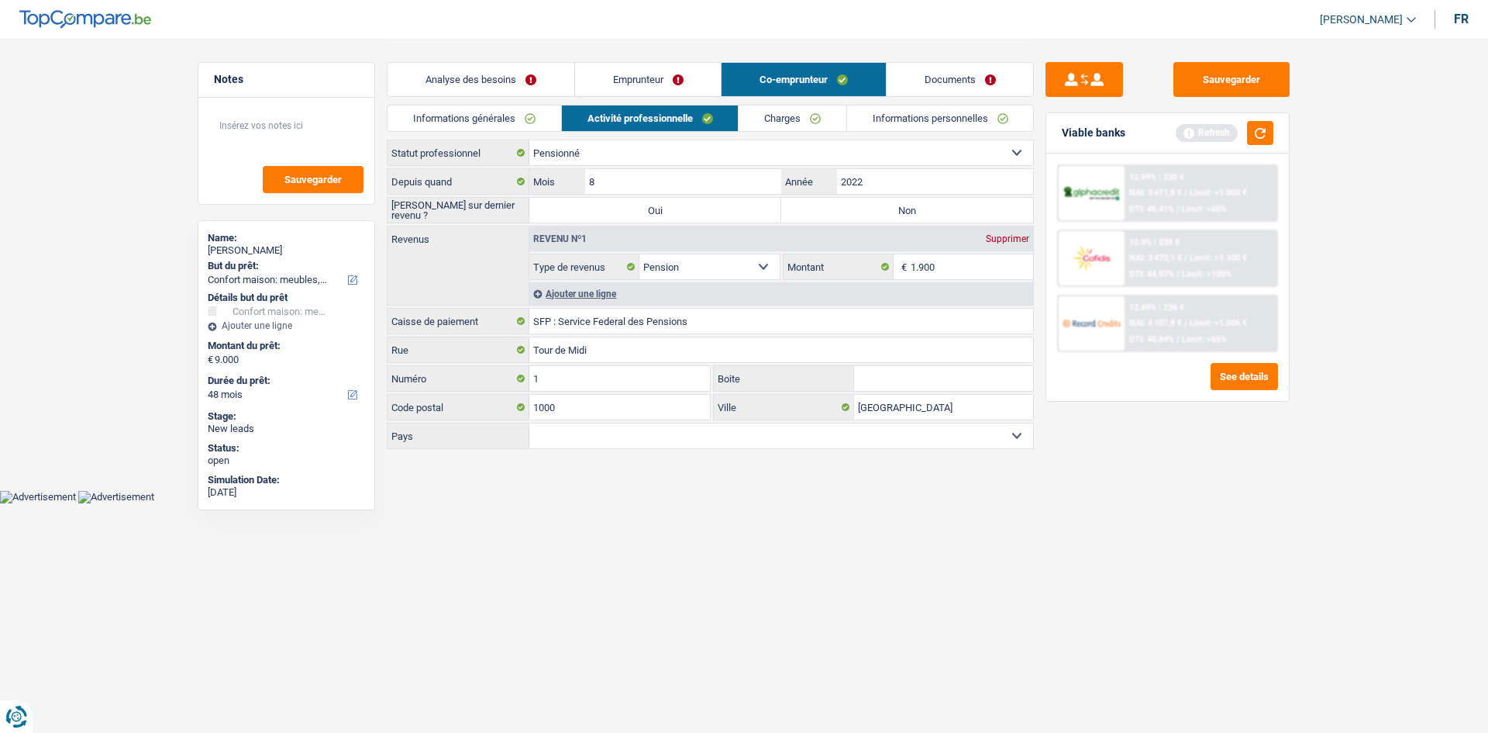
click at [867, 214] on label "Non" at bounding box center [907, 210] width 252 height 25
click at [867, 214] on input "Non" at bounding box center [907, 210] width 252 height 25
radio input "true"
click at [706, 429] on select "Belgique [GEOGRAPHIC_DATA] Sélectionner une option" at bounding box center [781, 435] width 504 height 25
select select "BE"
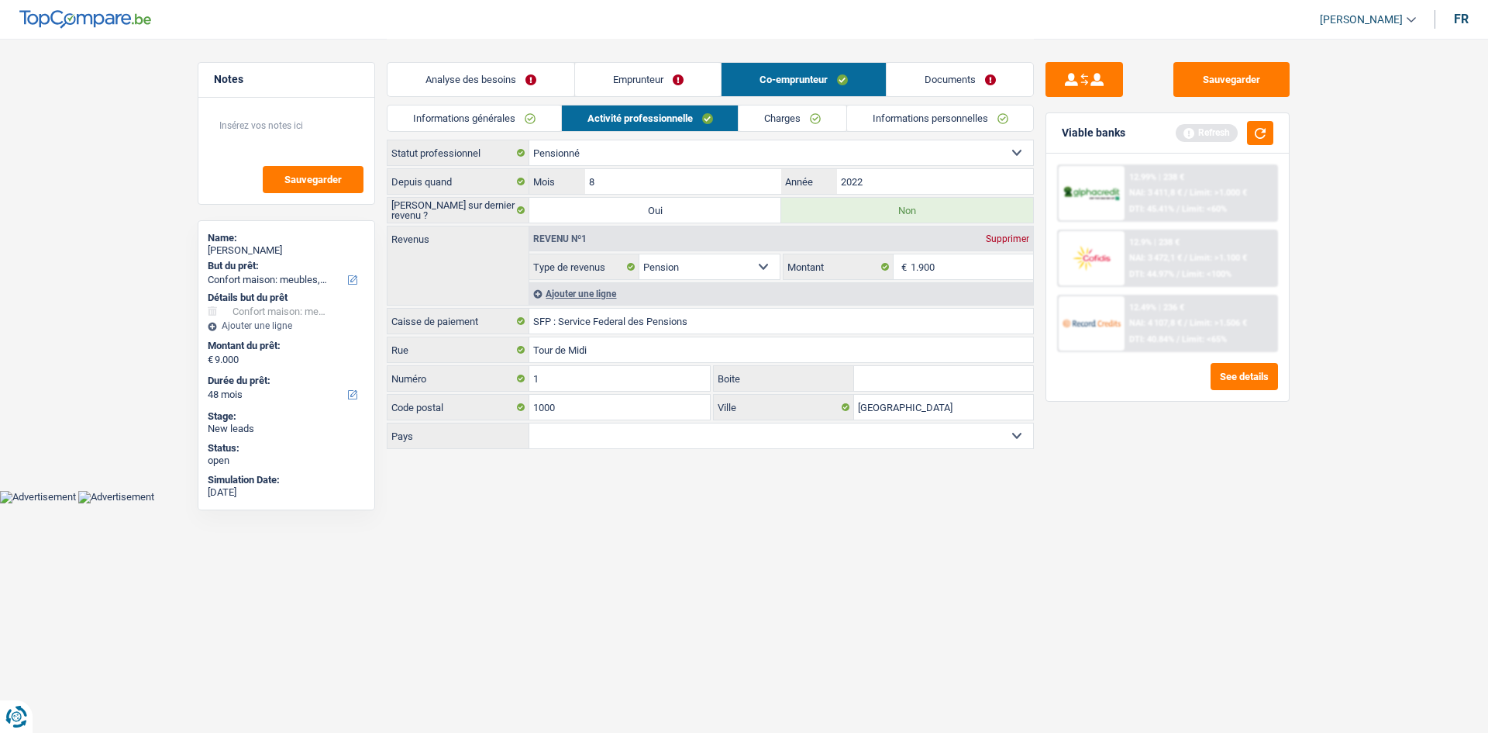
click at [529, 423] on select "Belgique [GEOGRAPHIC_DATA] Sélectionner une option" at bounding box center [781, 435] width 504 height 25
click at [947, 266] on input "1.900" at bounding box center [972, 266] width 123 height 25
click at [1289, 477] on div "Sauvegarder Viable banks Refresh 12.99% | 238 € NAI: 3 411,8 € / Limit: >1.000 …" at bounding box center [1167, 385] width 267 height 646
click at [1268, 137] on button "button" at bounding box center [1260, 133] width 26 height 24
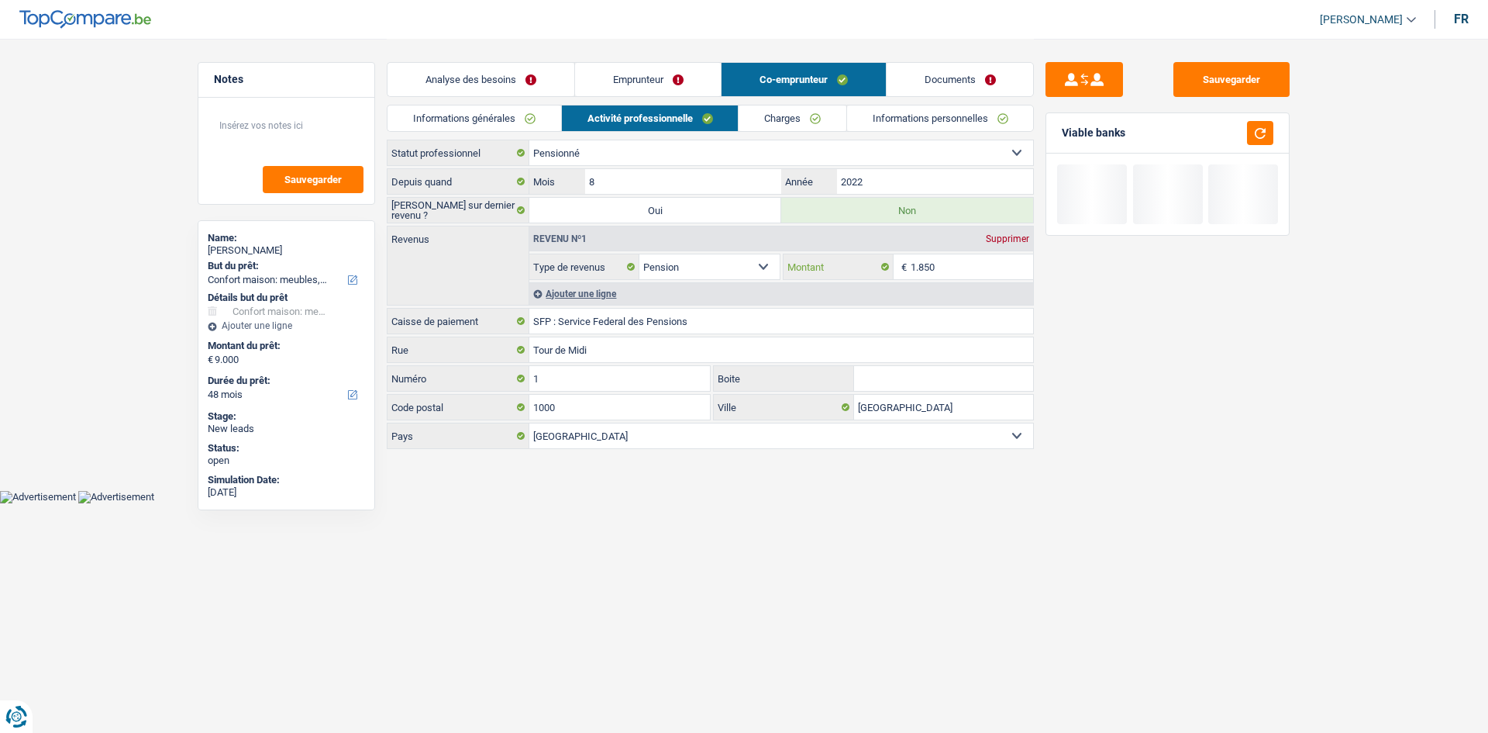
click at [963, 267] on input "1.850" at bounding box center [972, 266] width 123 height 25
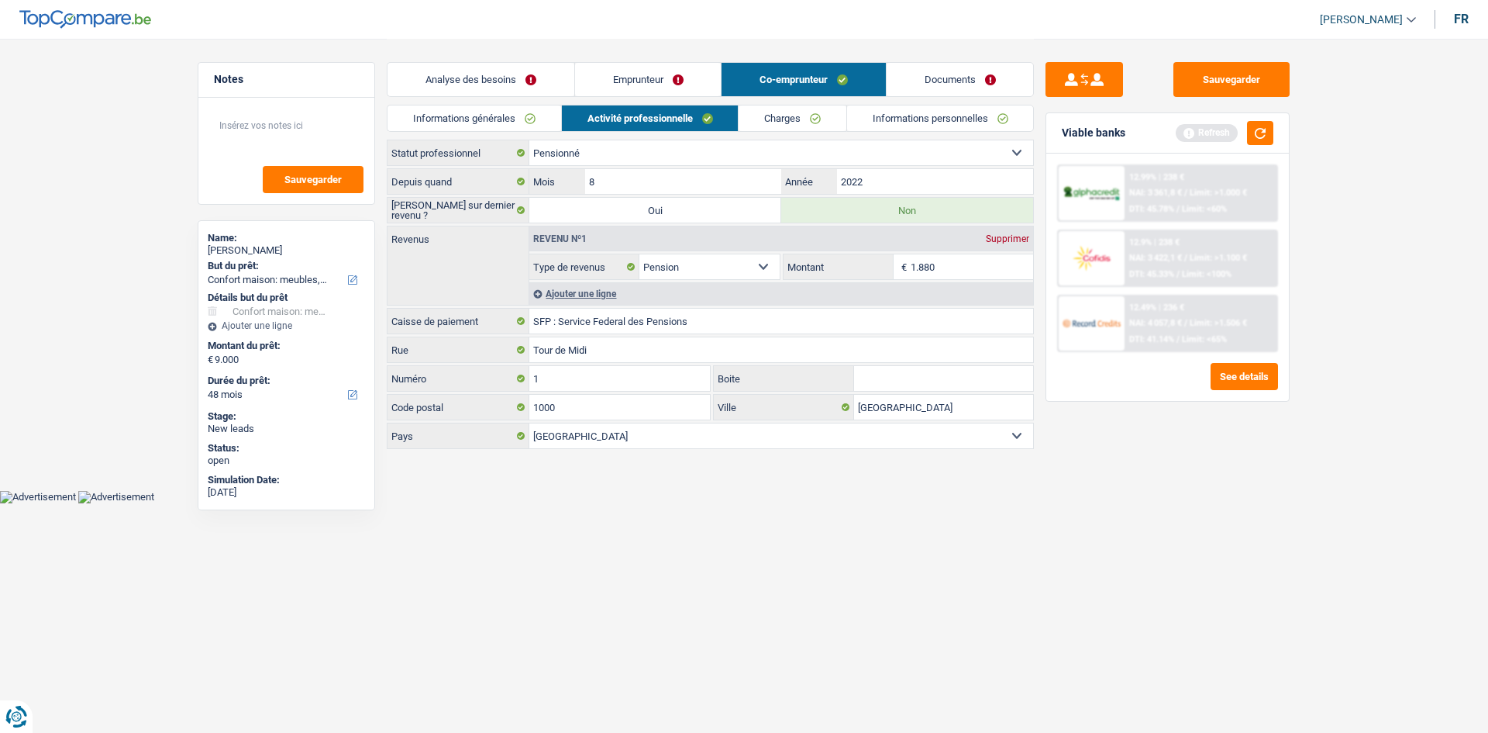
type input "1.880"
click at [827, 113] on link "Charges" at bounding box center [793, 118] width 108 height 26
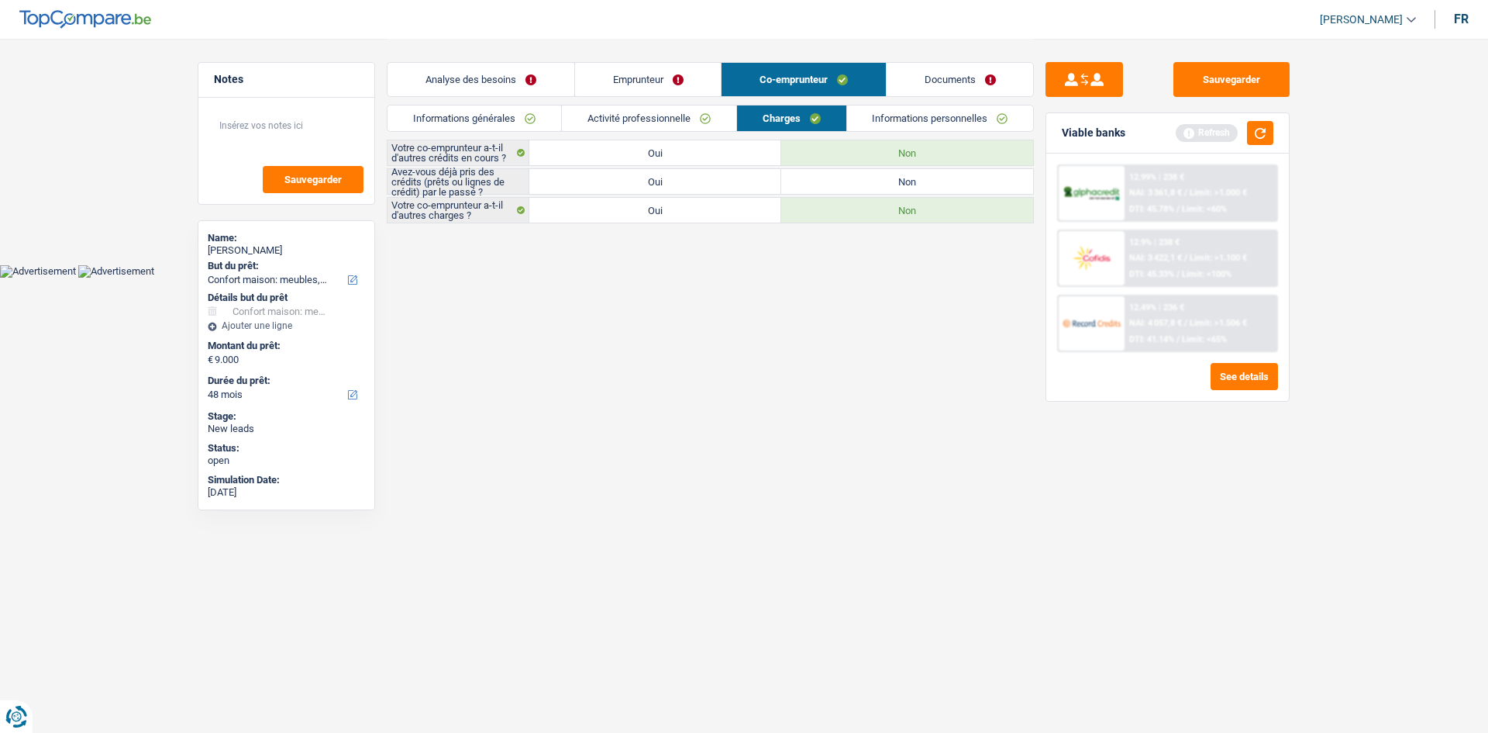
click at [687, 182] on label "Oui" at bounding box center [655, 181] width 252 height 25
click at [687, 182] on input "Oui" at bounding box center [655, 181] width 252 height 25
radio input "true"
click at [946, 113] on link "Informations personnelles" at bounding box center [940, 118] width 187 height 26
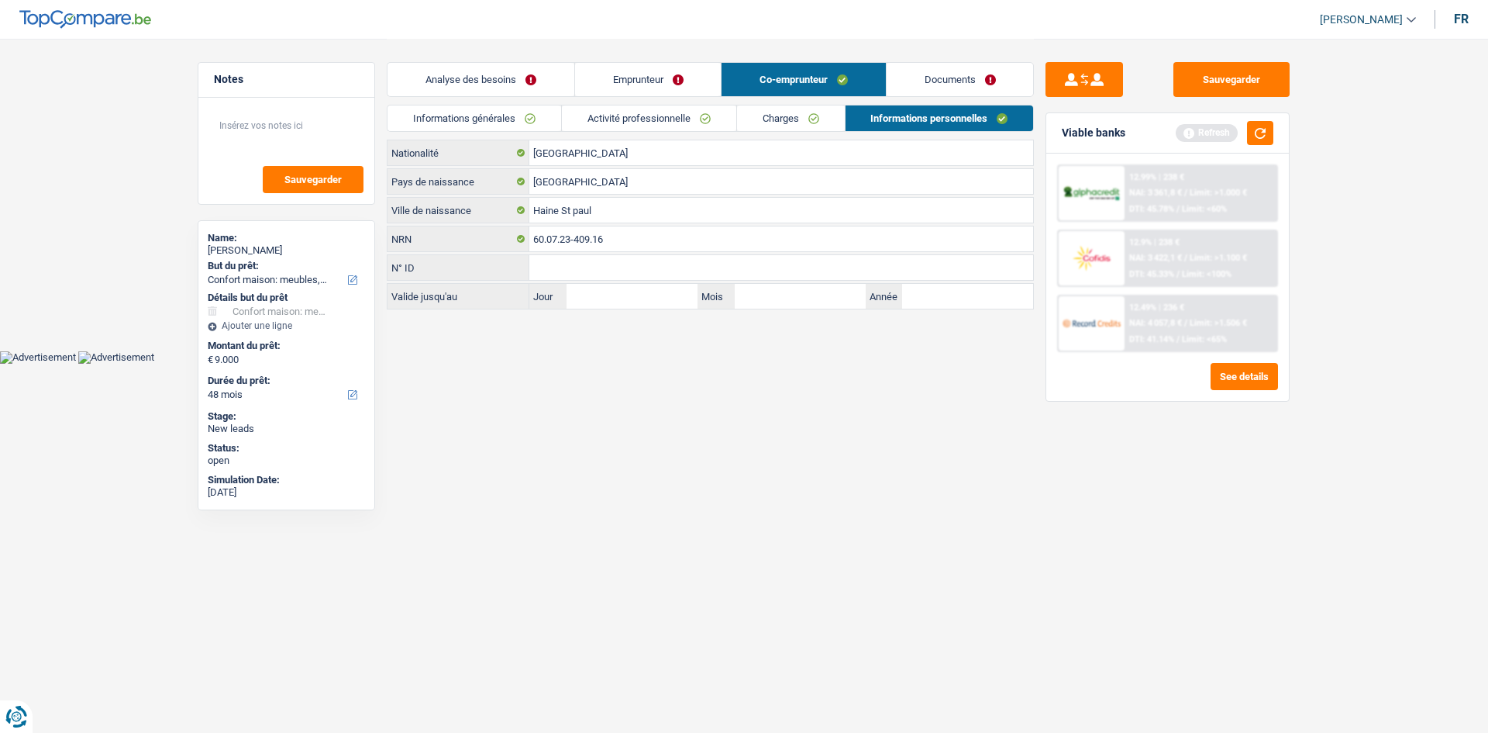
click at [906, 364] on html "Vous avez le contrôle de vos données Nous utilisons des cookies, tout comme nos…" at bounding box center [744, 182] width 1488 height 364
click at [914, 364] on html "Vous avez le contrôle de vos données Nous utilisons des cookies, tout comme nos…" at bounding box center [744, 182] width 1488 height 364
click at [940, 73] on link "Documents" at bounding box center [960, 79] width 147 height 33
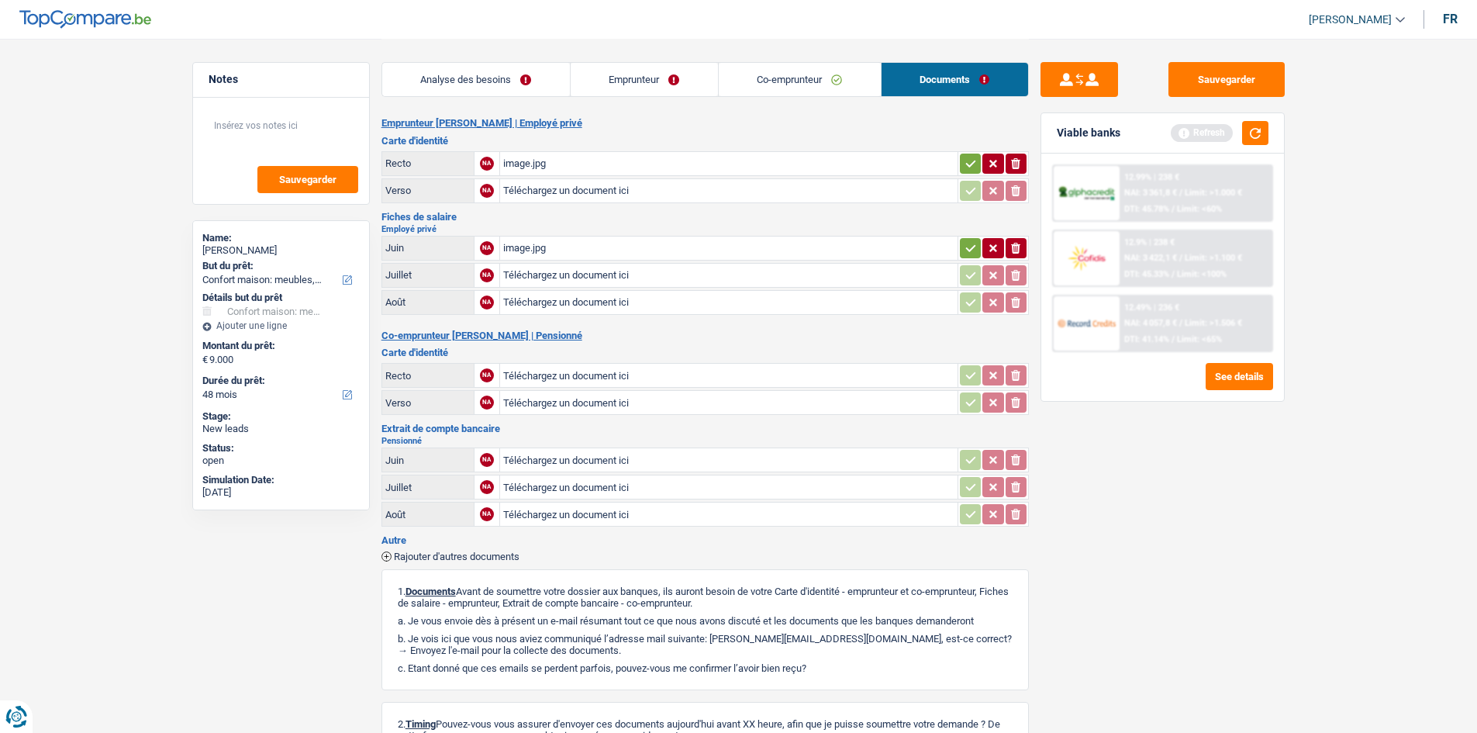
click at [495, 87] on link "Analyse des besoins" at bounding box center [476, 79] width 188 height 33
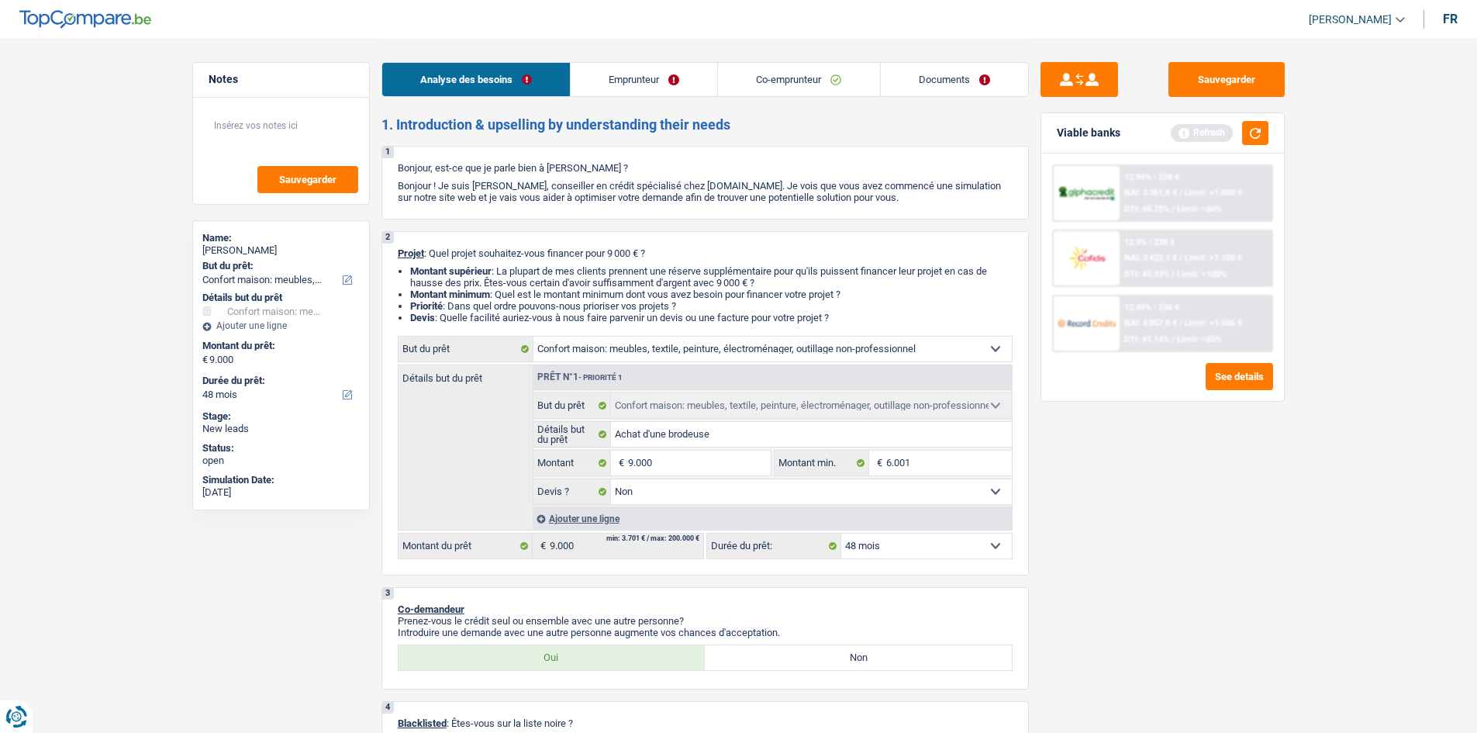
click at [1295, 596] on div "Sauvegarder Viable banks Refresh 12.99% | 238 € NAI: 3 361,8 € / Limit: >1.000 …" at bounding box center [1162, 385] width 267 height 646
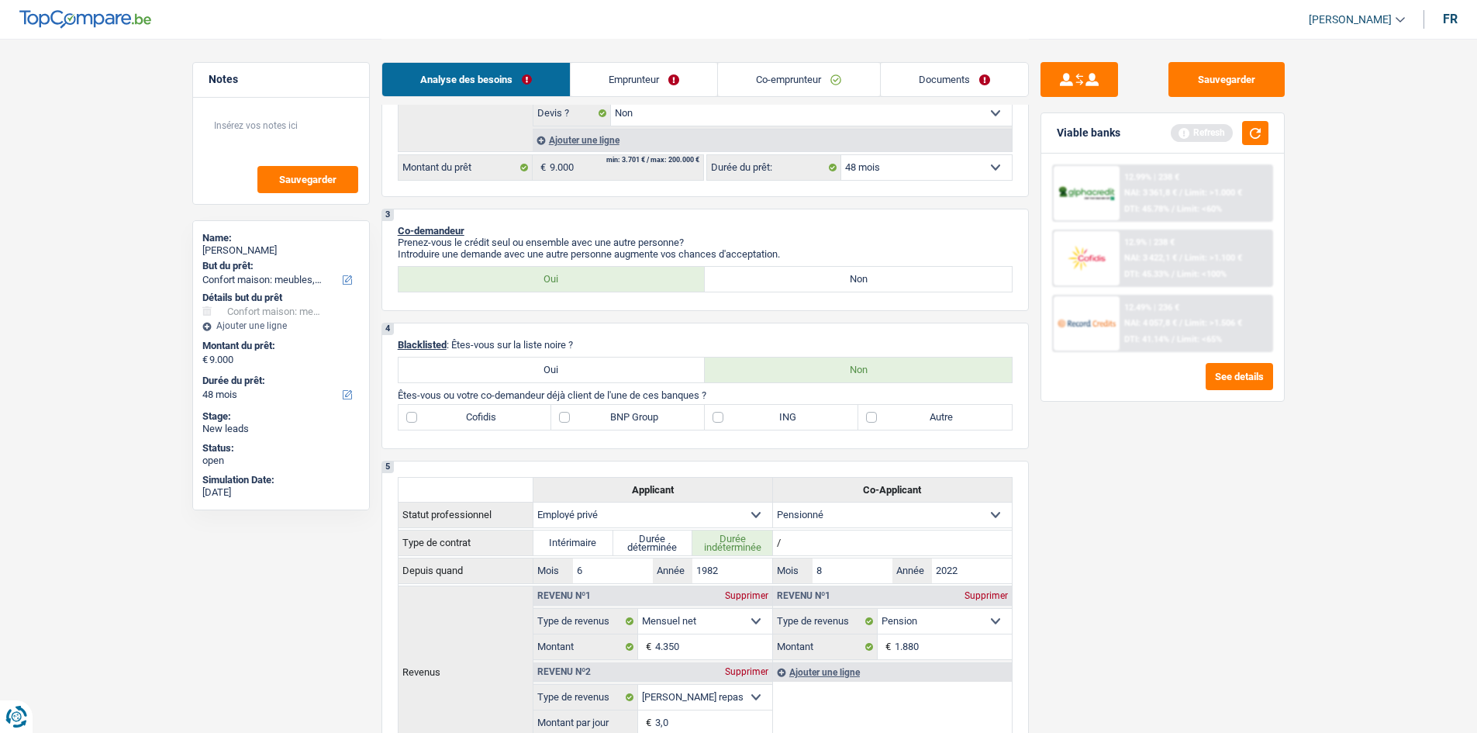
scroll to position [388, 0]
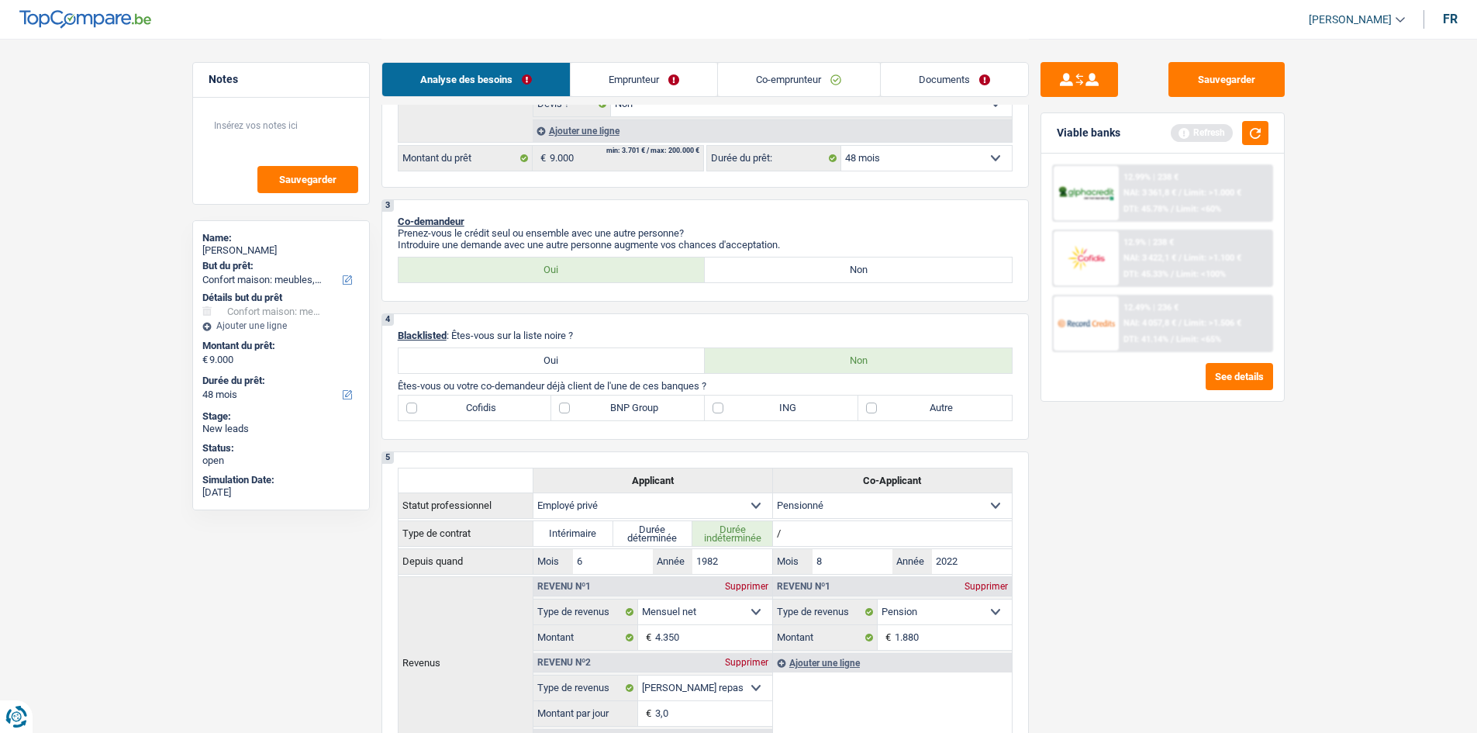
click at [1185, 498] on div "Sauvegarder Viable banks Refresh 12.99% | 238 € NAI: 3 361,8 € / Limit: >1.000 …" at bounding box center [1162, 385] width 267 height 646
click at [1254, 130] on button "button" at bounding box center [1255, 133] width 26 height 24
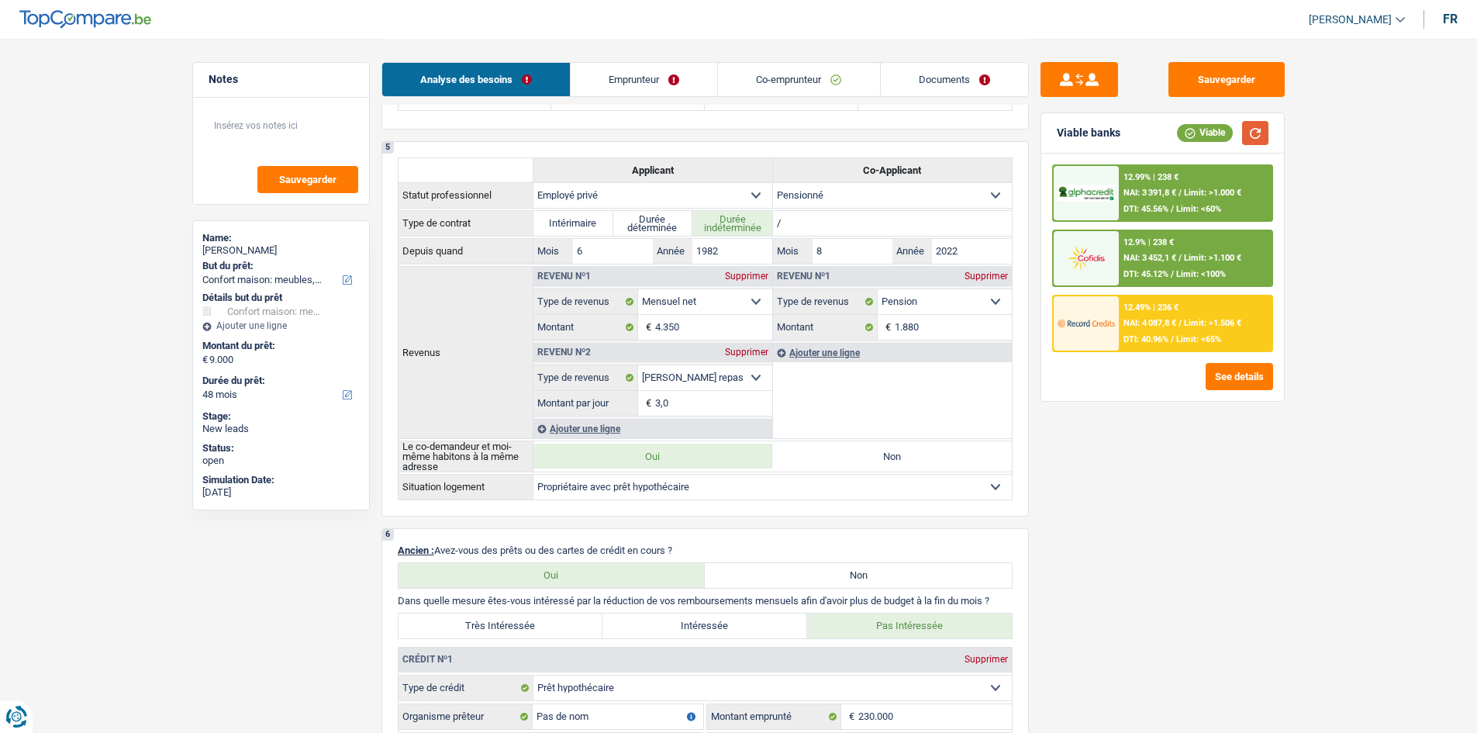
scroll to position [78, 0]
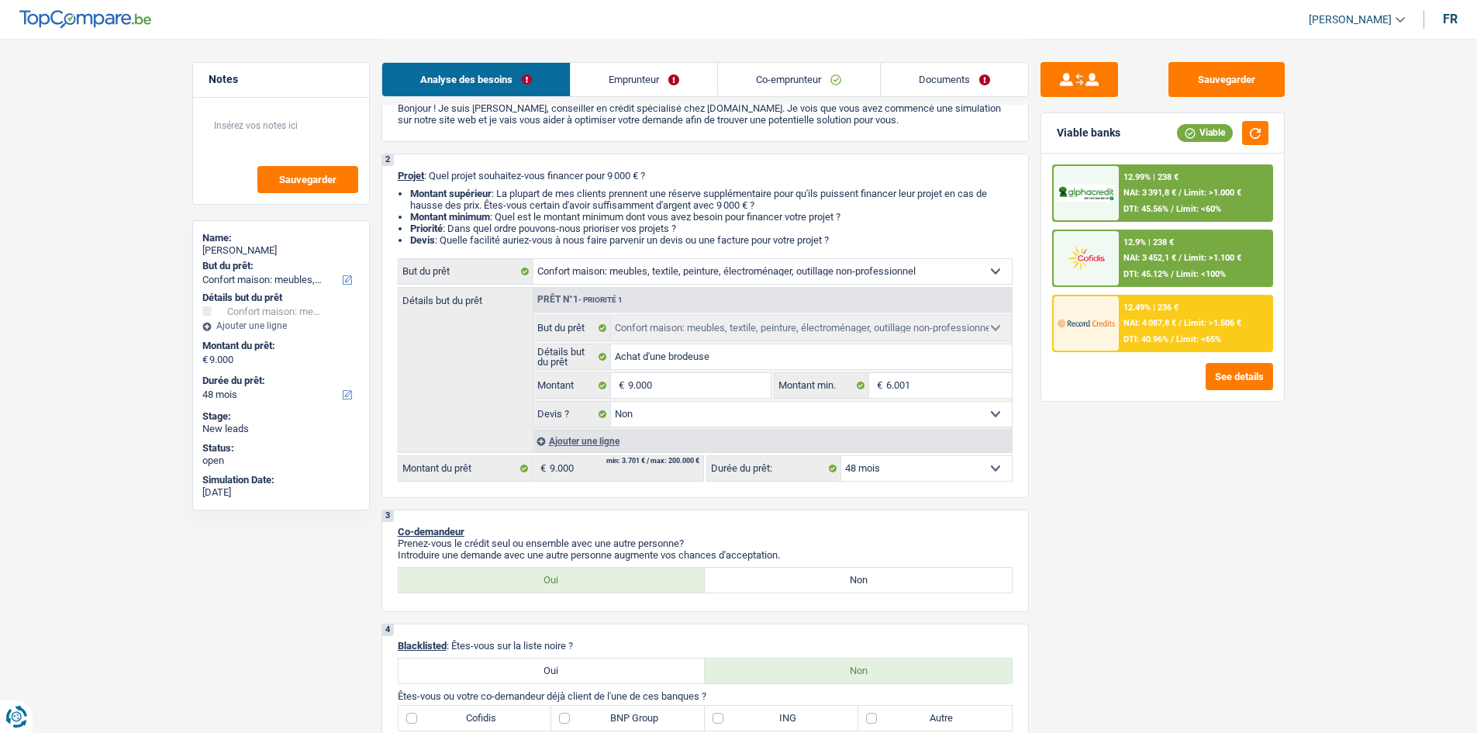
click at [1201, 492] on div "Sauvegarder Viable banks Viable 12.99% | 238 € NAI: 3 391,8 € / Limit: >1.000 €…" at bounding box center [1162, 385] width 267 height 646
click at [1203, 492] on div "Sauvegarder Viable banks Viable 12.99% | 238 € NAI: 3 391,8 € / Limit: >1.000 €…" at bounding box center [1162, 385] width 267 height 646
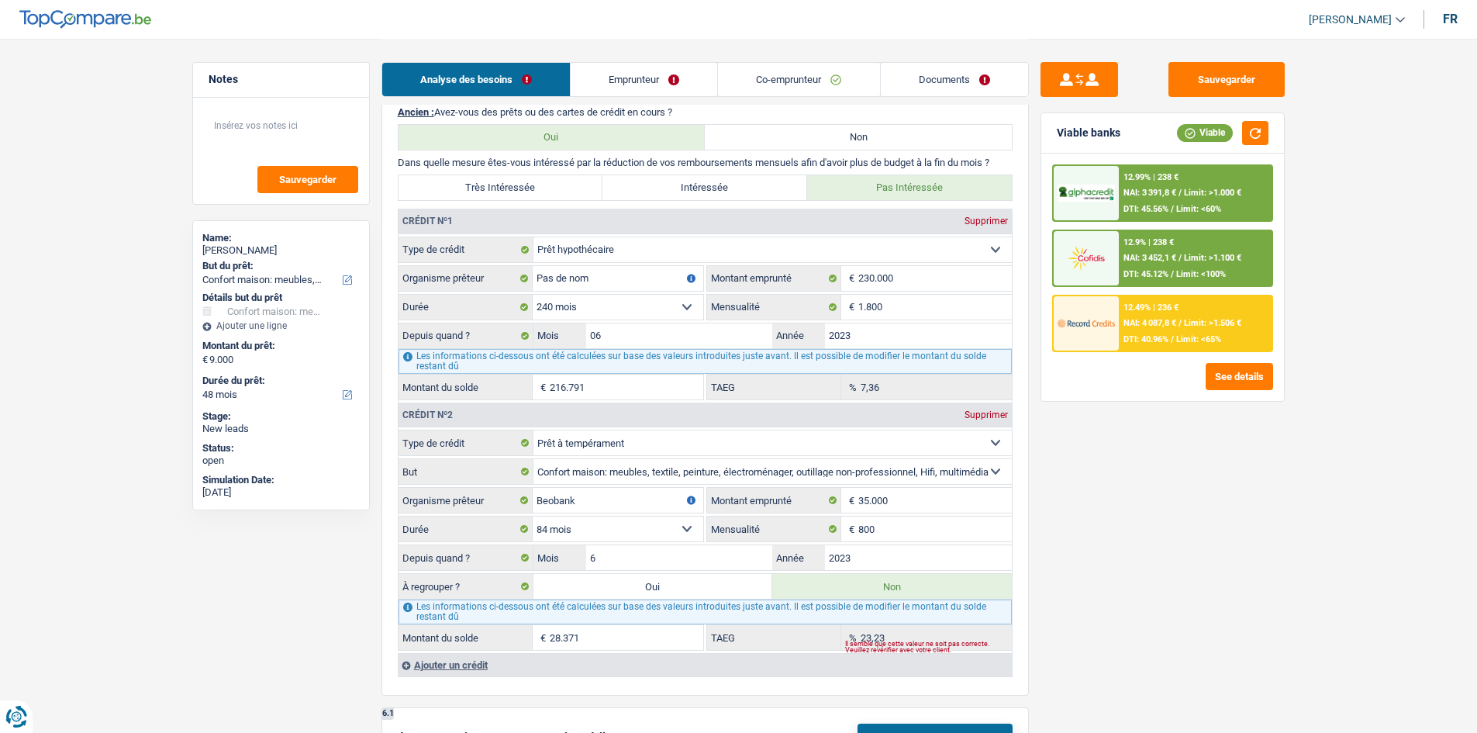
scroll to position [1163, 0]
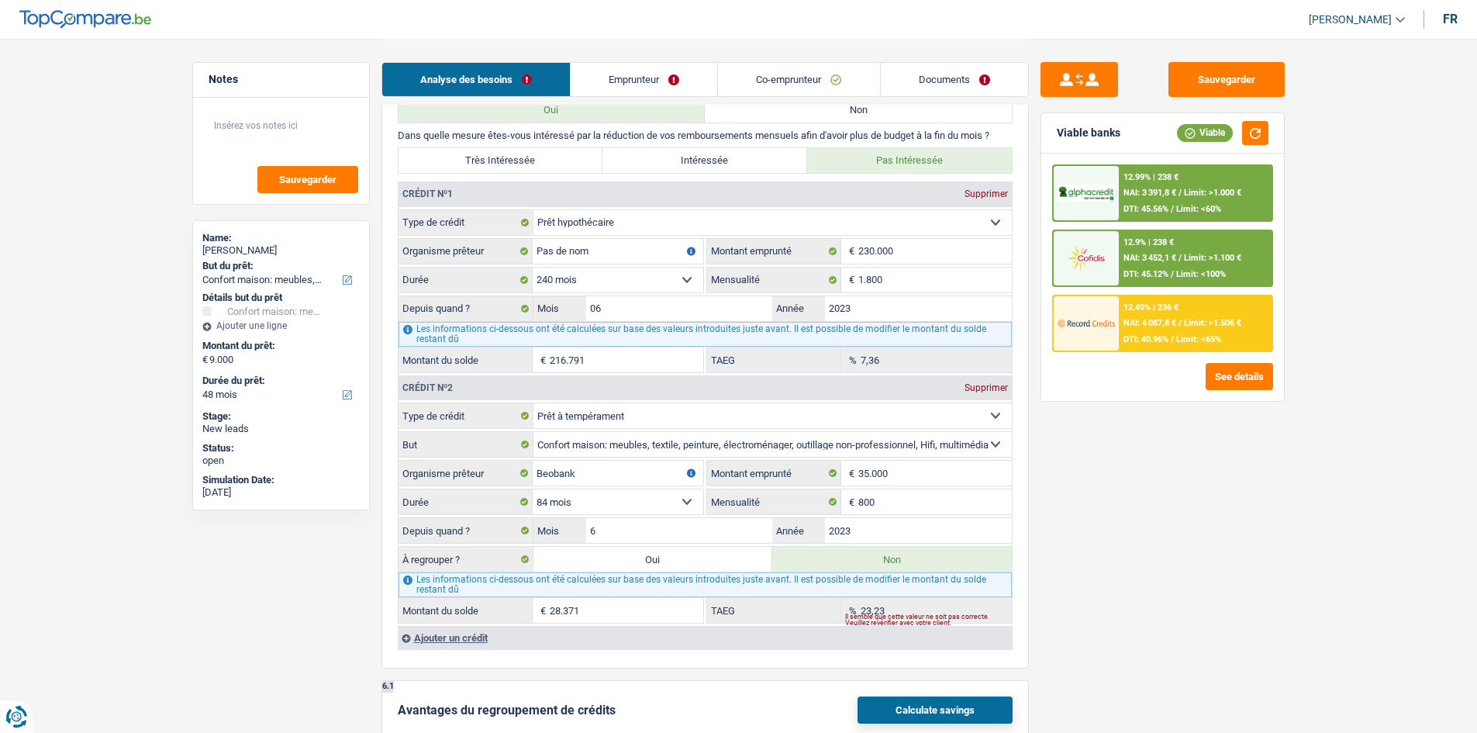
click at [1192, 487] on div "Sauvegarder Viable banks Viable 12.99% | 238 € NAI: 3 391,8 € / Limit: >1.000 €…" at bounding box center [1162, 385] width 267 height 646
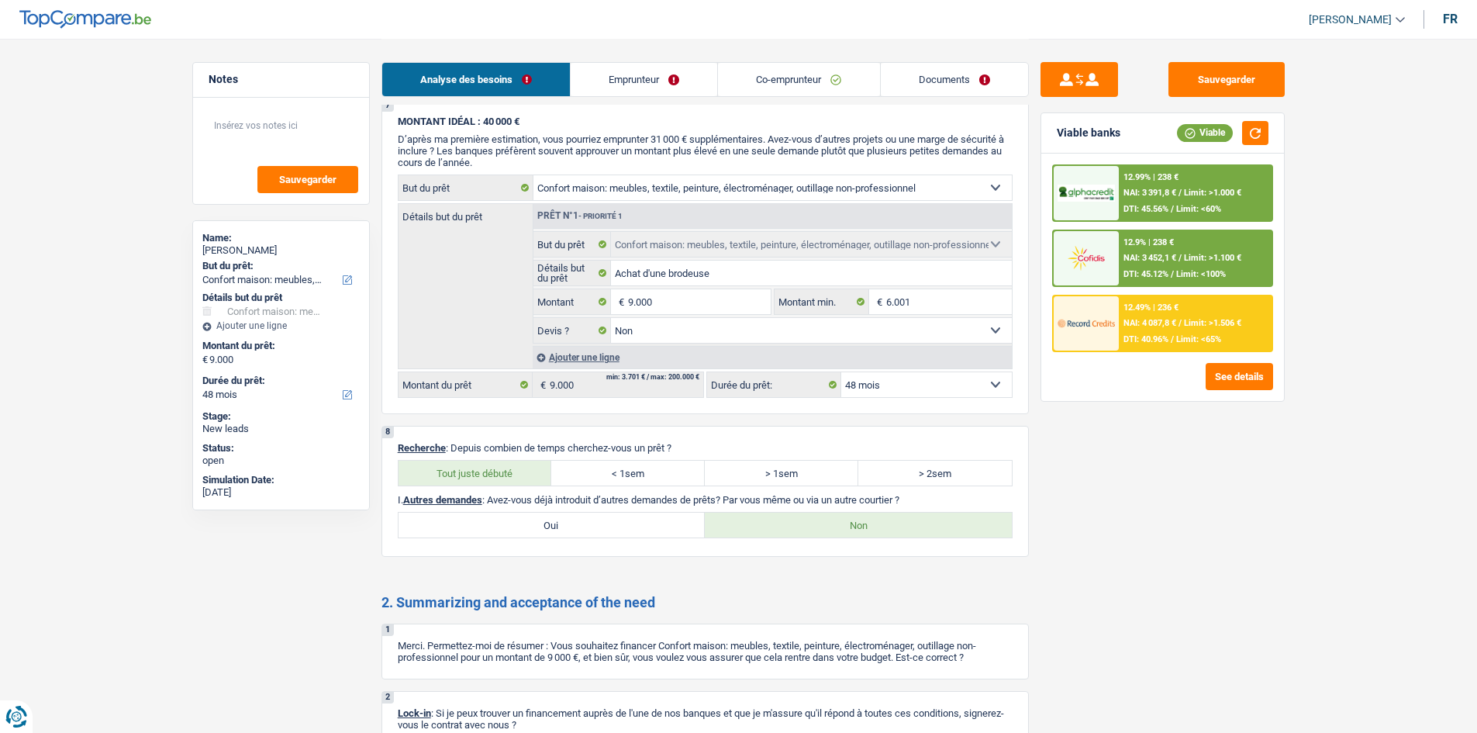
scroll to position [2034, 0]
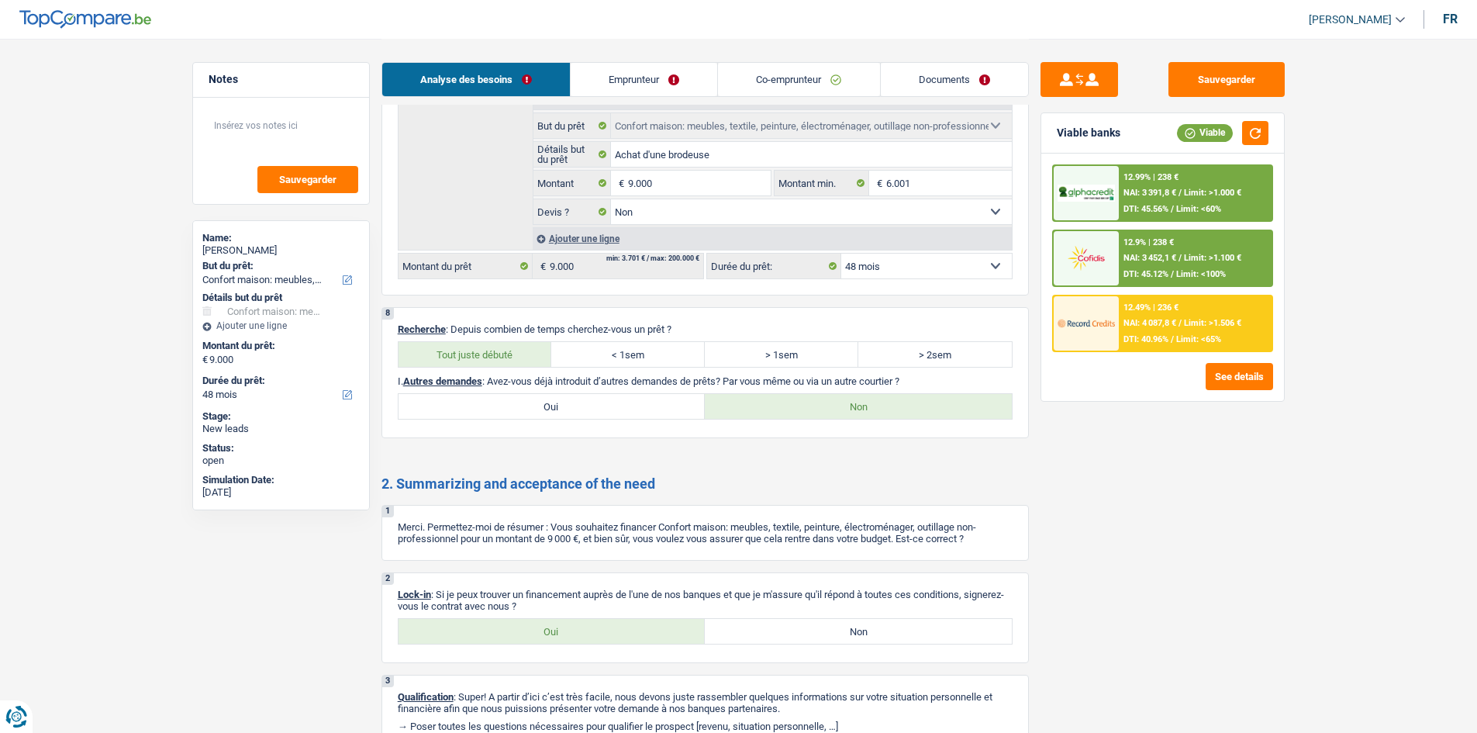
drag, startPoint x: 603, startPoint y: 631, endPoint x: 613, endPoint y: 627, distance: 10.8
click at [603, 631] on label "Oui" at bounding box center [551, 631] width 307 height 25
click at [603, 631] on input "Oui" at bounding box center [551, 631] width 307 height 25
radio input "true"
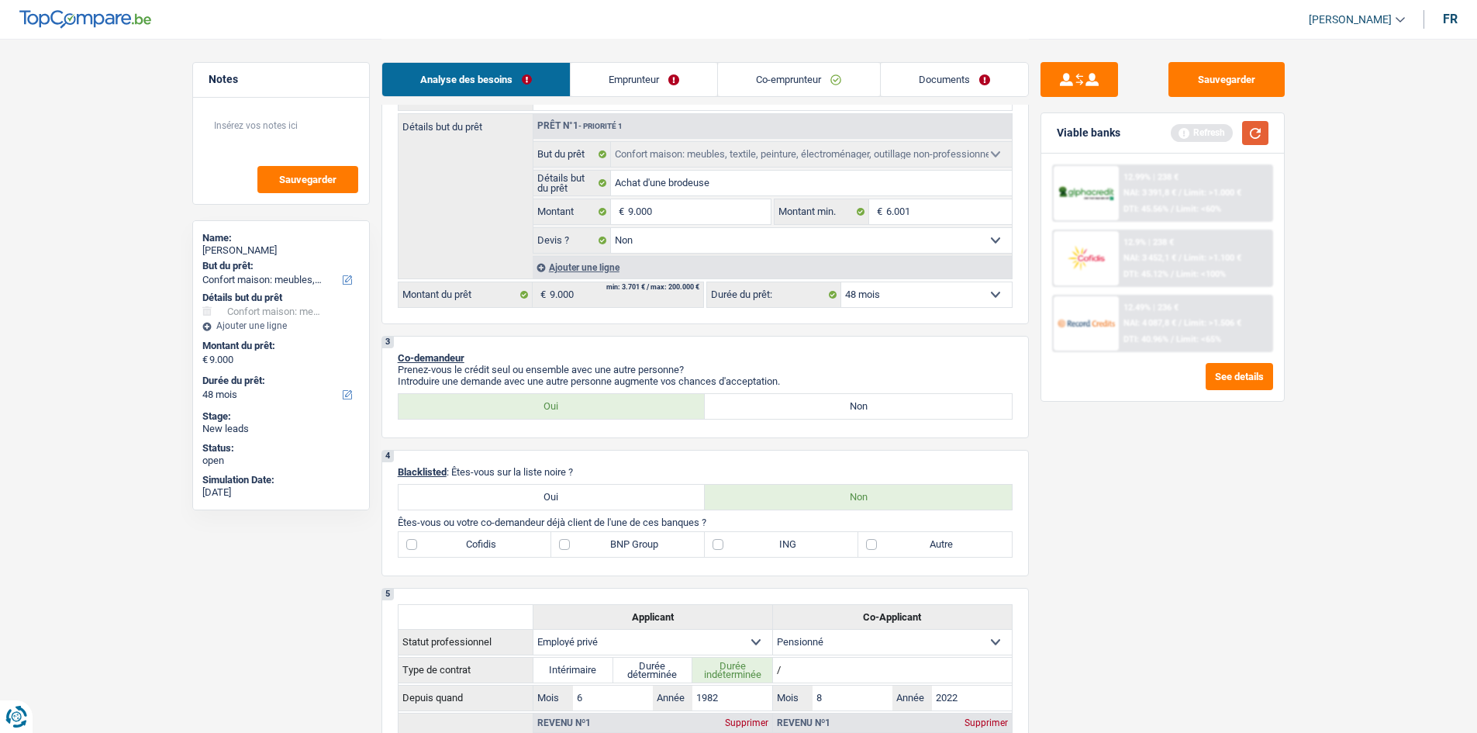
click at [1257, 133] on button "button" at bounding box center [1255, 133] width 26 height 24
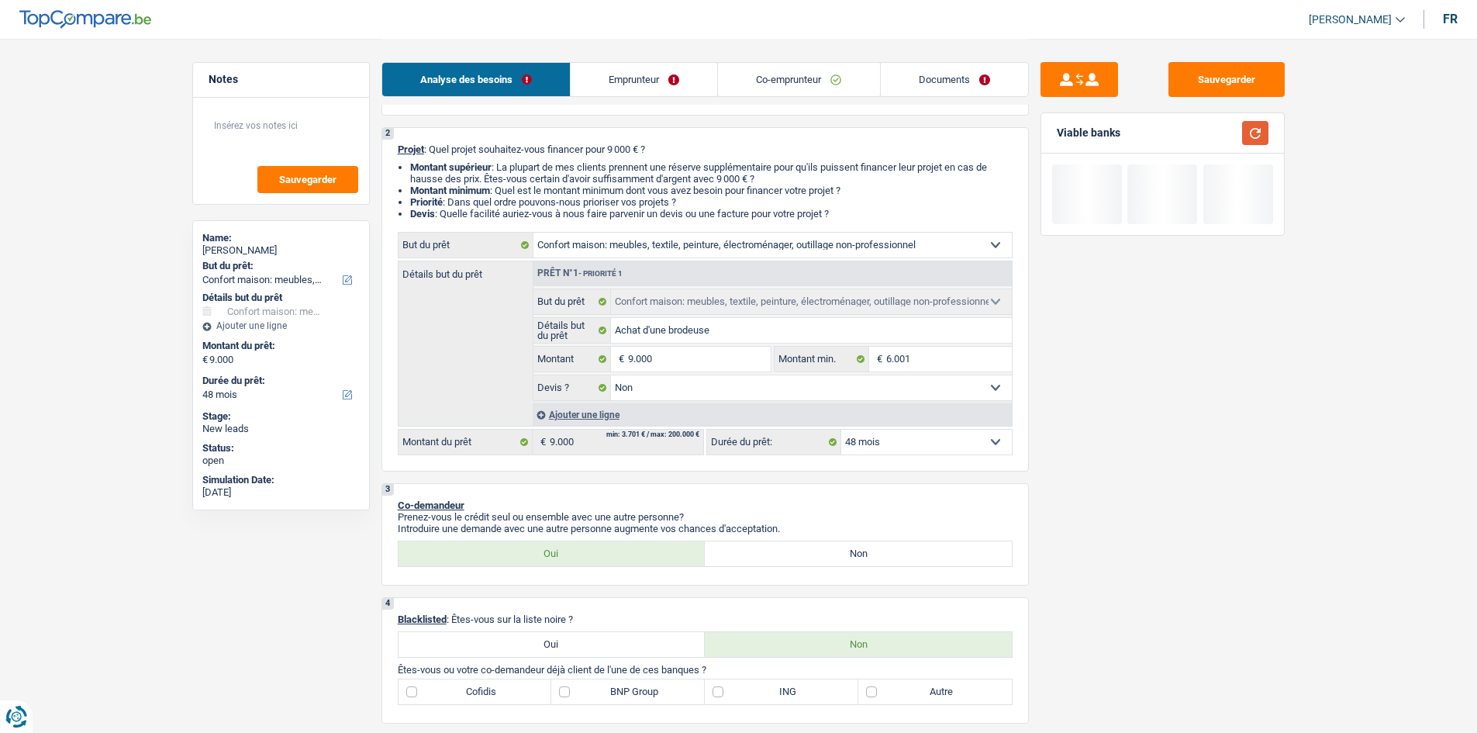
scroll to position [0, 0]
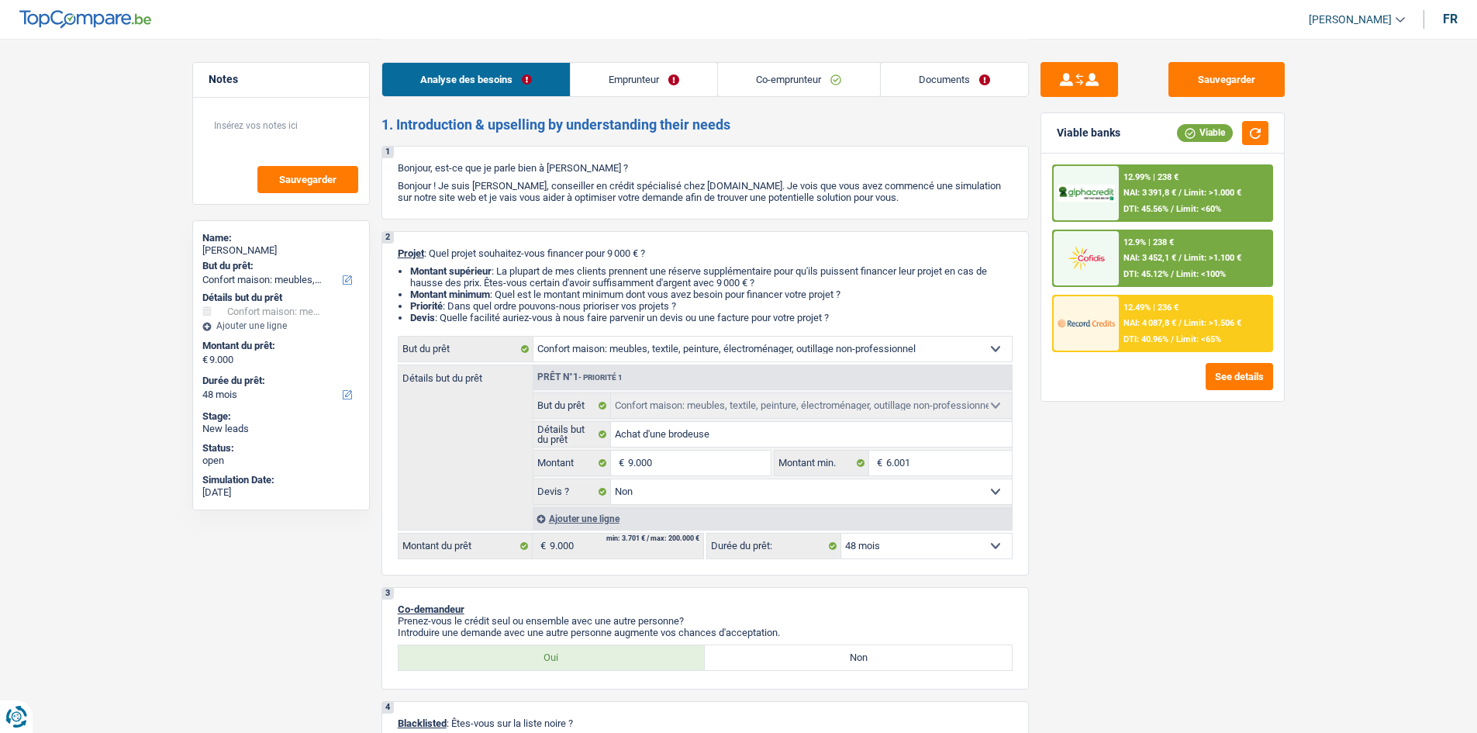
click at [1168, 318] on span "NAI: 4 087,8 €" at bounding box center [1149, 323] width 53 height 10
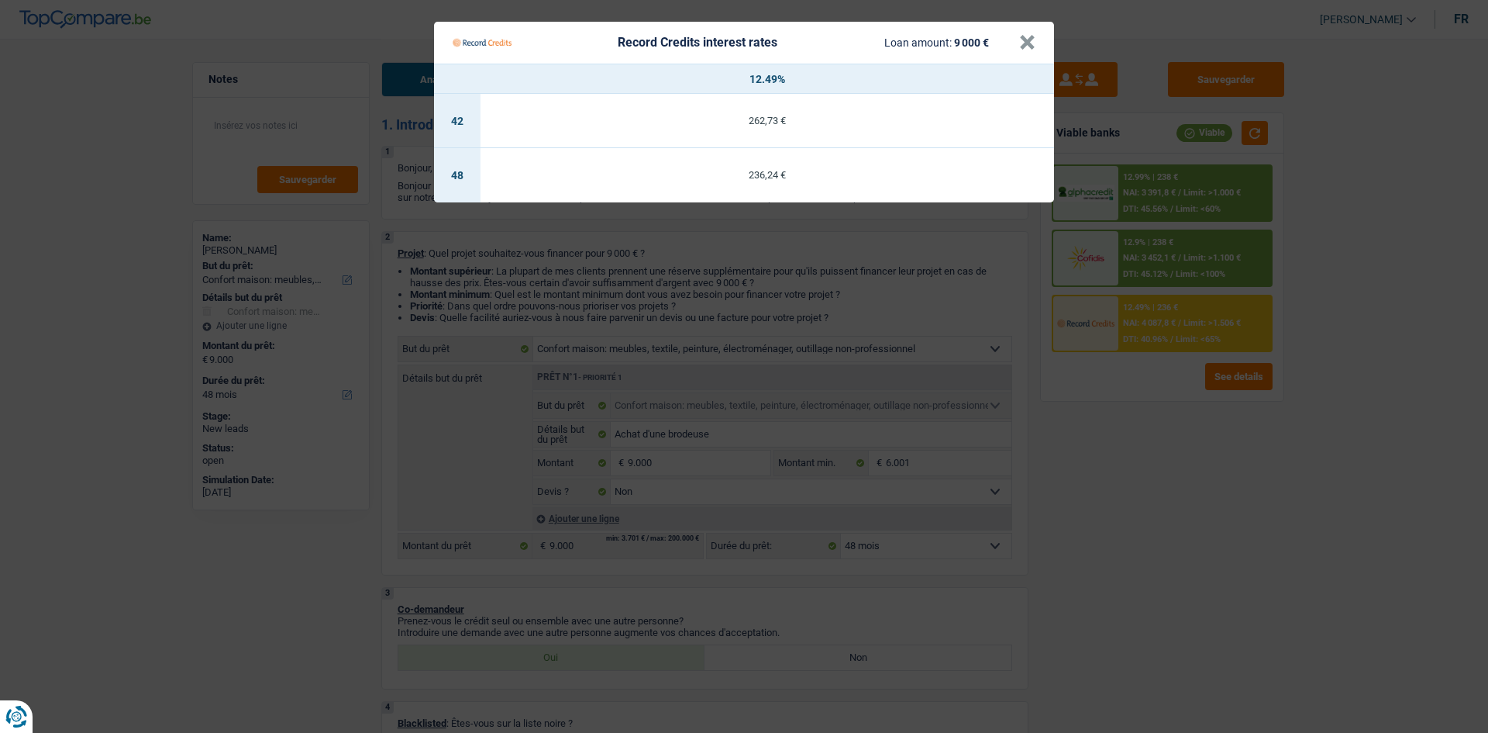
click at [1176, 460] on Credits "Record Credits interest rates Loan amount: 9 000 € × 12.49% 42 262,73 € 48 236,…" at bounding box center [744, 366] width 1488 height 733
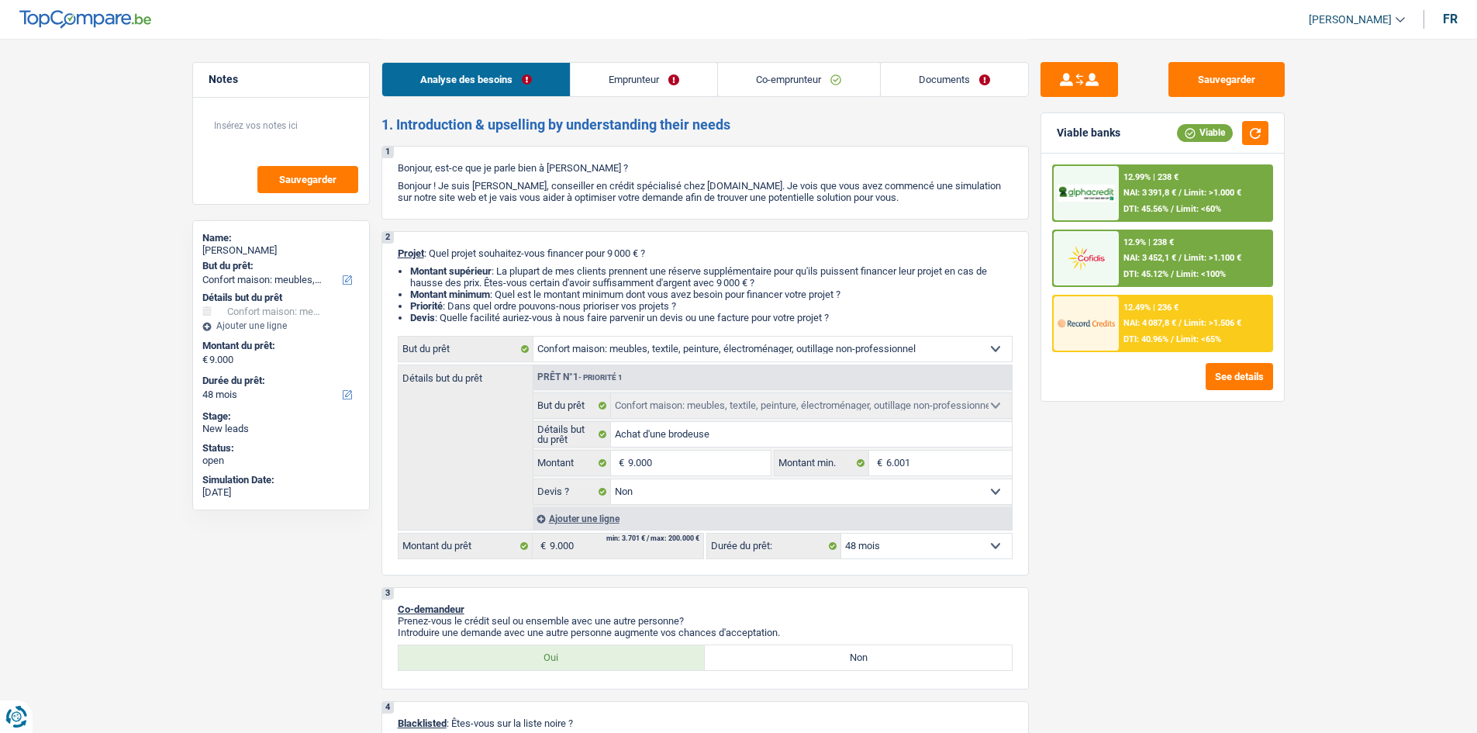
click at [1202, 179] on div "12.99% | 238 € NAI: 3 391,8 € / Limit: >1.000 € DTI: 45.56% / Limit: <60%" at bounding box center [1195, 193] width 153 height 54
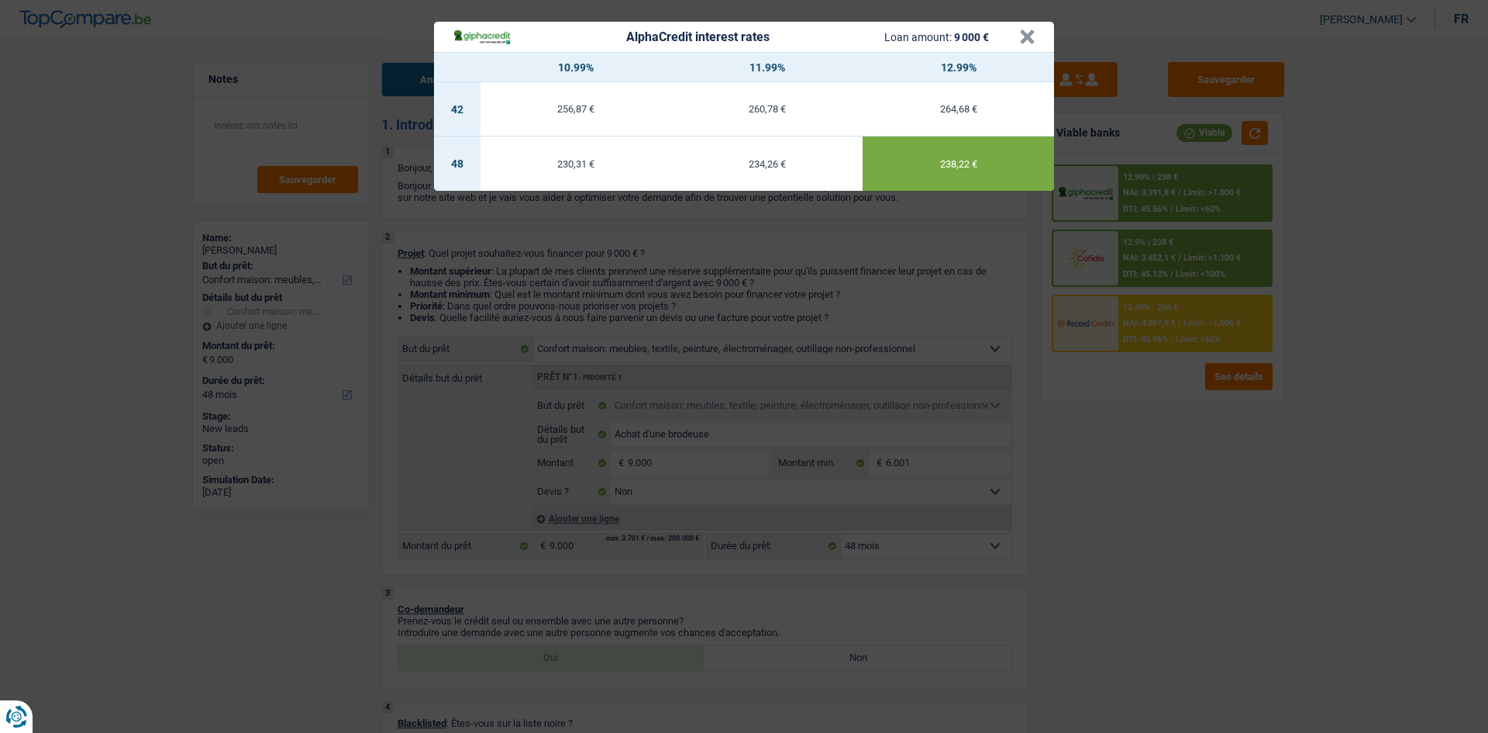
click at [1212, 462] on div "AlphaCredit interest rates Loan amount: 9 000 € × 10.99% 11.99% 12.99% 42 256,8…" at bounding box center [744, 366] width 1488 height 733
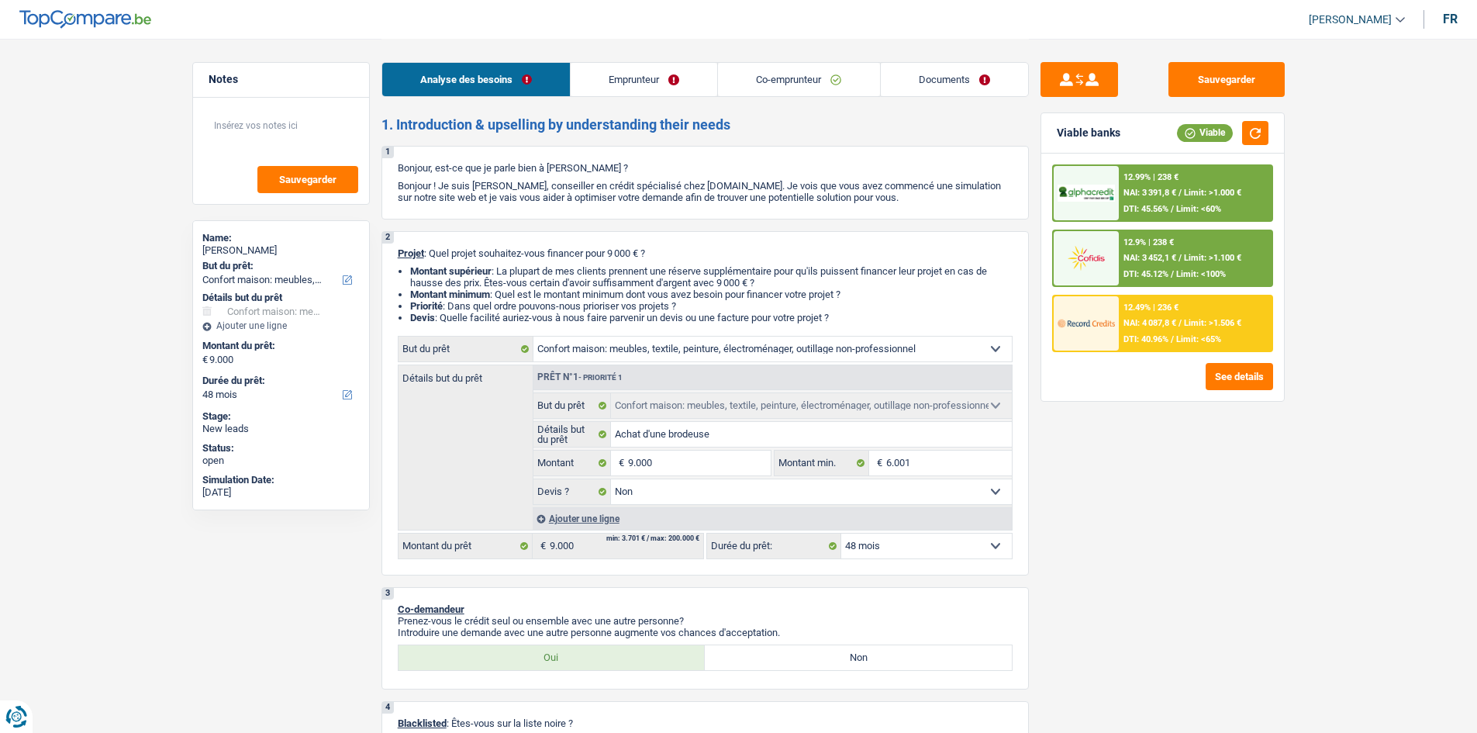
click at [1167, 305] on div "12.49% | 236 €" at bounding box center [1150, 307] width 55 height 10
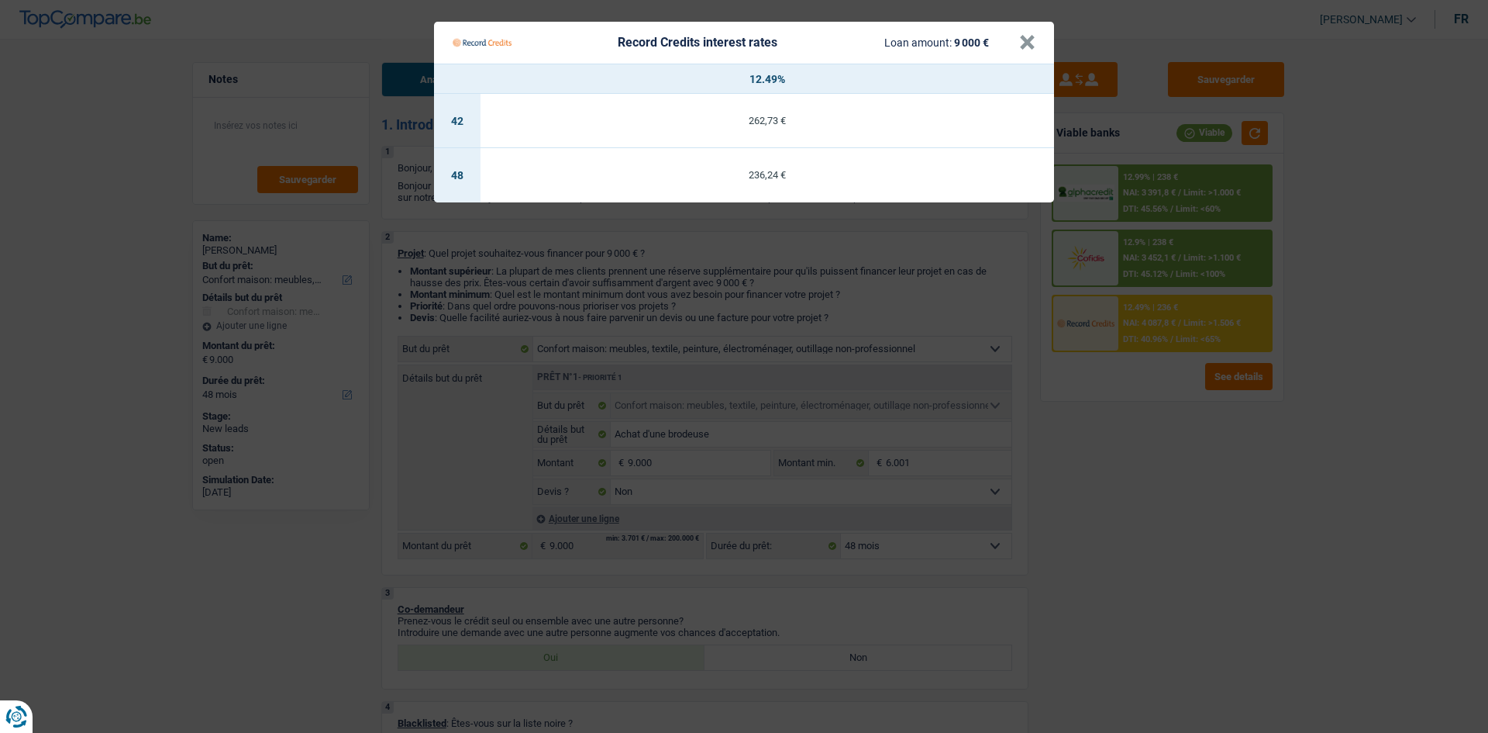
click at [1192, 488] on Credits "Record Credits interest rates Loan amount: 9 000 € × 12.49% 42 262,73 € 48 236,…" at bounding box center [744, 366] width 1488 height 733
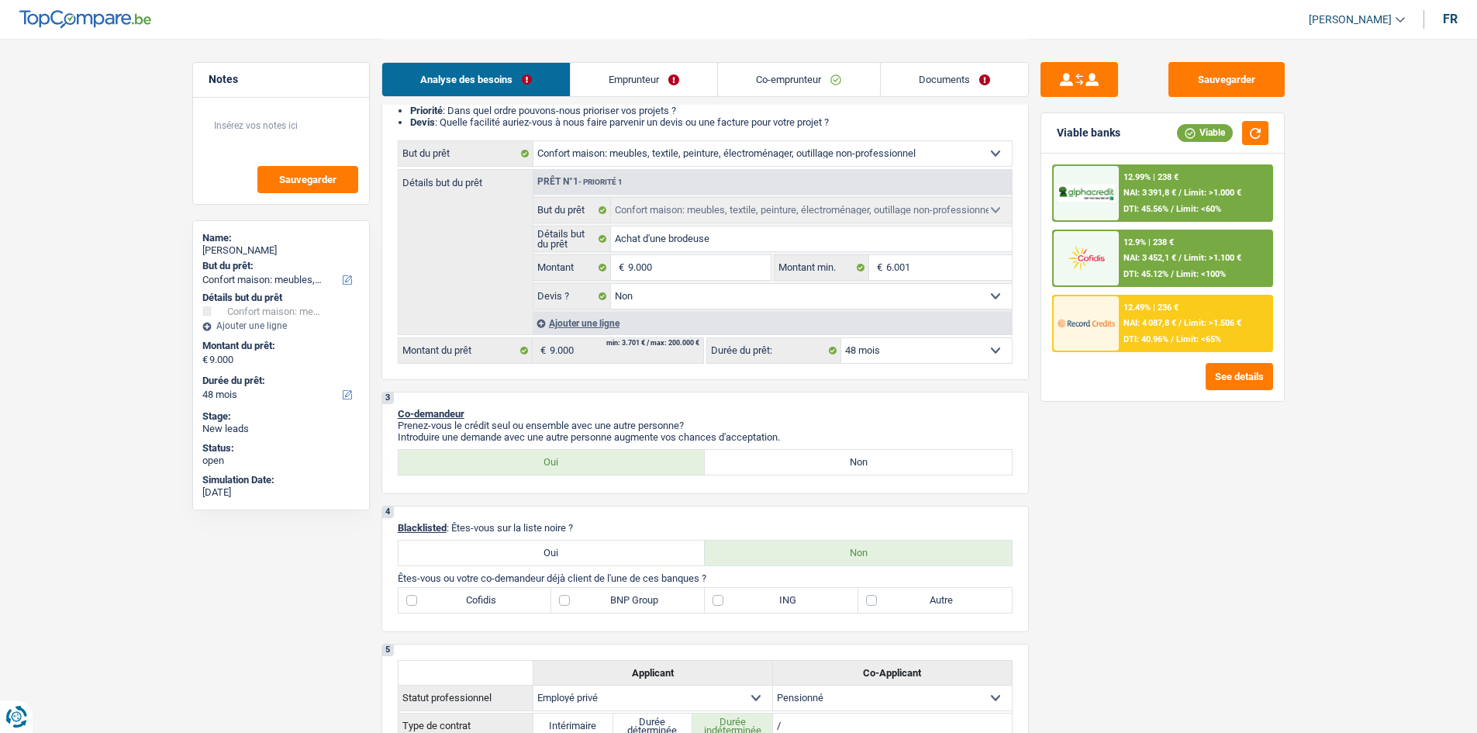
scroll to position [310, 0]
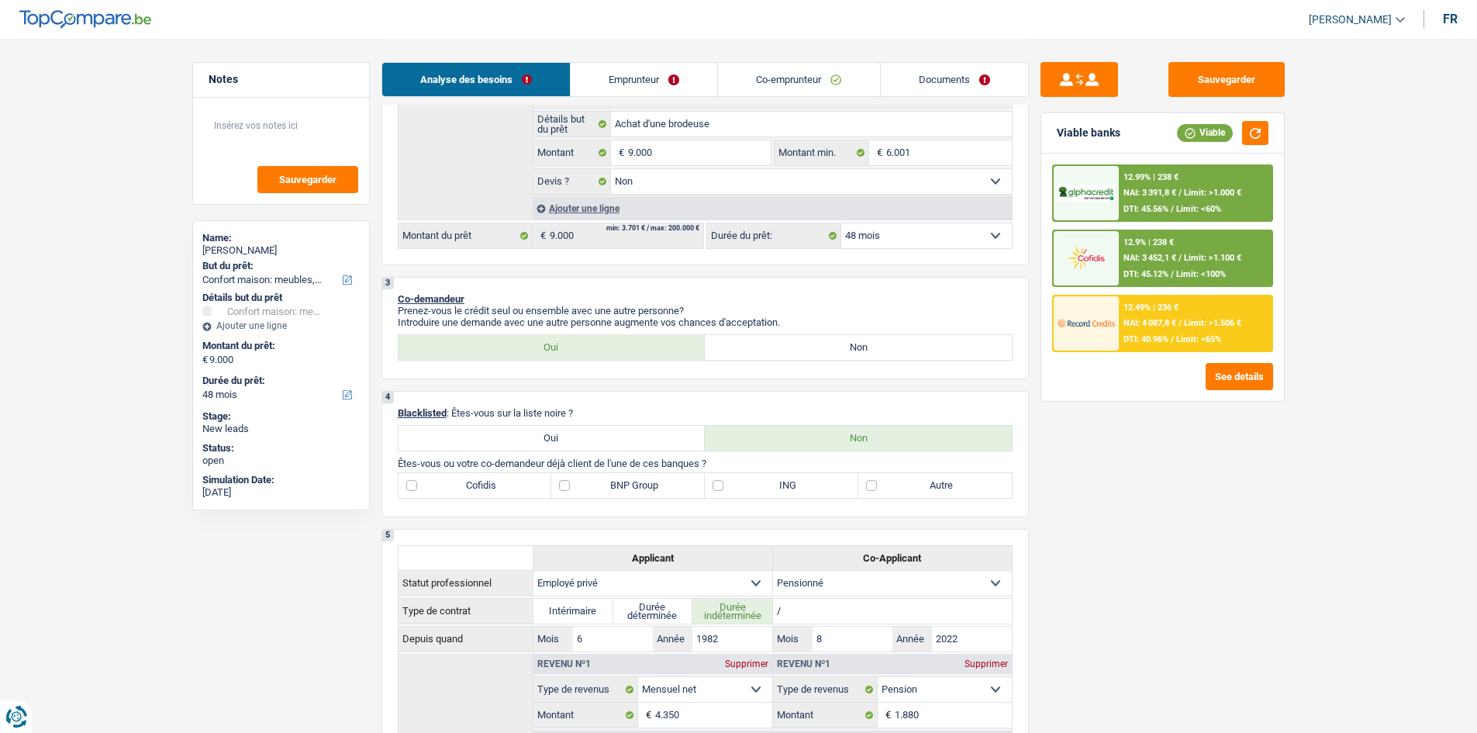
click at [975, 481] on label "Autre" at bounding box center [934, 485] width 153 height 25
click at [975, 481] on input "Autre" at bounding box center [934, 485] width 153 height 25
checkbox input "true"
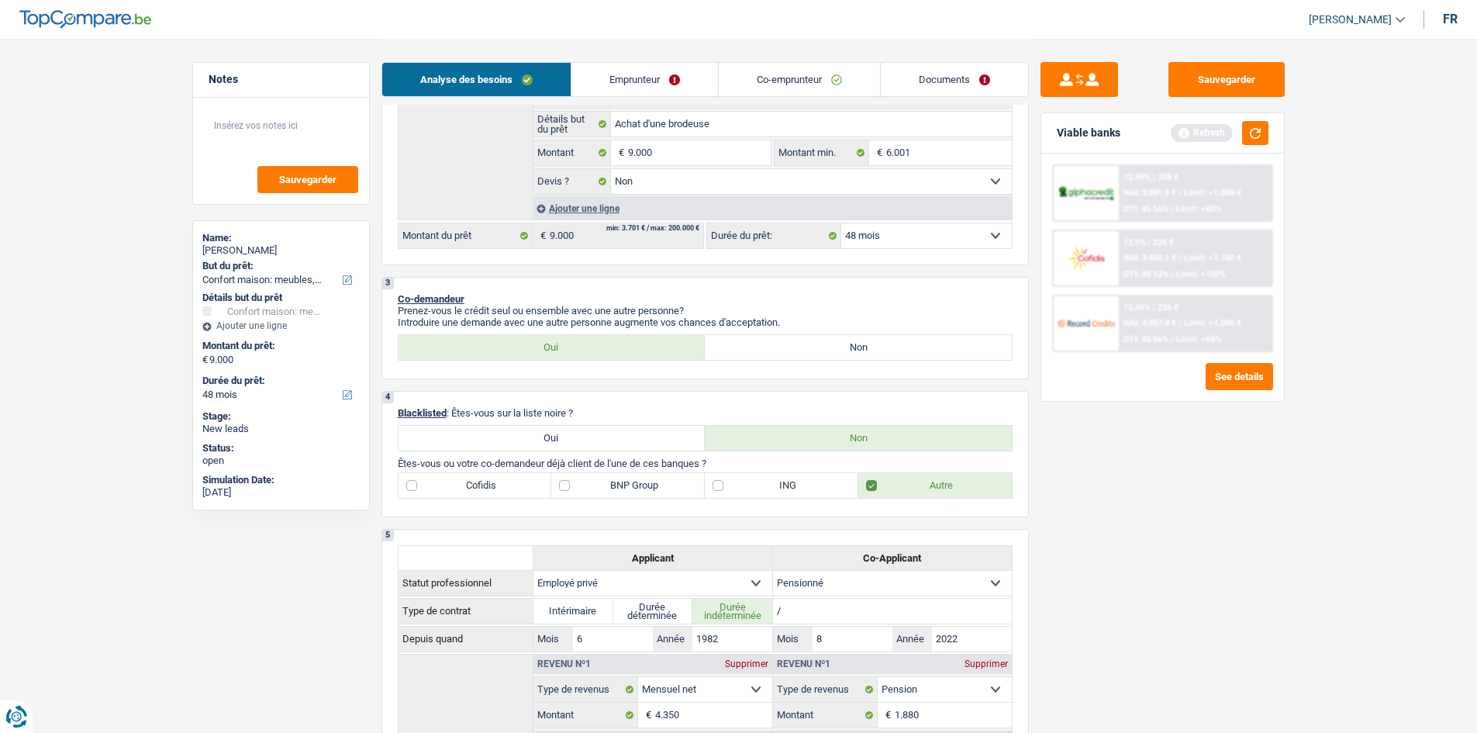
click at [1073, 480] on div "Sauvegarder Viable banks Refresh 12.99% | 238 € NAI: 3 391,8 € / Limit: >1.000 …" at bounding box center [1162, 385] width 267 height 646
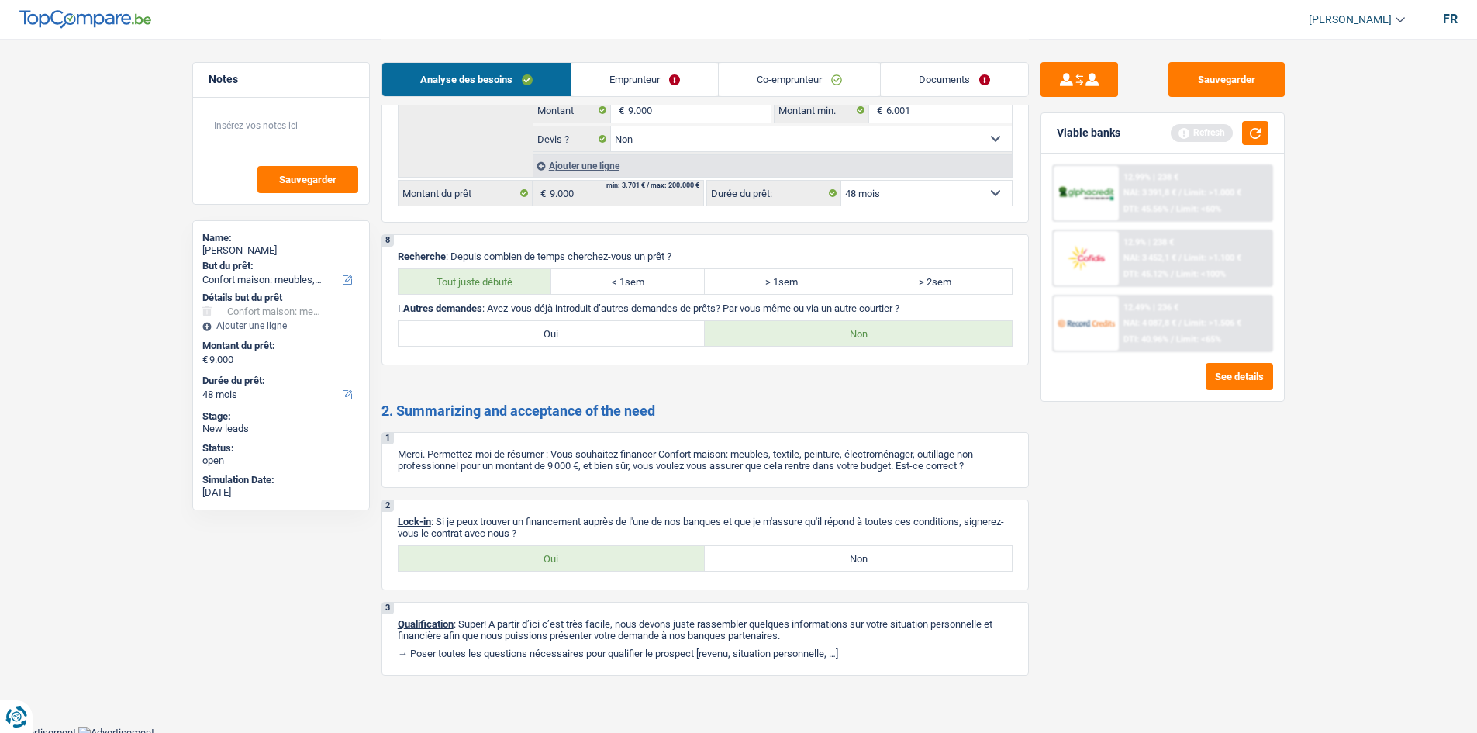
scroll to position [2112, 0]
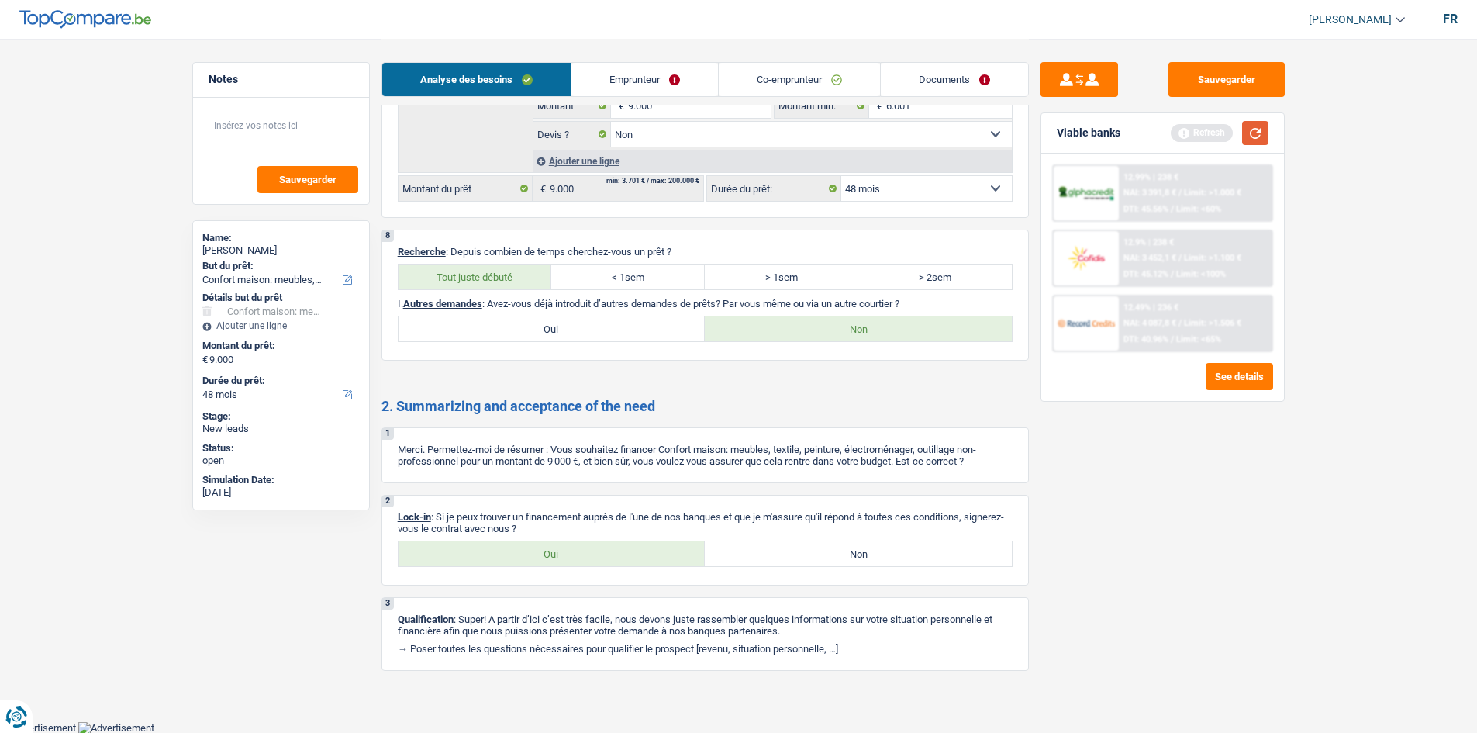
click at [1263, 126] on button "button" at bounding box center [1255, 133] width 26 height 24
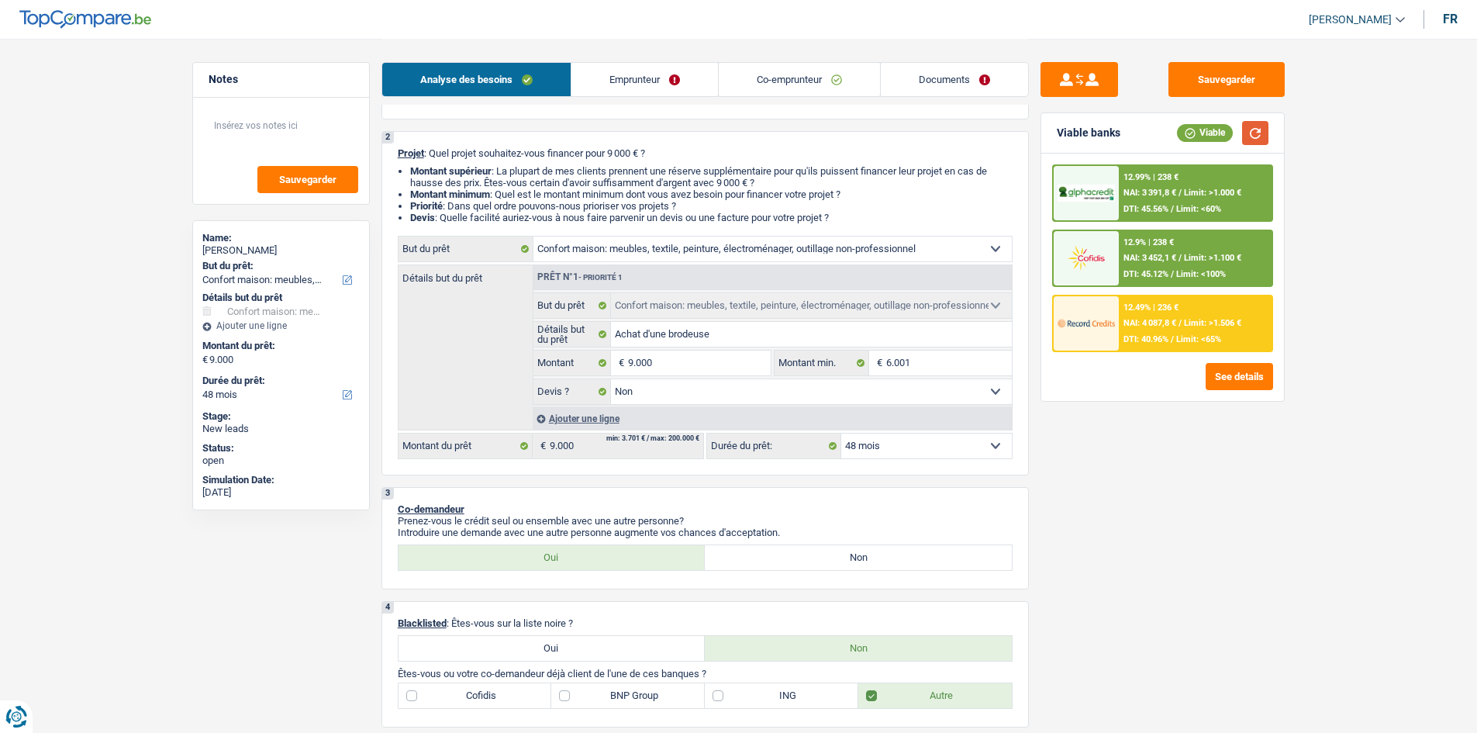
scroll to position [0, 0]
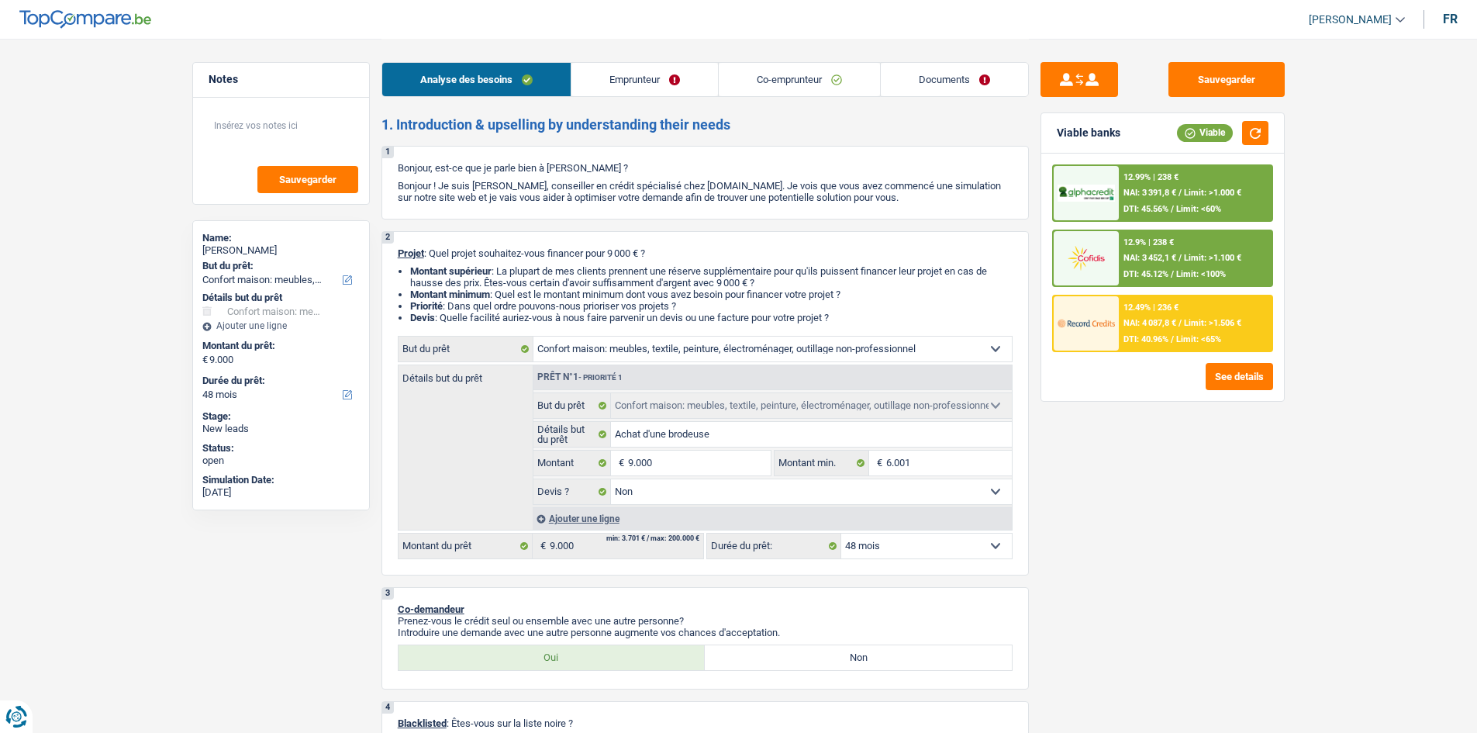
click at [950, 66] on link "Documents" at bounding box center [954, 79] width 147 height 33
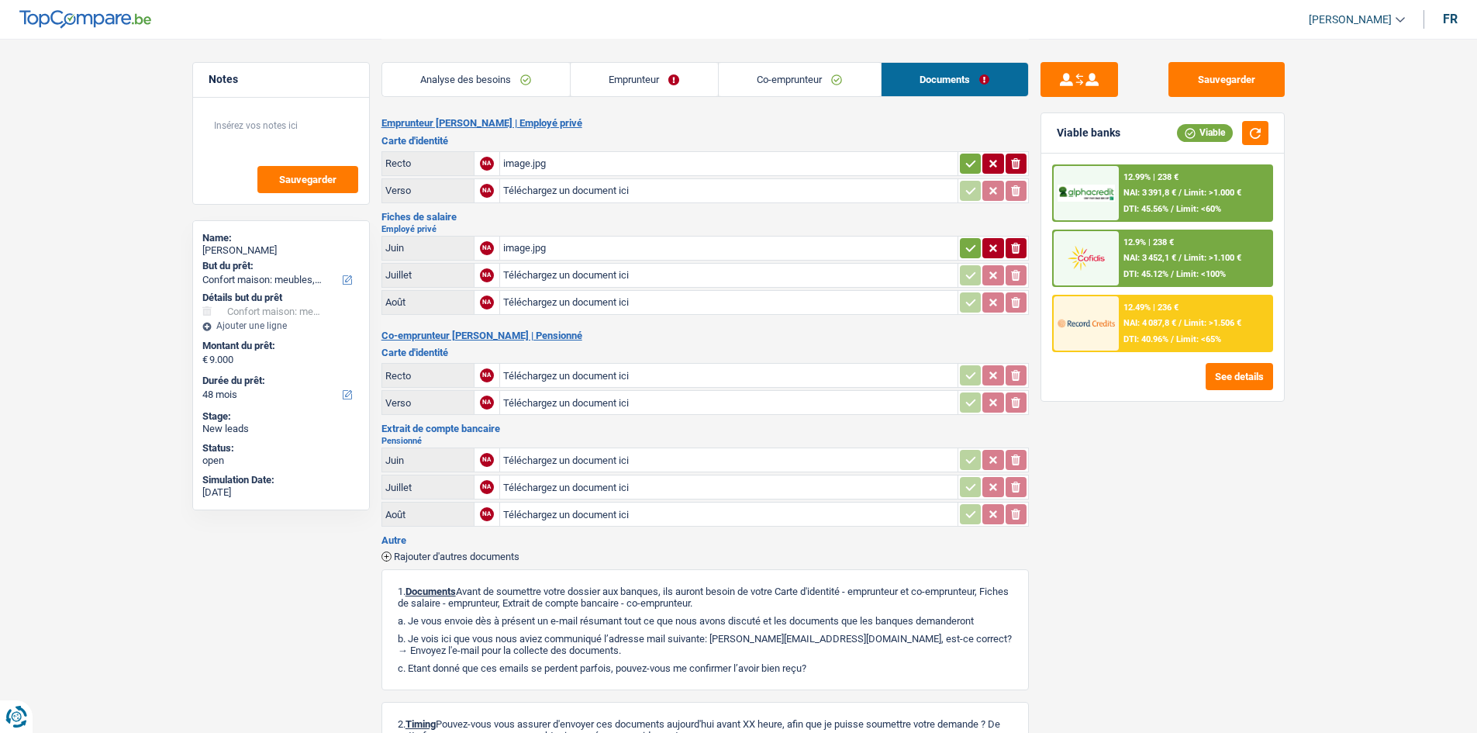
click at [666, 162] on div "image.jpg" at bounding box center [728, 163] width 451 height 23
click at [692, 246] on div "image.jpg" at bounding box center [728, 247] width 451 height 23
click at [626, 81] on link "Emprunteur" at bounding box center [644, 79] width 147 height 33
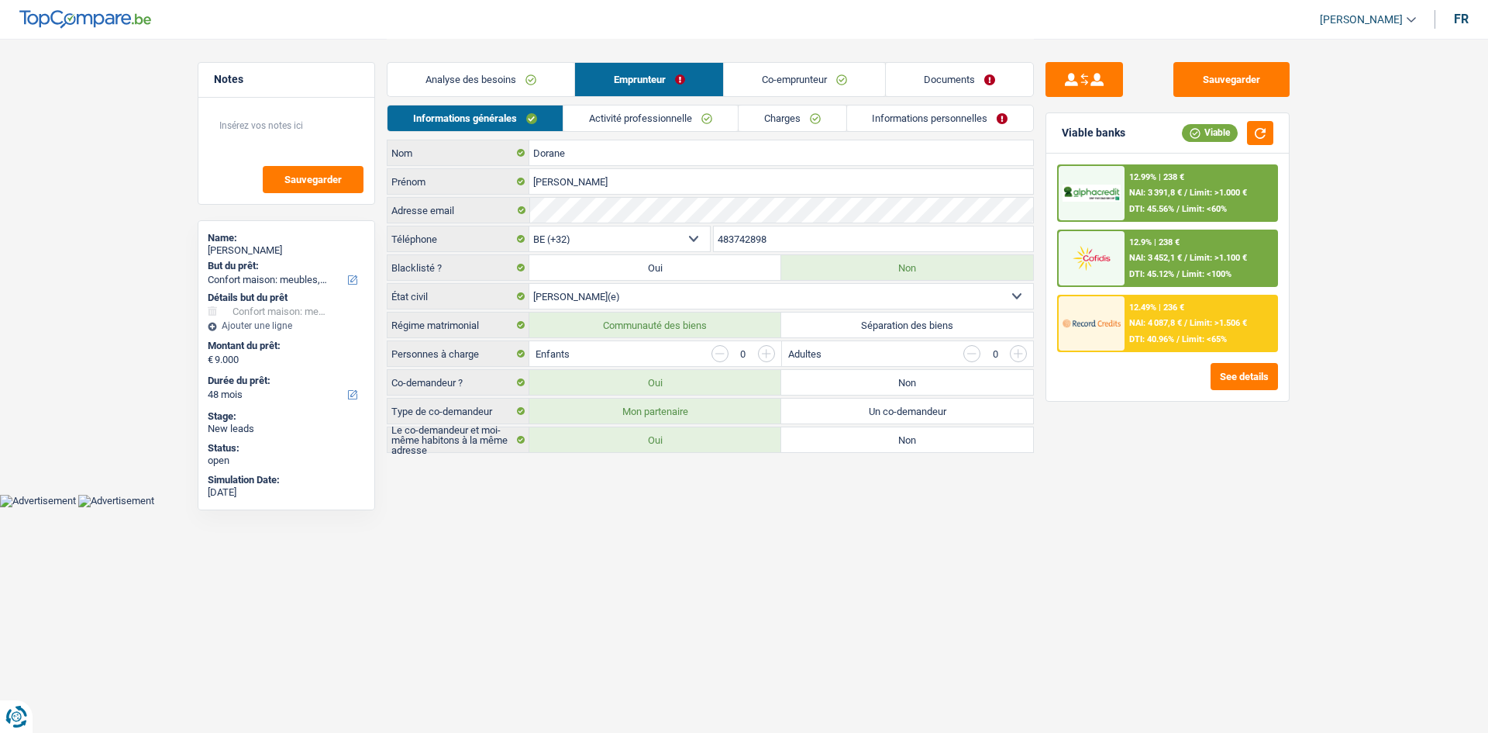
click at [642, 114] on link "Activité professionnelle" at bounding box center [651, 118] width 174 height 26
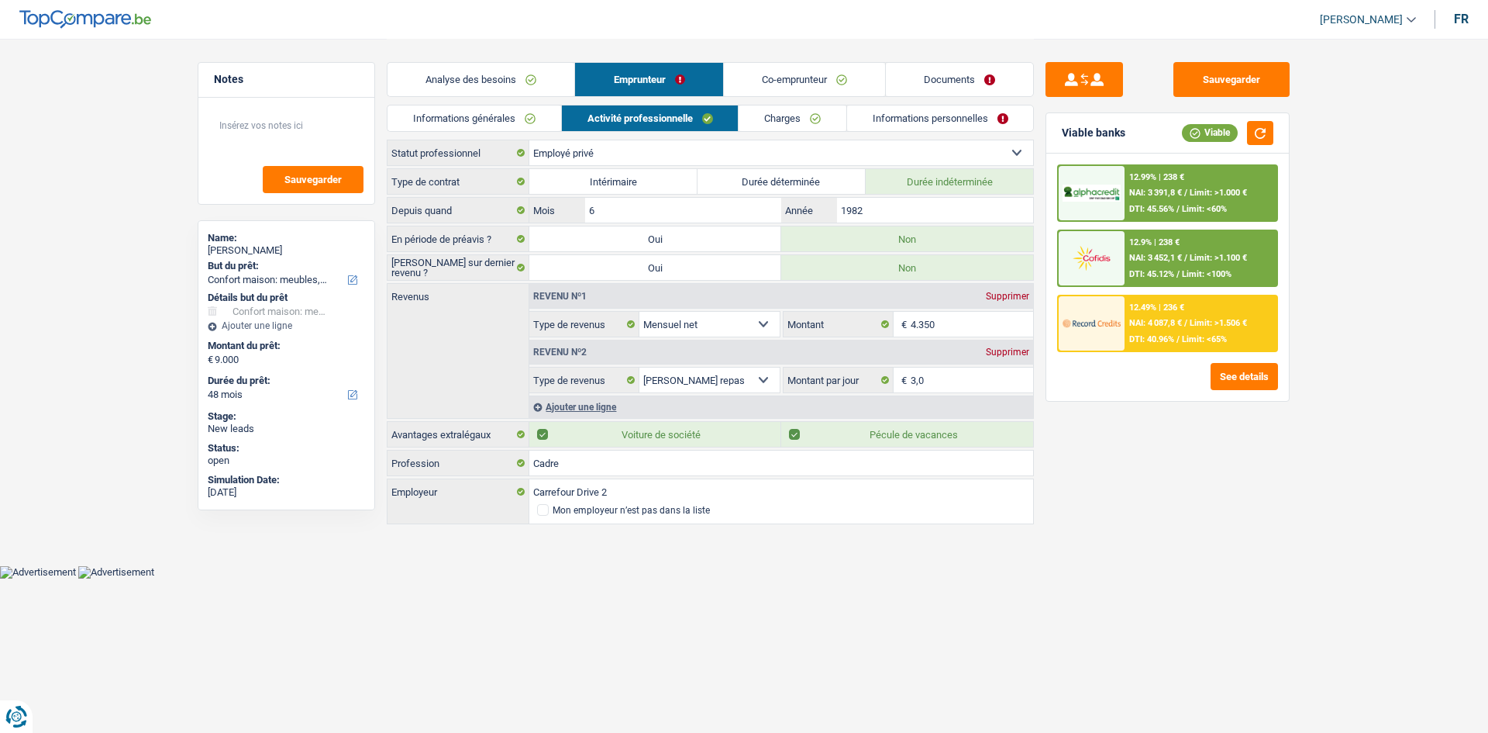
click at [1171, 467] on div "Sauvegarder Viable banks Viable 12.99% | 238 € NAI: 3 391,8 € / Limit: >1.000 €…" at bounding box center [1167, 385] width 267 height 646
click at [142, 203] on main "Notes Sauvegarder Name: [PERSON_NAME] But du prêt: Confort maison: meubles, tex…" at bounding box center [744, 282] width 1488 height 565
drag, startPoint x: 96, startPoint y: 233, endPoint x: 132, endPoint y: 7, distance: 229.2
click at [98, 229] on main "Notes Sauvegarder Name: [PERSON_NAME] But du prêt: Confort maison: meubles, tex…" at bounding box center [744, 282] width 1488 height 565
click at [530, 78] on link "Analyse des besoins" at bounding box center [481, 79] width 187 height 33
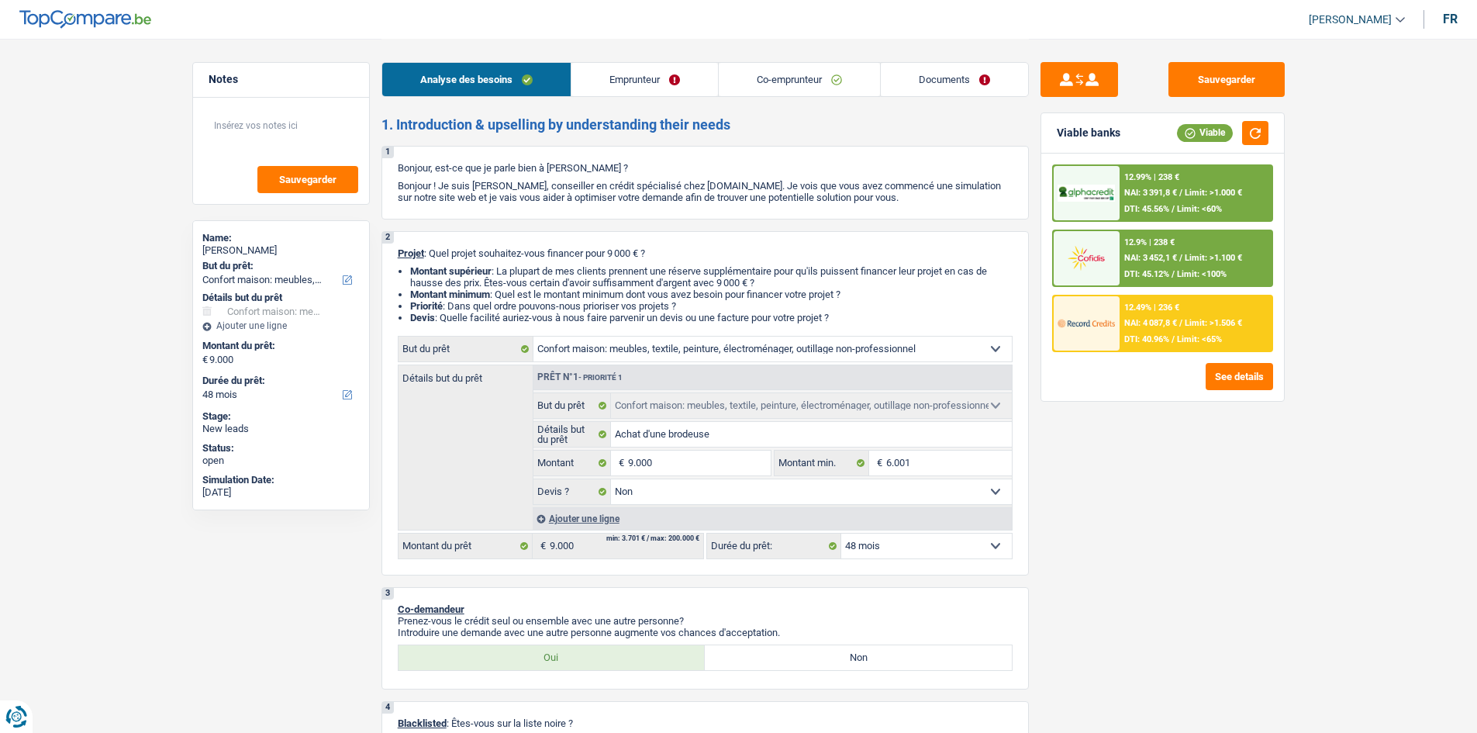
click at [1206, 482] on div "Sauvegarder Viable banks Viable 12.99% | 238 € NAI: 3 391,8 € / Limit: >1.000 €…" at bounding box center [1162, 385] width 267 height 646
click at [677, 82] on link "Emprunteur" at bounding box center [644, 79] width 147 height 33
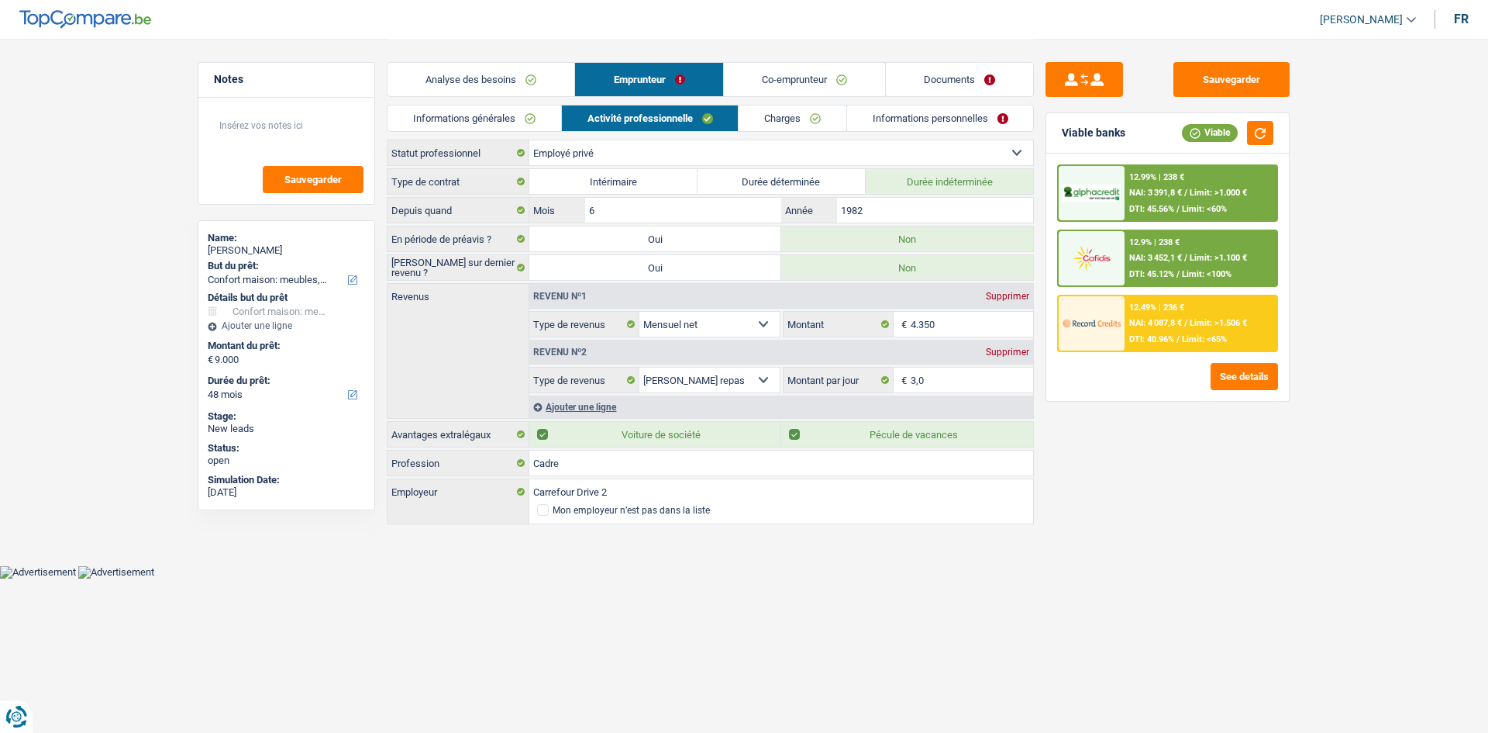
click at [761, 112] on link "Charges" at bounding box center [793, 118] width 108 height 26
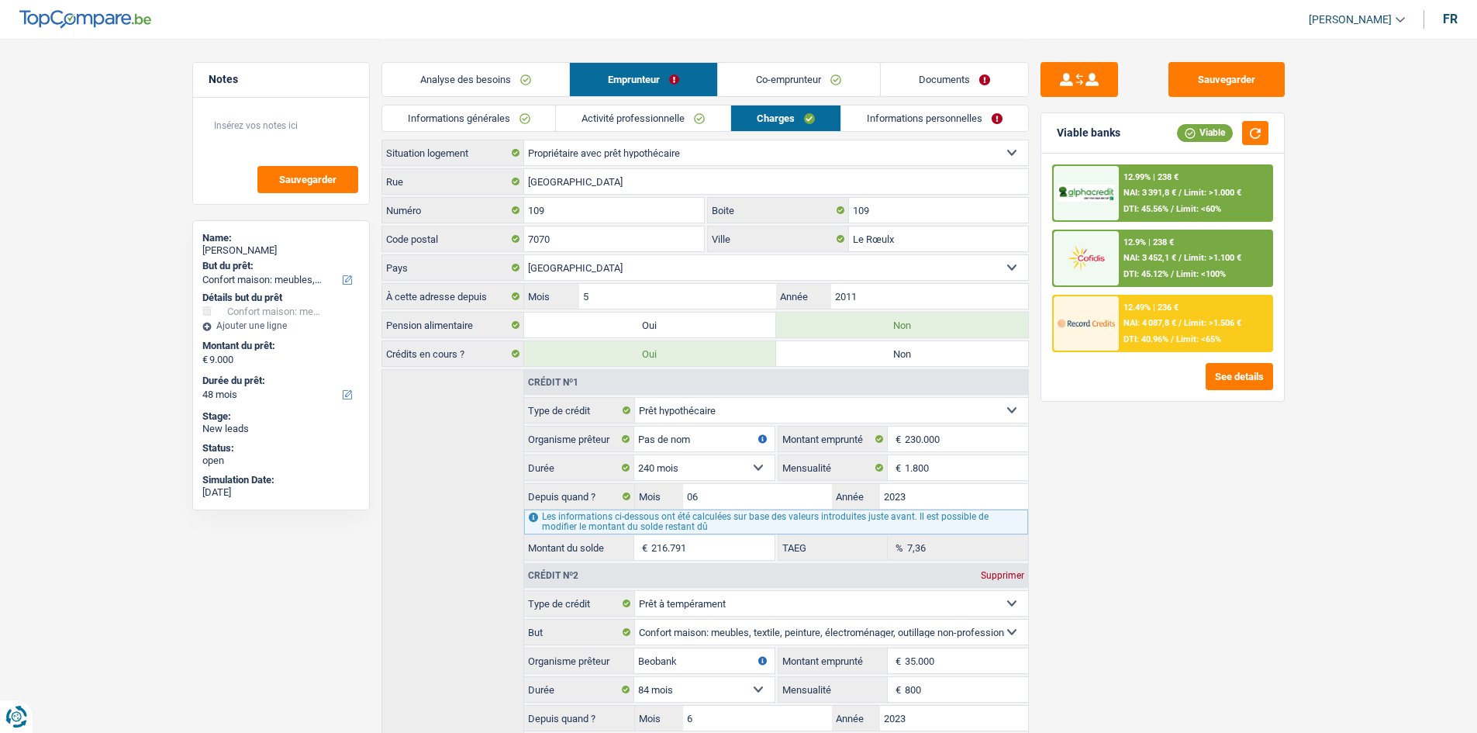
click at [928, 130] on link "Informations personnelles" at bounding box center [934, 118] width 187 height 26
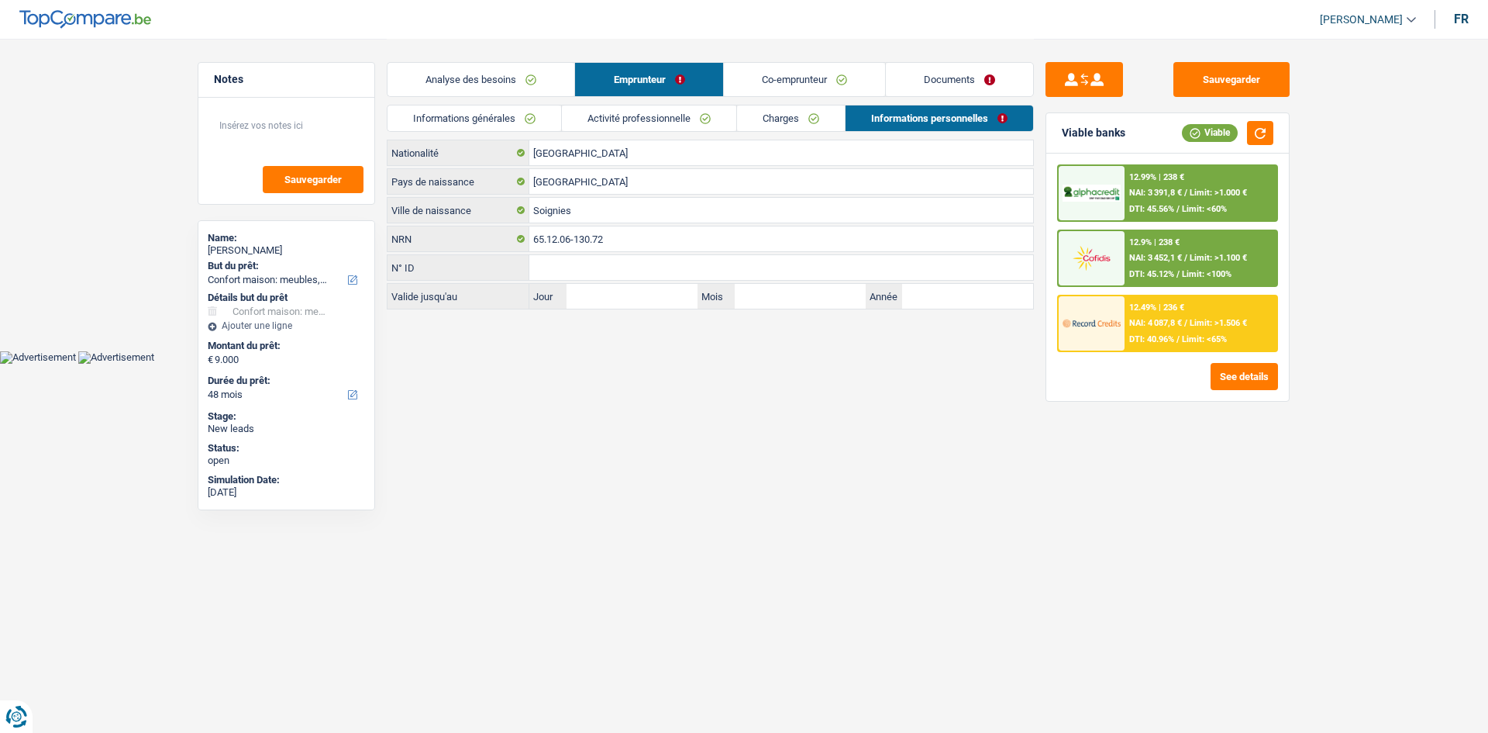
click at [833, 67] on link "Co-emprunteur" at bounding box center [804, 79] width 161 height 33
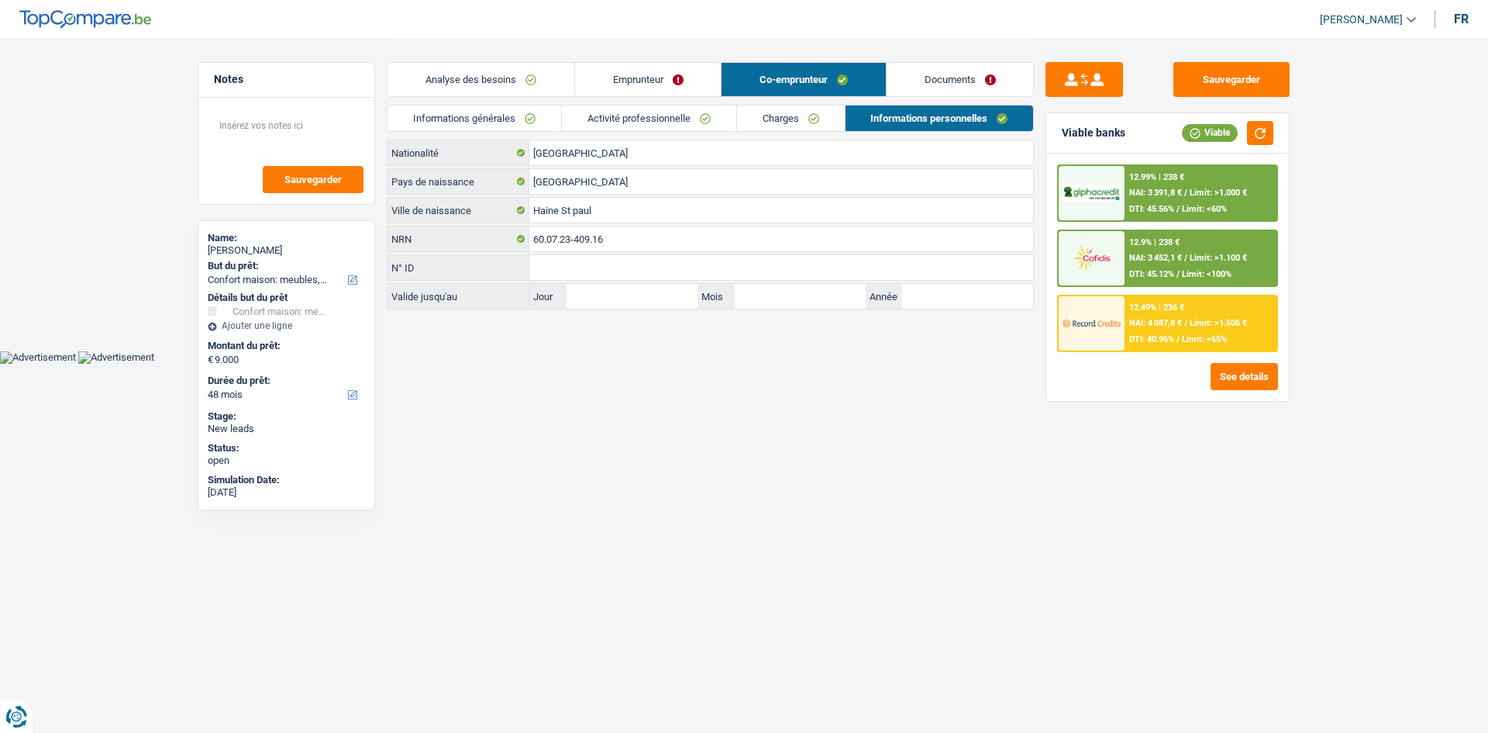
click at [926, 83] on link "Documents" at bounding box center [960, 79] width 147 height 33
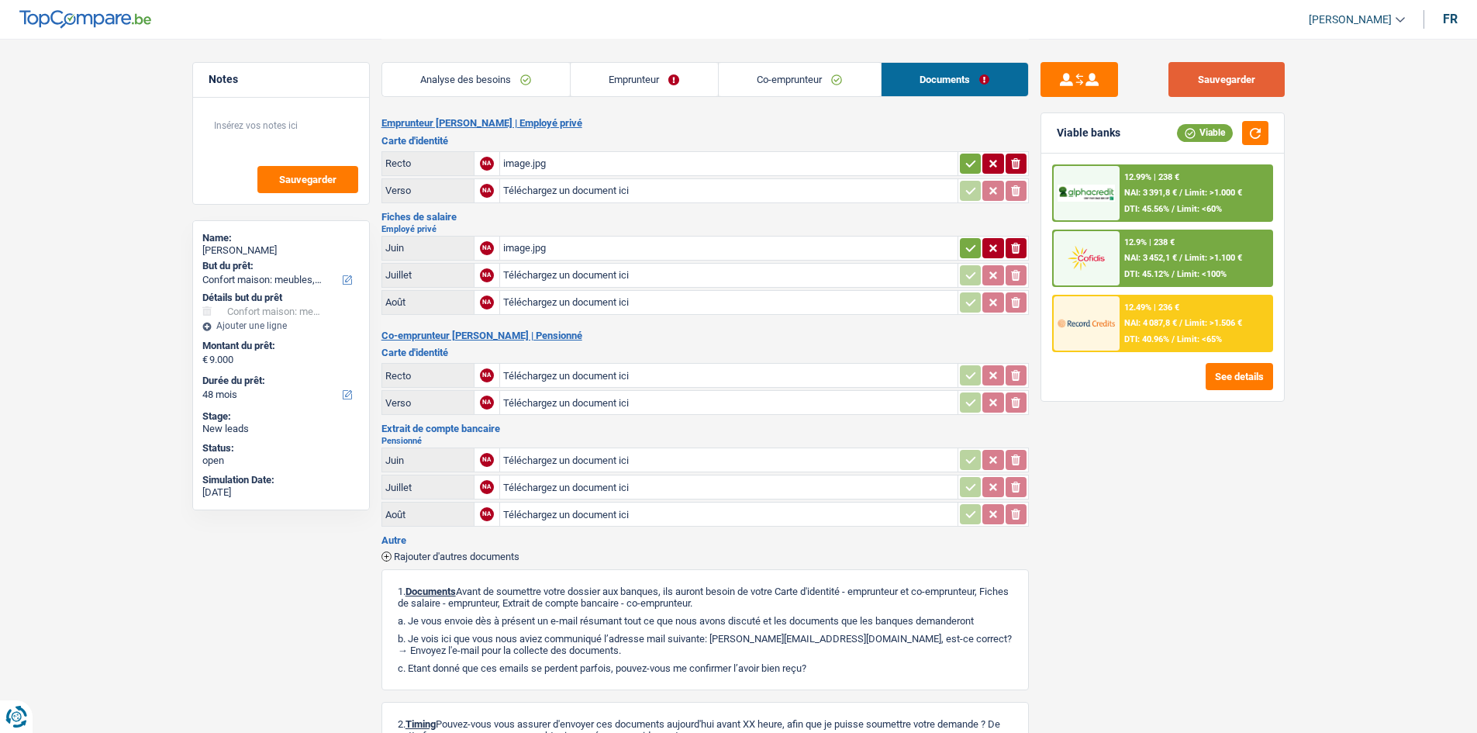
click at [1212, 81] on button "Sauvegarder" at bounding box center [1226, 79] width 116 height 35
click at [897, 46] on div "Analyse des besoins Emprunteur Co-emprunteur Documents" at bounding box center [704, 72] width 647 height 66
click at [443, 84] on link "Analyse des besoins" at bounding box center [476, 79] width 188 height 33
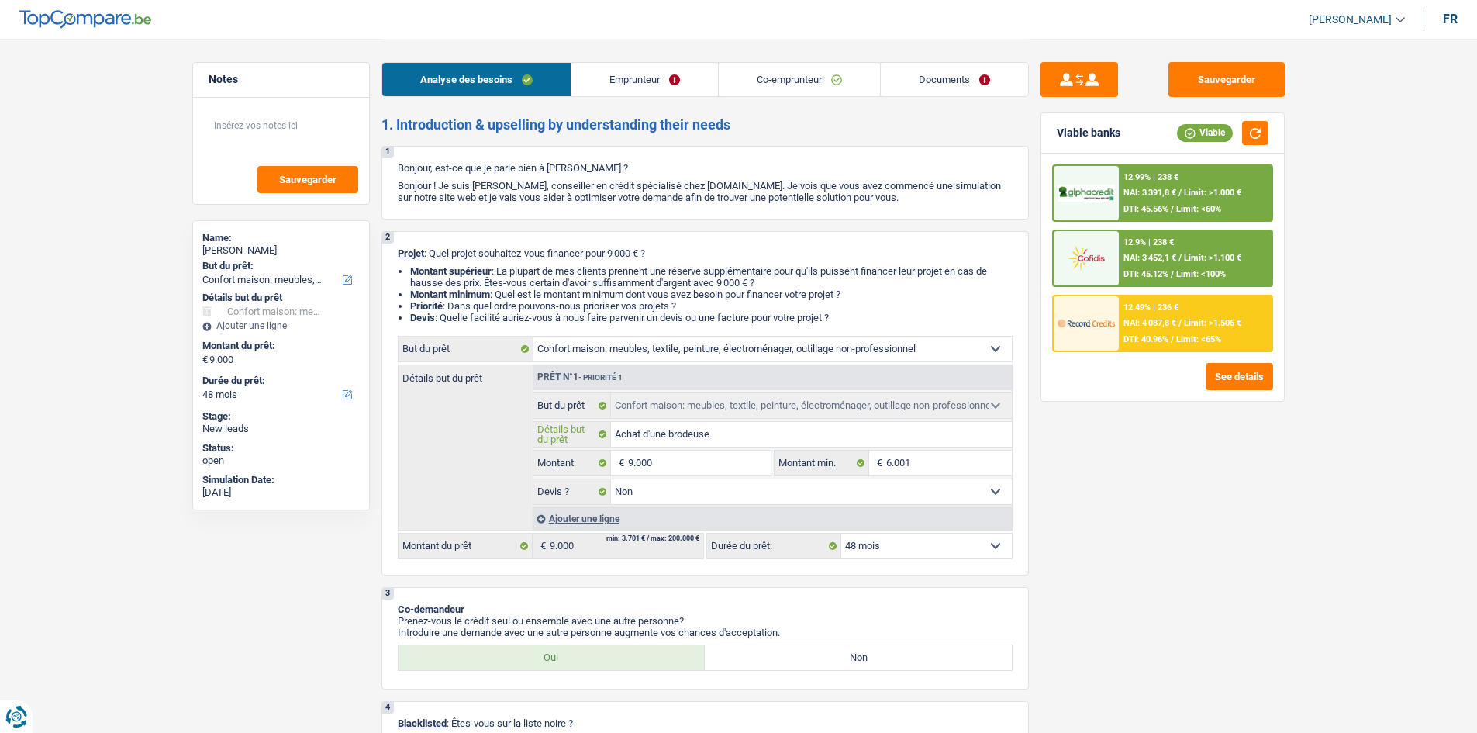
click at [741, 436] on input "Achat d'une brodeuse" at bounding box center [811, 434] width 401 height 25
type input "Achat d'une brodeuse"
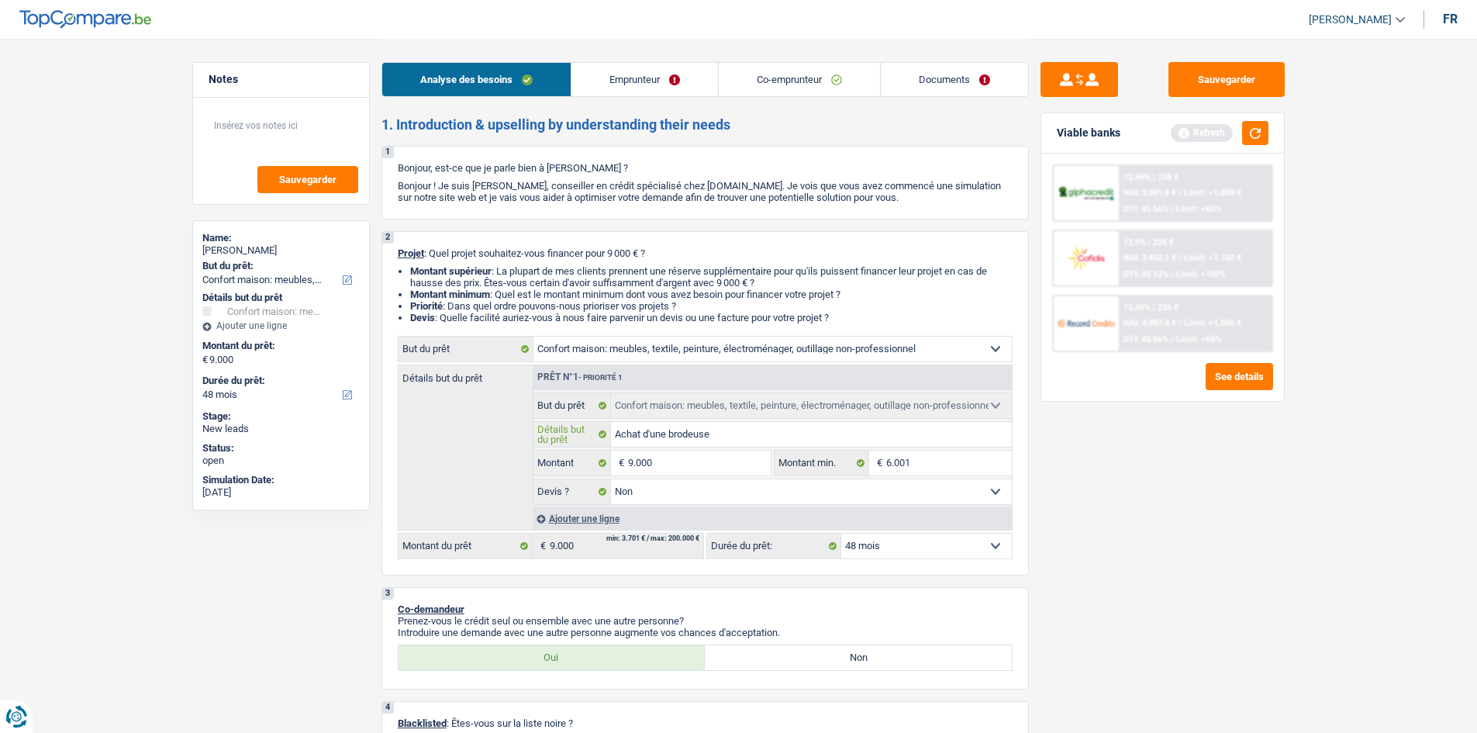
type input "Achat d'une brodeuse ("
type input "Achat d'une brodeuse (c"
type input "Achat d'une brodeuse (co"
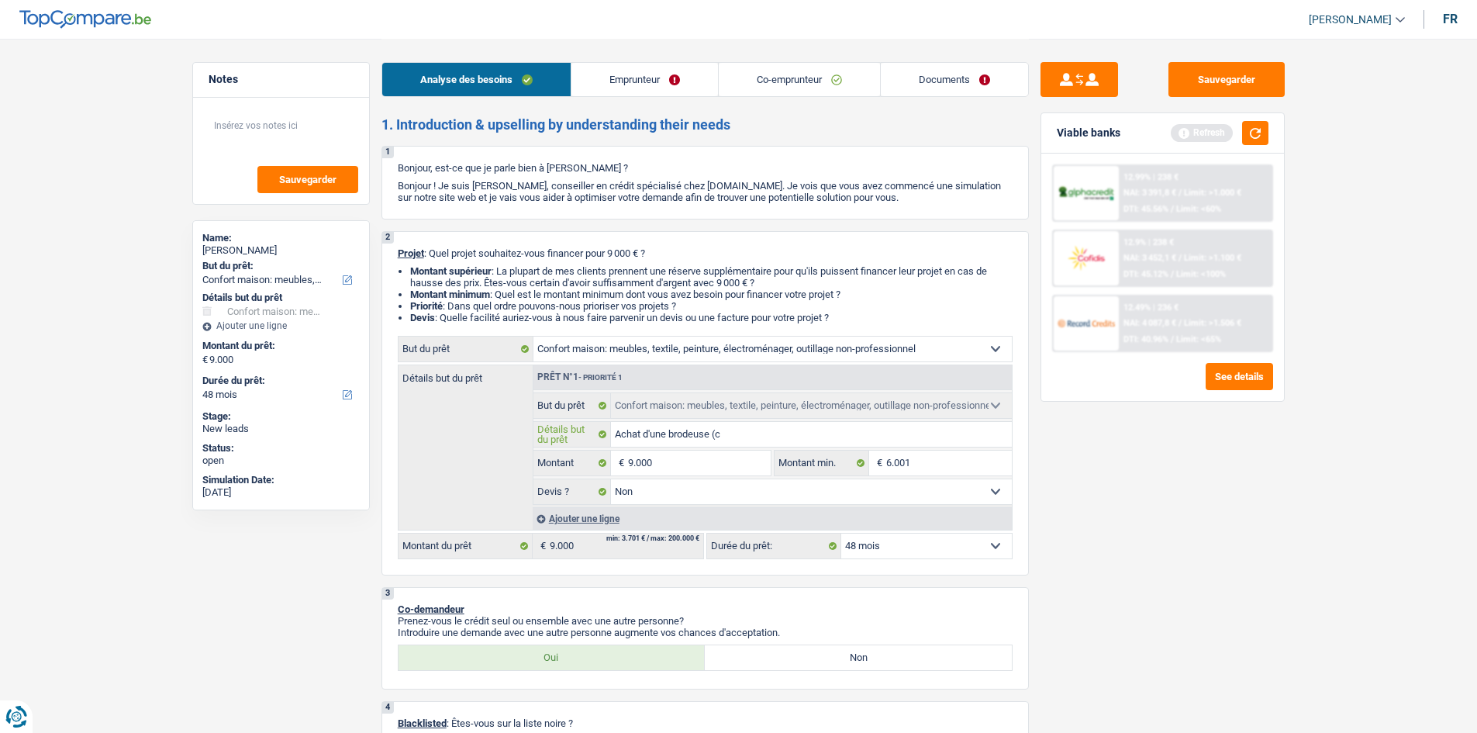
type input "Achat d'une brodeuse (co"
type input "Achat d'une brodeuse (cou"
type input "Achat d'une brodeuse (cout"
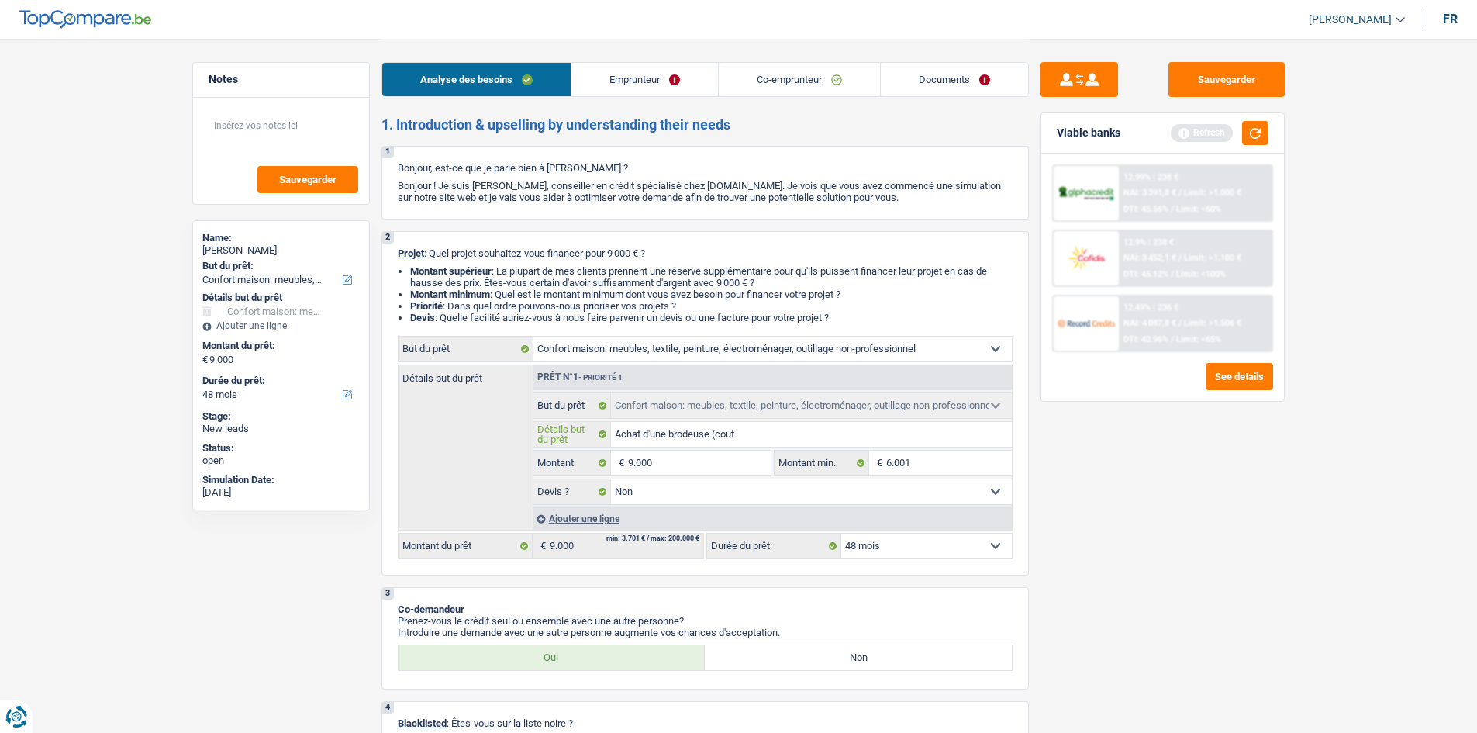
type input "Achat d'une brodeuse (coutu"
type input "Achat d'une brodeuse (coutur"
type input "Achat d'une brodeuse (couture"
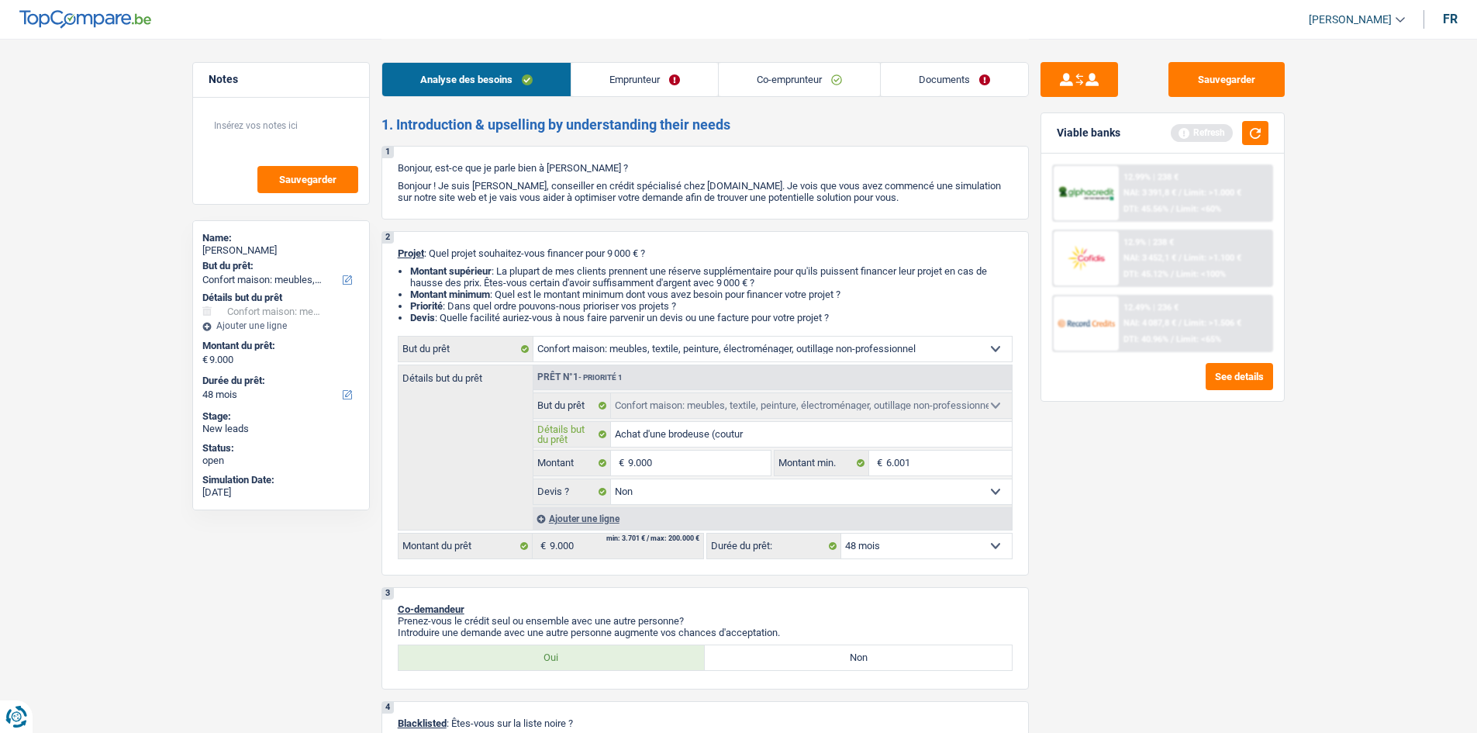
type input "Achat d'une brodeuse (couture"
type input "Achat d'une brodeuse (couture)"
drag, startPoint x: 1315, startPoint y: 533, endPoint x: 1306, endPoint y: 253, distance: 280.8
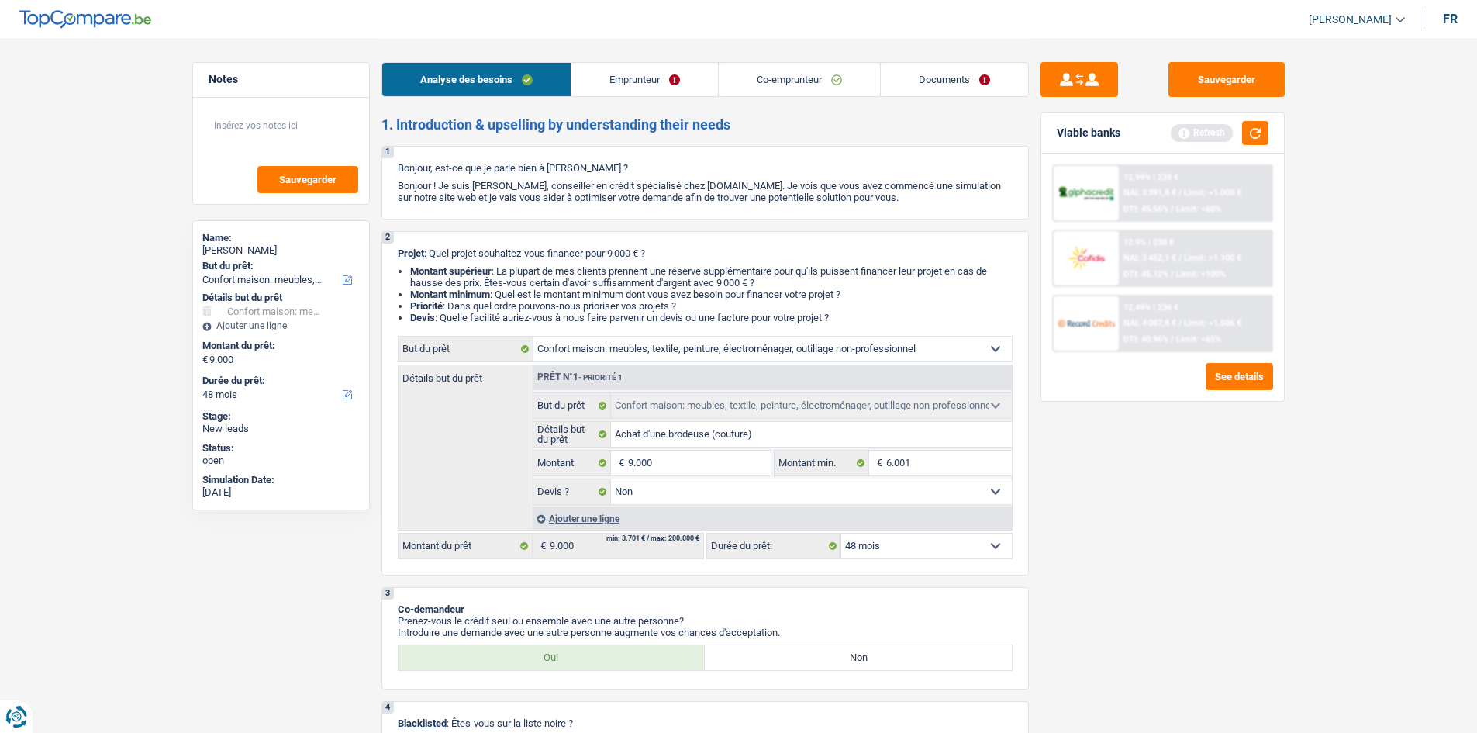
click at [1257, 133] on button "button" at bounding box center [1255, 133] width 26 height 24
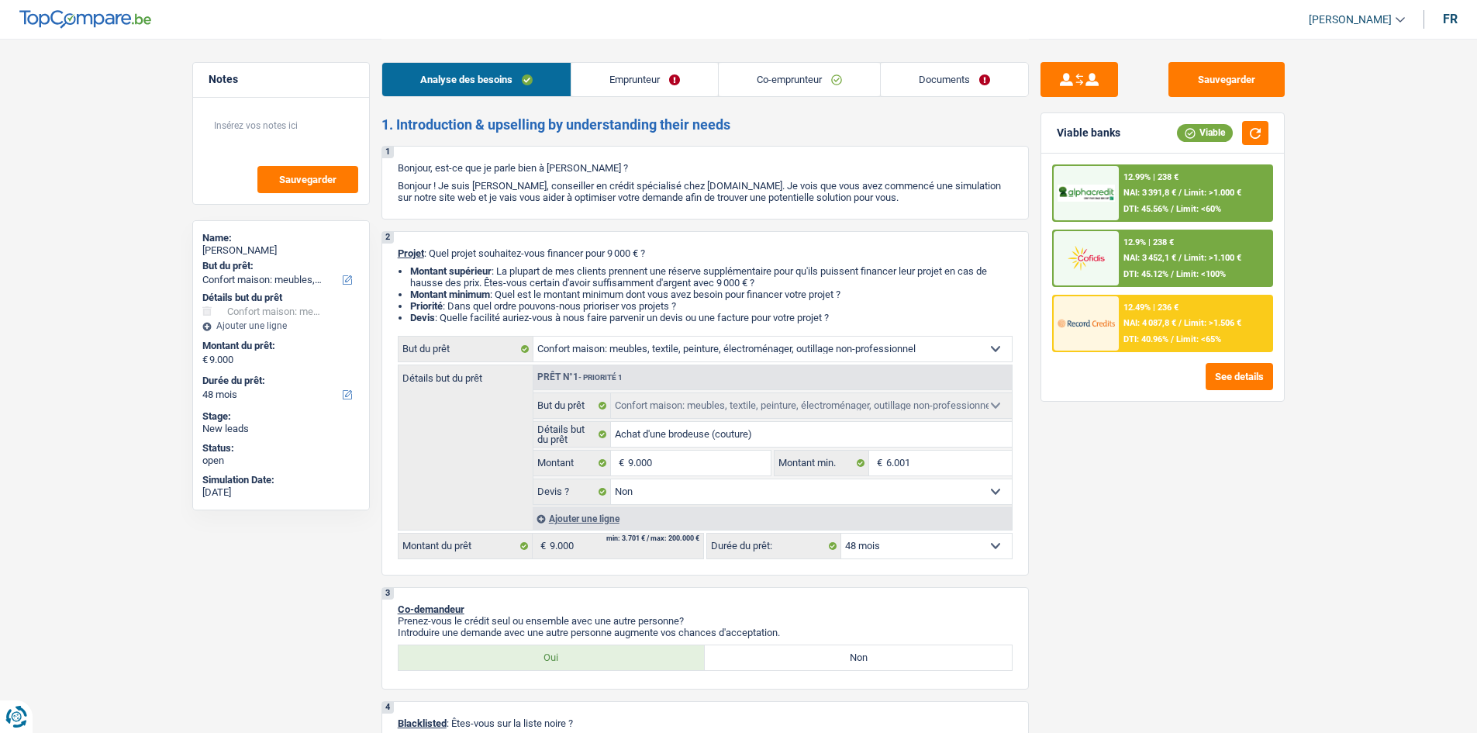
click at [640, 68] on link "Emprunteur" at bounding box center [644, 79] width 147 height 33
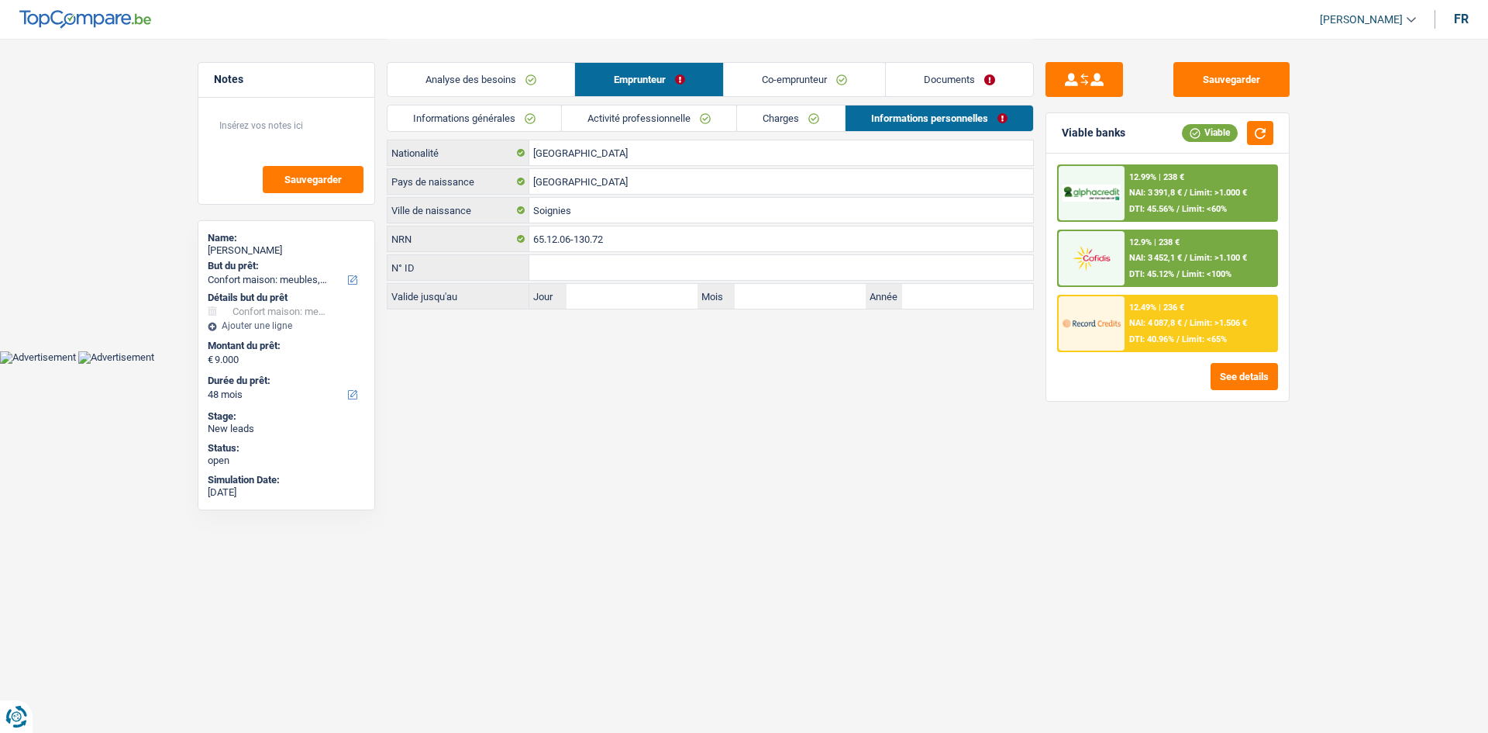
click at [597, 116] on link "Activité professionnelle" at bounding box center [649, 118] width 174 height 26
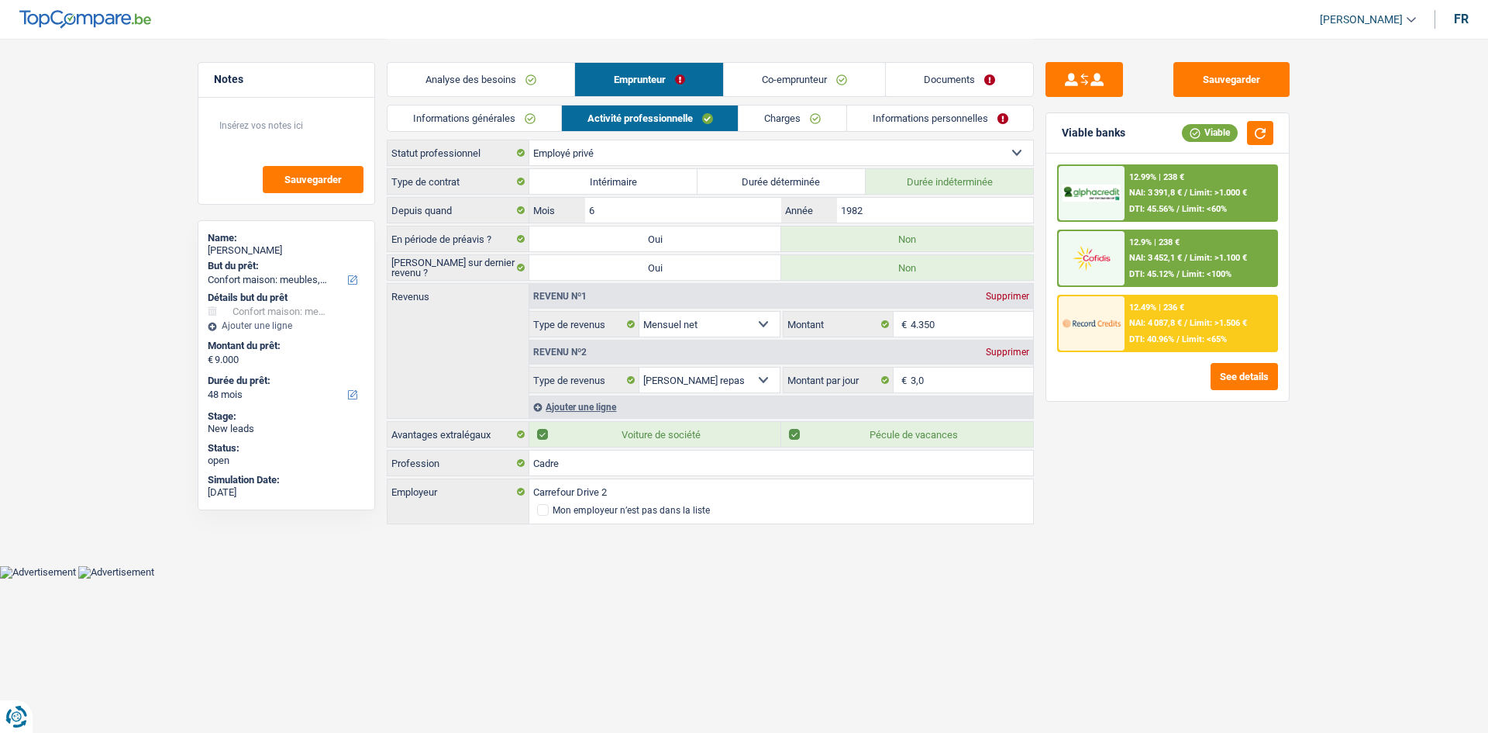
click at [780, 118] on link "Charges" at bounding box center [793, 118] width 108 height 26
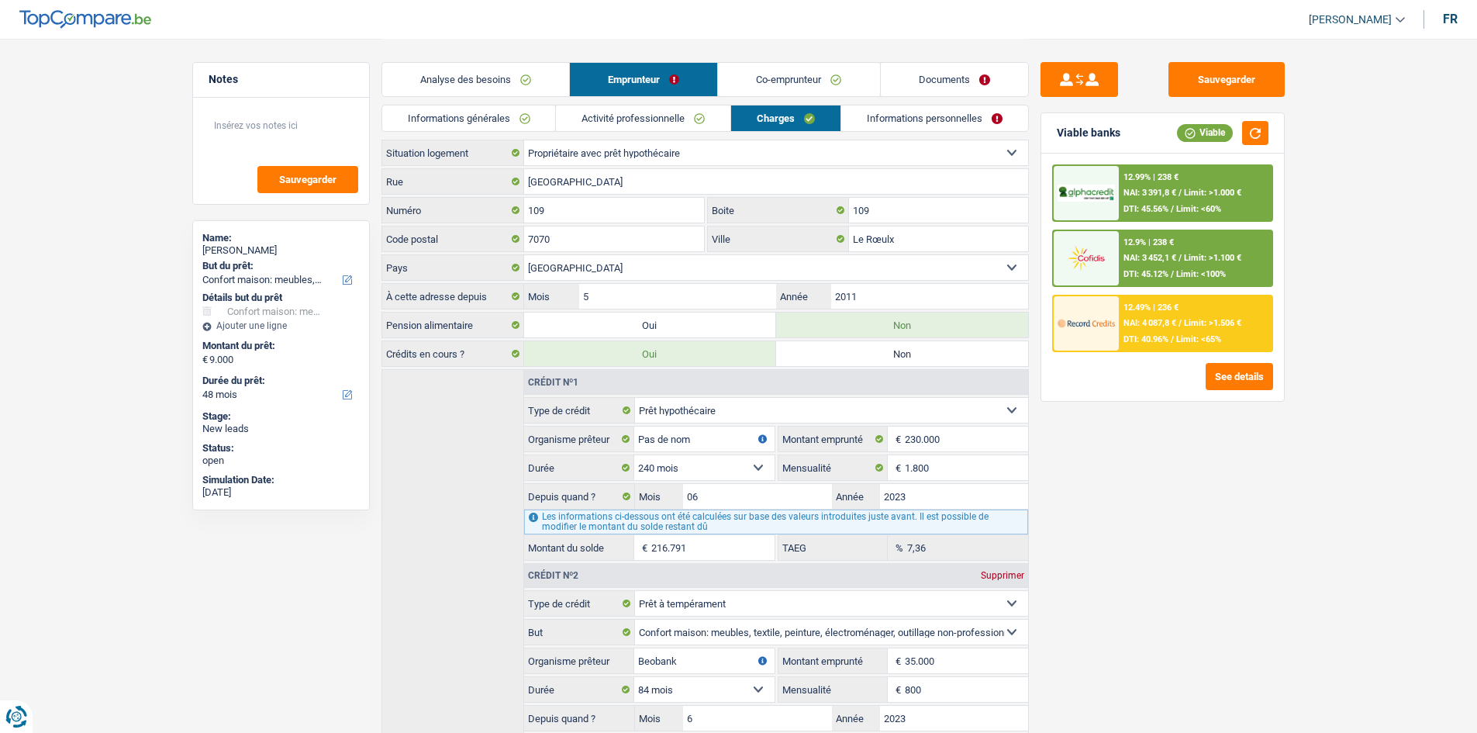
click at [877, 129] on link "Informations personnelles" at bounding box center [934, 118] width 187 height 26
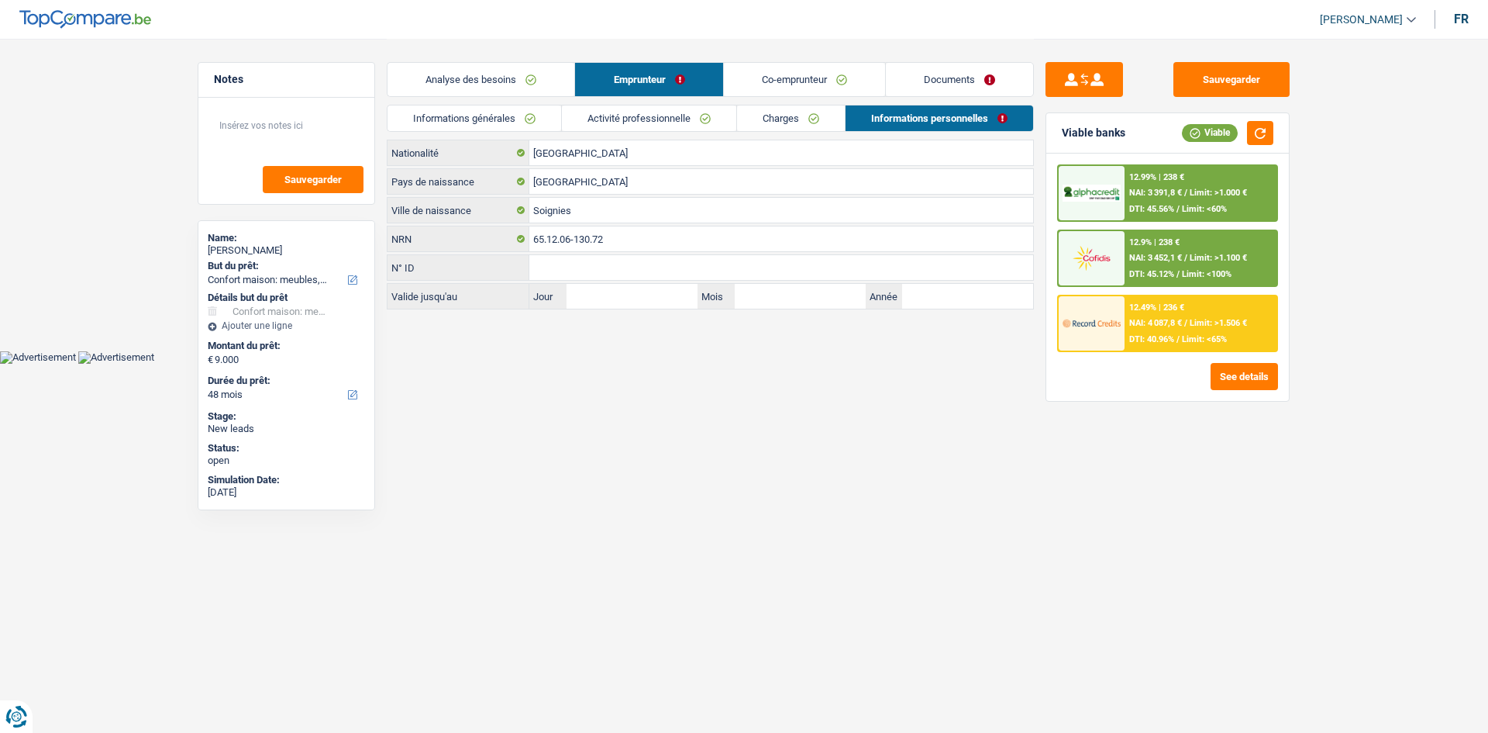
click at [817, 95] on link "Co-emprunteur" at bounding box center [804, 79] width 161 height 33
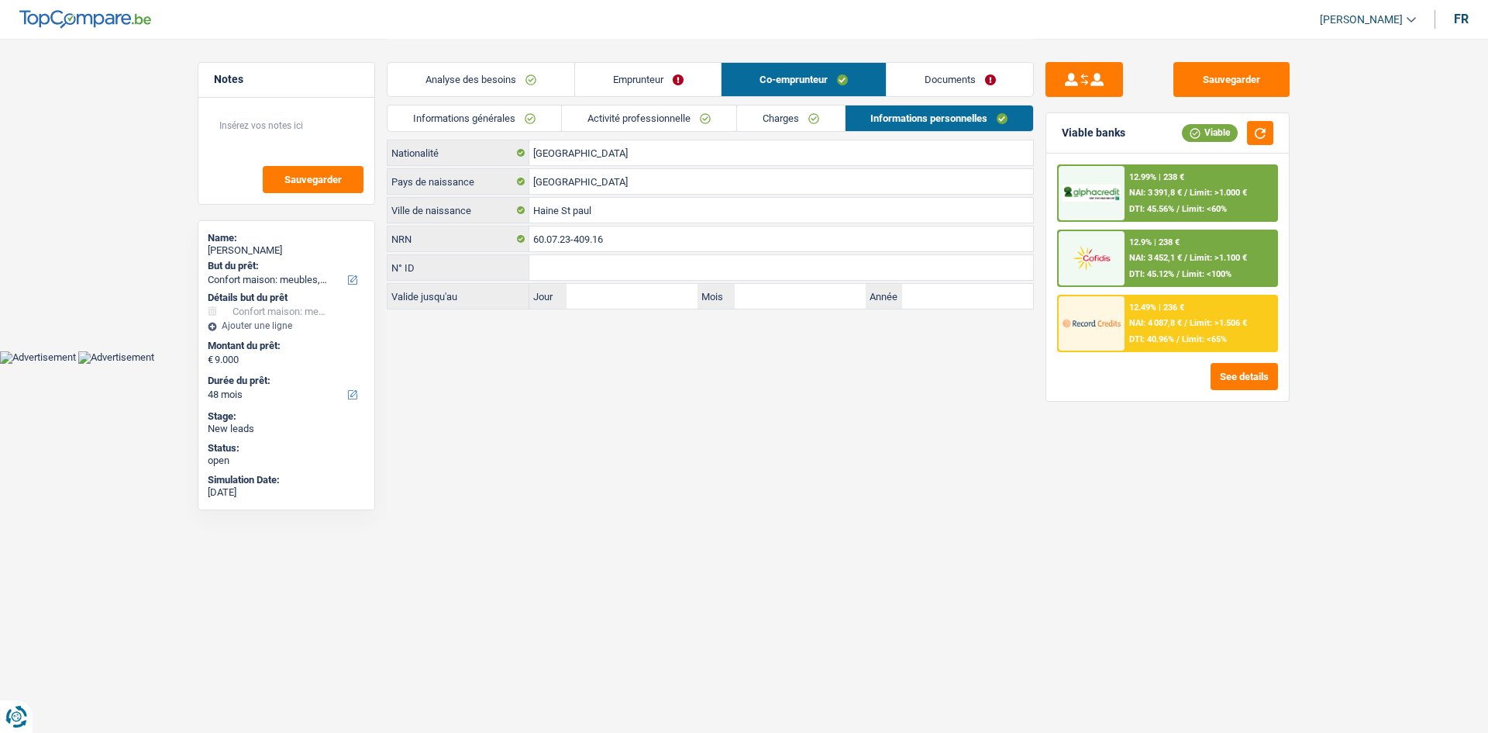
click at [526, 115] on link "Informations générales" at bounding box center [475, 118] width 174 height 26
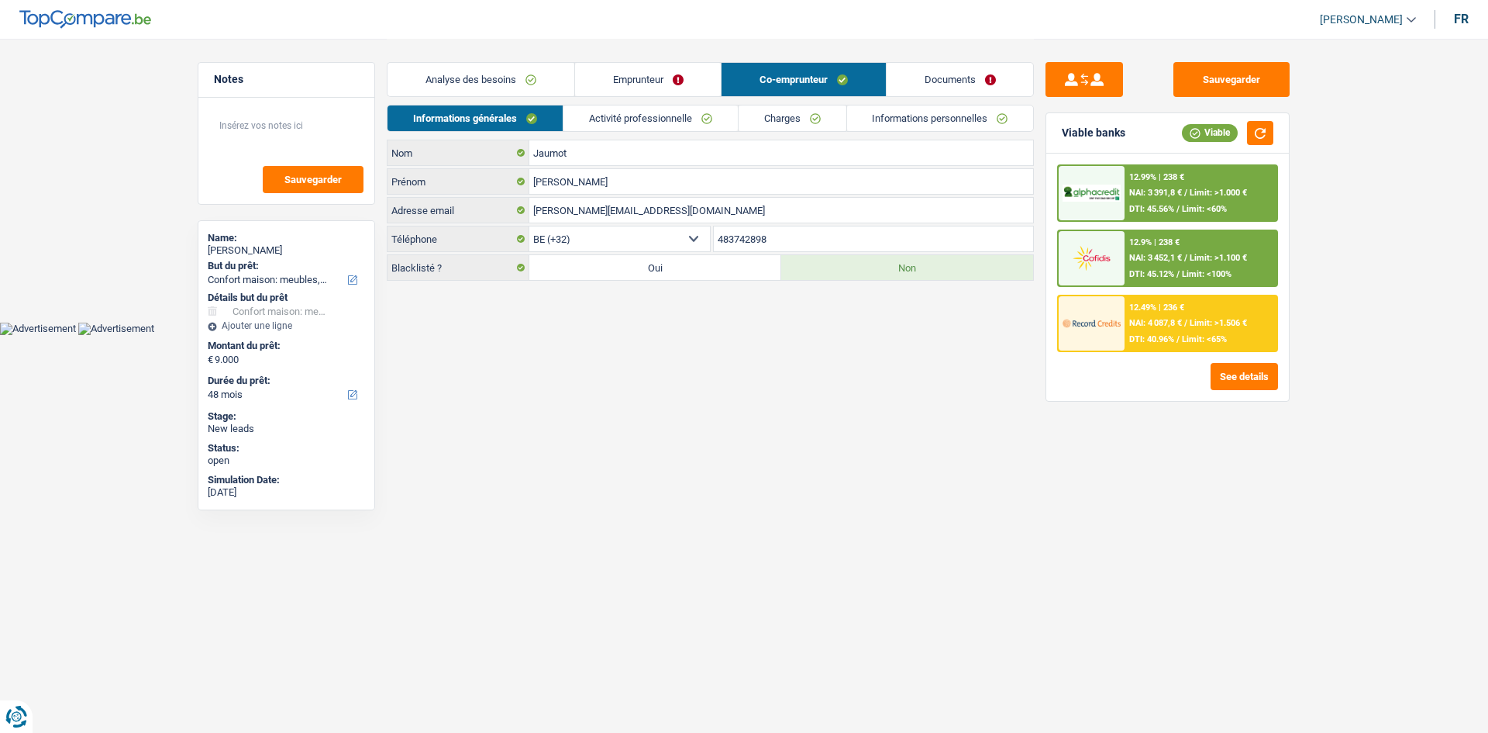
click at [633, 124] on link "Activité professionnelle" at bounding box center [651, 118] width 174 height 26
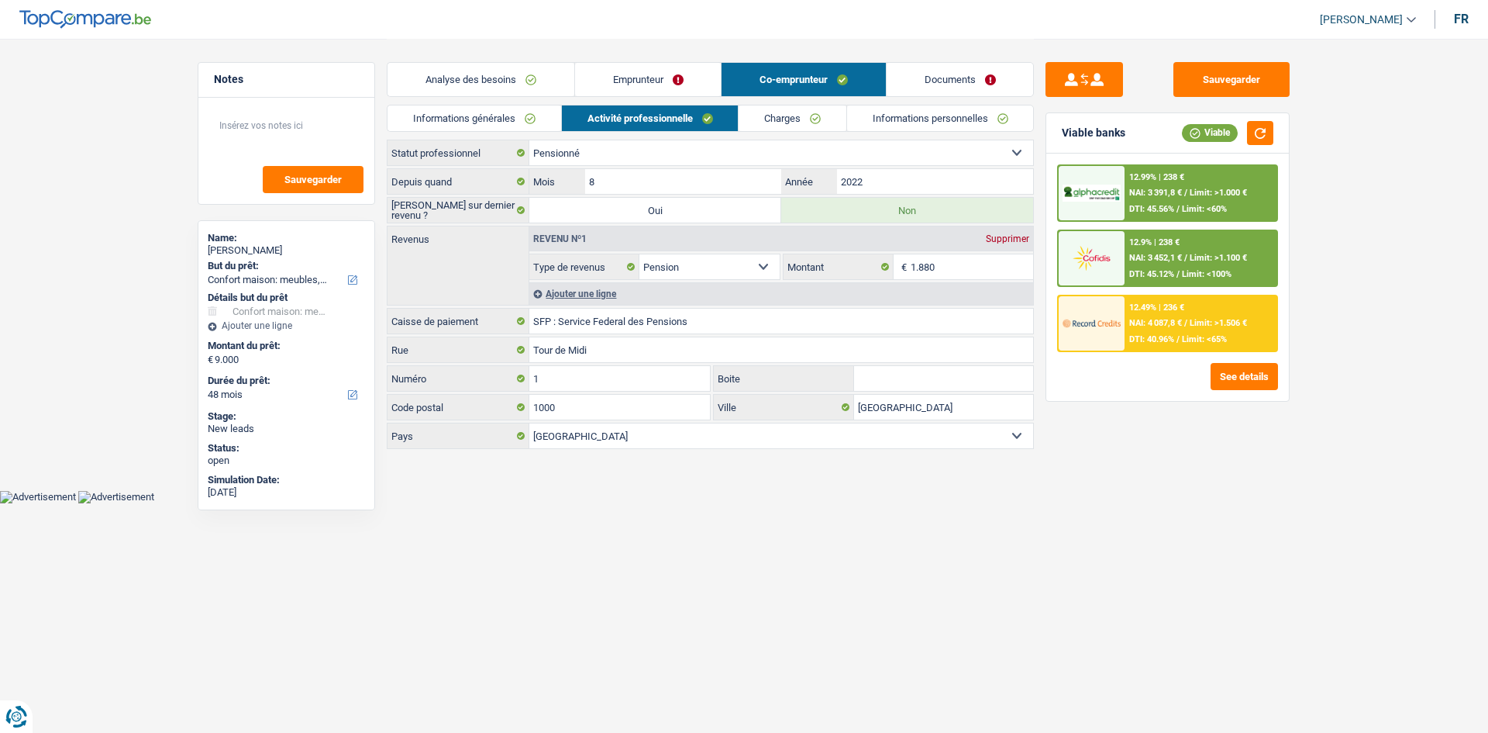
click at [763, 123] on link "Charges" at bounding box center [793, 118] width 108 height 26
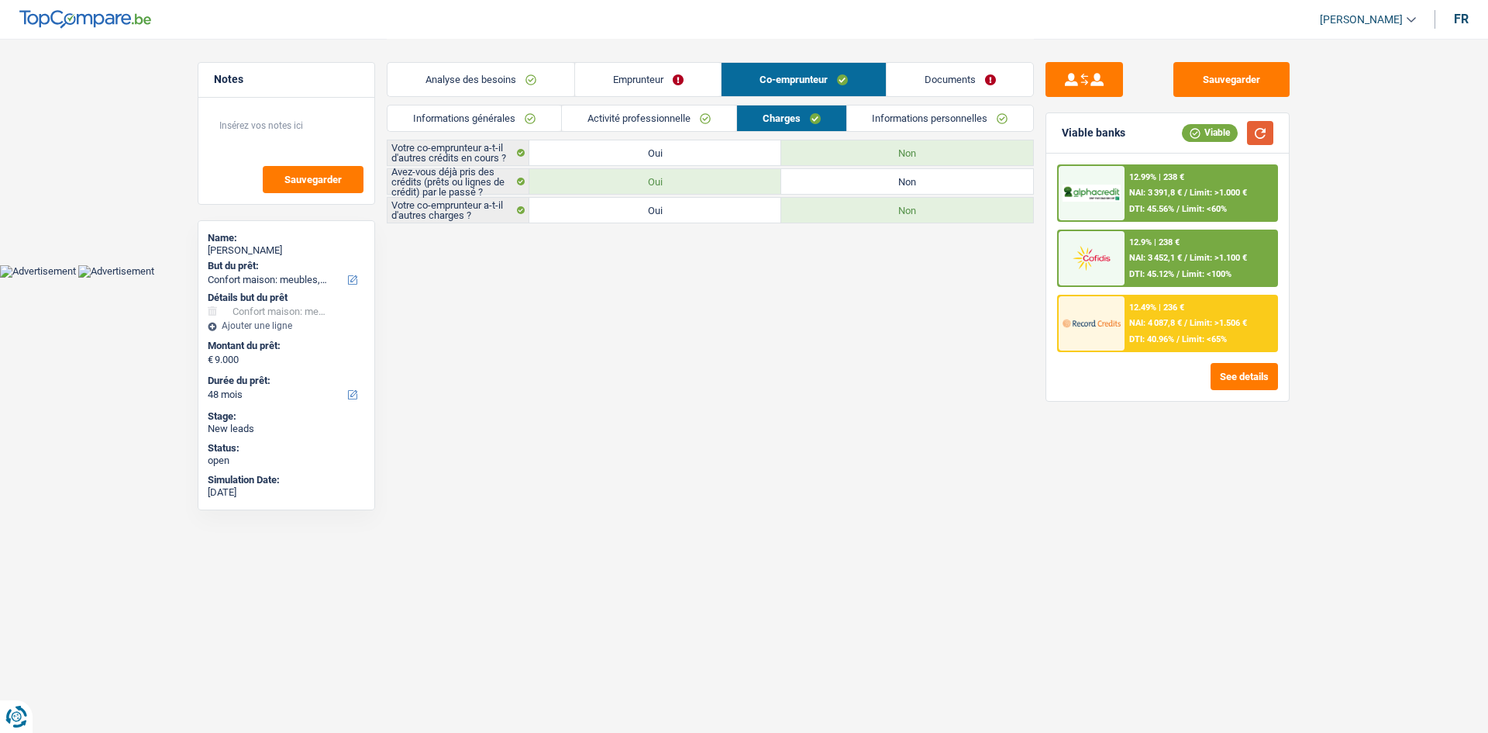
drag, startPoint x: 1253, startPoint y: 136, endPoint x: 1249, endPoint y: 105, distance: 30.5
click at [1254, 136] on button "button" at bounding box center [1260, 133] width 26 height 24
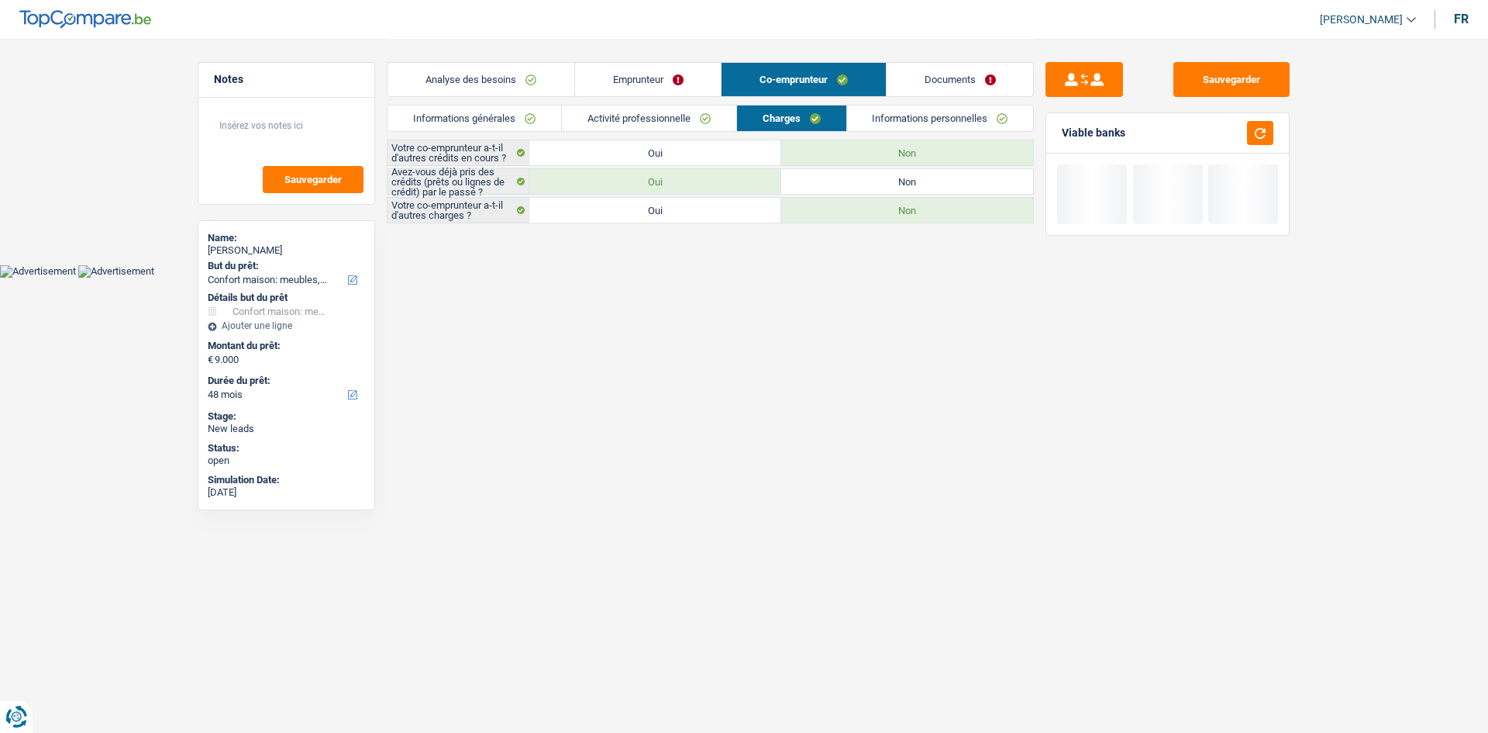
click at [1247, 98] on div "Sauvegarder Viable banks" at bounding box center [1167, 385] width 267 height 646
click at [1174, 78] on button "Sauvegarder" at bounding box center [1232, 79] width 116 height 35
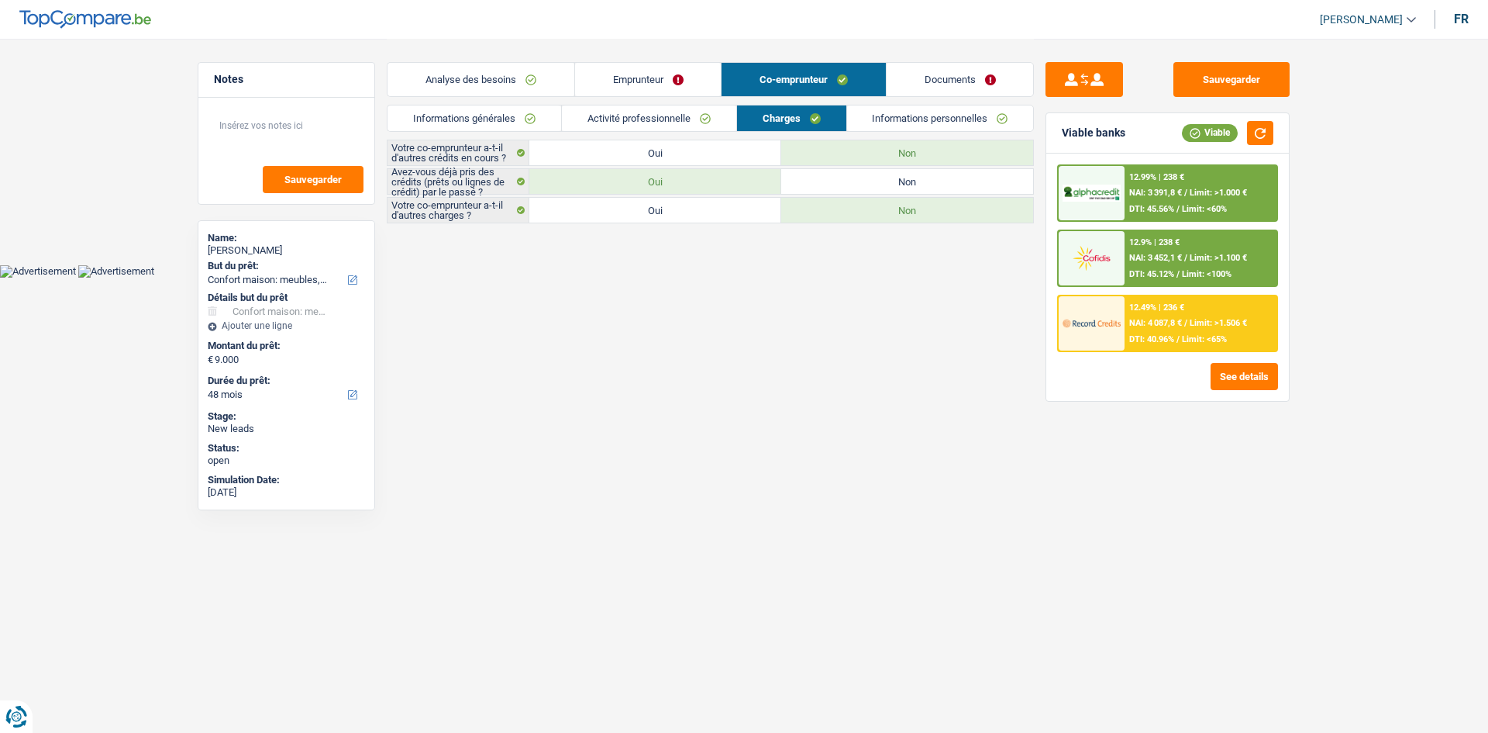
click at [927, 109] on link "Informations personnelles" at bounding box center [940, 118] width 187 height 26
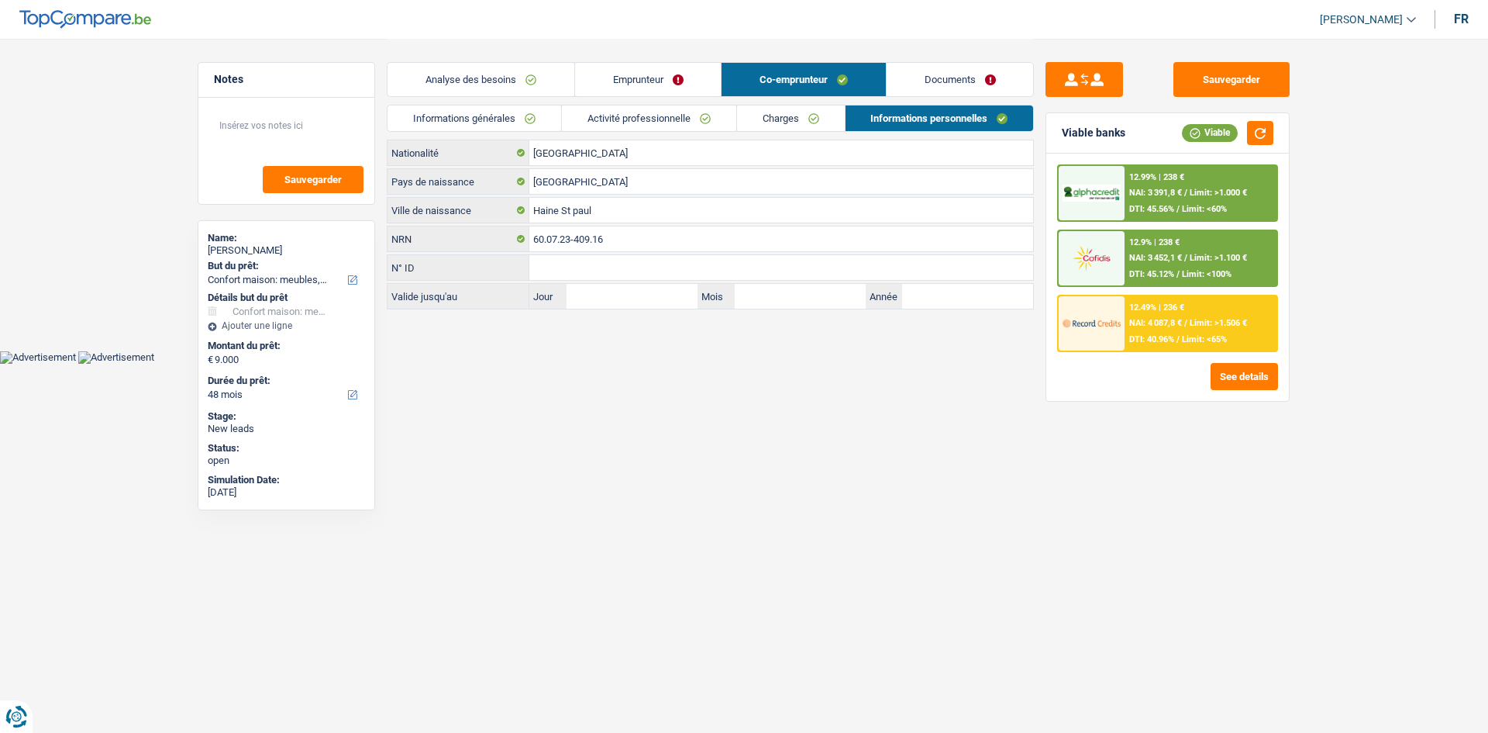
click at [940, 92] on link "Documents" at bounding box center [960, 79] width 147 height 33
